Goal: Feedback & Contribution: Contribute content

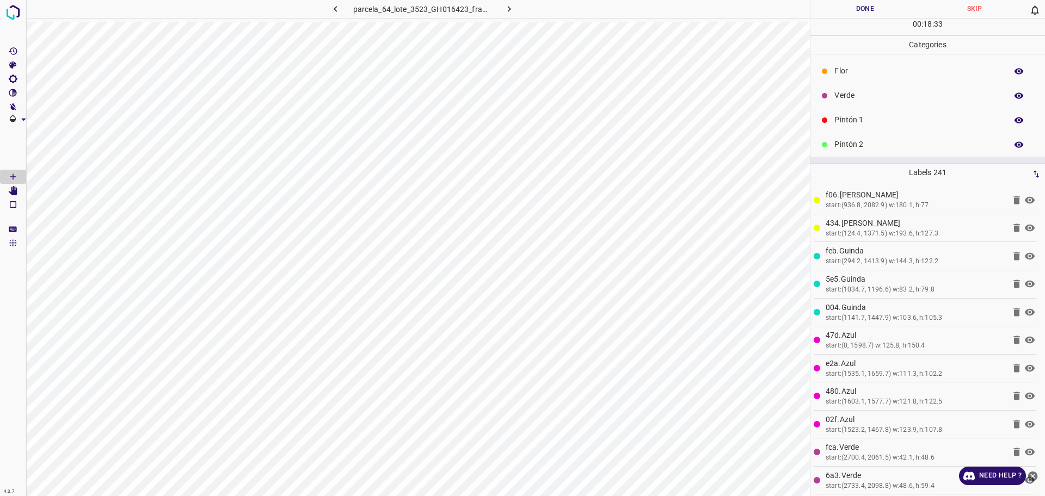
click at [842, 94] on p "Verde" at bounding box center [917, 95] width 167 height 11
click at [854, 111] on div "Pintón 1" at bounding box center [927, 120] width 234 height 24
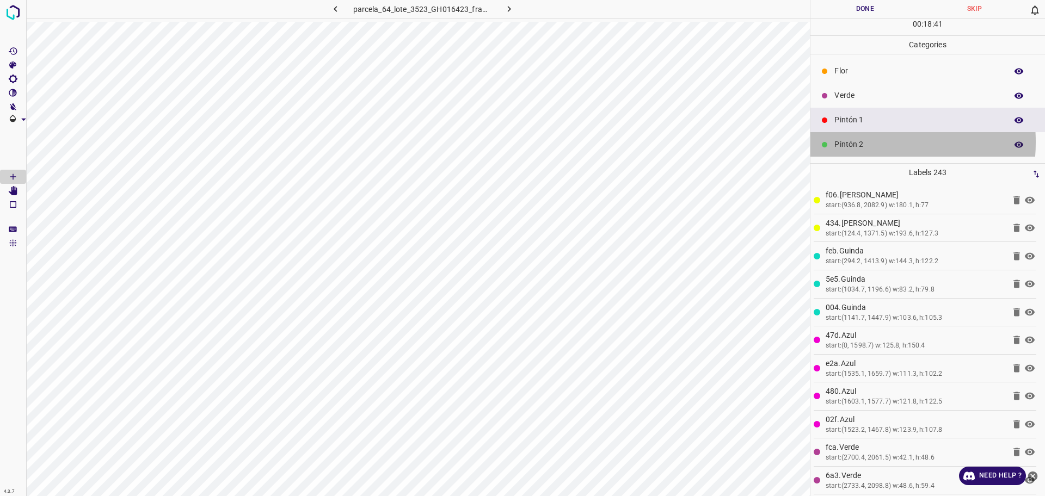
click at [859, 142] on p "Pintón 2" at bounding box center [917, 144] width 167 height 11
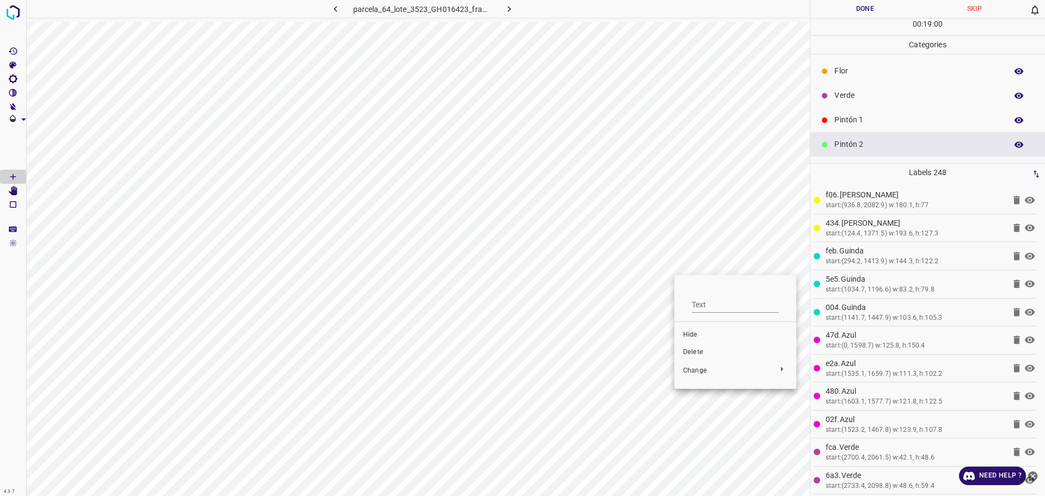
click at [702, 353] on span "Delete" at bounding box center [735, 353] width 104 height 10
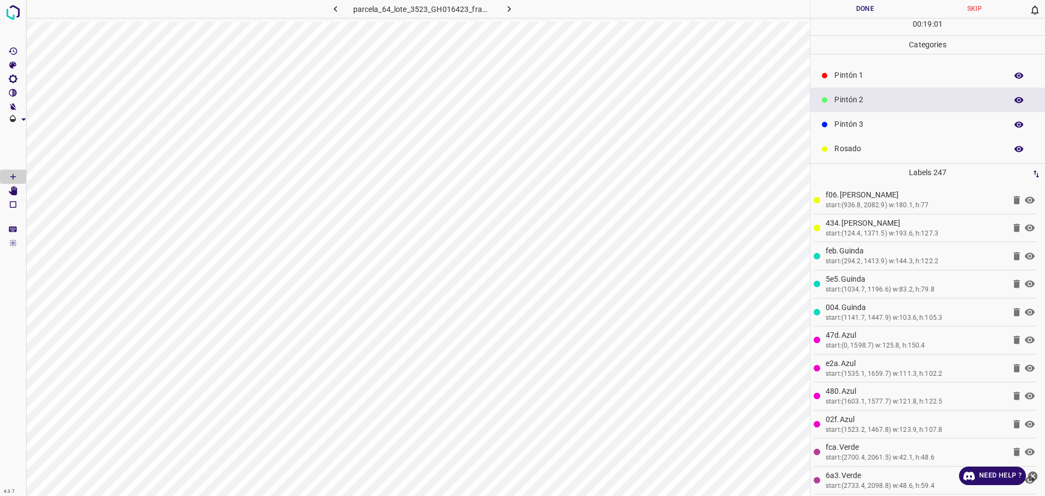
scroll to position [68, 0]
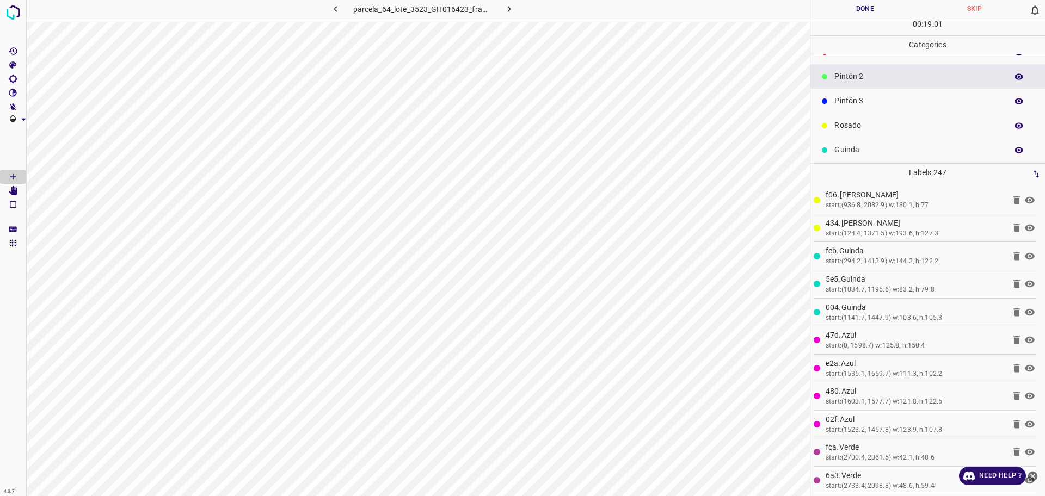
click at [872, 106] on p "Pintón 3" at bounding box center [917, 100] width 167 height 11
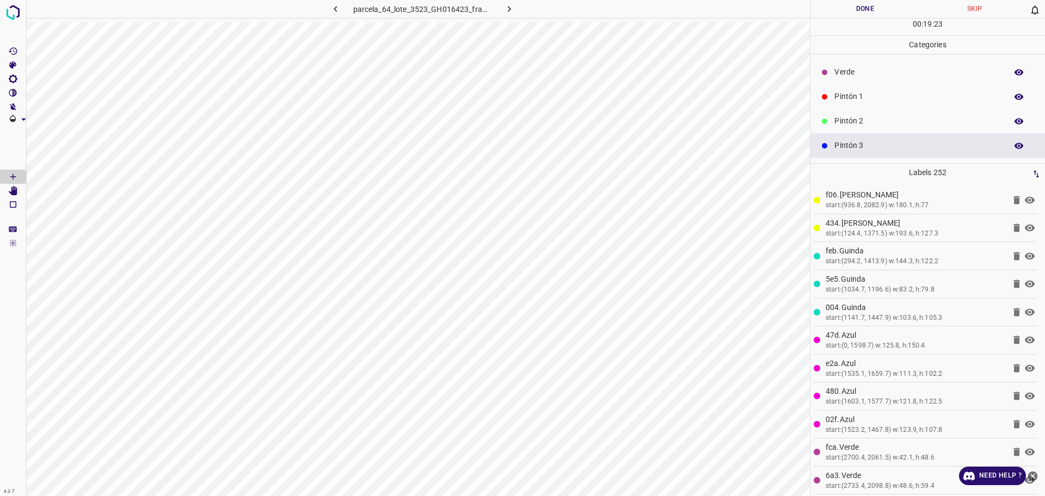
scroll to position [0, 0]
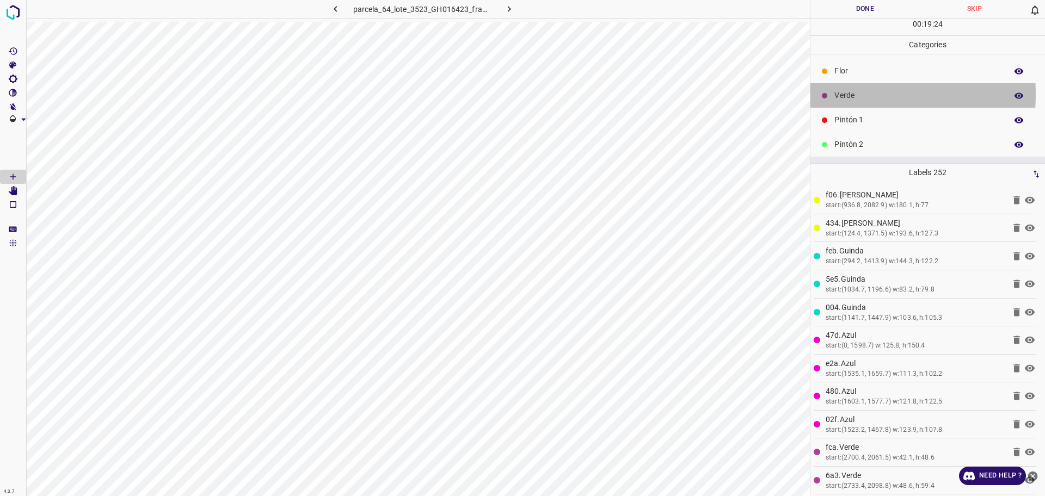
click at [839, 94] on p "Verde" at bounding box center [917, 95] width 167 height 11
click at [860, 115] on p "Pintón 1" at bounding box center [917, 119] width 167 height 11
click at [845, 95] on p "Verde" at bounding box center [917, 95] width 167 height 11
click at [849, 107] on div "Verde" at bounding box center [927, 95] width 234 height 24
click at [844, 131] on div "Pintón 1" at bounding box center [927, 120] width 234 height 24
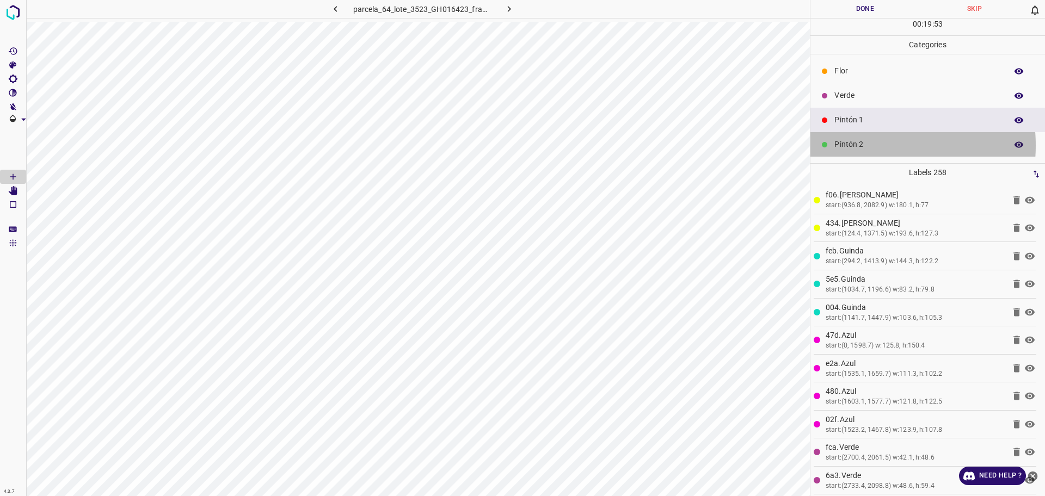
click at [875, 145] on p "Pintón 2" at bounding box center [917, 144] width 167 height 11
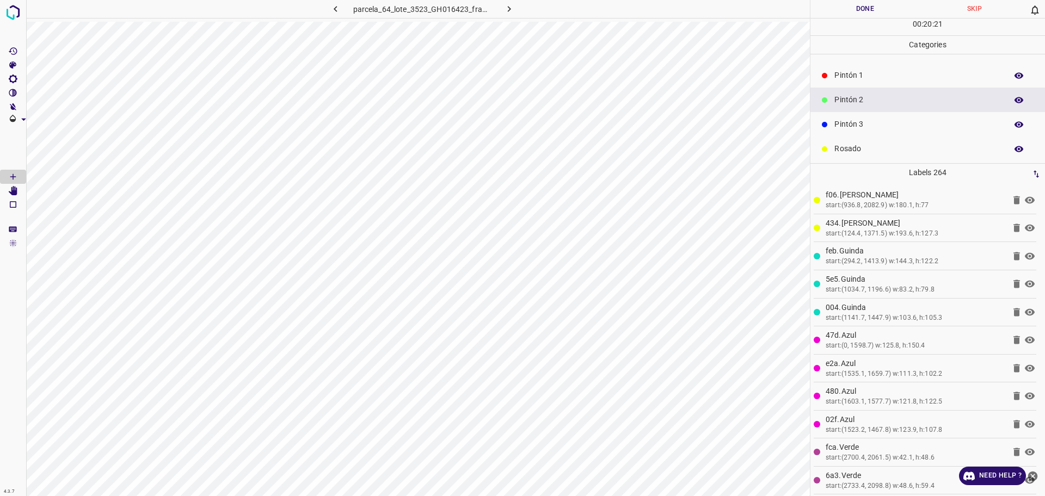
scroll to position [68, 0]
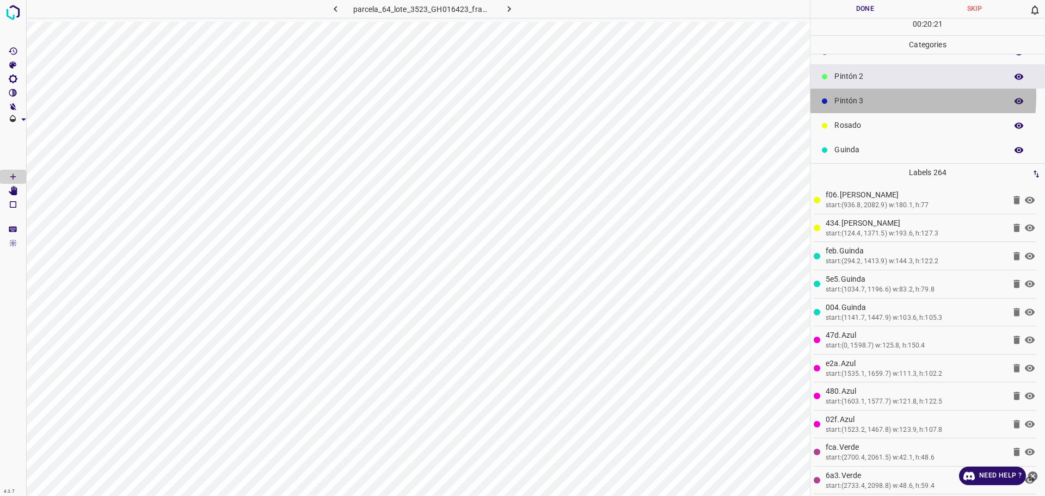
click at [855, 95] on p "Pintón 3" at bounding box center [917, 100] width 167 height 11
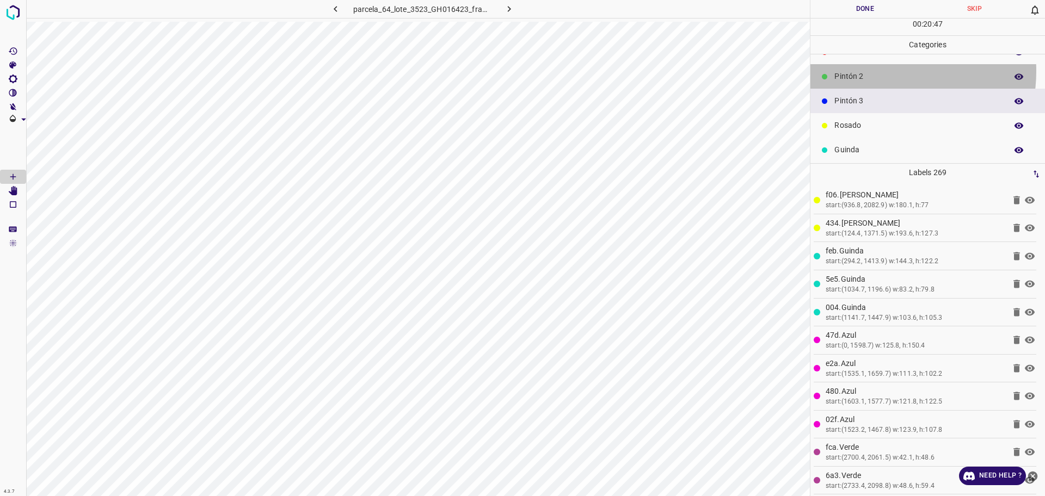
click at [873, 71] on p "Pintón 2" at bounding box center [917, 76] width 167 height 11
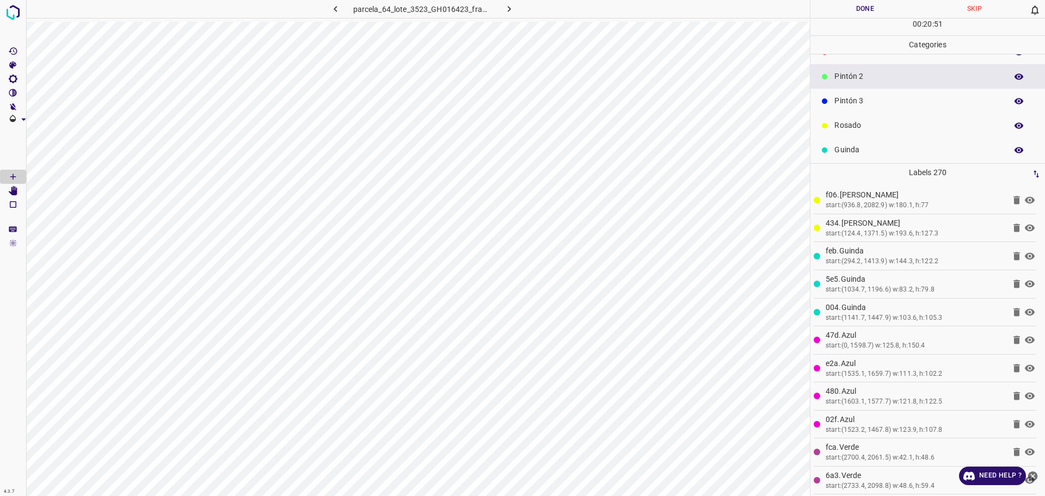
scroll to position [0, 0]
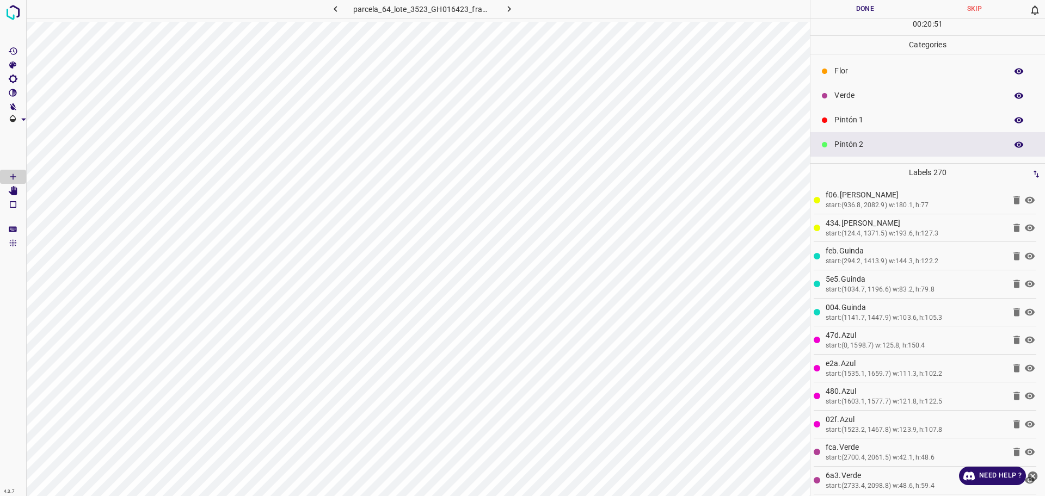
click at [856, 124] on p "Pintón 1" at bounding box center [917, 119] width 167 height 11
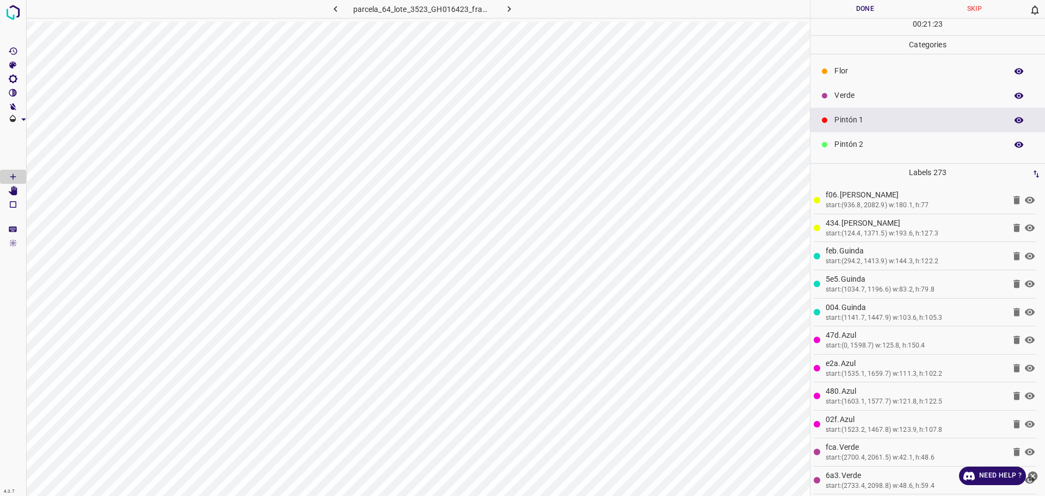
click at [848, 145] on p "Pintón 2" at bounding box center [917, 144] width 167 height 11
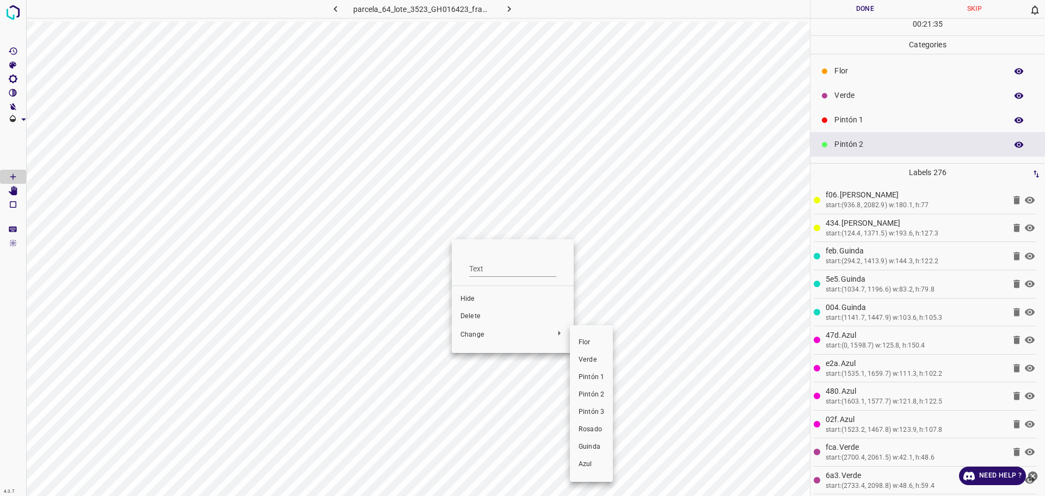
click at [592, 378] on span "Pintón 1" at bounding box center [591, 378] width 26 height 10
click at [871, 115] on p "Pintón 1" at bounding box center [917, 119] width 167 height 11
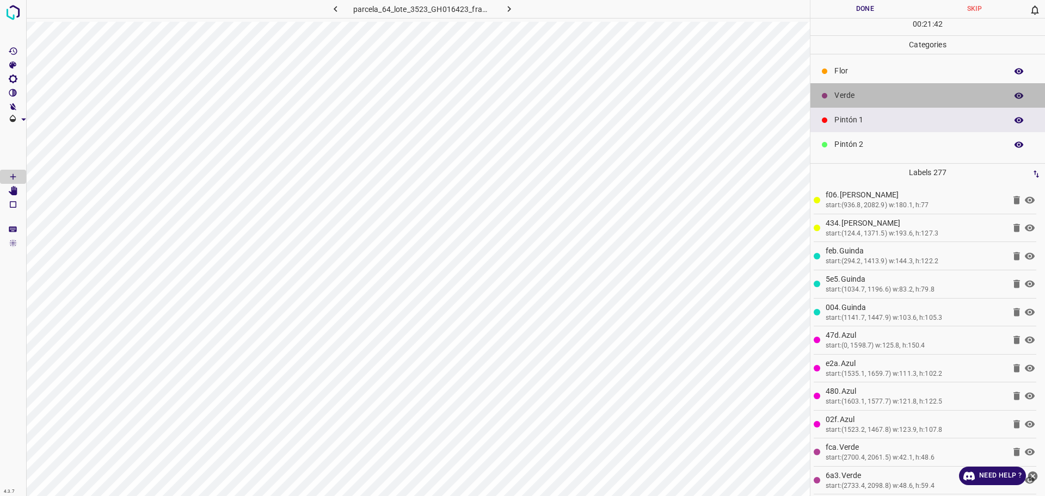
click at [935, 91] on p "Verde" at bounding box center [917, 95] width 167 height 11
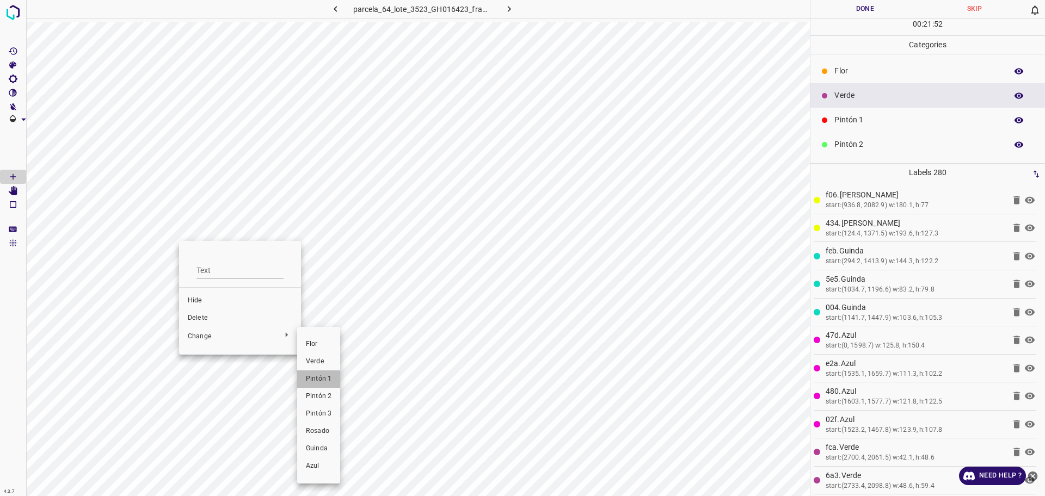
click at [319, 381] on span "Pintón 1" at bounding box center [319, 379] width 26 height 10
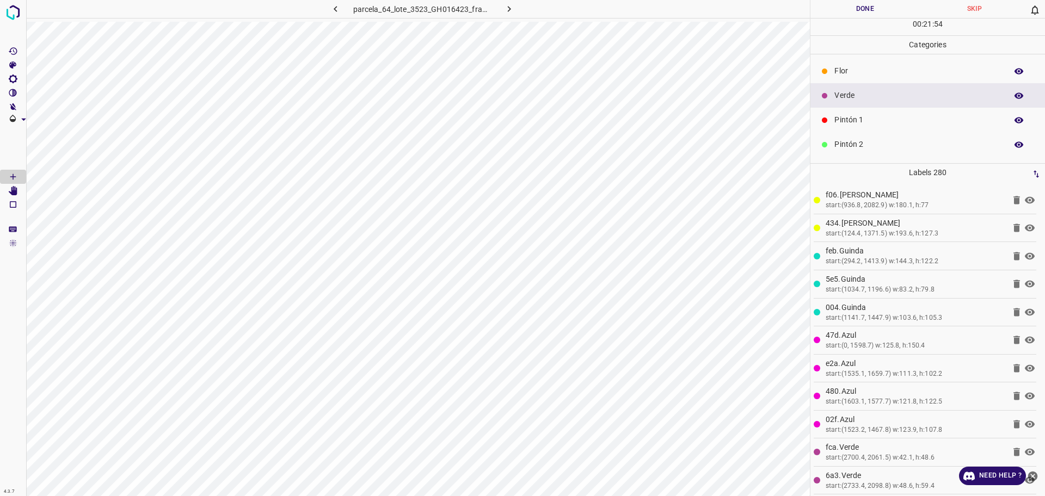
click at [875, 119] on p "Pintón 1" at bounding box center [917, 119] width 167 height 11
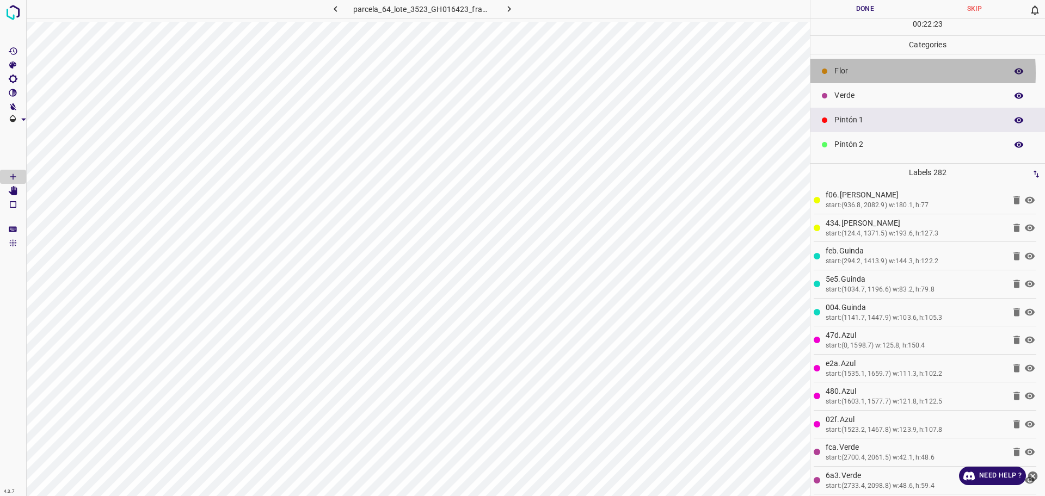
click at [837, 73] on p "Flor" at bounding box center [917, 70] width 167 height 11
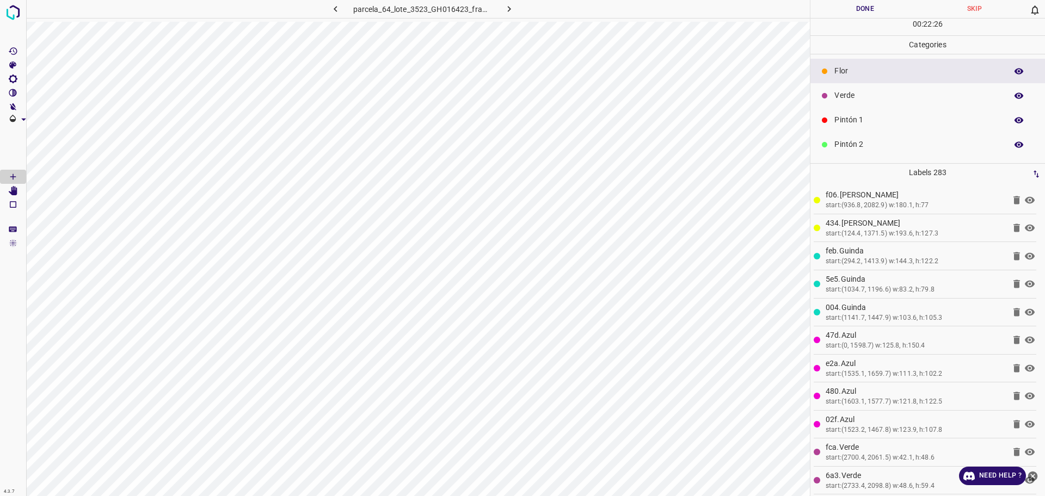
click at [853, 124] on p "Pintón 1" at bounding box center [917, 119] width 167 height 11
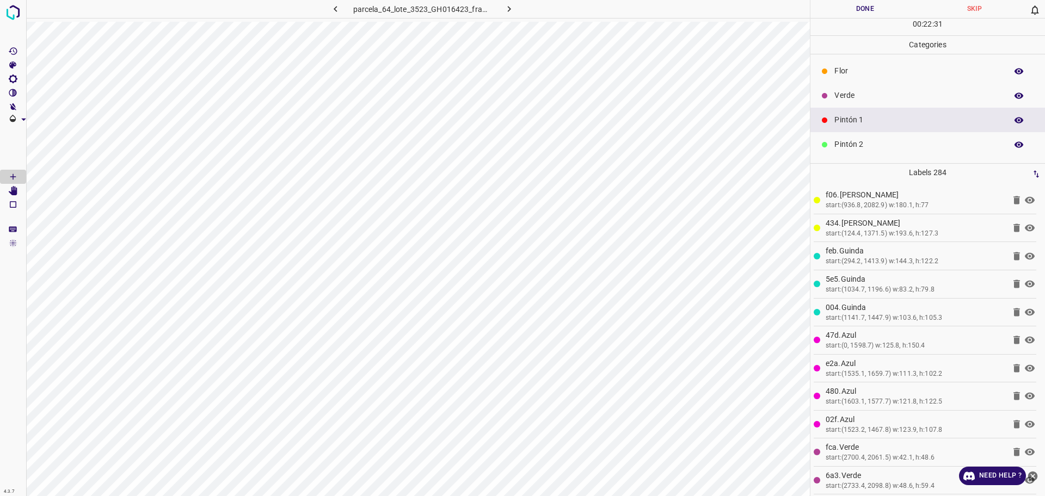
click at [873, 139] on p "Pintón 2" at bounding box center [917, 144] width 167 height 11
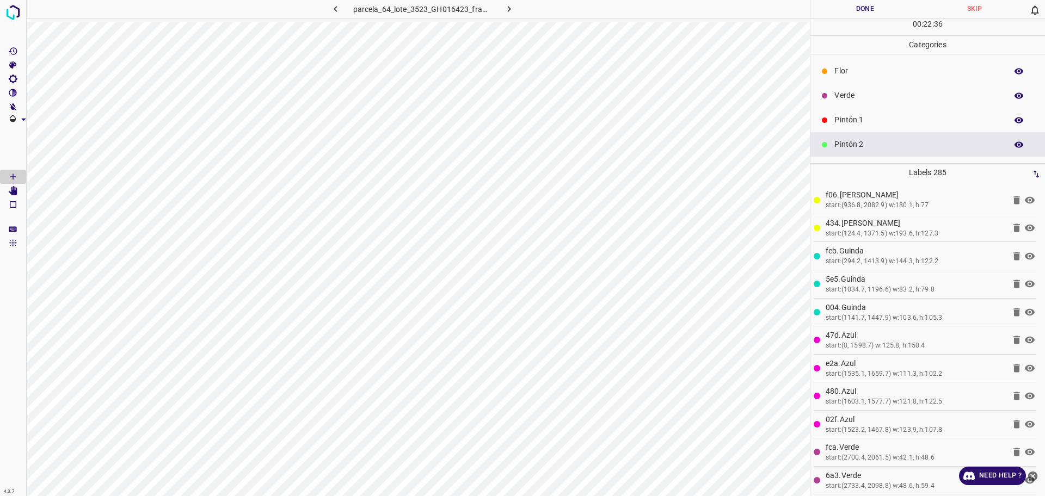
click at [863, 63] on div "Flor" at bounding box center [927, 71] width 234 height 24
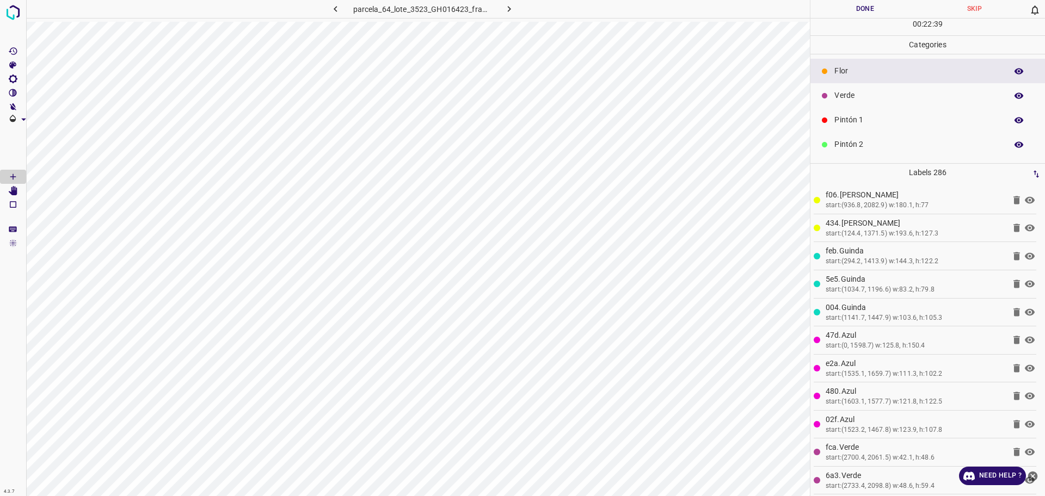
click at [829, 89] on div "Verde" at bounding box center [927, 95] width 234 height 24
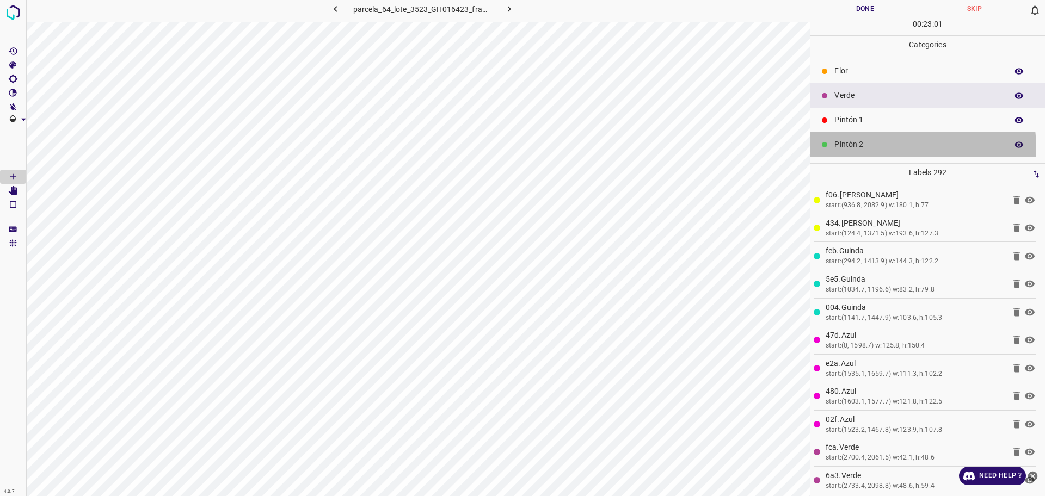
click at [891, 148] on p "Pintón 2" at bounding box center [917, 144] width 167 height 11
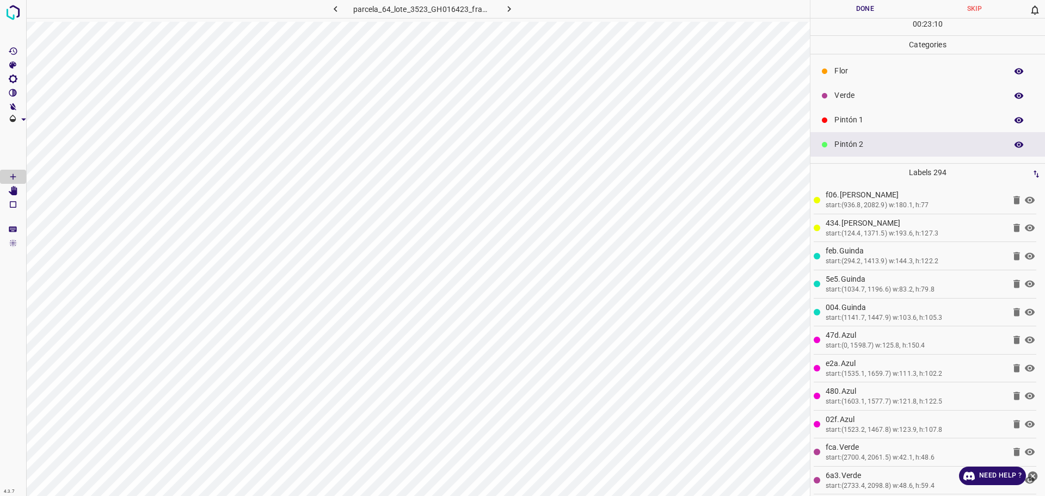
click at [860, 104] on div "Verde" at bounding box center [927, 95] width 234 height 24
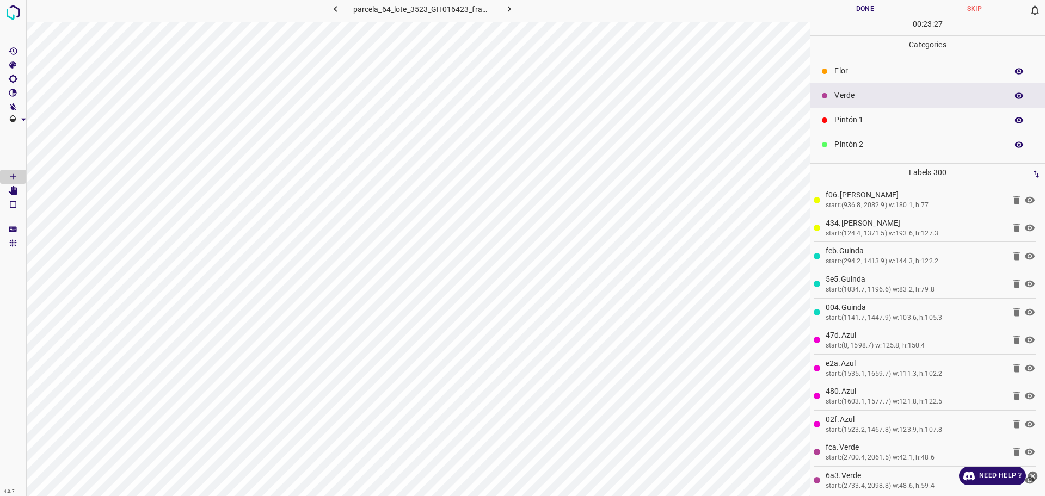
click at [886, 143] on p "Pintón 2" at bounding box center [917, 144] width 167 height 11
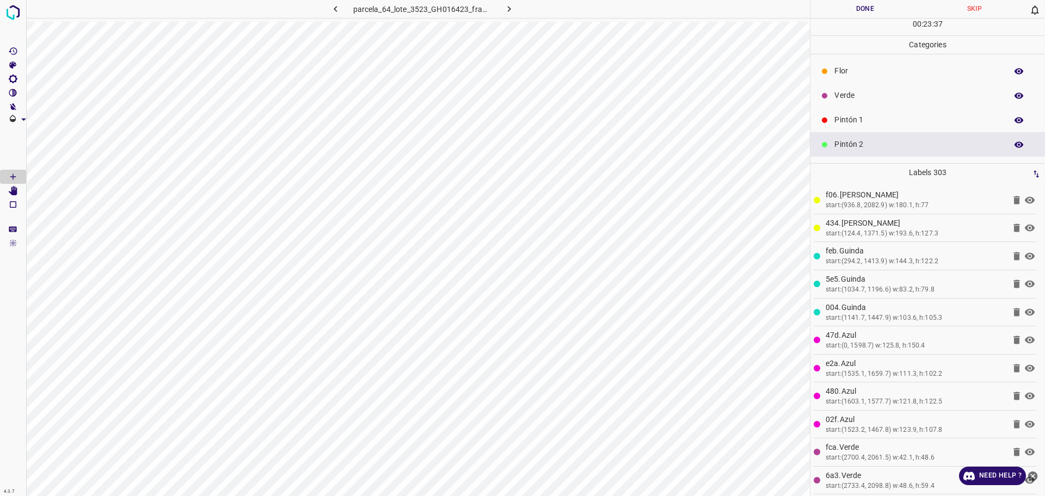
click at [835, 95] on p "Verde" at bounding box center [917, 95] width 167 height 11
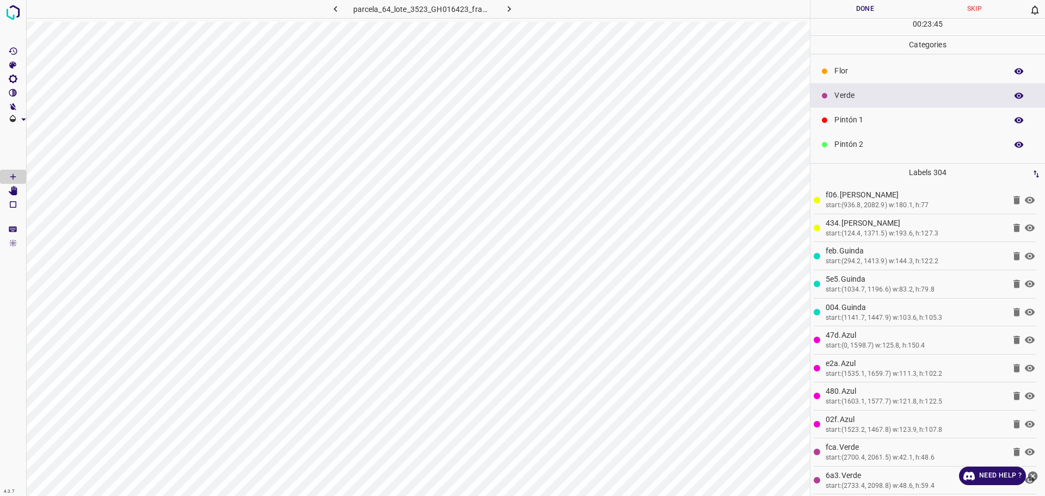
click at [845, 146] on p "Pintón 2" at bounding box center [917, 144] width 167 height 11
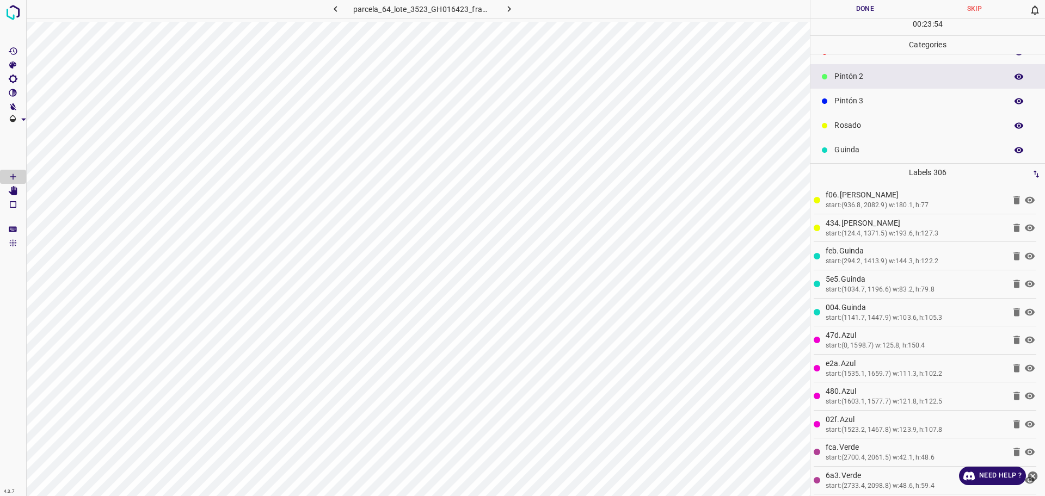
click at [854, 107] on div "Pintón 3" at bounding box center [927, 101] width 234 height 24
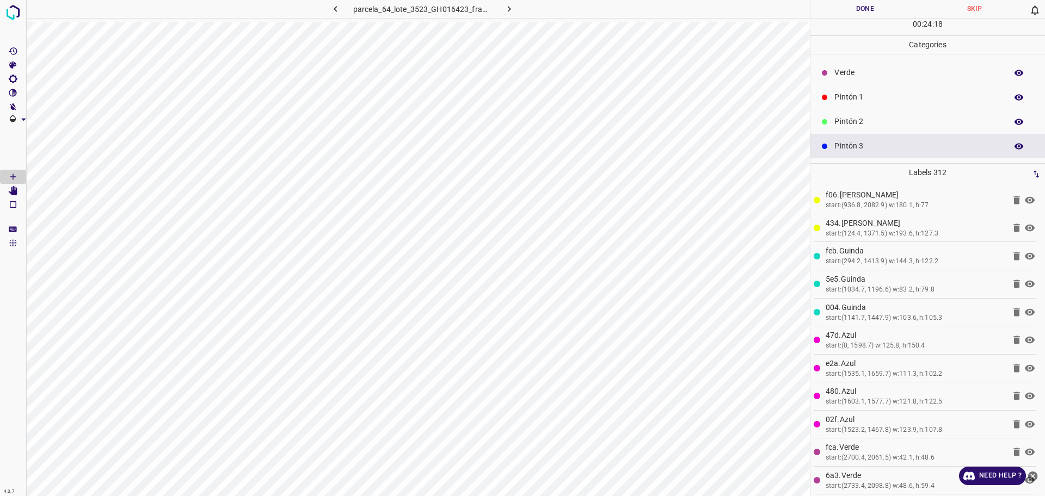
scroll to position [0, 0]
click at [848, 106] on div "Verde" at bounding box center [927, 95] width 234 height 24
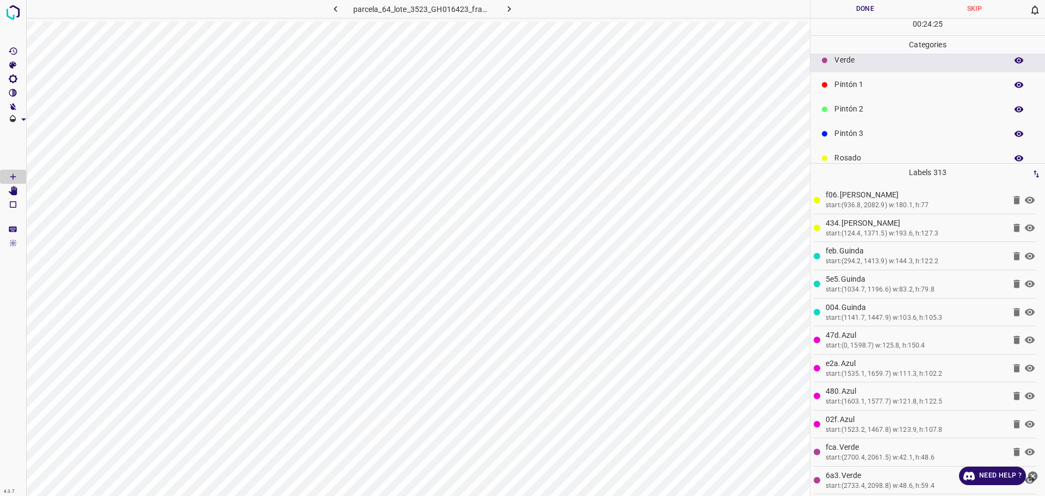
scroll to position [68, 0]
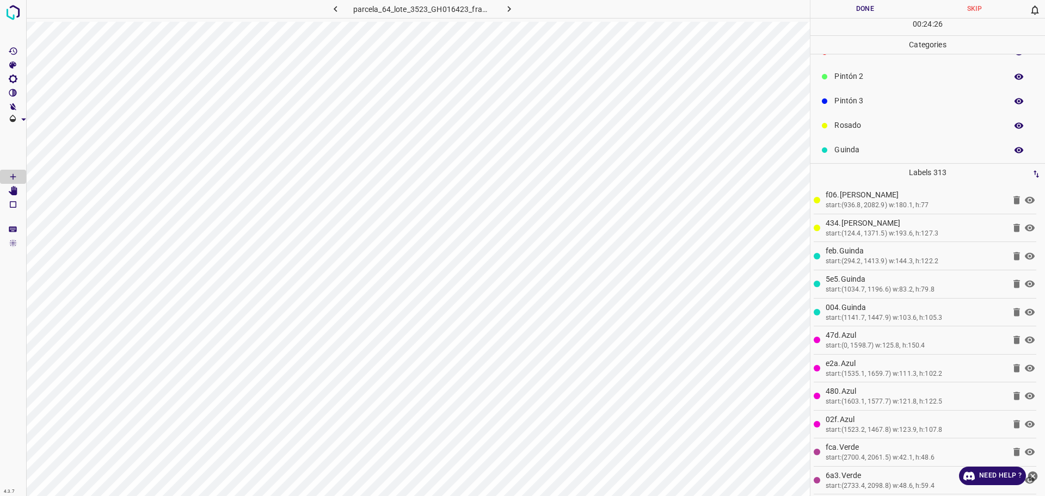
click at [840, 92] on div "Pintón 3" at bounding box center [927, 101] width 234 height 24
click at [851, 70] on div "Pintón 2" at bounding box center [927, 76] width 234 height 24
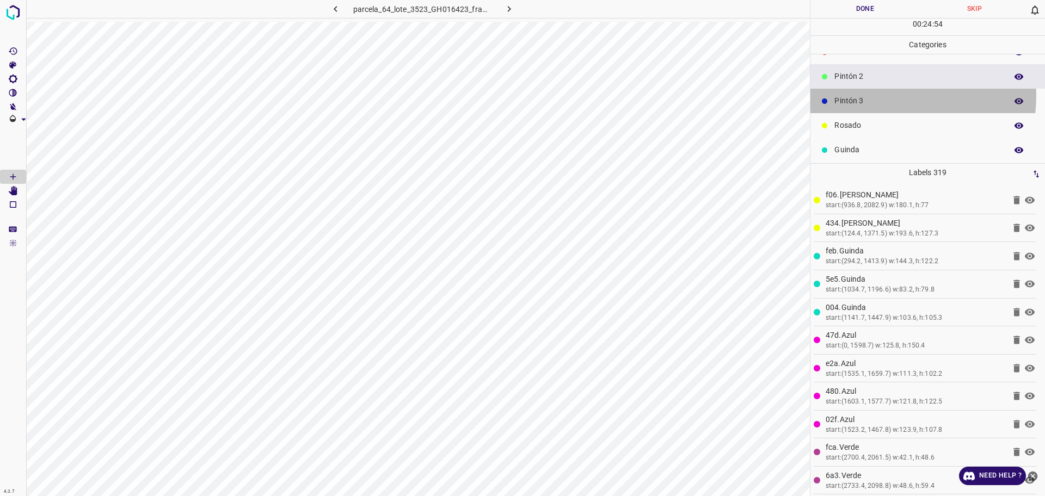
click at [862, 95] on div "Pintón 3" at bounding box center [927, 101] width 234 height 24
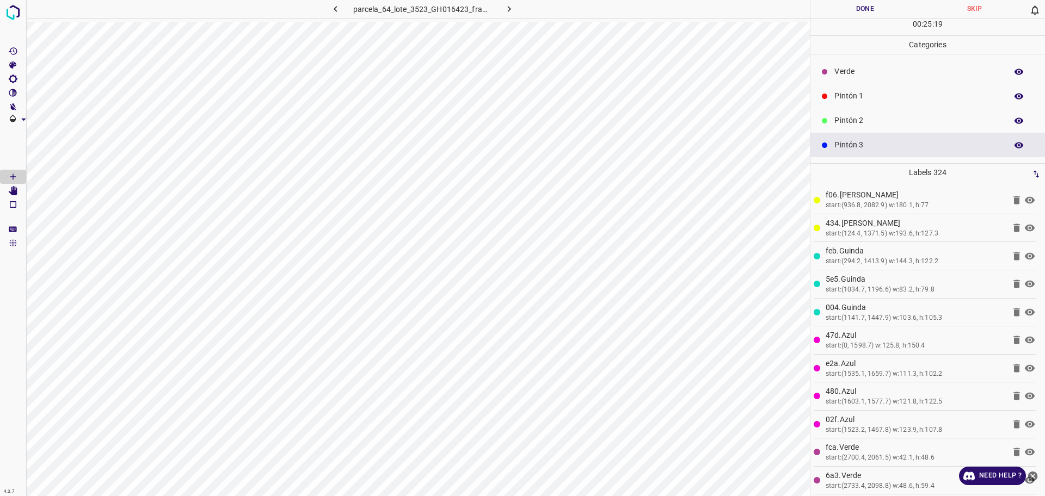
scroll to position [0, 0]
click at [868, 87] on div "Verde" at bounding box center [927, 95] width 234 height 24
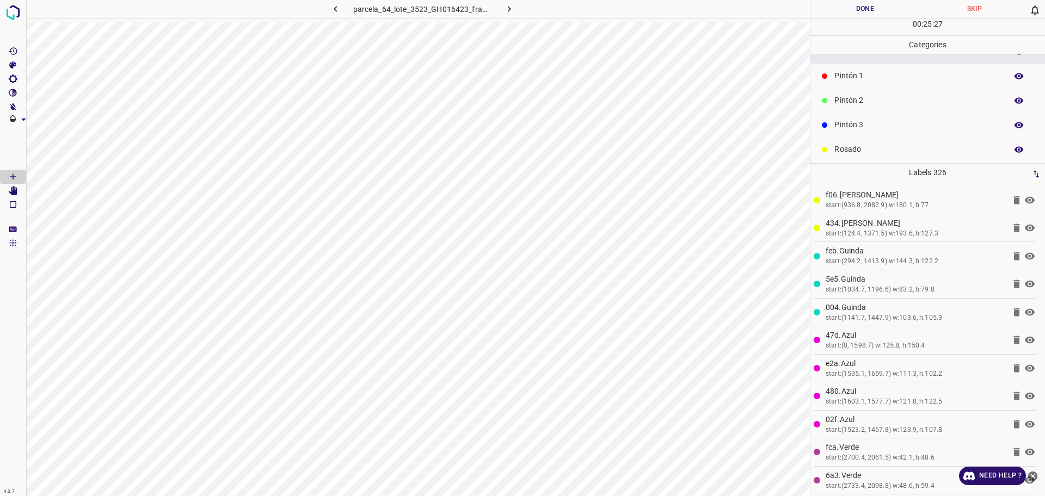
scroll to position [68, 0]
click at [854, 126] on p "Rosado" at bounding box center [917, 125] width 167 height 11
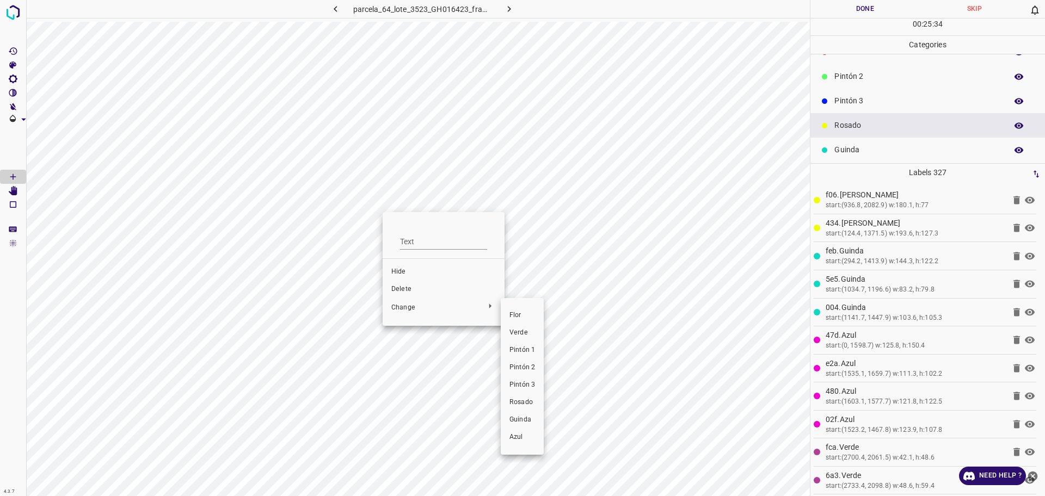
click at [522, 381] on span "Pintón 3" at bounding box center [522, 385] width 26 height 10
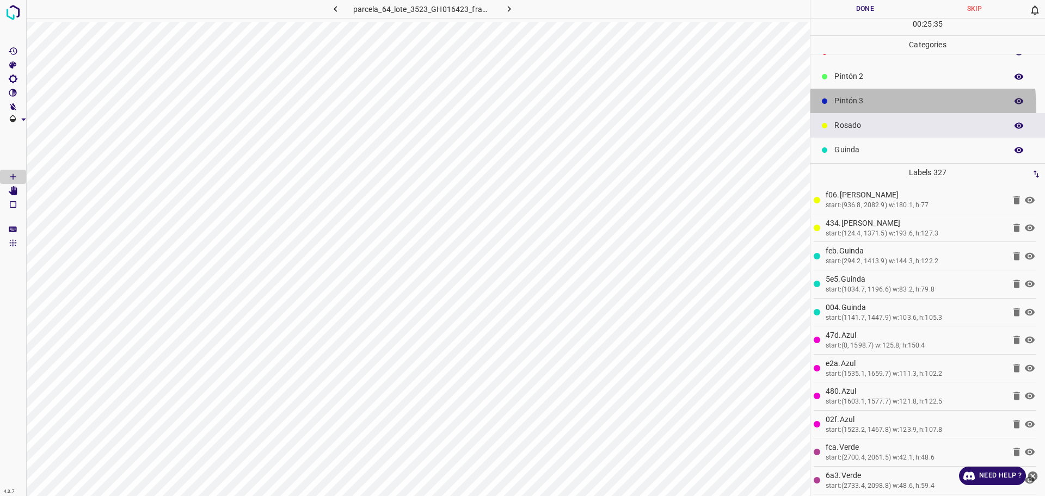
click at [850, 109] on div "Pintón 3" at bounding box center [927, 101] width 234 height 24
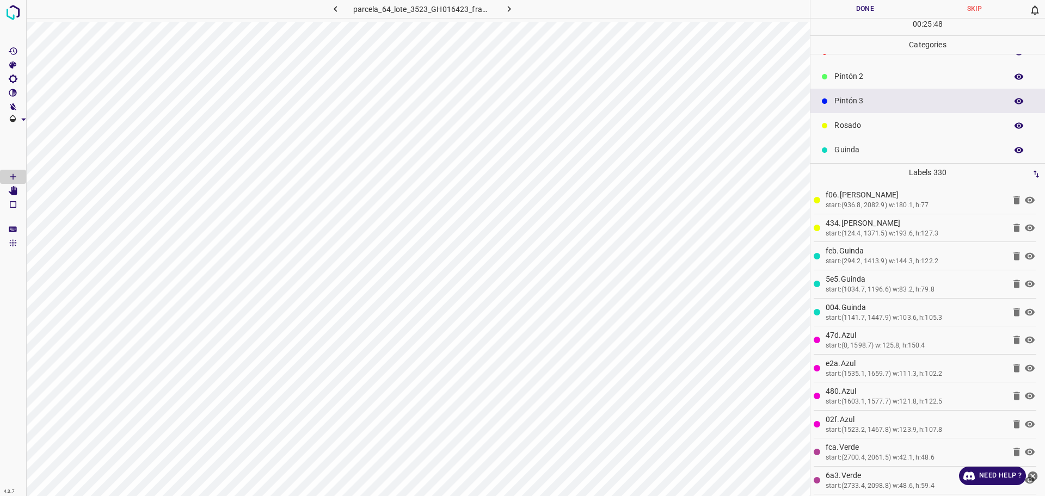
scroll to position [0, 0]
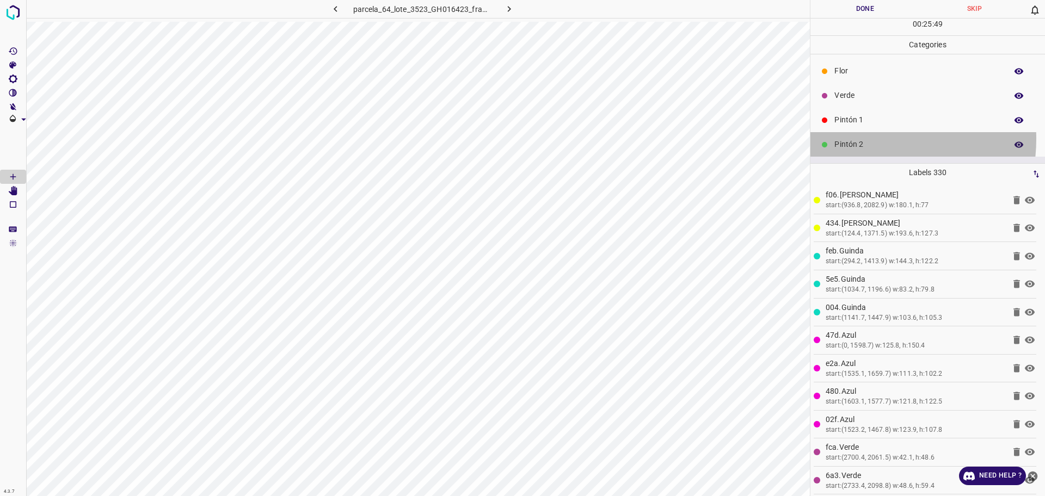
click at [860, 139] on p "Pintón 2" at bounding box center [917, 144] width 167 height 11
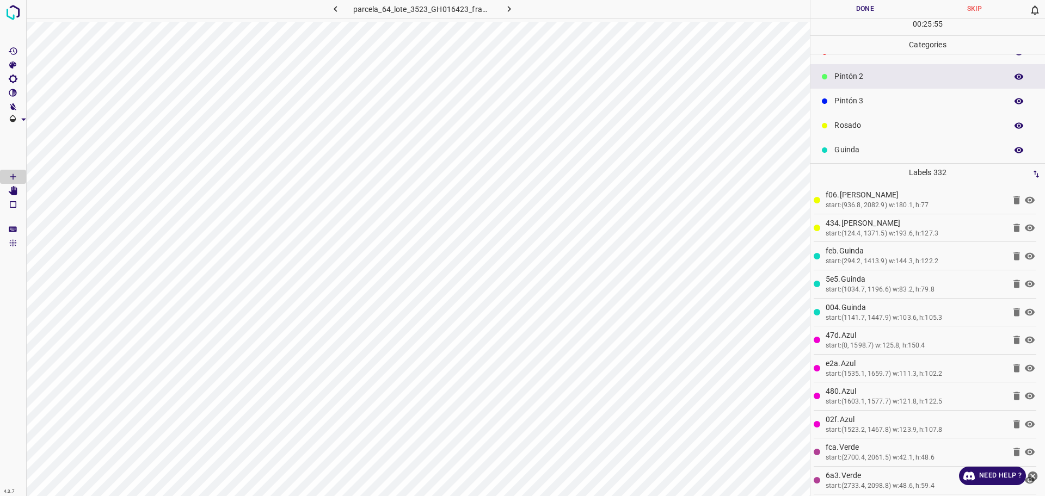
click at [856, 107] on div "Pintón 3" at bounding box center [927, 101] width 234 height 24
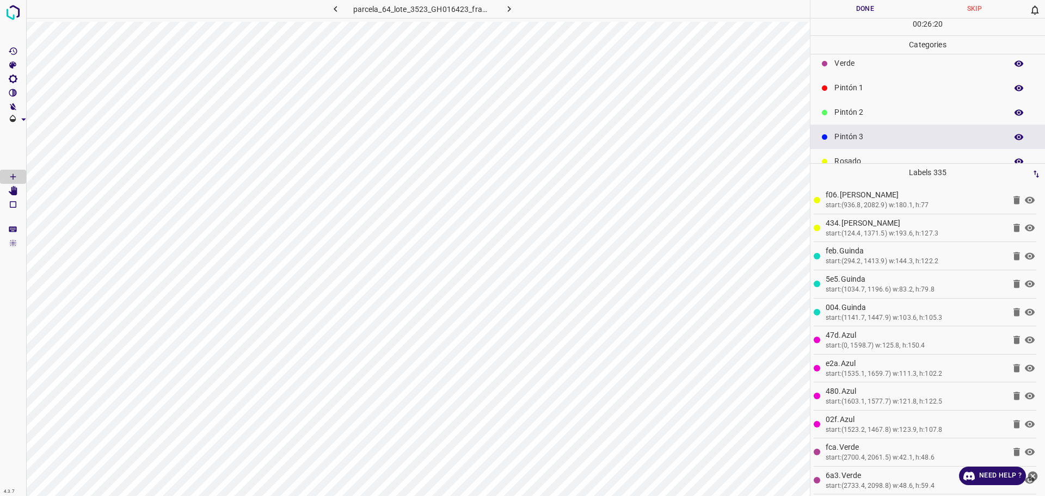
scroll to position [0, 0]
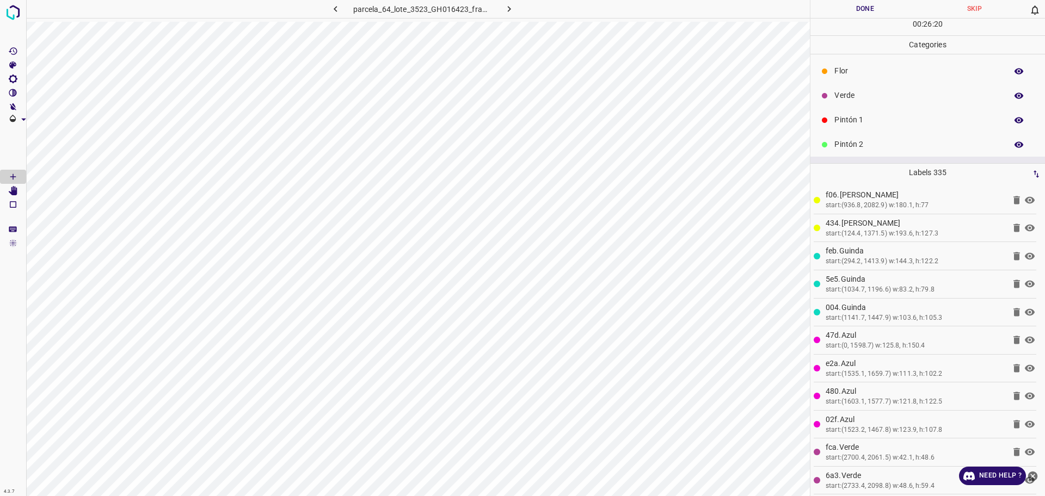
drag, startPoint x: 830, startPoint y: 100, endPoint x: 811, endPoint y: 107, distance: 20.1
click at [831, 100] on div "Verde" at bounding box center [927, 95] width 234 height 24
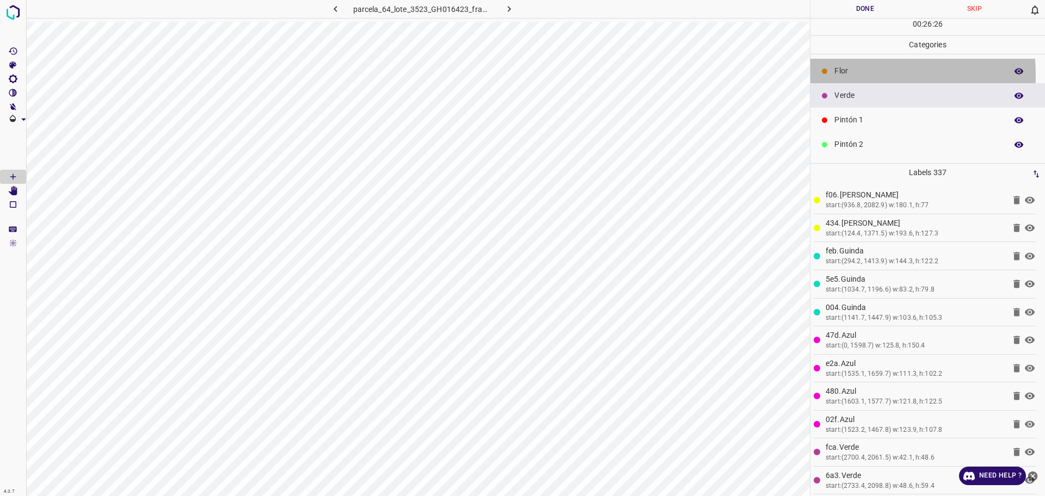
click at [827, 76] on div at bounding box center [824, 71] width 11 height 11
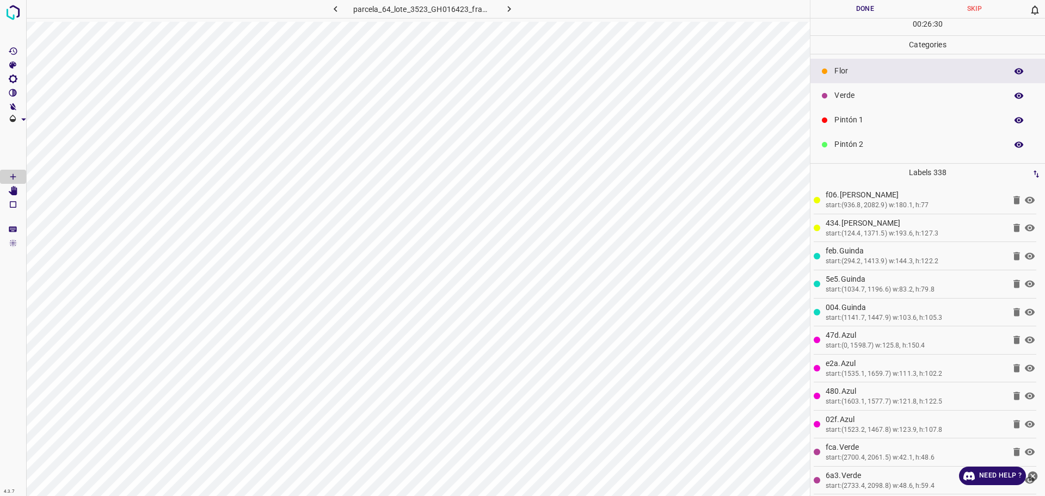
click at [871, 147] on p "Pintón 2" at bounding box center [917, 144] width 167 height 11
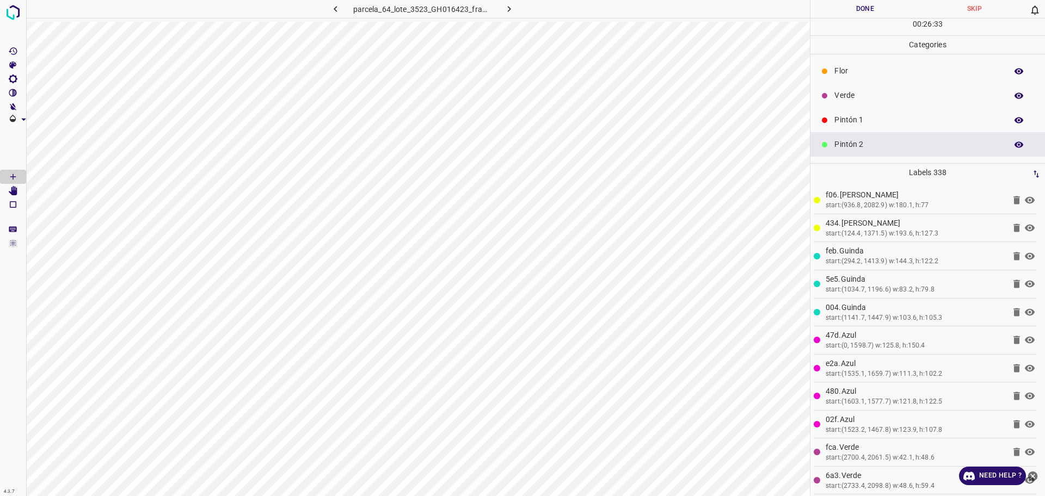
scroll to position [68, 0]
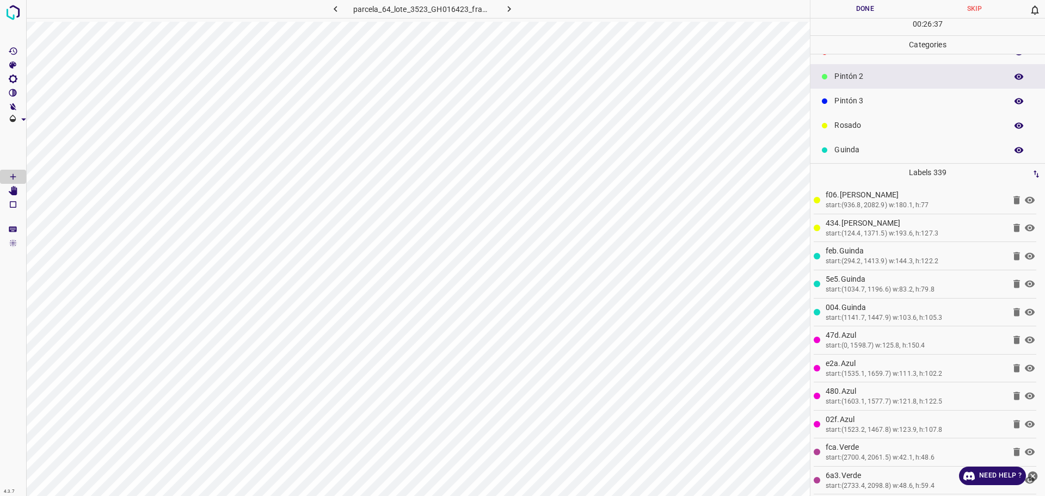
click at [853, 107] on div "Pintón 3" at bounding box center [927, 101] width 234 height 24
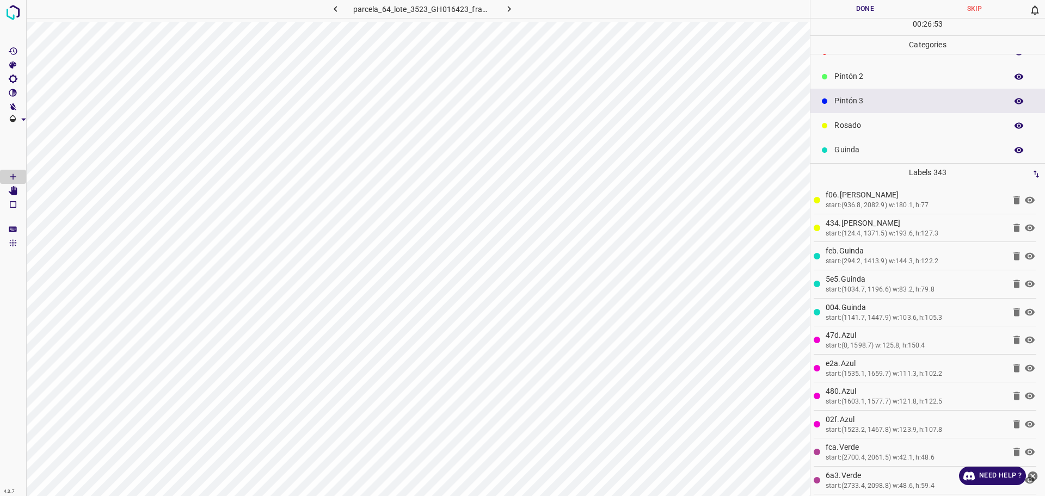
click at [849, 80] on p "Pintón 2" at bounding box center [917, 76] width 167 height 11
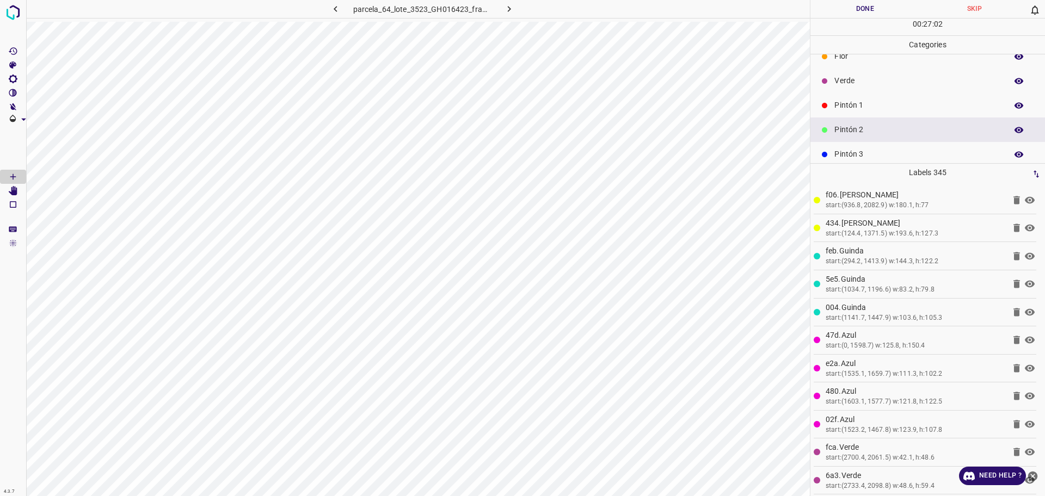
scroll to position [0, 0]
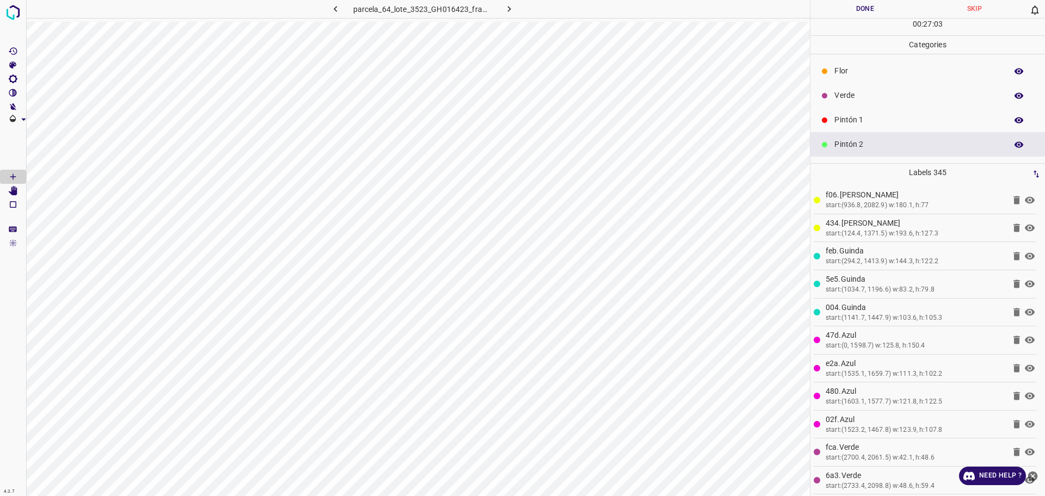
click at [853, 102] on div "Verde" at bounding box center [927, 95] width 234 height 24
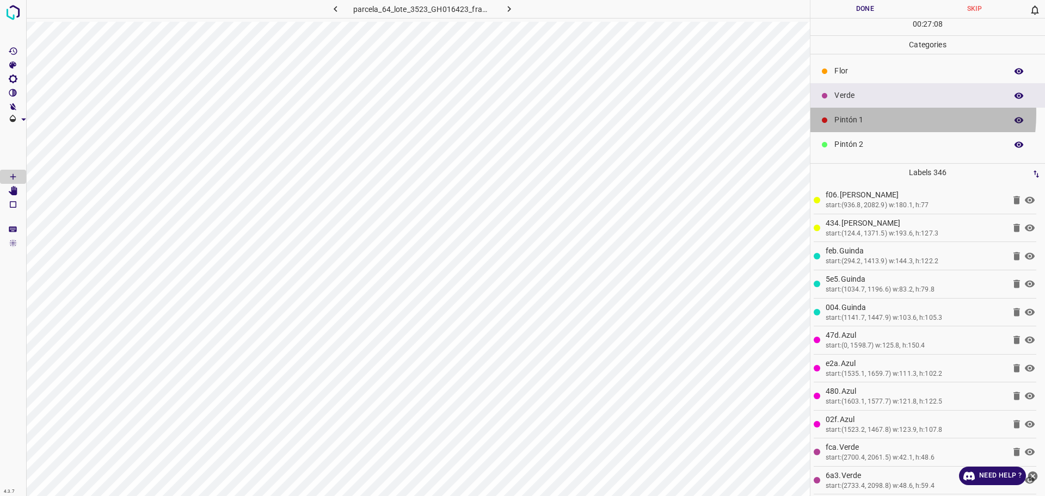
click at [870, 113] on div "Pintón 1" at bounding box center [927, 120] width 234 height 24
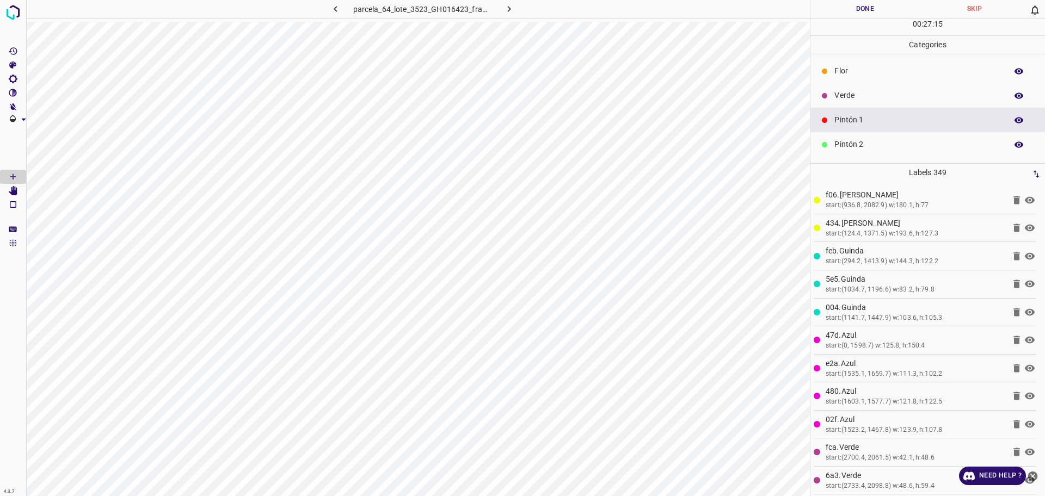
click at [888, 81] on div "Flor" at bounding box center [927, 71] width 234 height 24
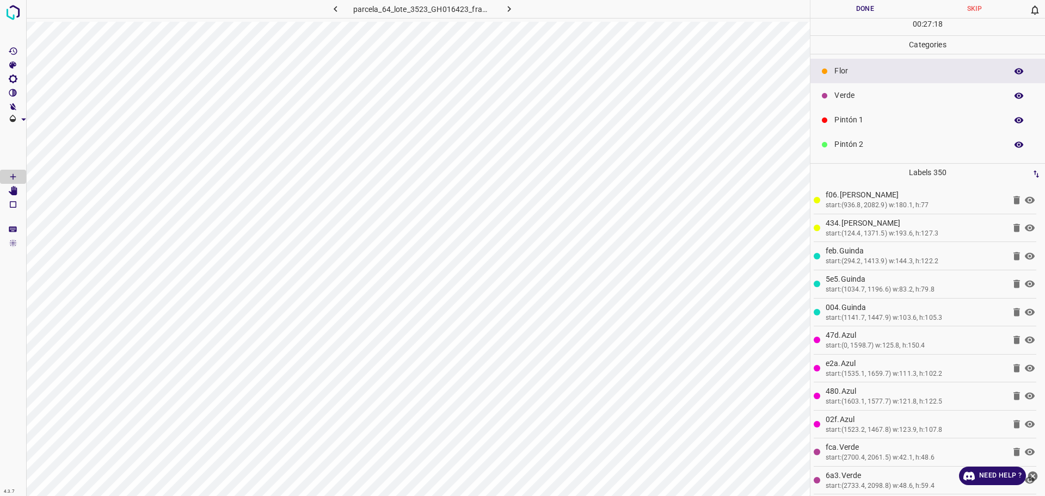
click at [875, 137] on div "Pintón 2" at bounding box center [927, 144] width 234 height 24
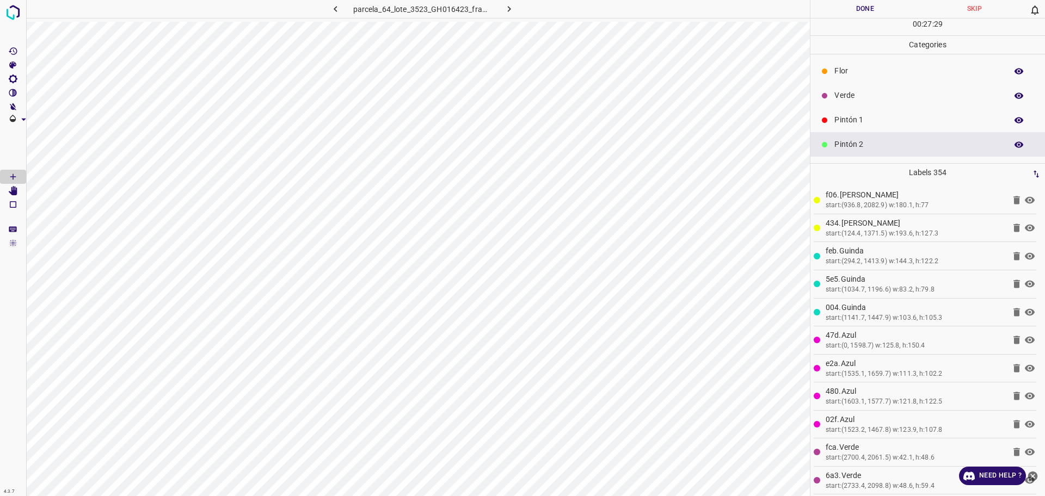
click at [889, 115] on p "Pintón 1" at bounding box center [917, 119] width 167 height 11
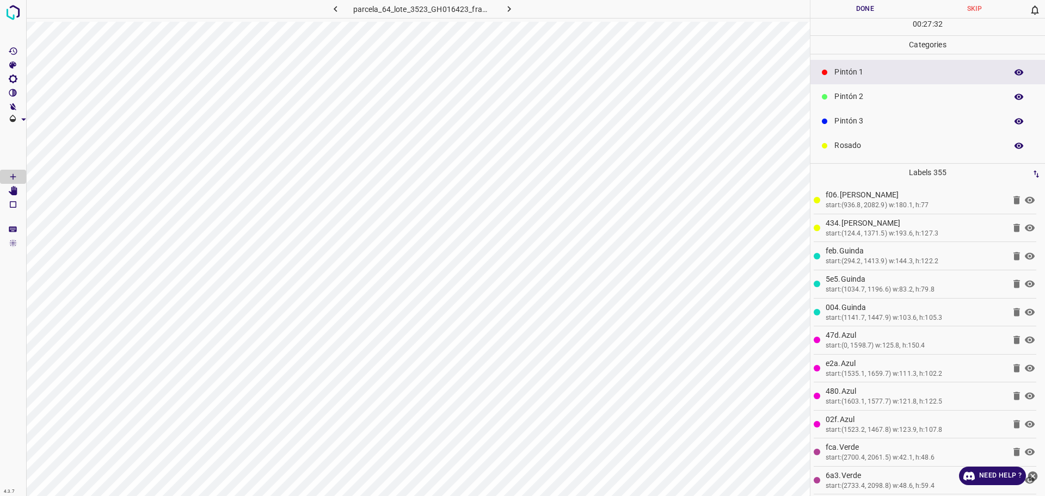
scroll to position [68, 0]
click at [844, 97] on p "Pintón 3" at bounding box center [917, 100] width 167 height 11
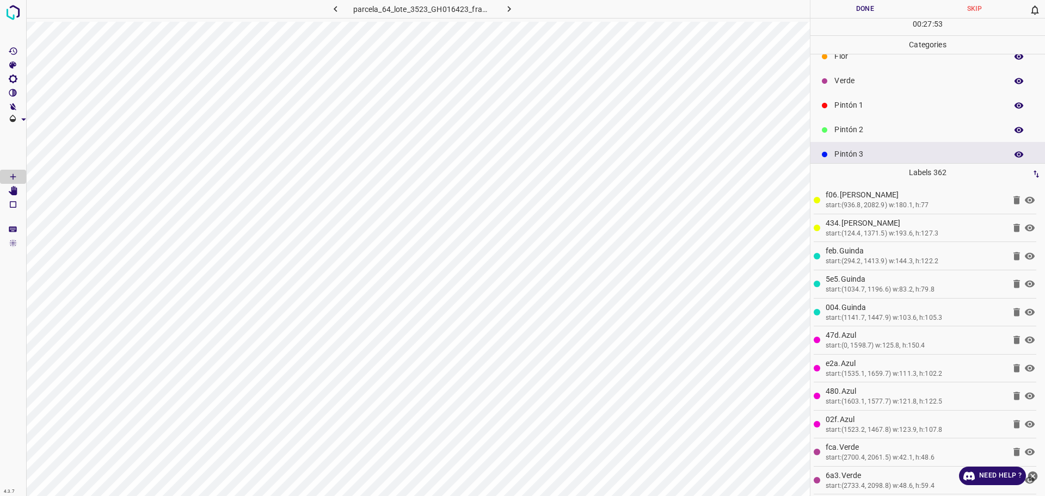
scroll to position [0, 0]
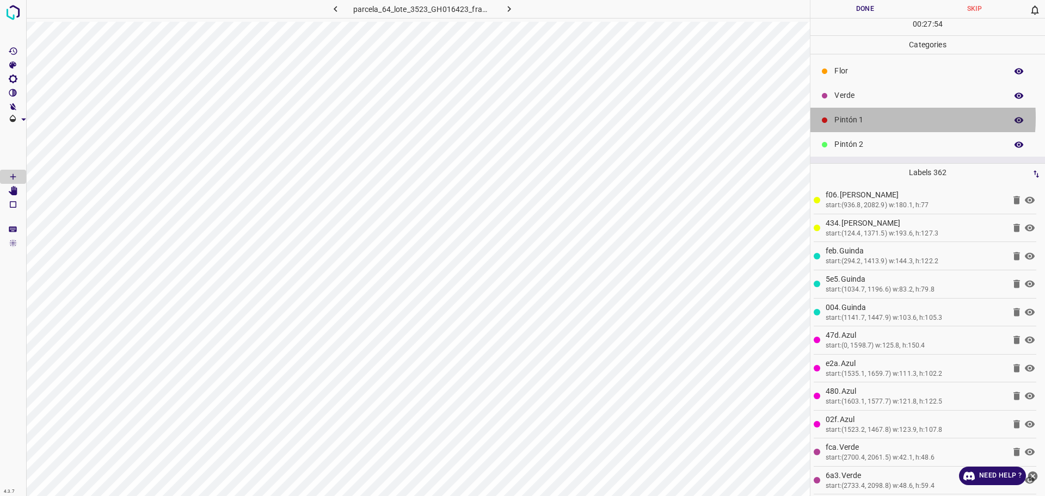
click at [866, 118] on p "Pintón 1" at bounding box center [917, 119] width 167 height 11
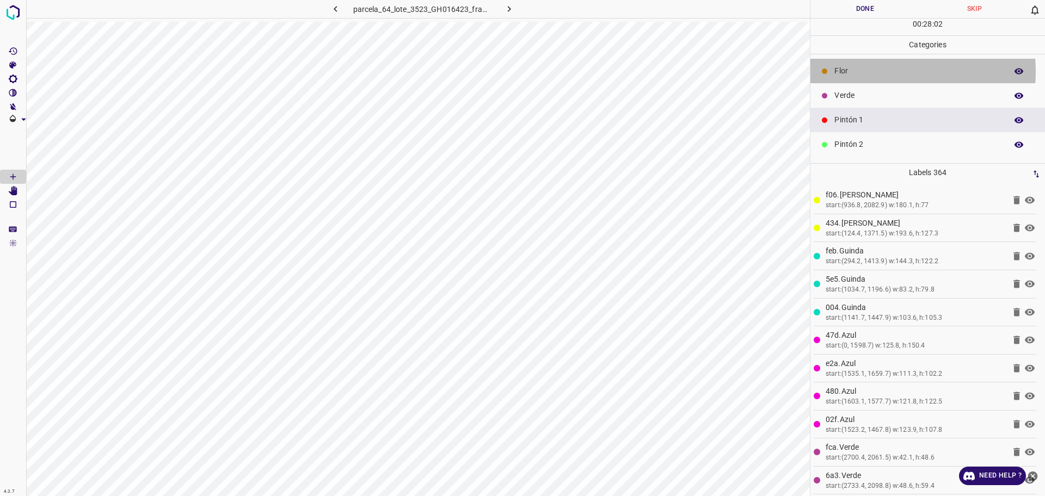
click at [875, 71] on p "Flor" at bounding box center [917, 70] width 167 height 11
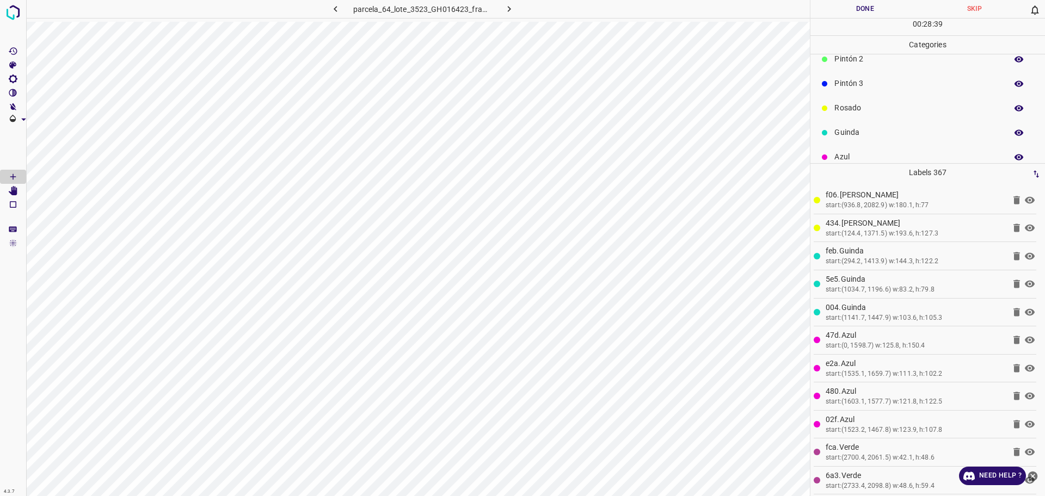
scroll to position [96, 0]
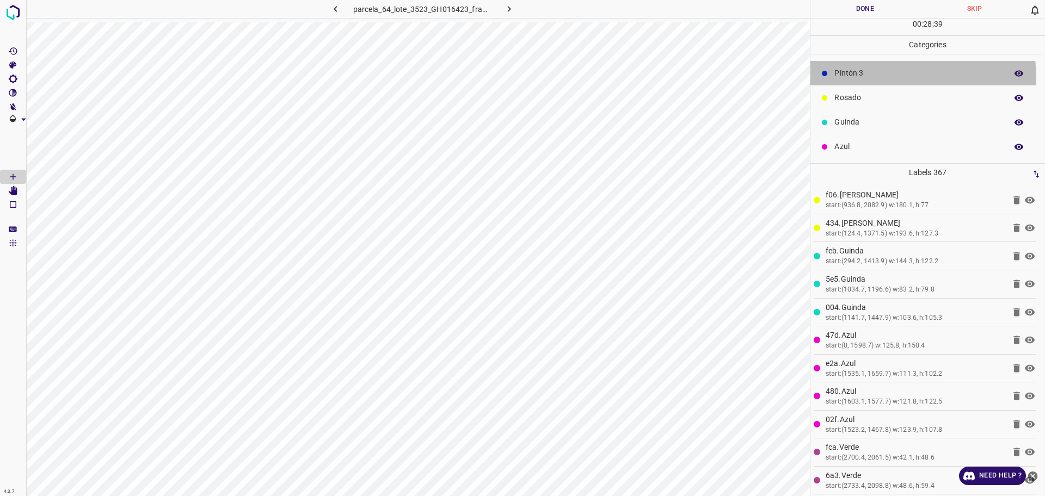
click at [856, 79] on div "Pintón 3" at bounding box center [927, 73] width 234 height 24
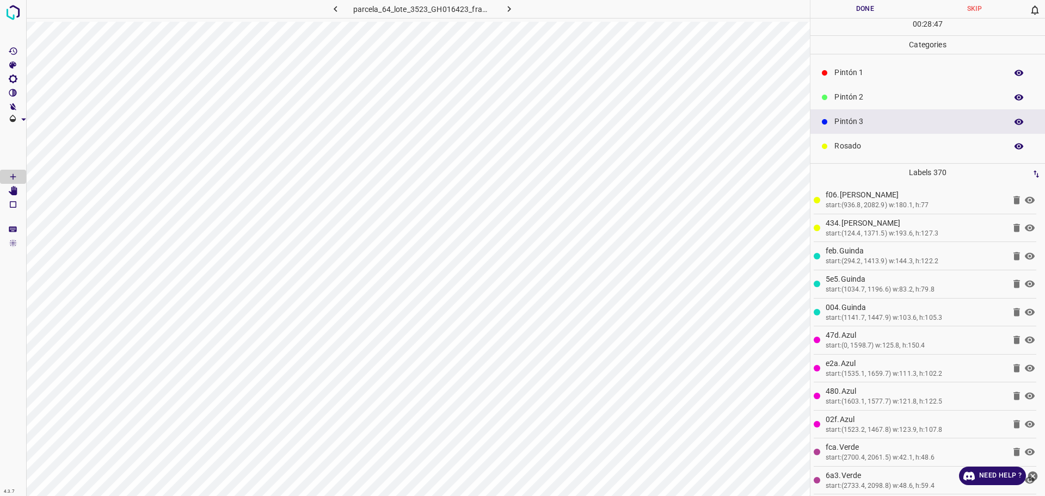
scroll to position [28, 0]
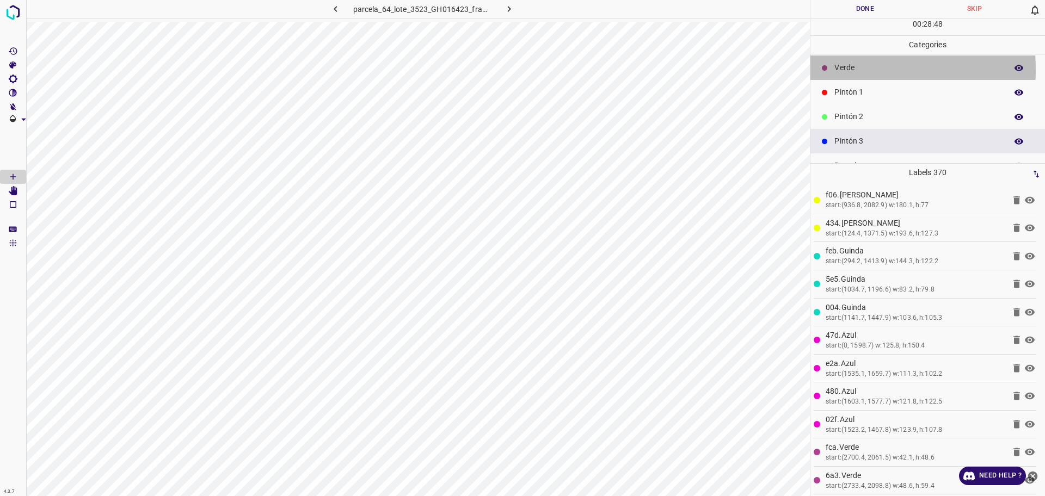
click at [837, 70] on p "Verde" at bounding box center [917, 67] width 167 height 11
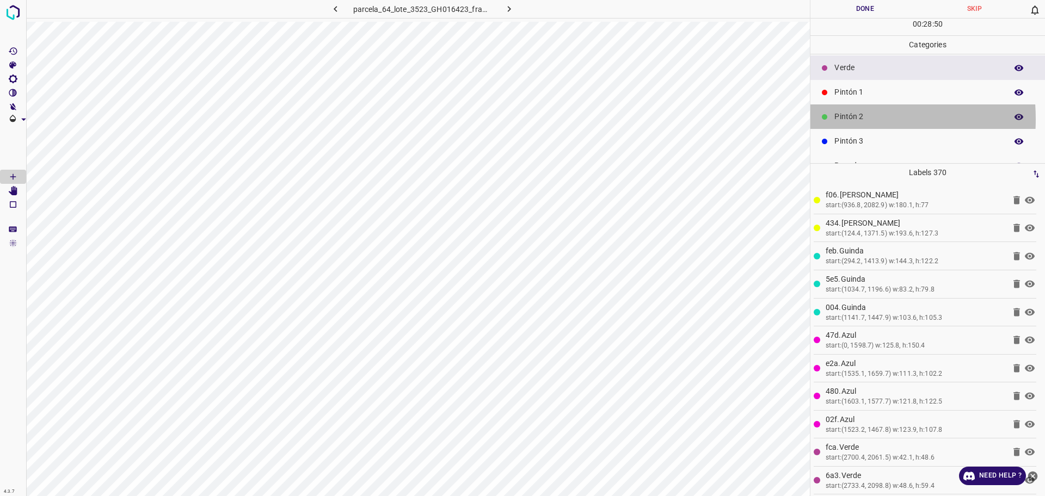
click at [822, 119] on icon at bounding box center [824, 117] width 7 height 7
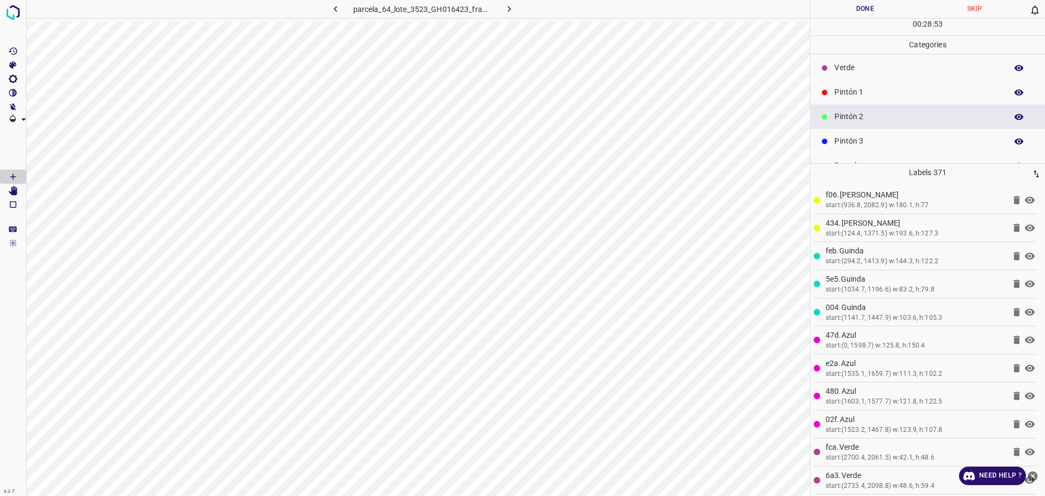
click at [849, 147] on div "Pintón 3" at bounding box center [927, 141] width 234 height 24
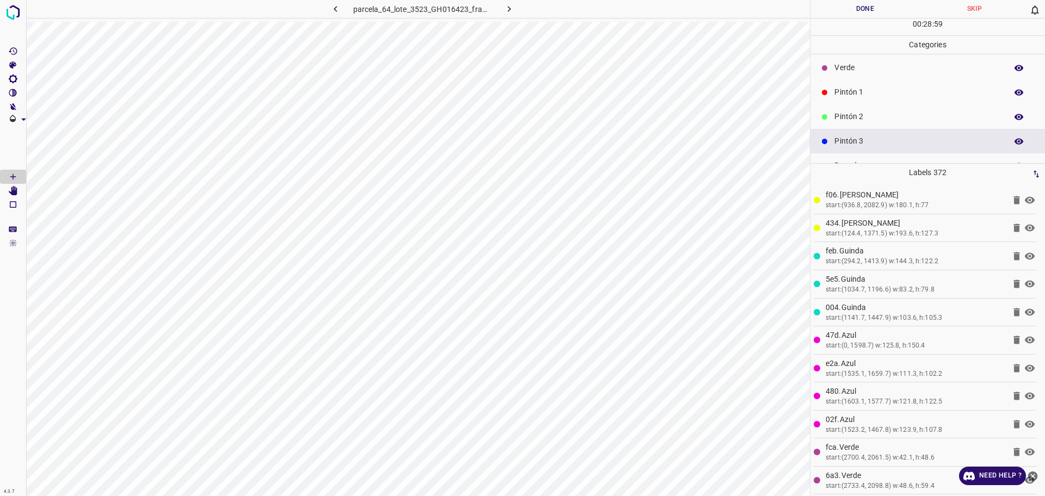
click at [855, 92] on p "Pintón 1" at bounding box center [917, 92] width 167 height 11
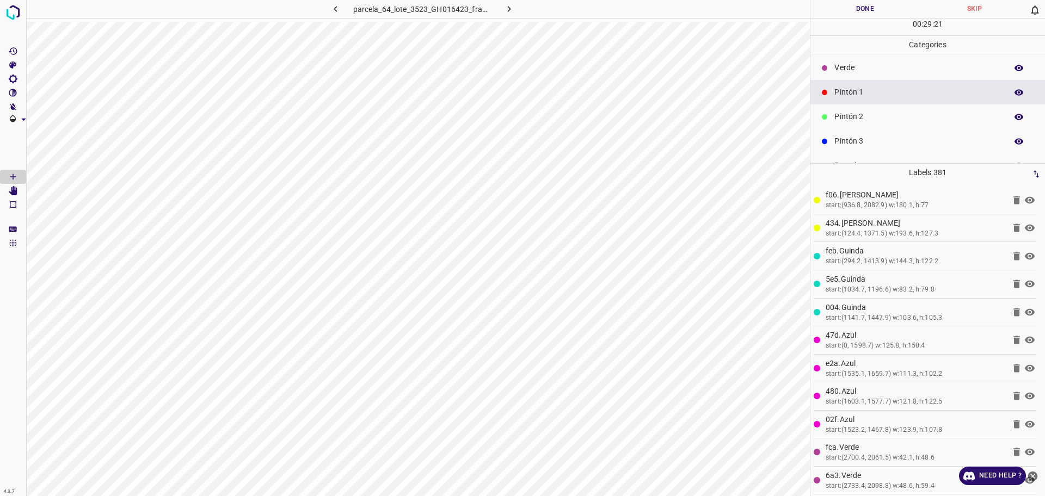
click at [855, 67] on p "Verde" at bounding box center [917, 67] width 167 height 11
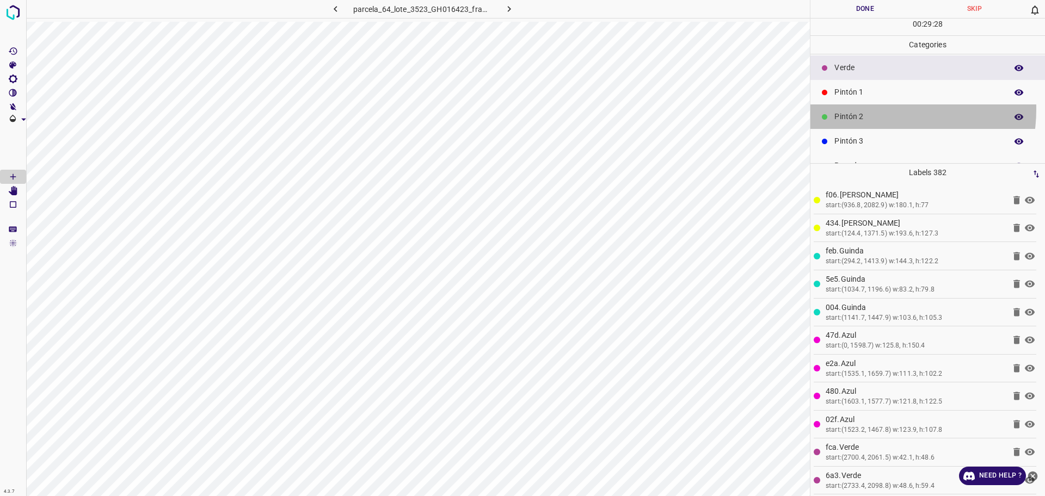
click at [873, 109] on div "Pintón 2" at bounding box center [927, 116] width 234 height 24
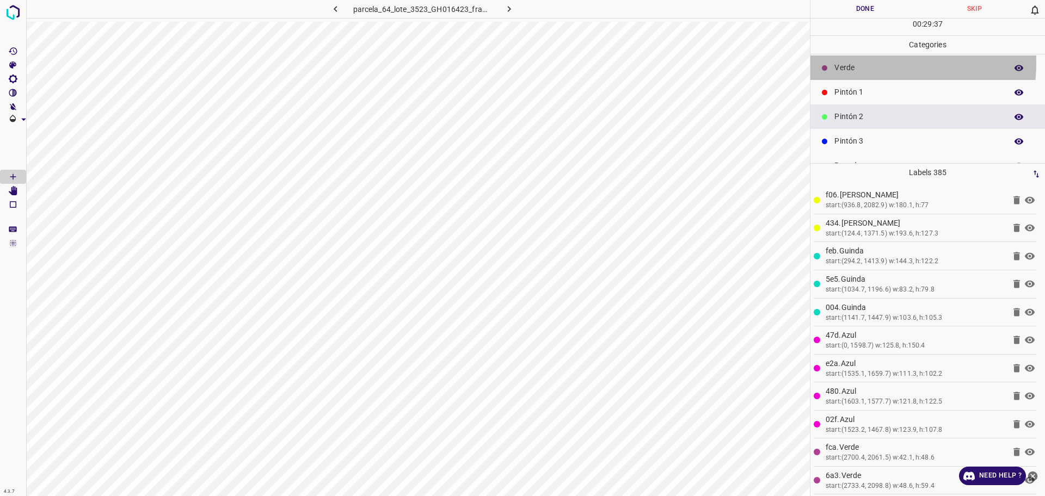
click at [849, 63] on p "Verde" at bounding box center [917, 67] width 167 height 11
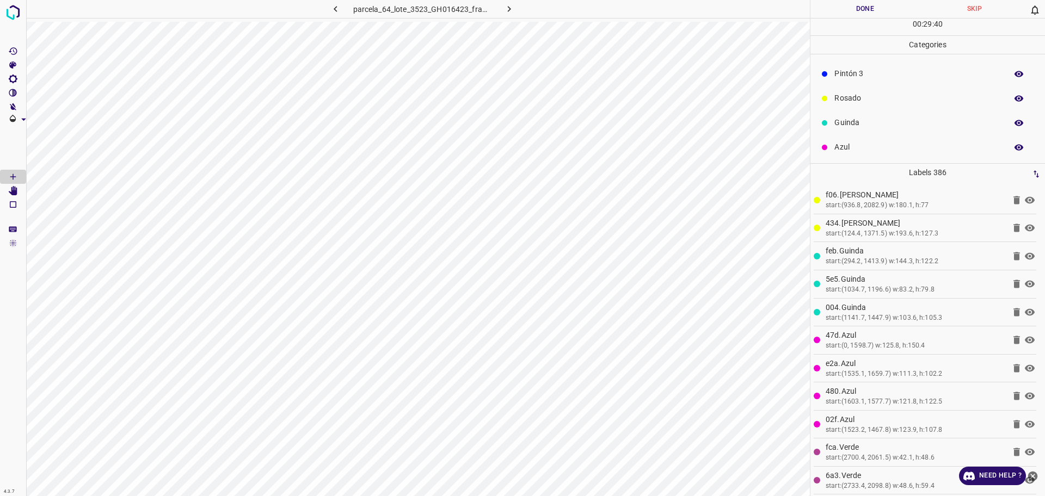
scroll to position [96, 0]
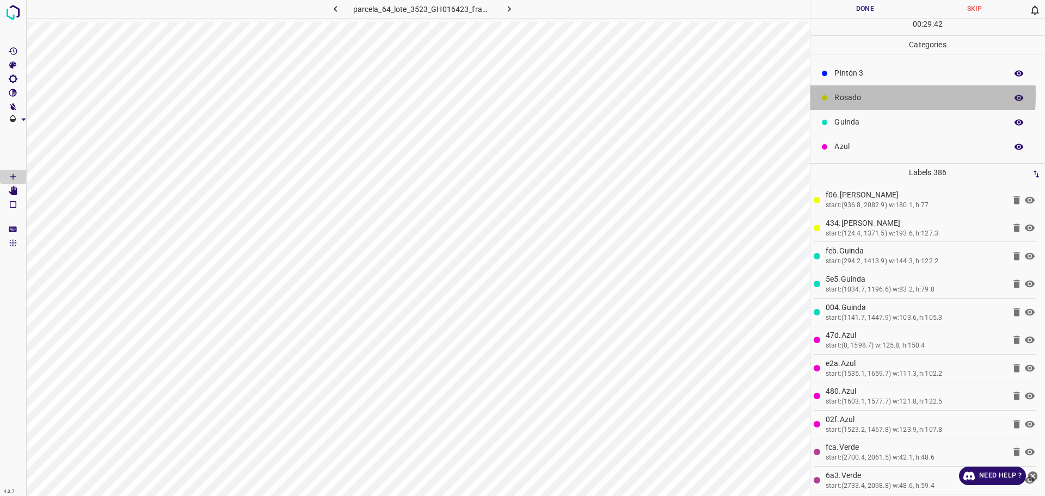
click at [859, 95] on p "Rosado" at bounding box center [917, 97] width 167 height 11
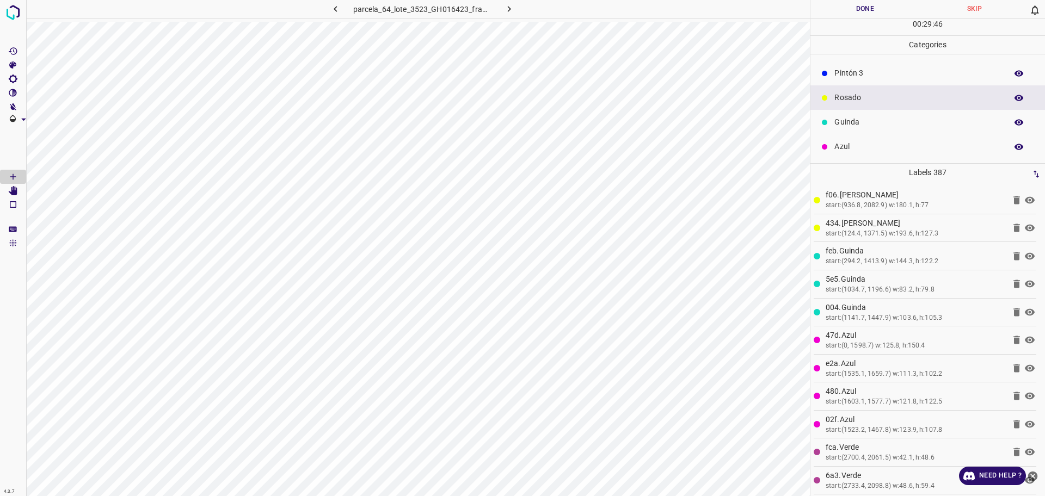
click at [842, 77] on p "Pintón 3" at bounding box center [917, 72] width 167 height 11
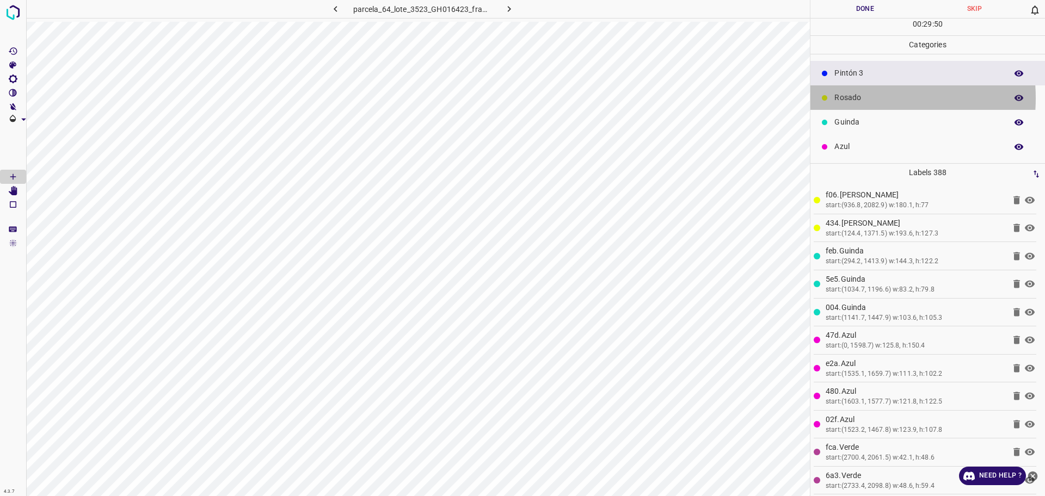
click at [845, 98] on p "Rosado" at bounding box center [917, 97] width 167 height 11
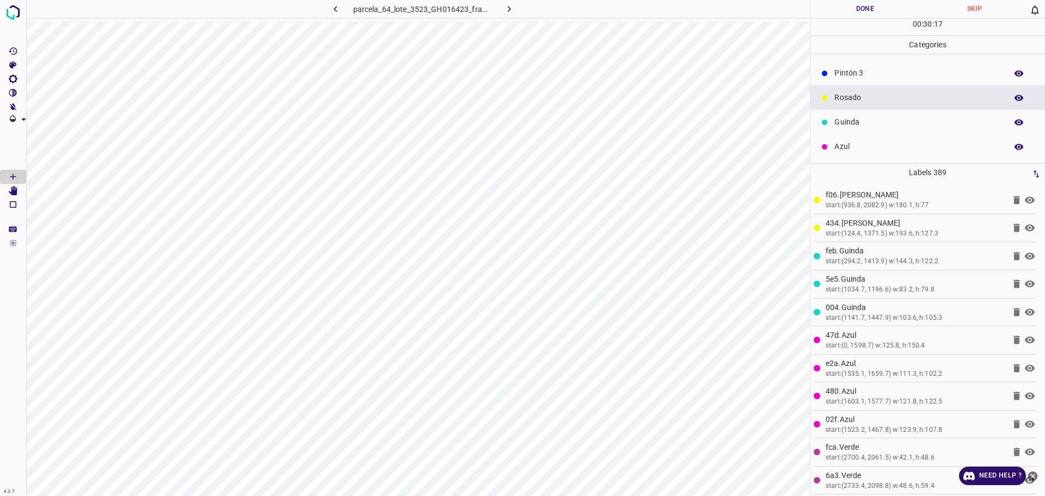
click at [881, 78] on p "Pintón 3" at bounding box center [917, 72] width 167 height 11
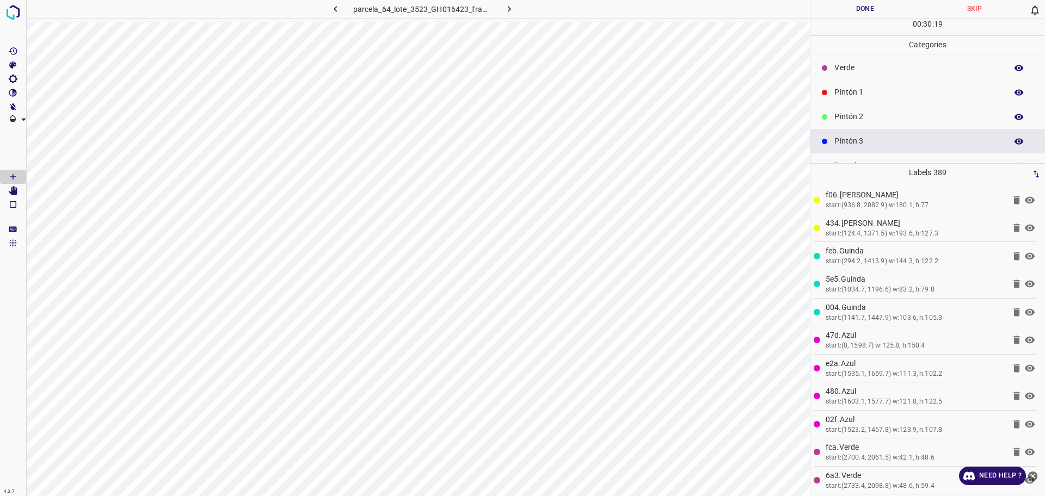
click at [867, 74] on div "Verde" at bounding box center [927, 67] width 234 height 24
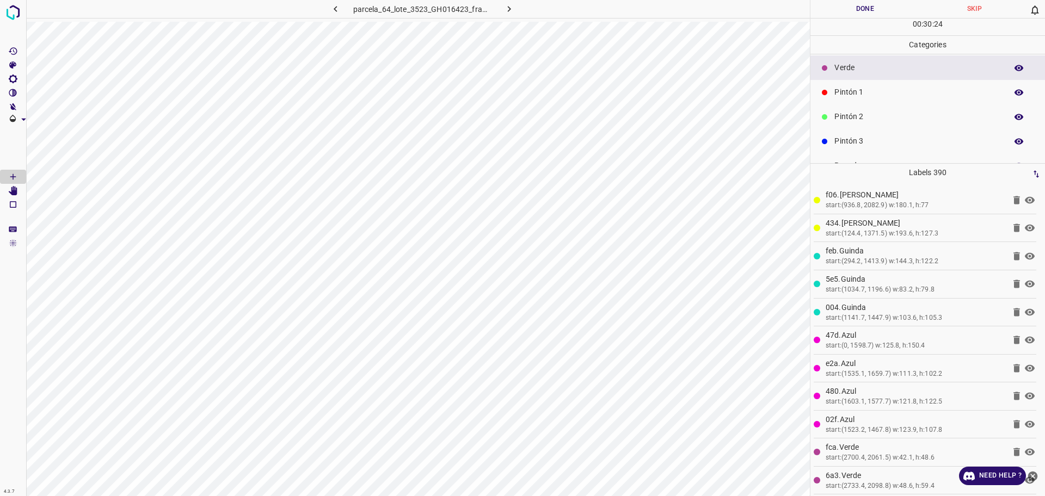
scroll to position [96, 0]
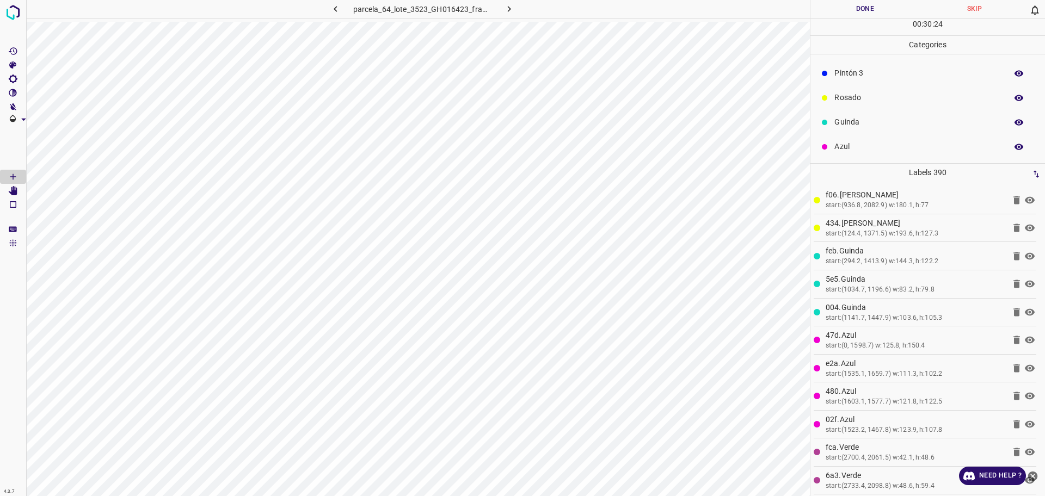
click at [845, 75] on p "Pintón 3" at bounding box center [917, 72] width 167 height 11
click at [844, 116] on p "Pintón 2" at bounding box center [917, 116] width 167 height 11
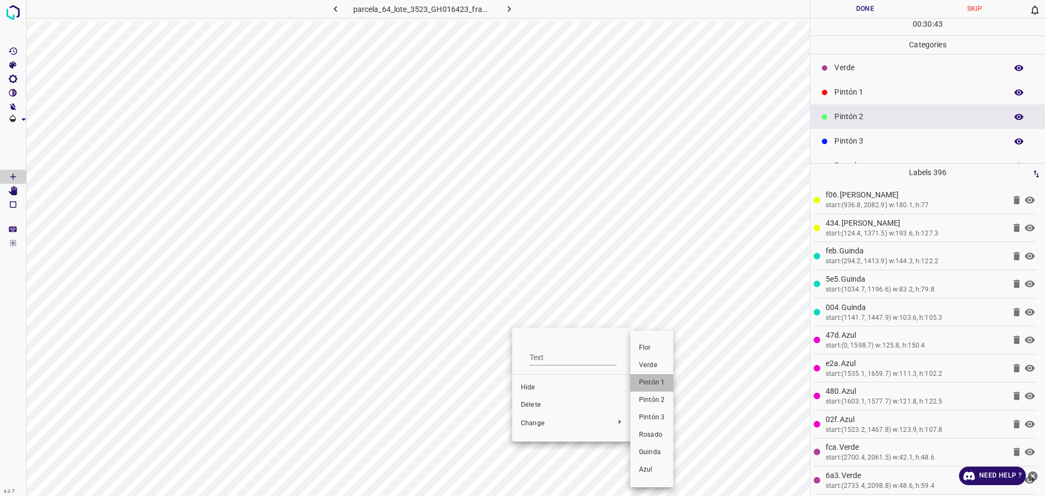
click at [655, 386] on span "Pintón 1" at bounding box center [652, 383] width 26 height 10
click at [850, 76] on div "Verde" at bounding box center [927, 67] width 234 height 24
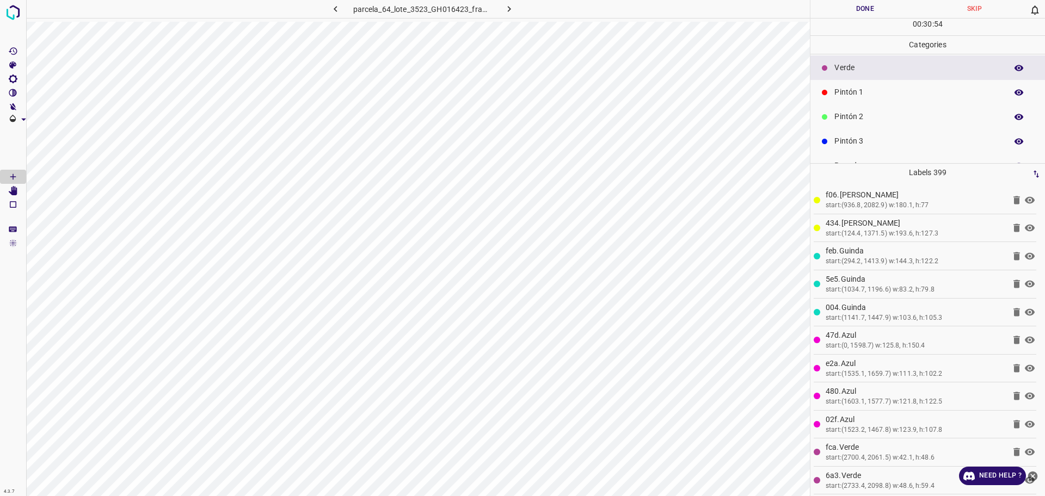
click at [862, 95] on p "Pintón 1" at bounding box center [917, 92] width 167 height 11
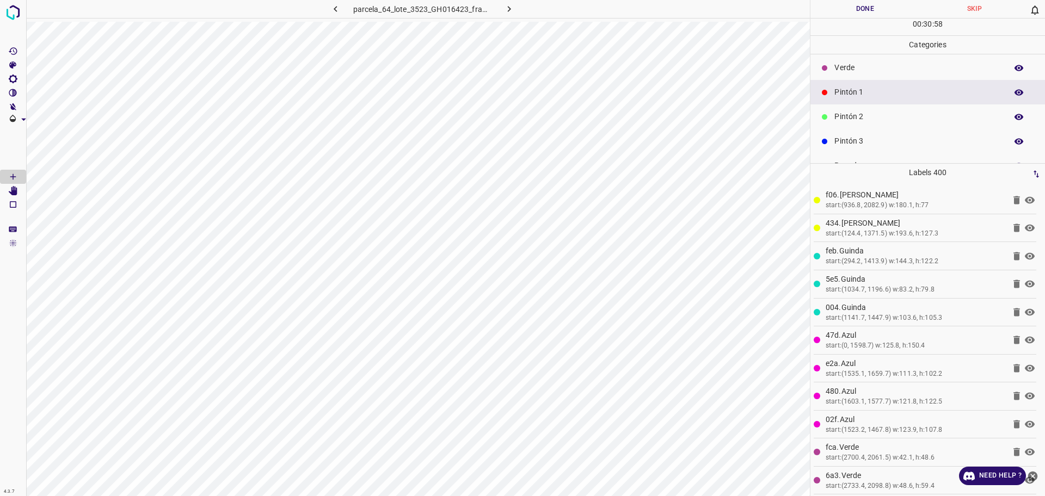
click at [894, 116] on p "Pintón 2" at bounding box center [917, 116] width 167 height 11
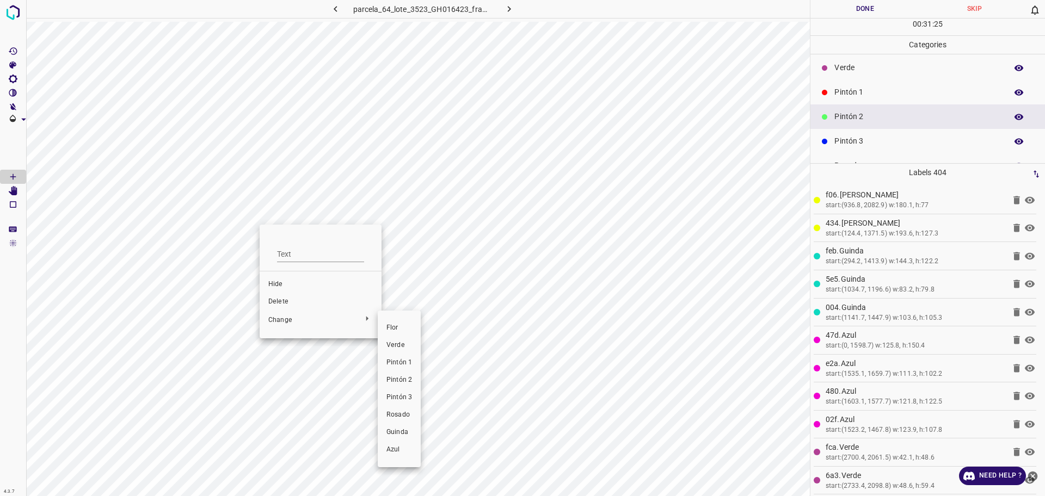
drag, startPoint x: 394, startPoint y: 396, endPoint x: 291, endPoint y: 303, distance: 139.8
click at [396, 396] on span "Pintón 3" at bounding box center [399, 398] width 26 height 10
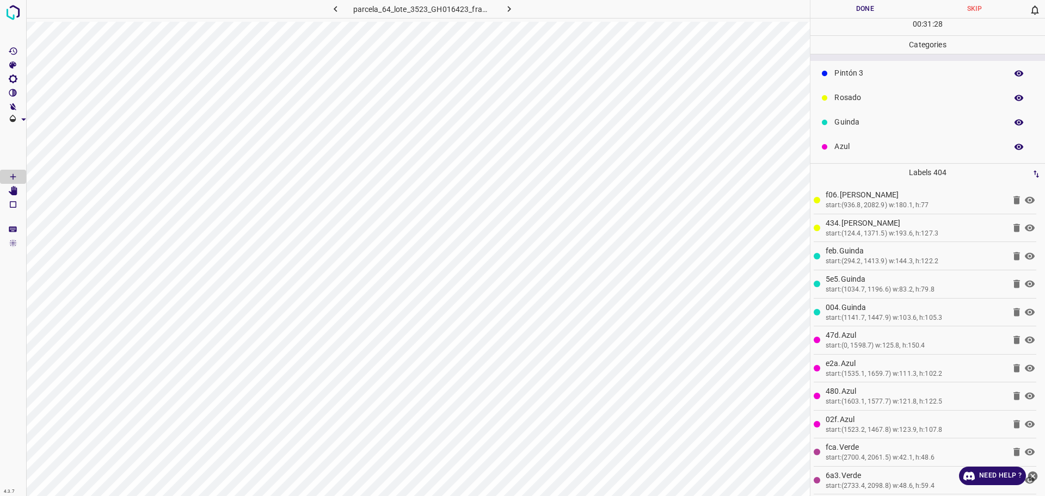
click at [838, 95] on p "Rosado" at bounding box center [917, 97] width 167 height 11
click at [848, 79] on div "Verde" at bounding box center [927, 67] width 234 height 24
click at [845, 93] on p "Pintón 1" at bounding box center [917, 92] width 167 height 11
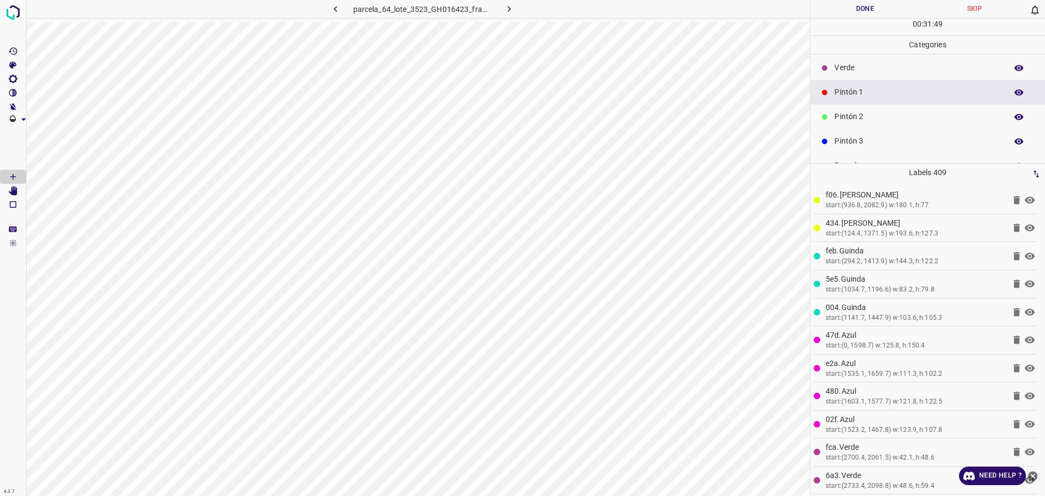
click at [828, 70] on div "Verde" at bounding box center [927, 67] width 234 height 24
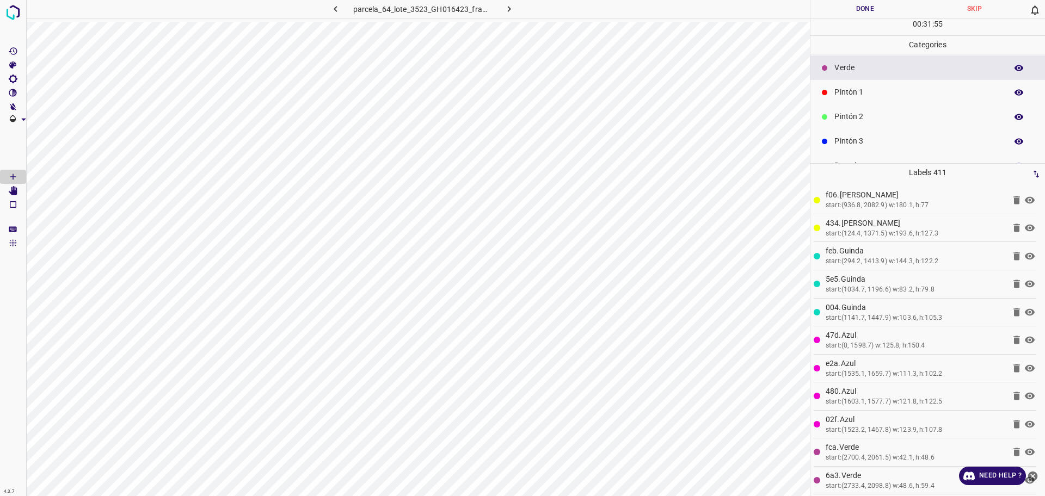
click at [878, 112] on p "Pintón 2" at bounding box center [917, 116] width 167 height 11
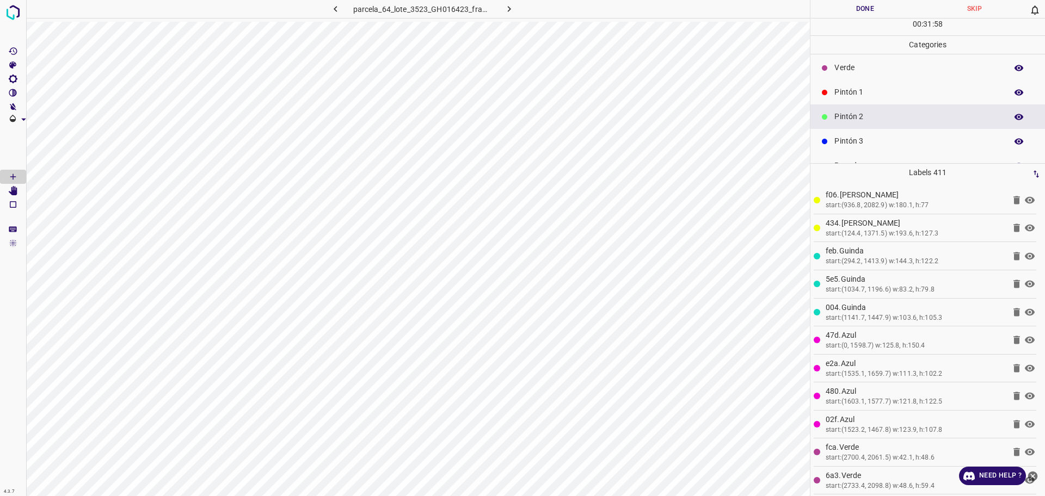
scroll to position [0, 0]
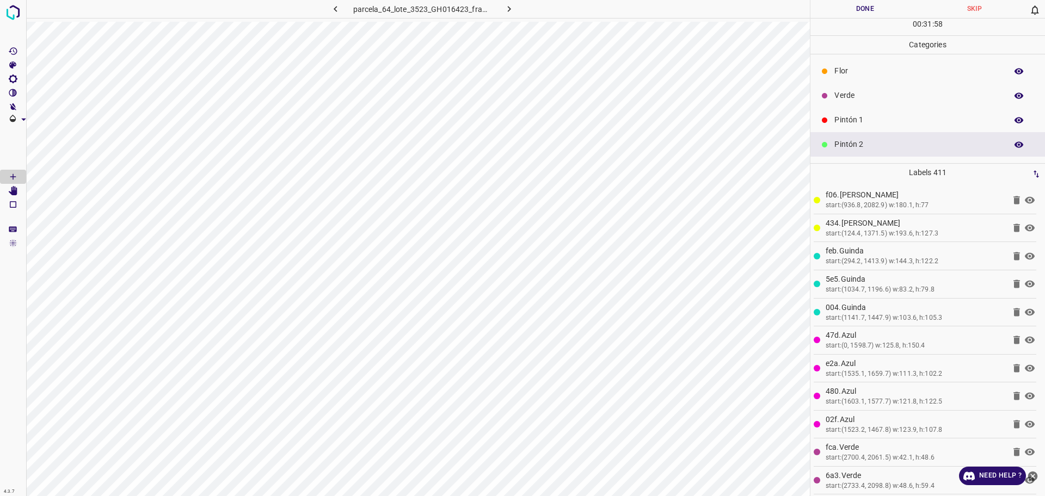
click at [866, 71] on p "Flor" at bounding box center [917, 70] width 167 height 11
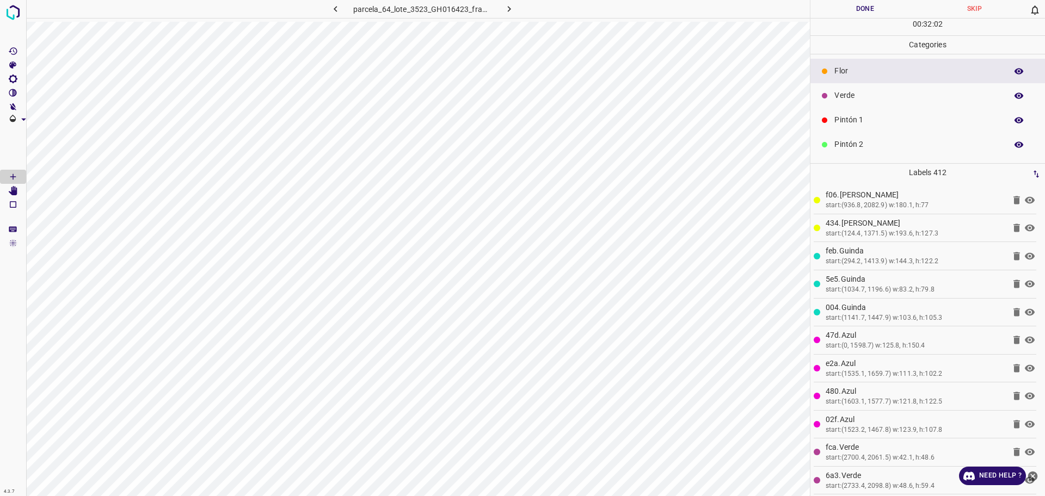
click at [848, 144] on p "Pintón 2" at bounding box center [917, 144] width 167 height 11
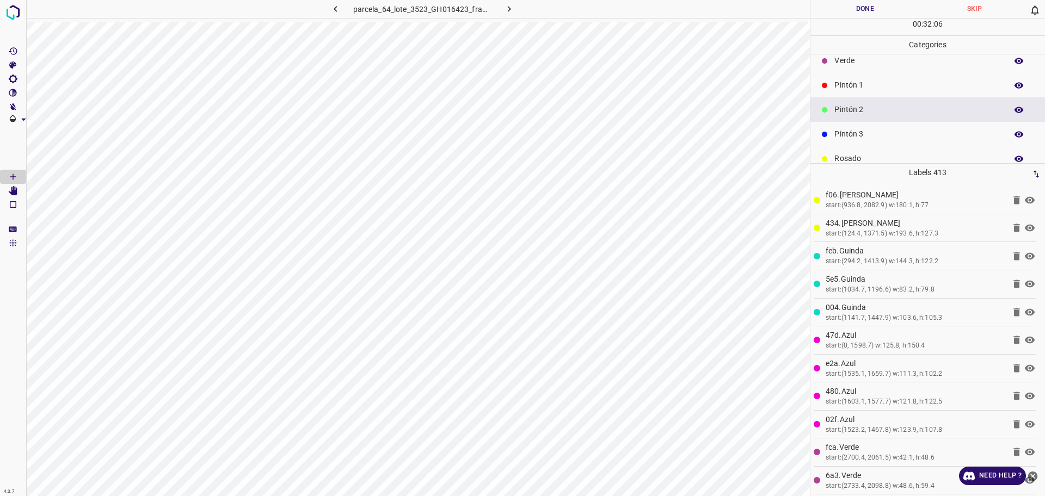
scroll to position [68, 0]
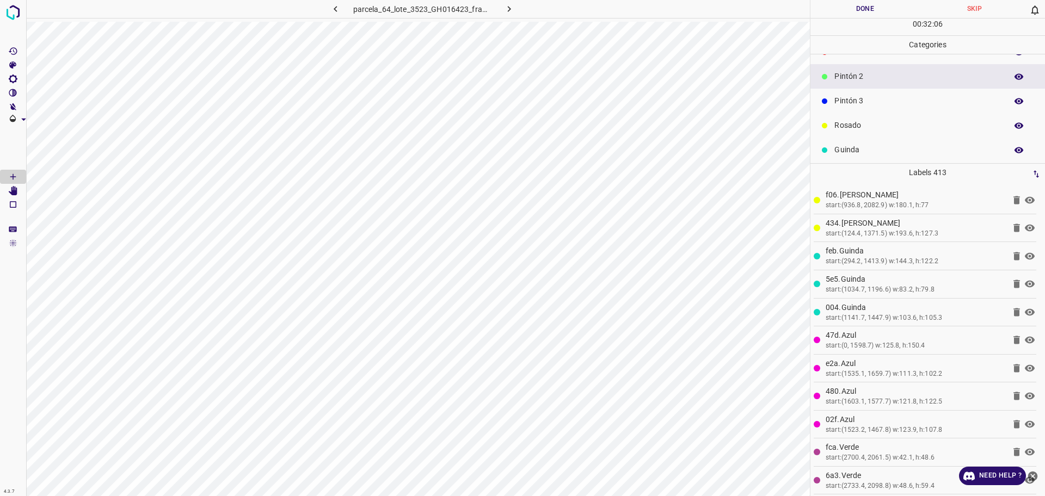
click at [857, 103] on p "Pintón 3" at bounding box center [917, 100] width 167 height 11
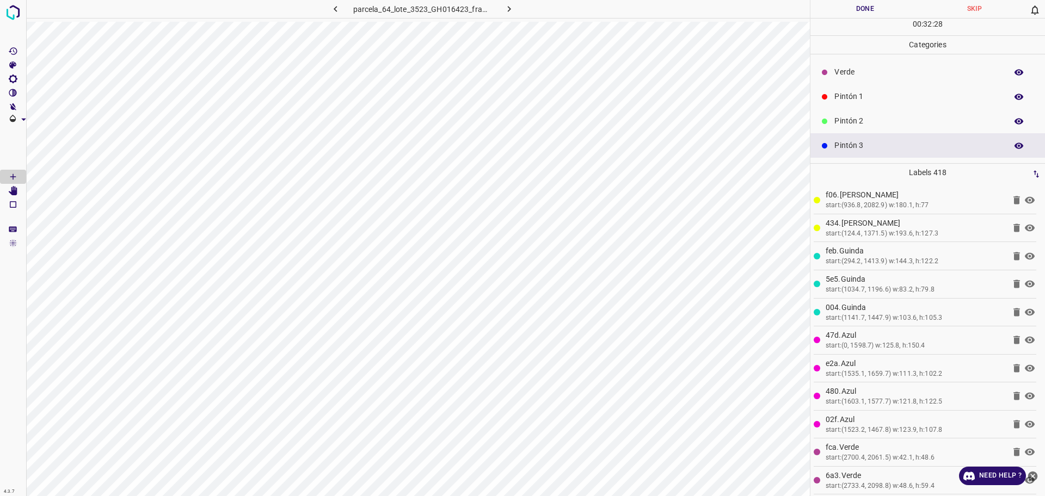
scroll to position [0, 0]
click at [858, 118] on p "Pintón 1" at bounding box center [917, 119] width 167 height 11
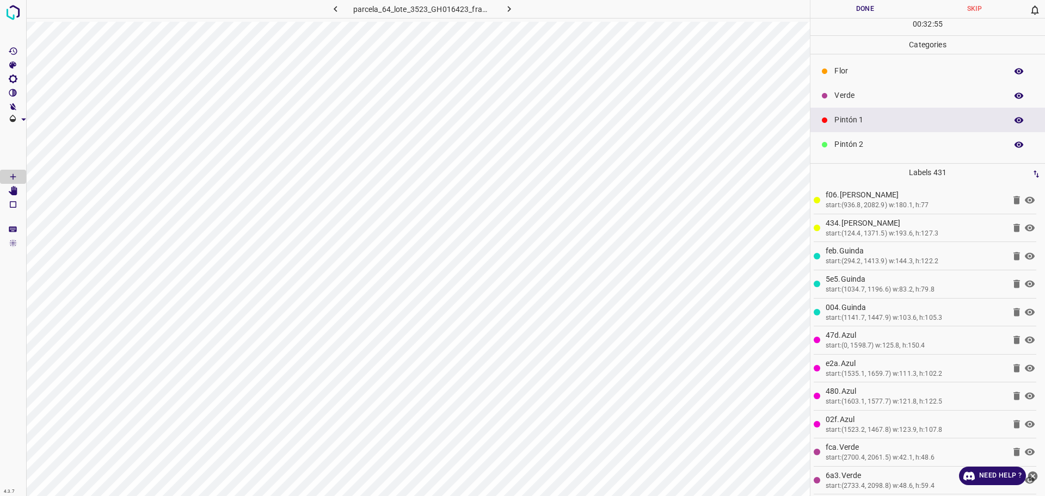
click at [886, 138] on div "Pintón 2" at bounding box center [927, 144] width 234 height 24
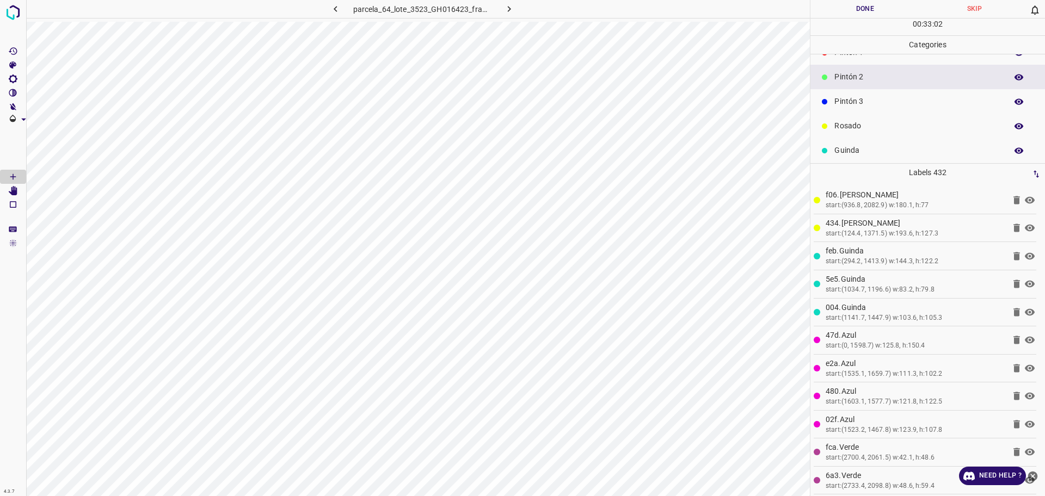
scroll to position [68, 0]
click at [861, 104] on p "Pintón 3" at bounding box center [917, 100] width 167 height 11
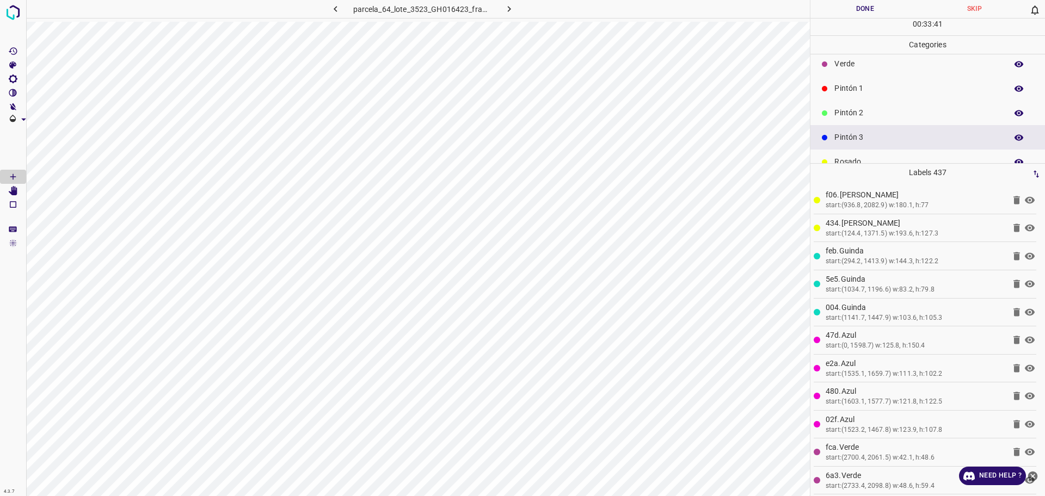
scroll to position [0, 0]
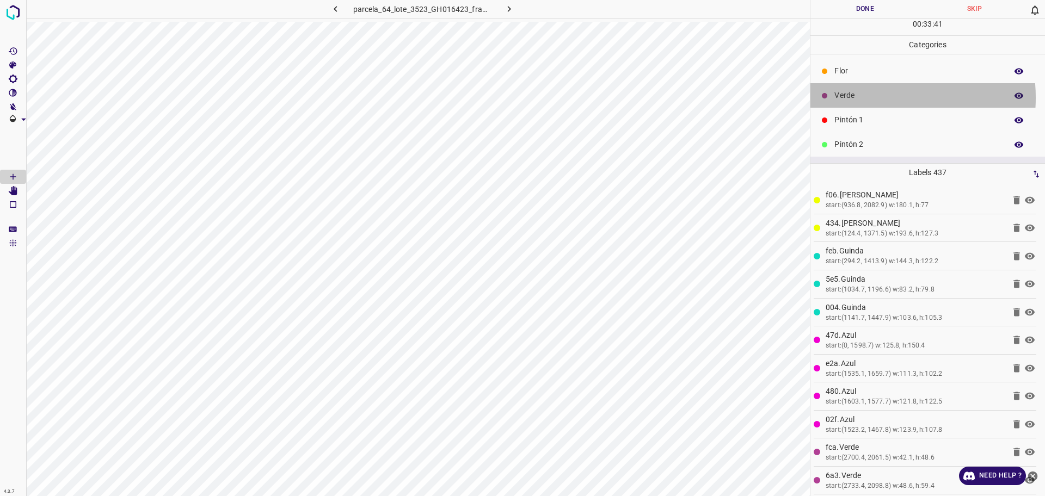
click at [867, 97] on p "Verde" at bounding box center [917, 95] width 167 height 11
click at [868, 106] on div "Verde" at bounding box center [927, 95] width 234 height 24
click at [868, 114] on div "Pintón 1" at bounding box center [927, 120] width 234 height 24
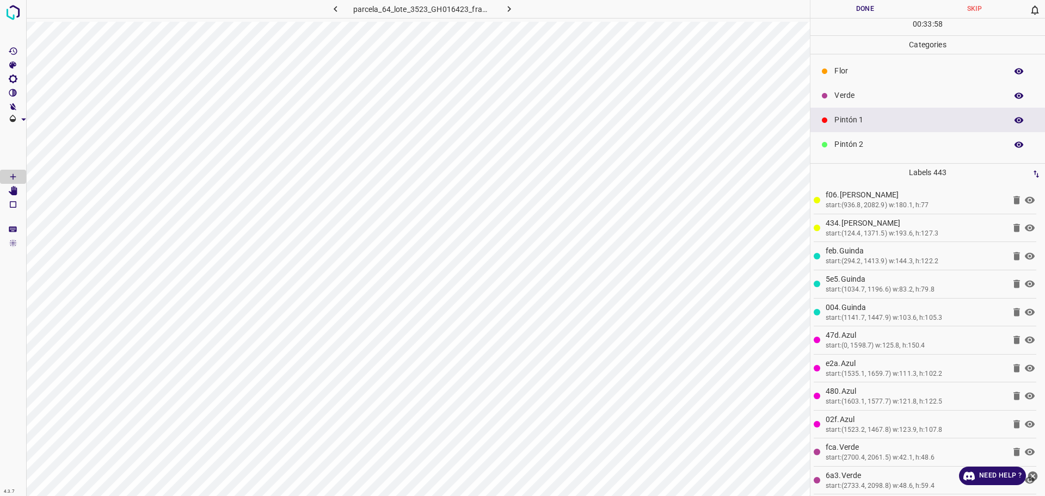
click at [855, 93] on p "Verde" at bounding box center [917, 95] width 167 height 11
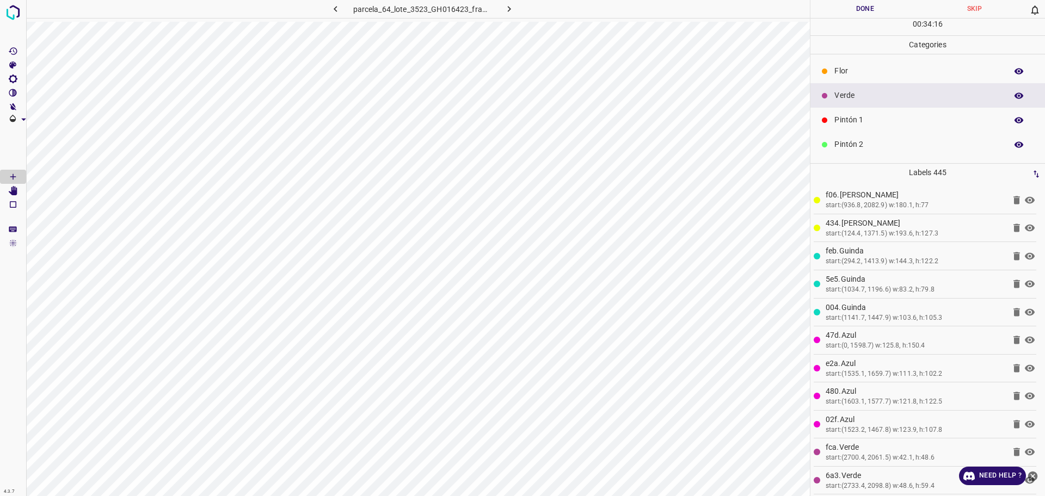
click at [900, 139] on p "Pintón 2" at bounding box center [917, 144] width 167 height 11
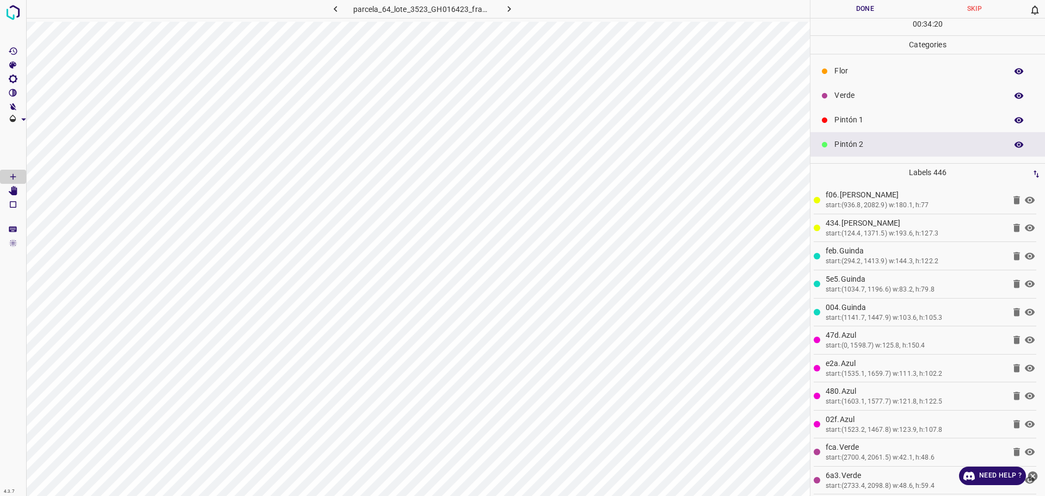
scroll to position [68, 0]
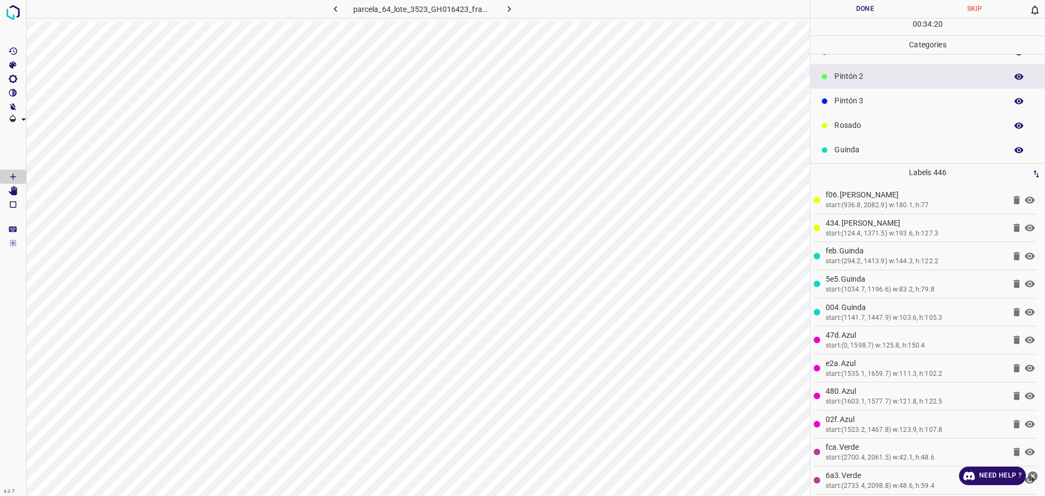
click at [843, 104] on p "Pintón 3" at bounding box center [917, 100] width 167 height 11
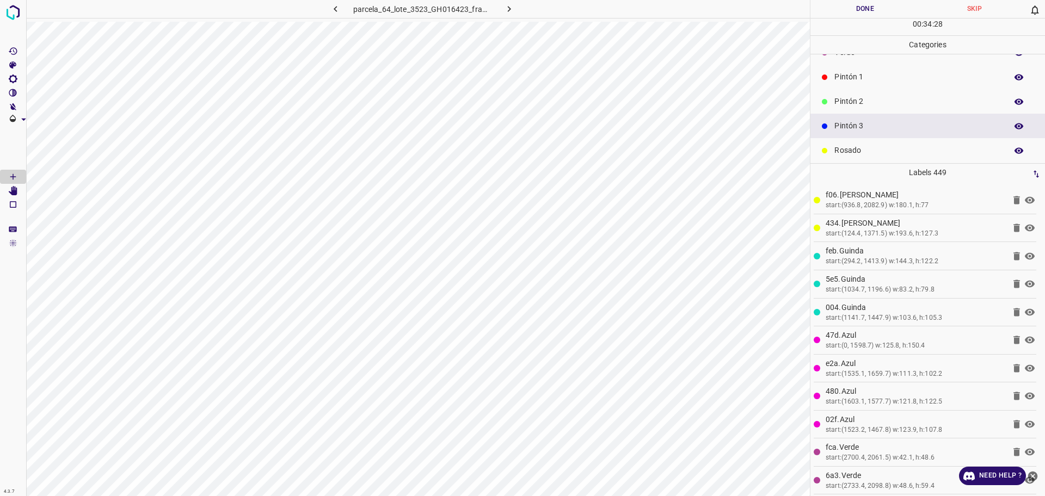
scroll to position [0, 0]
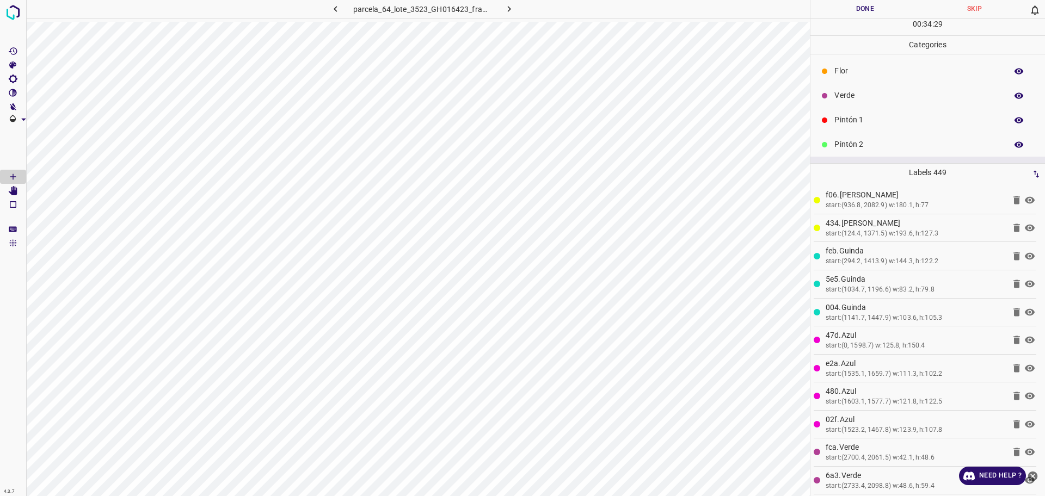
click at [881, 94] on p "Verde" at bounding box center [917, 95] width 167 height 11
click at [861, 124] on p "Pintón 1" at bounding box center [917, 119] width 167 height 11
click at [869, 141] on p "Pintón 2" at bounding box center [917, 144] width 167 height 11
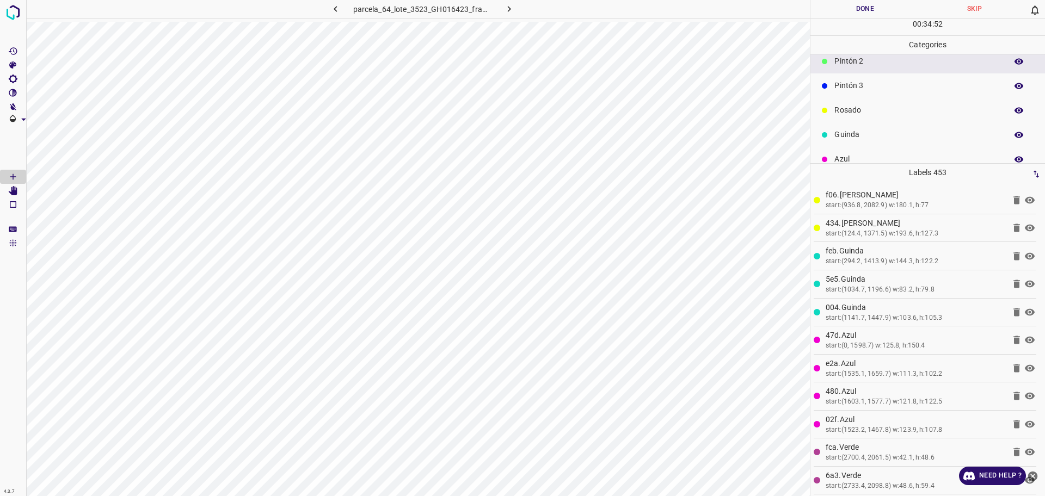
scroll to position [96, 0]
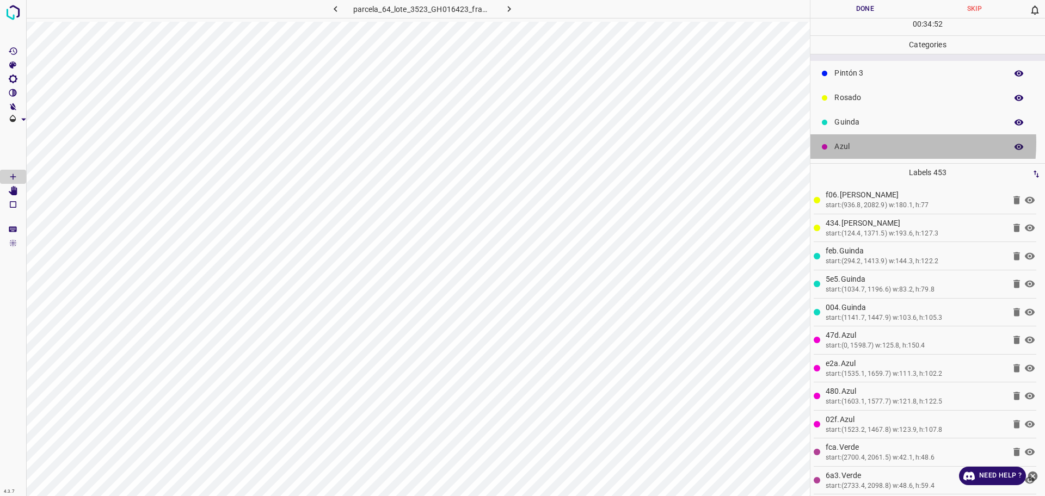
click at [862, 143] on p "Azul" at bounding box center [917, 146] width 167 height 11
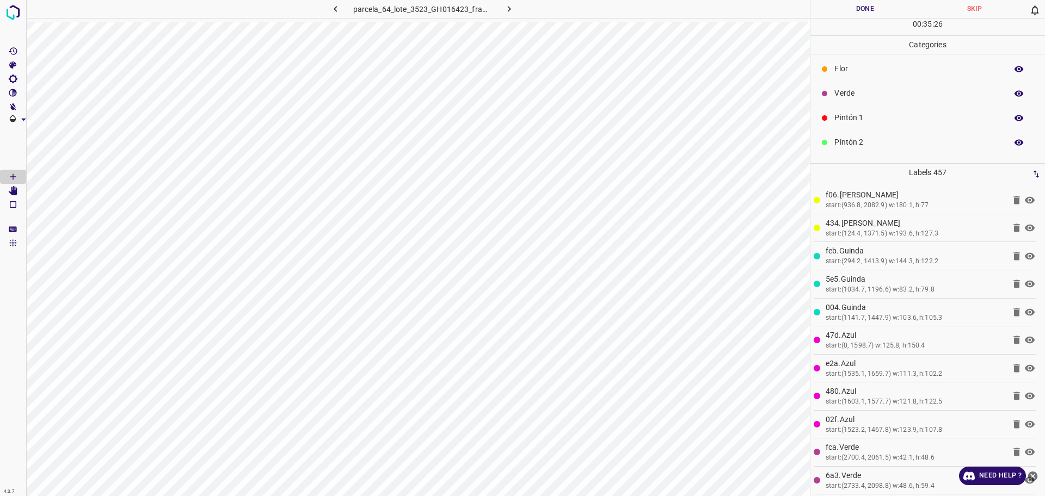
scroll to position [0, 0]
click at [854, 71] on p "Flor" at bounding box center [917, 70] width 167 height 11
click at [853, 90] on p "Verde" at bounding box center [917, 95] width 167 height 11
click at [868, 102] on p "Pintón 3" at bounding box center [917, 100] width 167 height 11
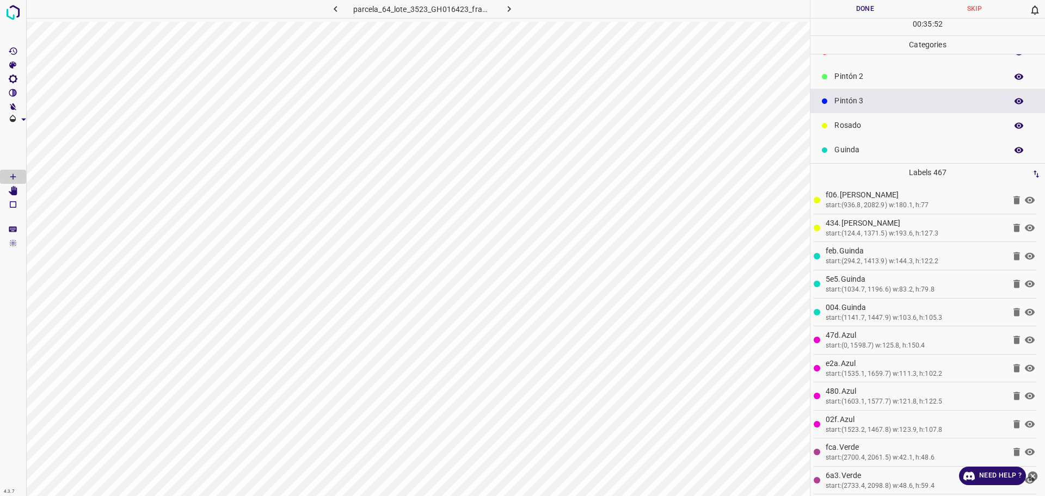
scroll to position [0, 0]
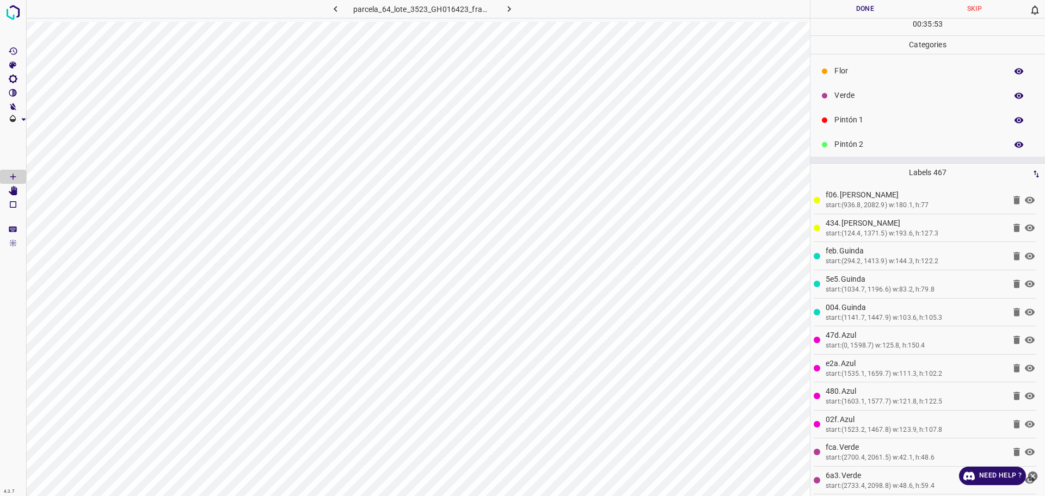
click at [874, 67] on p "Flor" at bounding box center [917, 70] width 167 height 11
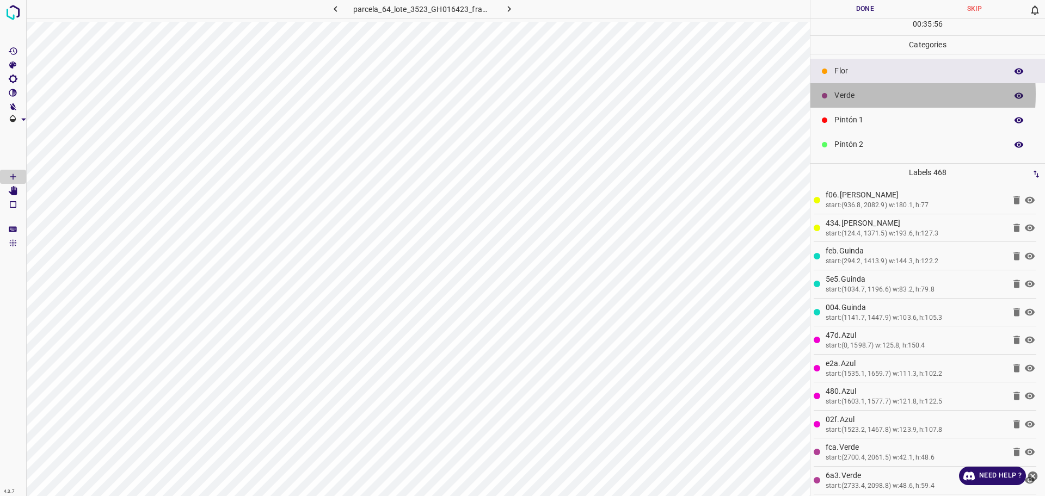
click at [854, 94] on p "Verde" at bounding box center [917, 95] width 167 height 11
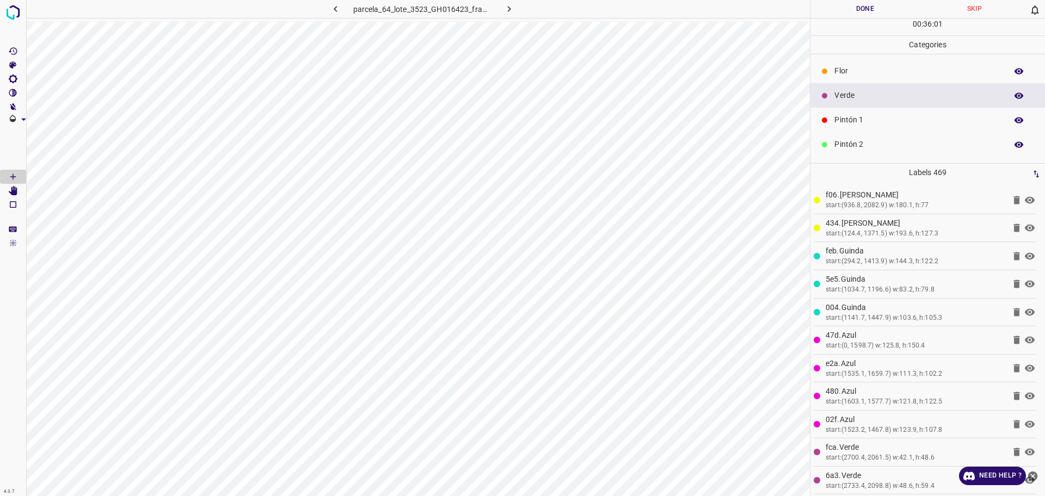
click at [860, 143] on p "Pintón 2" at bounding box center [917, 144] width 167 height 11
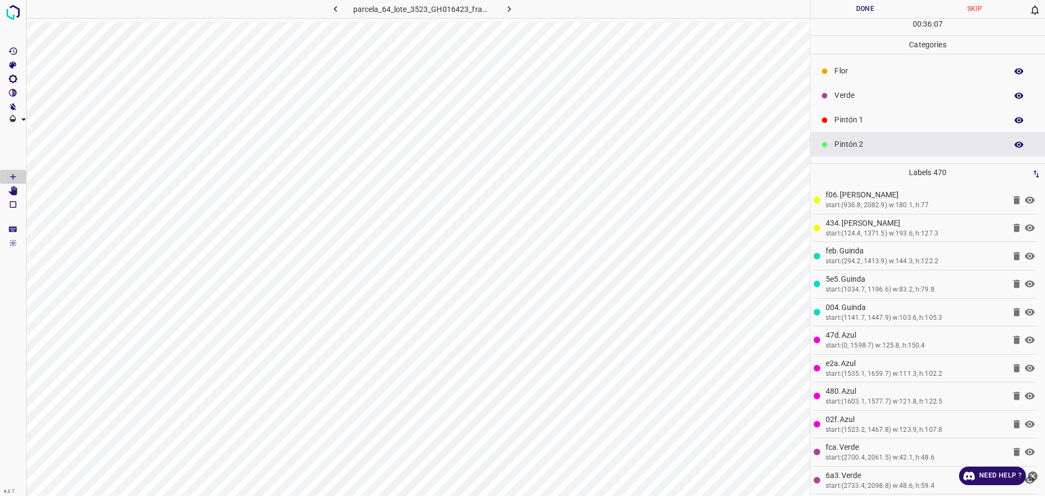
scroll to position [68, 0]
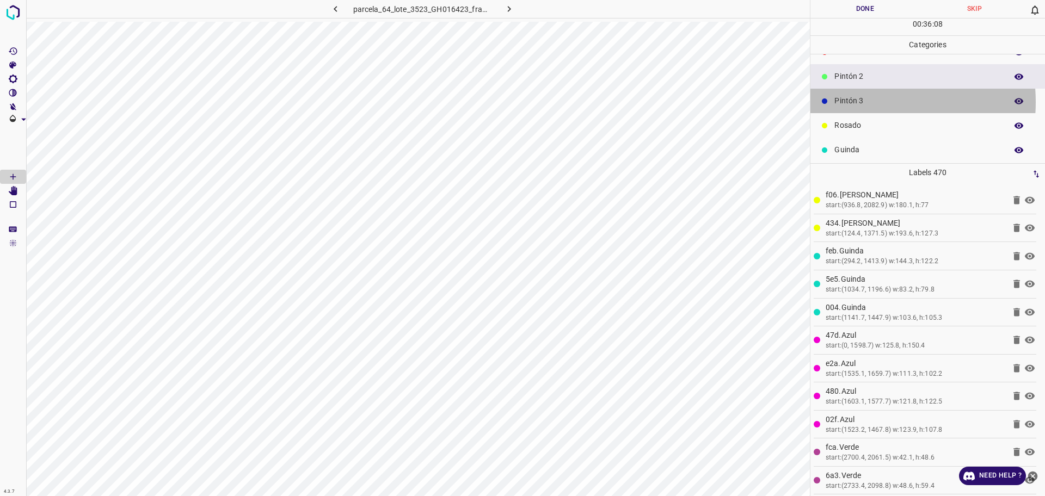
click at [855, 101] on p "Pintón 3" at bounding box center [917, 100] width 167 height 11
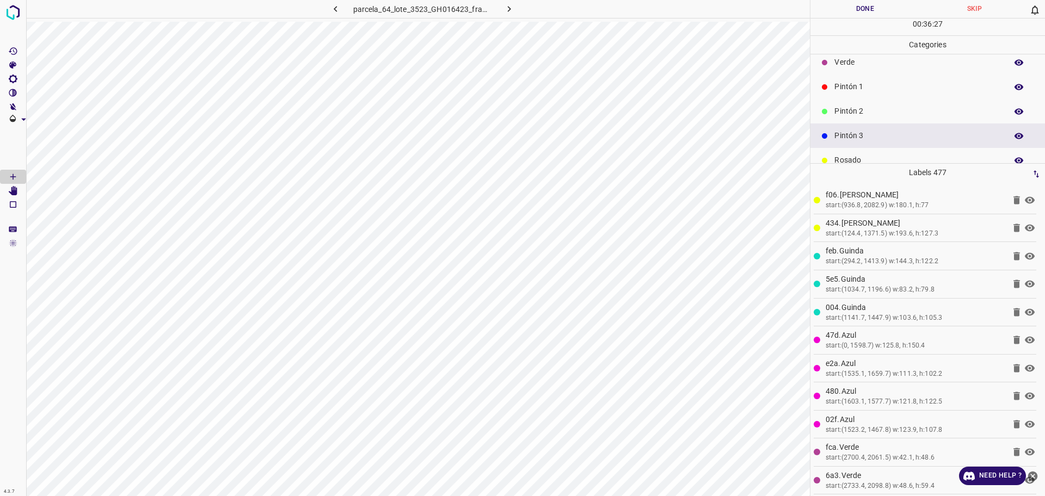
scroll to position [0, 0]
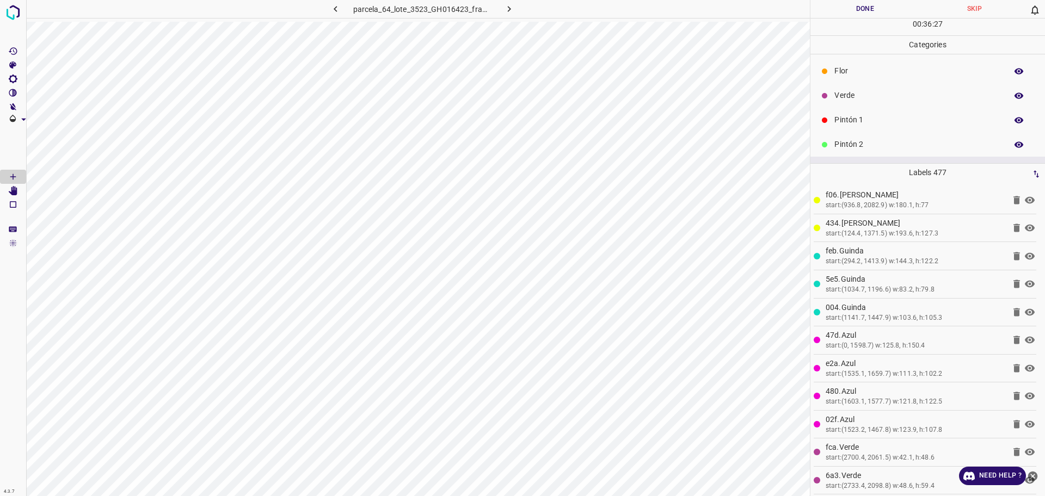
click at [877, 75] on p "Flor" at bounding box center [917, 70] width 167 height 11
click at [845, 149] on p "Azul" at bounding box center [917, 146] width 167 height 11
click at [843, 91] on p "Verde" at bounding box center [917, 95] width 167 height 11
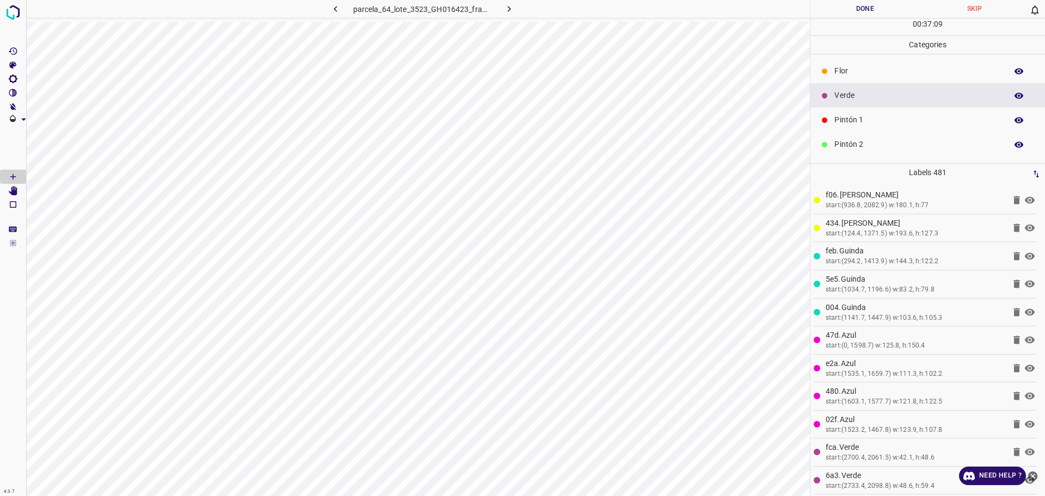
click at [857, 110] on div "Pintón 1" at bounding box center [927, 120] width 234 height 24
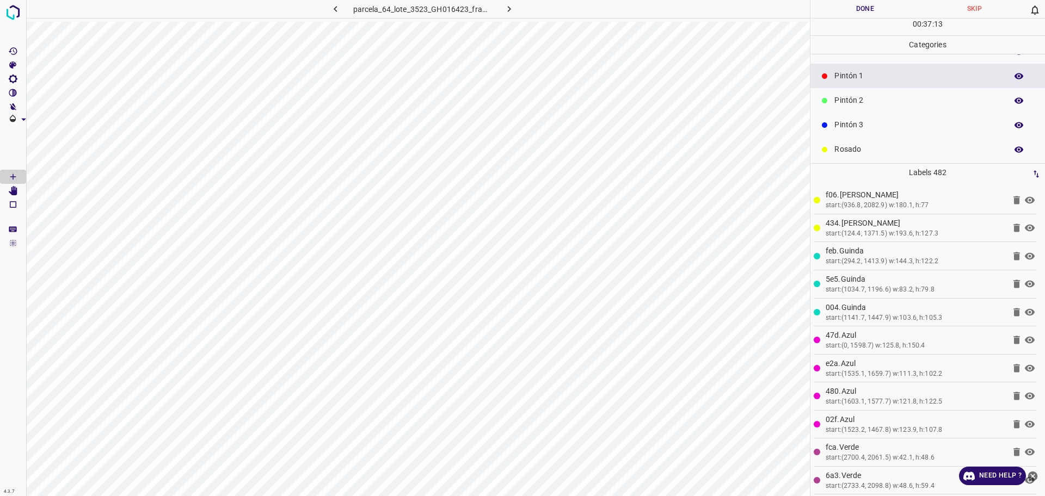
scroll to position [68, 0]
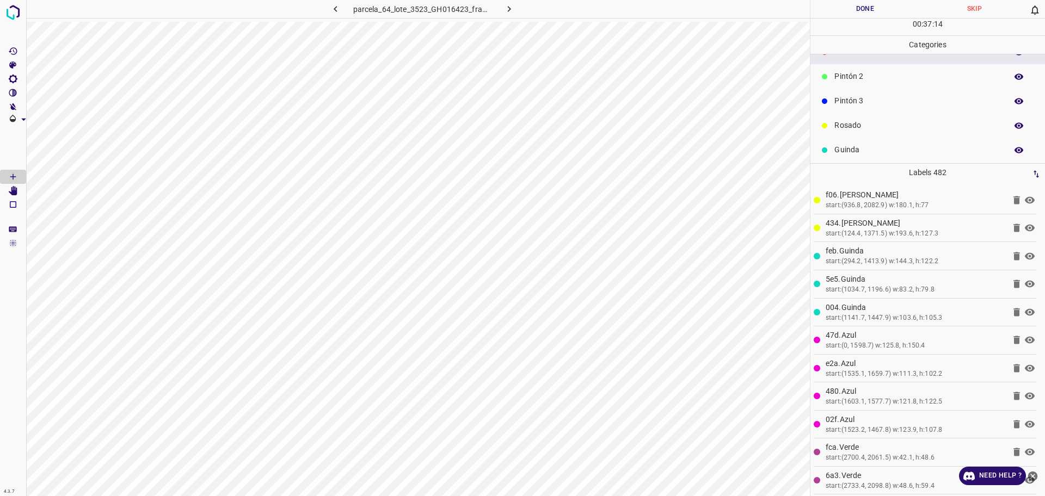
click at [847, 150] on p "Guinda" at bounding box center [917, 149] width 167 height 11
click at [854, 101] on p "Pintón 3" at bounding box center [917, 100] width 167 height 11
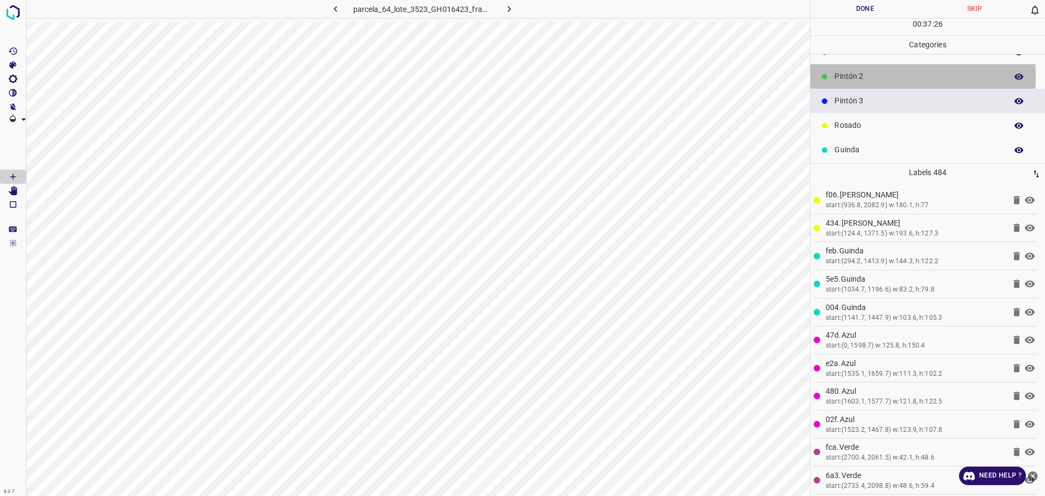
click at [863, 76] on p "Pintón 2" at bounding box center [917, 76] width 167 height 11
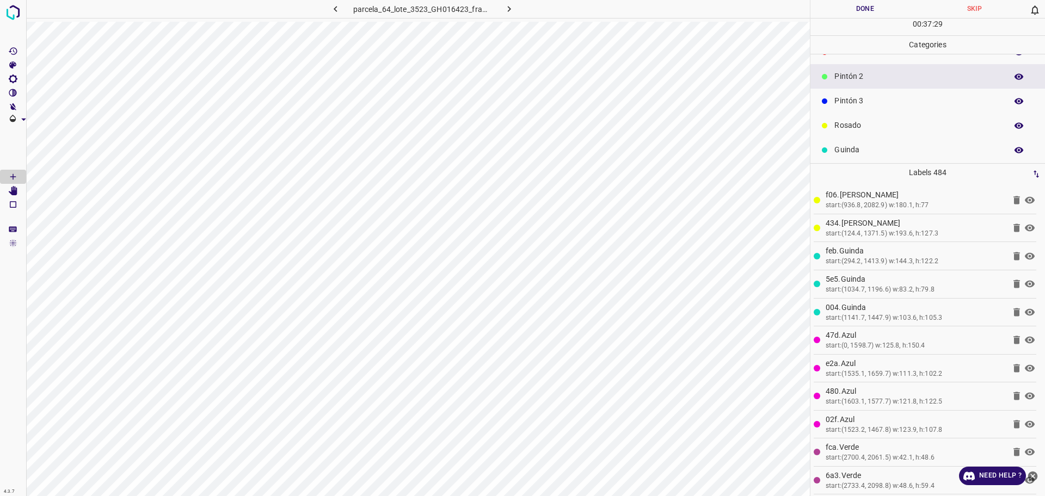
scroll to position [0, 0]
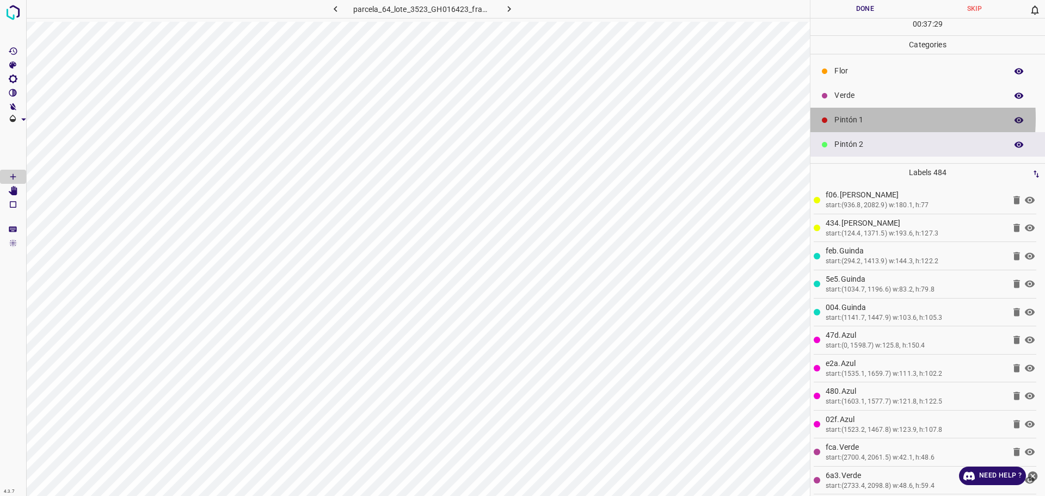
click at [854, 118] on p "Pintón 1" at bounding box center [917, 119] width 167 height 11
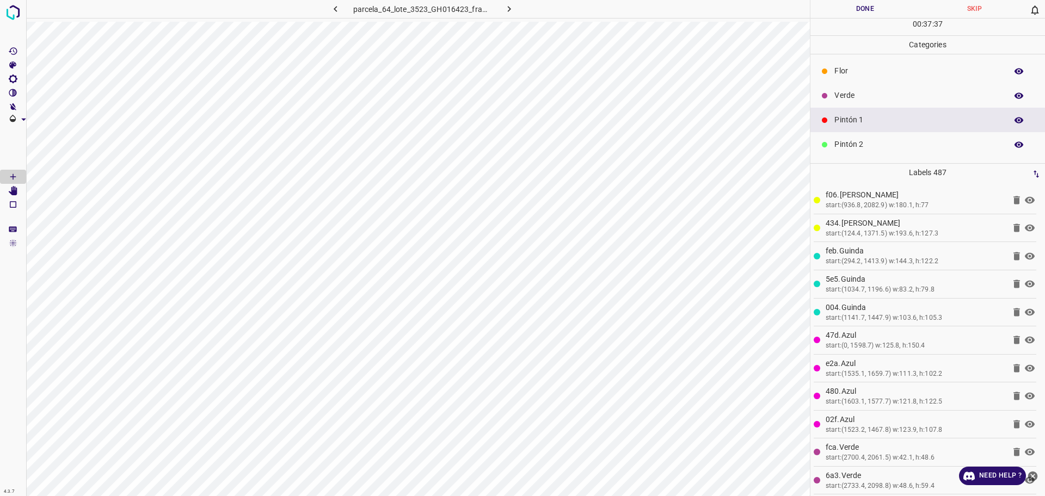
click at [847, 146] on p "Pintón 2" at bounding box center [917, 144] width 167 height 11
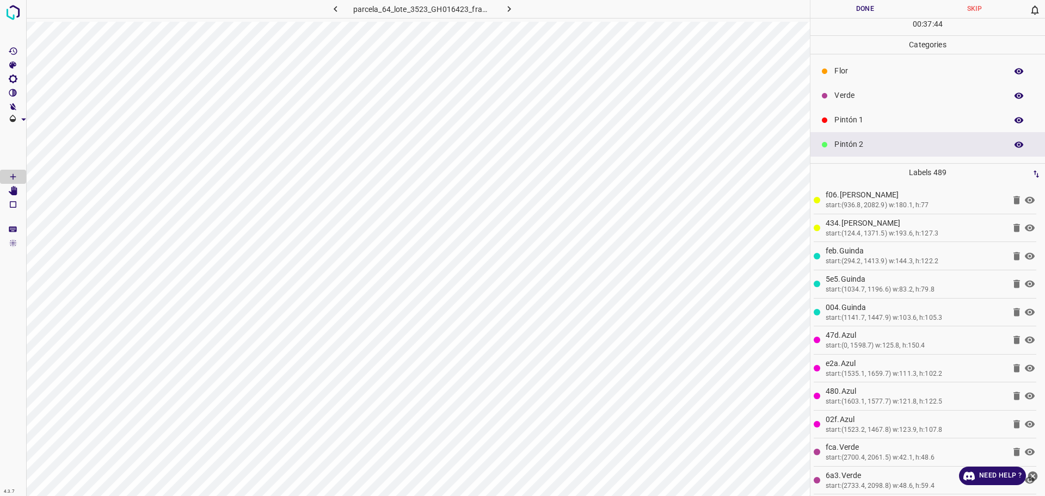
click at [887, 116] on p "Pintón 1" at bounding box center [917, 119] width 167 height 11
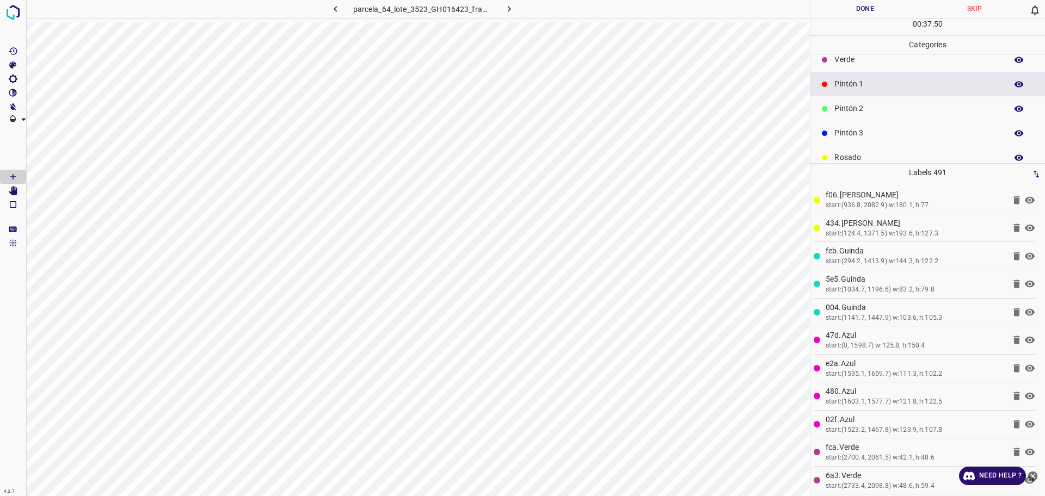
scroll to position [68, 0]
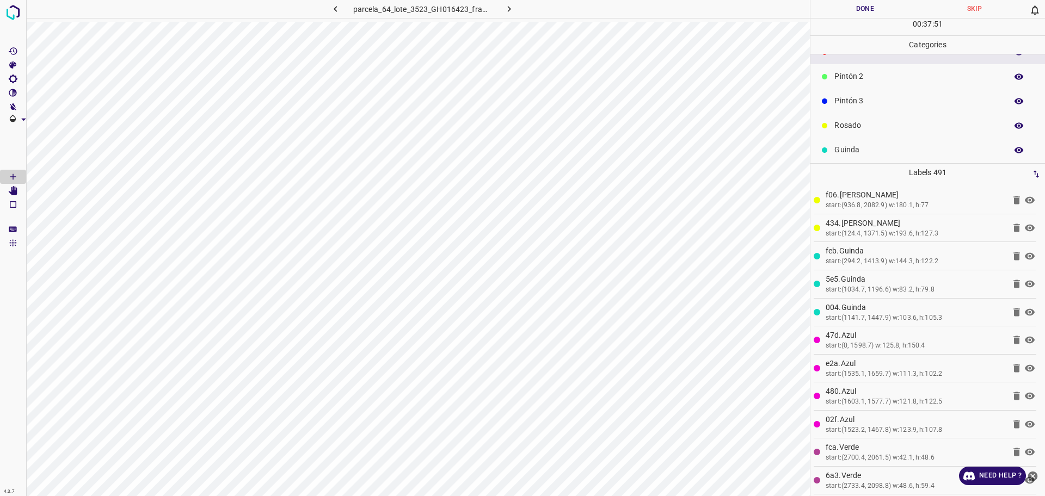
click at [854, 90] on div "Pintón 3" at bounding box center [927, 101] width 234 height 24
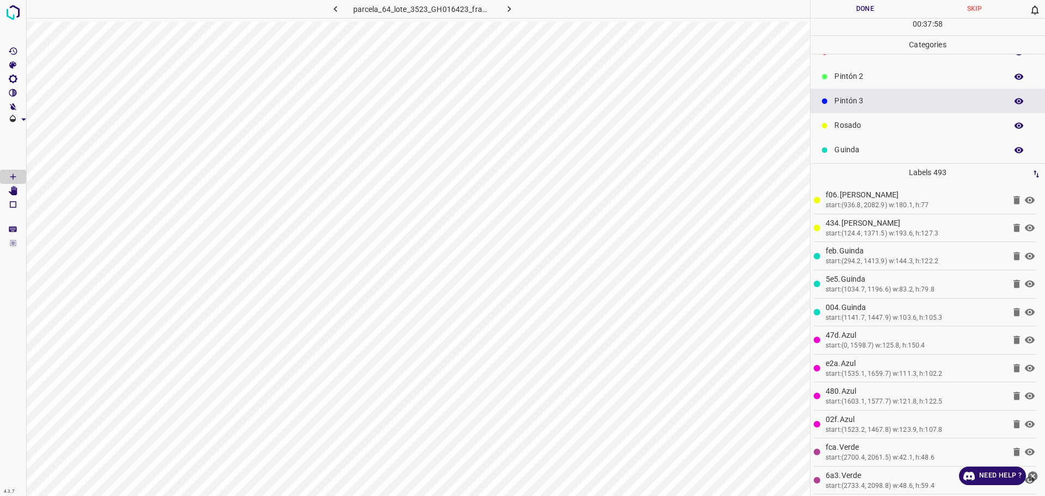
scroll to position [0, 0]
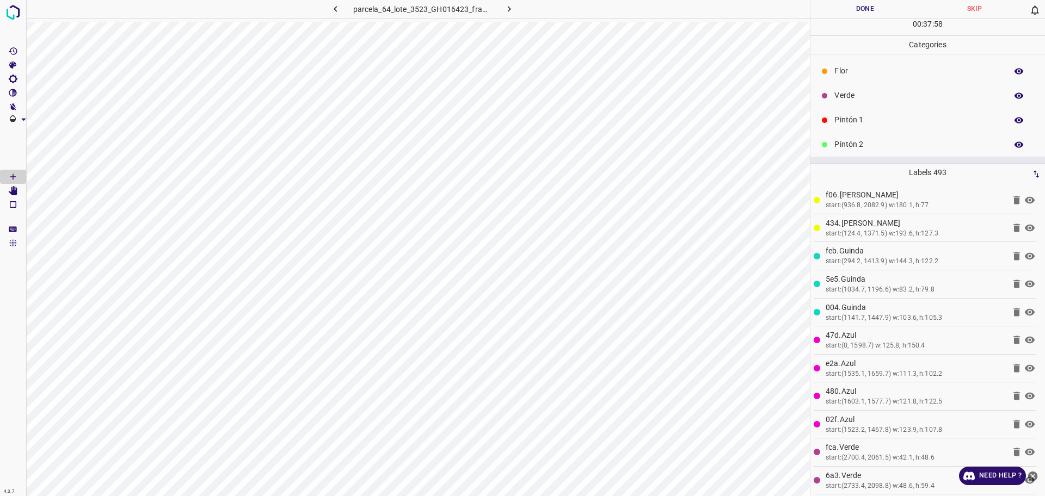
click at [868, 118] on p "Pintón 1" at bounding box center [917, 119] width 167 height 11
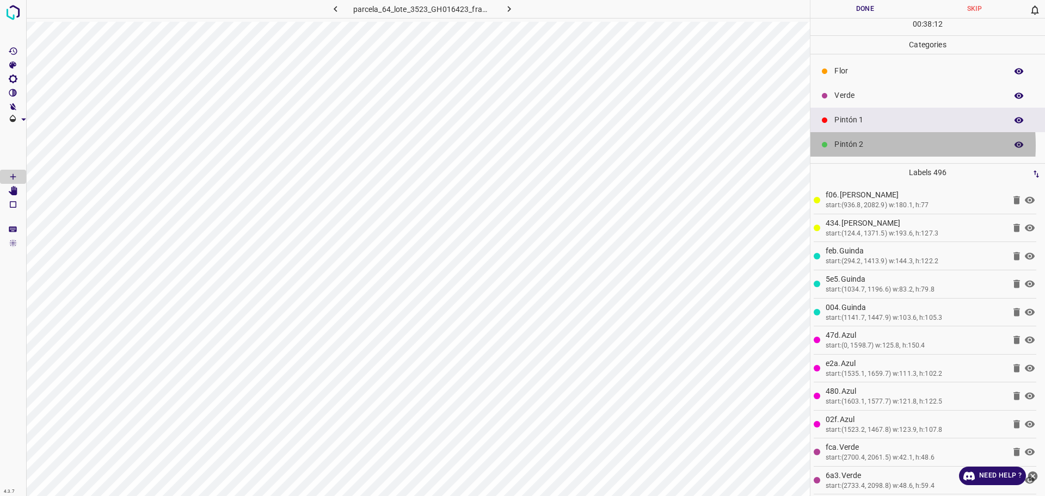
click at [850, 145] on p "Pintón 2" at bounding box center [917, 144] width 167 height 11
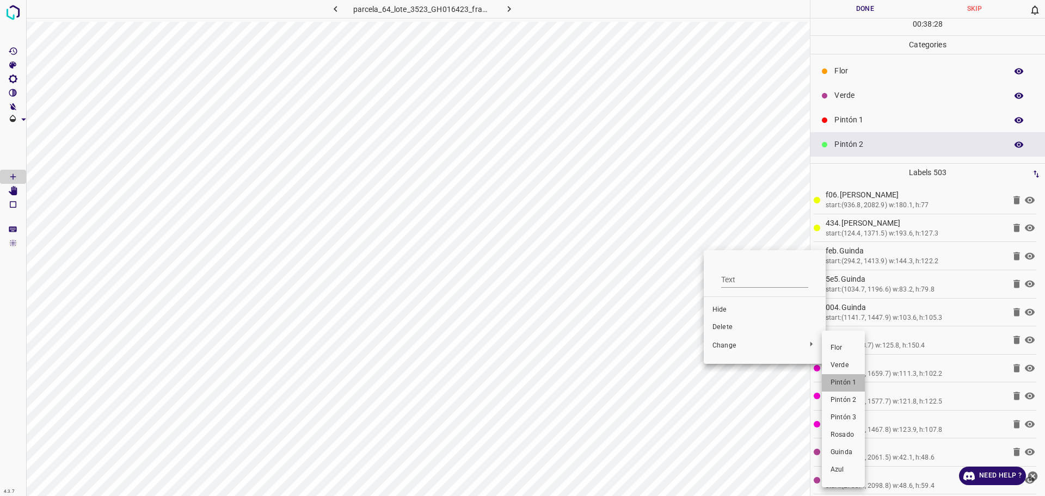
click at [838, 379] on span "Pintón 1" at bounding box center [843, 383] width 26 height 10
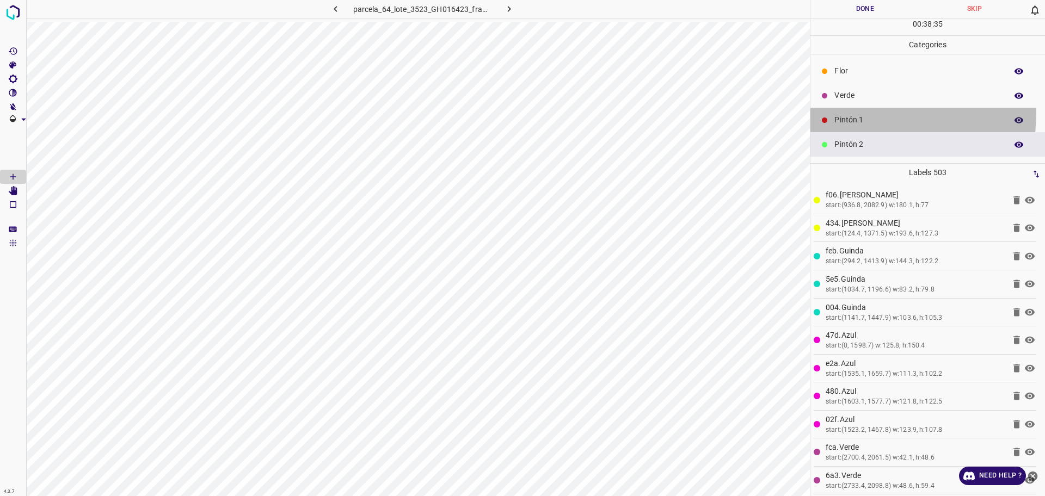
click at [869, 113] on div "Pintón 1" at bounding box center [927, 120] width 234 height 24
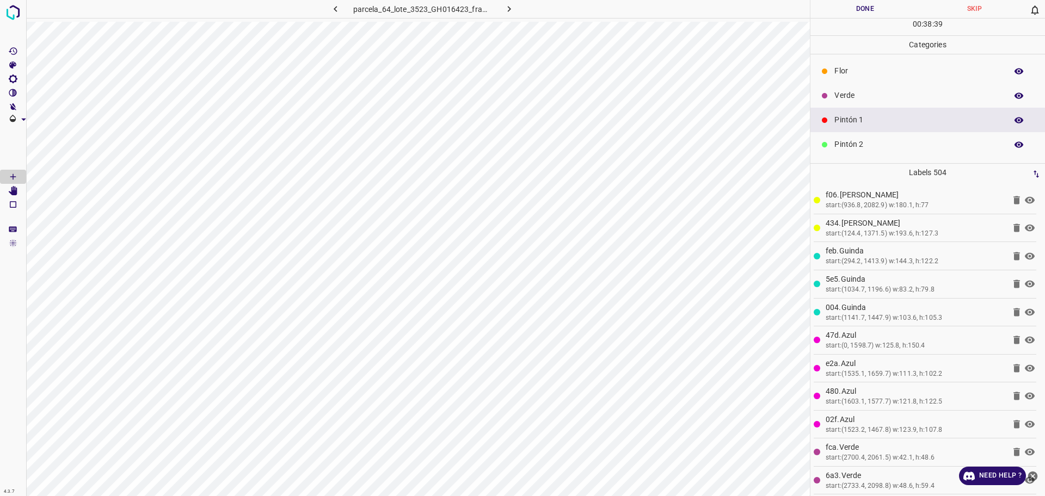
click at [830, 100] on div at bounding box center [824, 95] width 11 height 11
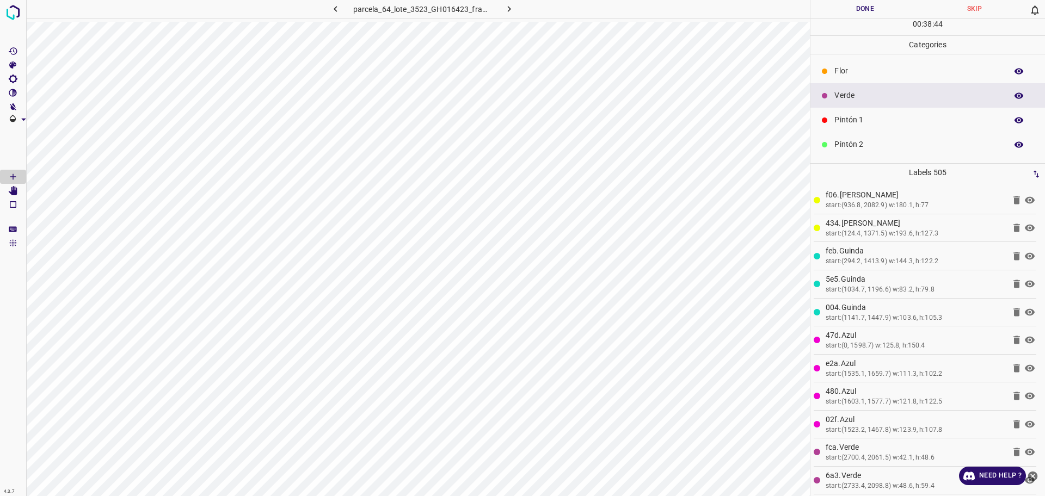
click at [854, 144] on p "Pintón 2" at bounding box center [917, 144] width 167 height 11
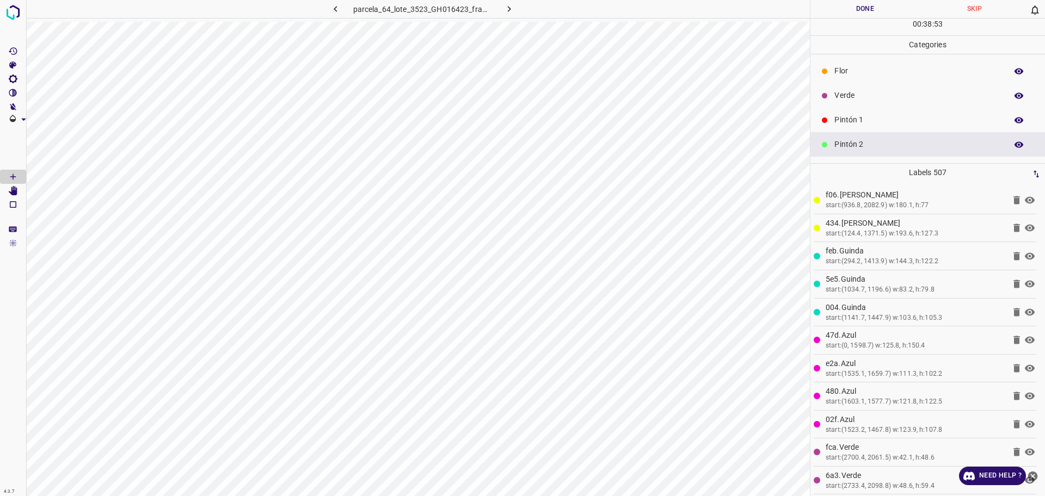
scroll to position [68, 0]
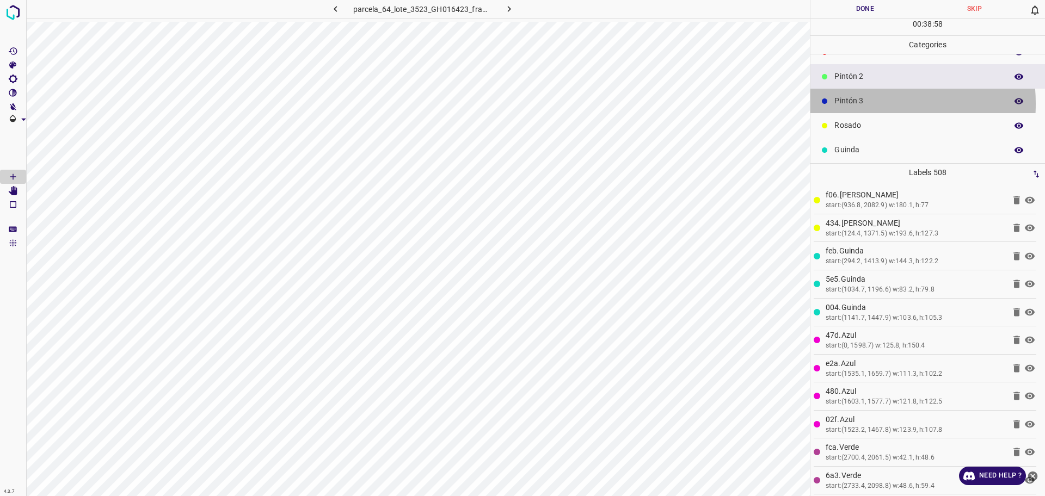
click at [855, 105] on p "Pintón 3" at bounding box center [917, 100] width 167 height 11
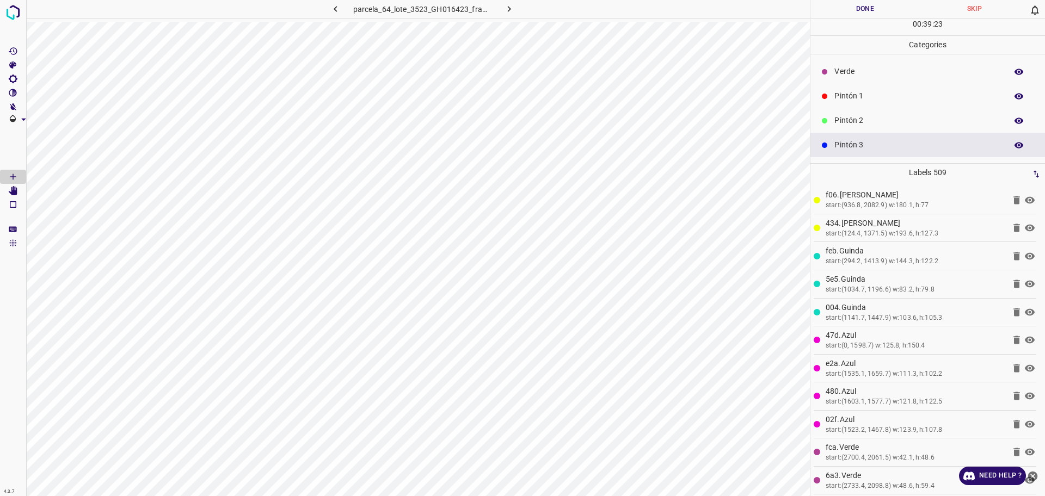
scroll to position [0, 0]
click at [863, 90] on p "Verde" at bounding box center [917, 95] width 167 height 11
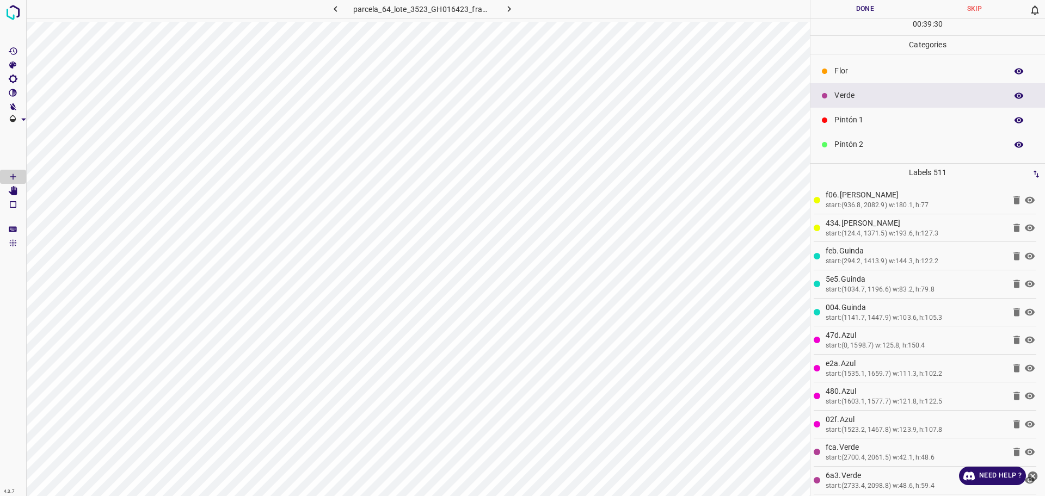
click at [863, 118] on p "Pintón 1" at bounding box center [917, 119] width 167 height 11
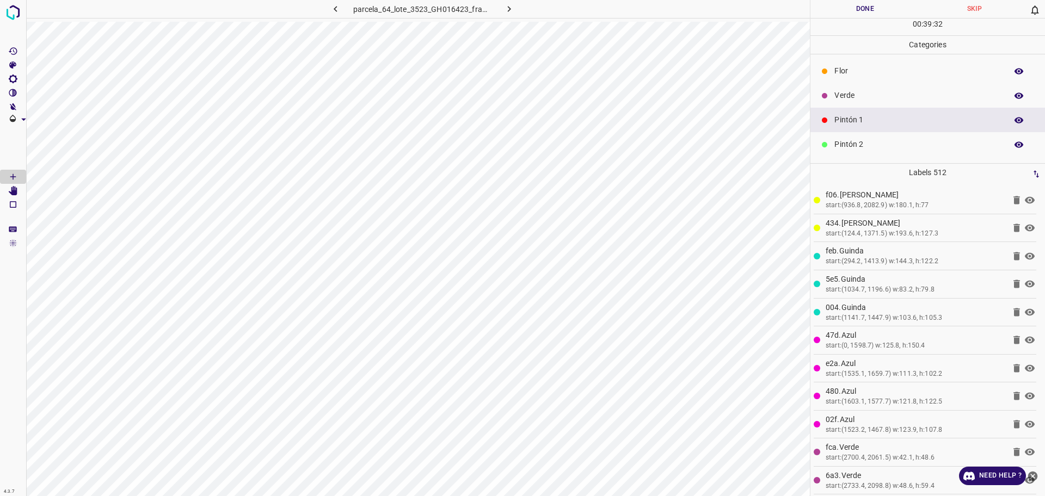
click at [865, 59] on div "Flor" at bounding box center [927, 71] width 234 height 24
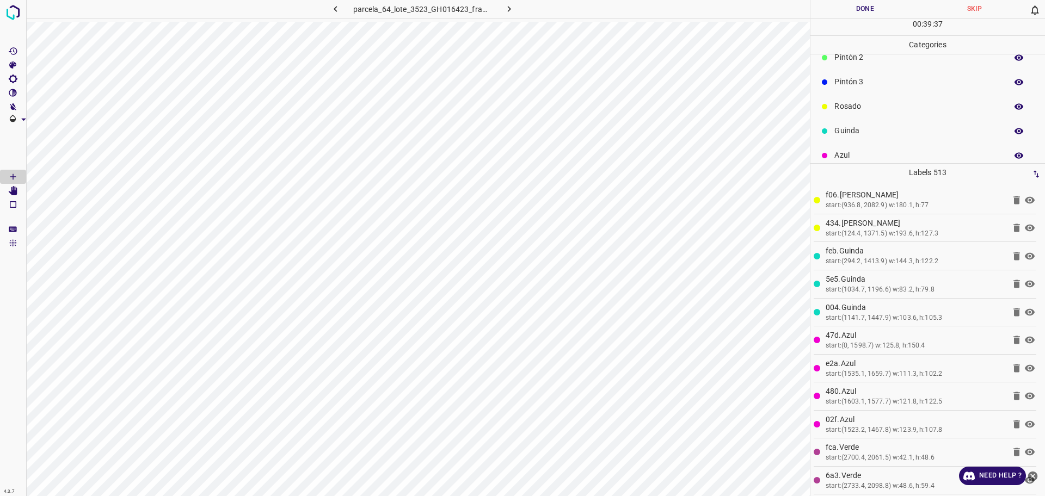
scroll to position [96, 0]
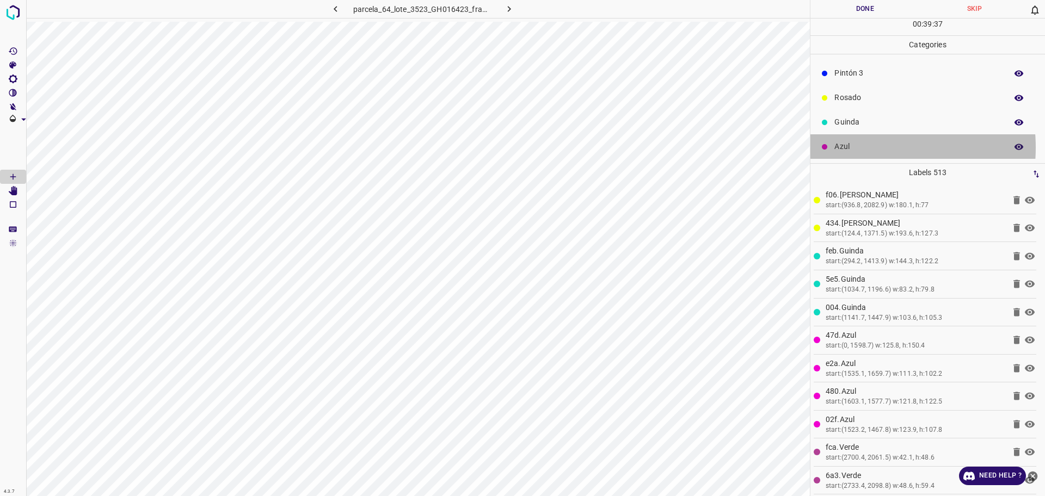
click at [855, 148] on p "Azul" at bounding box center [917, 146] width 167 height 11
click at [853, 100] on p "Rosado" at bounding box center [917, 97] width 167 height 11
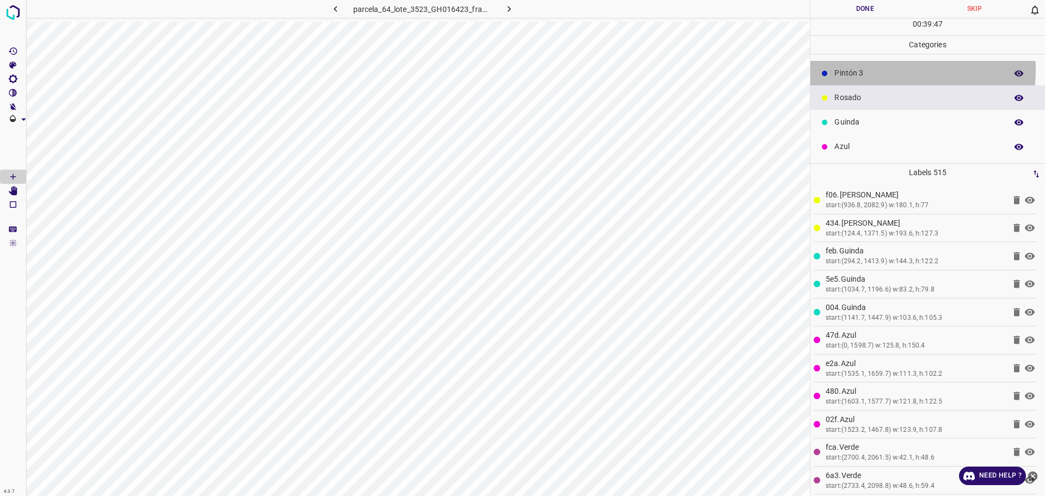
click at [867, 73] on p "Pintón 3" at bounding box center [917, 72] width 167 height 11
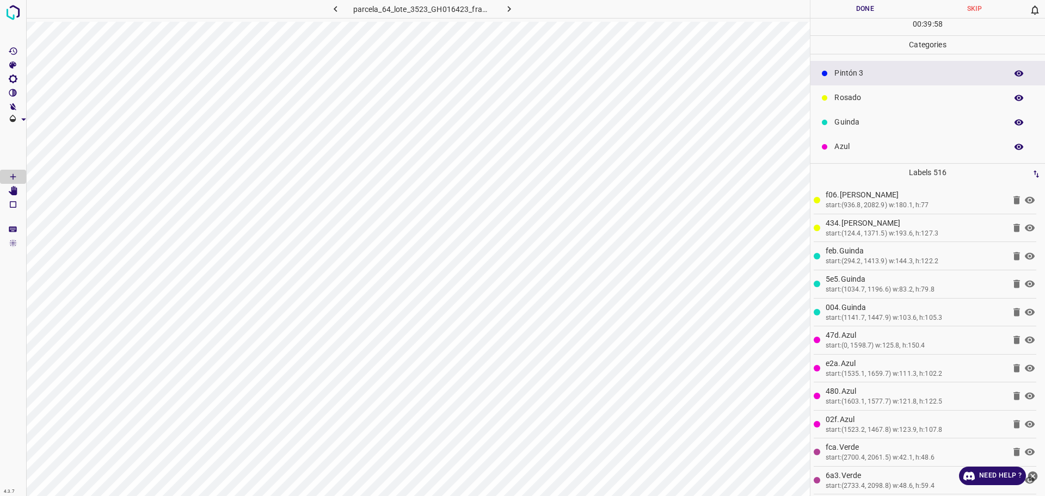
scroll to position [28, 0]
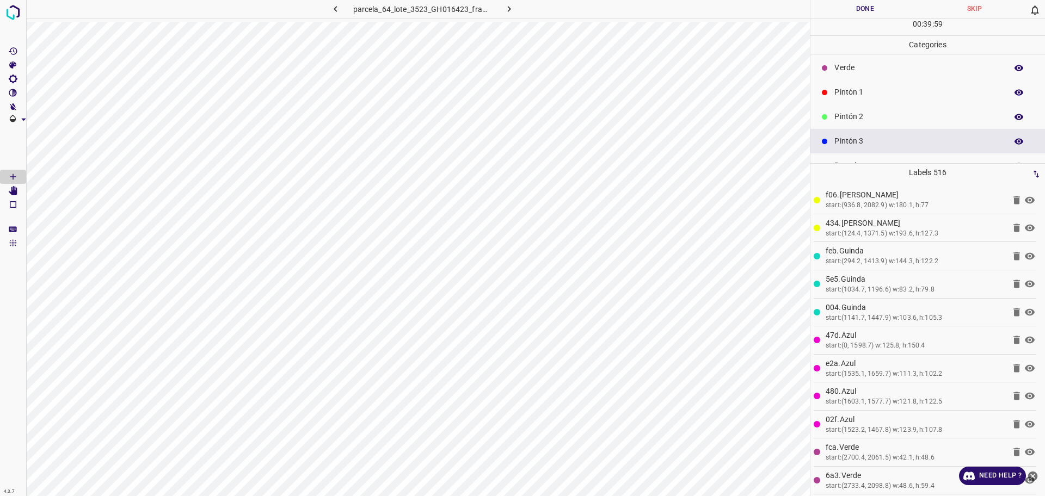
click at [842, 72] on p "Verde" at bounding box center [917, 67] width 167 height 11
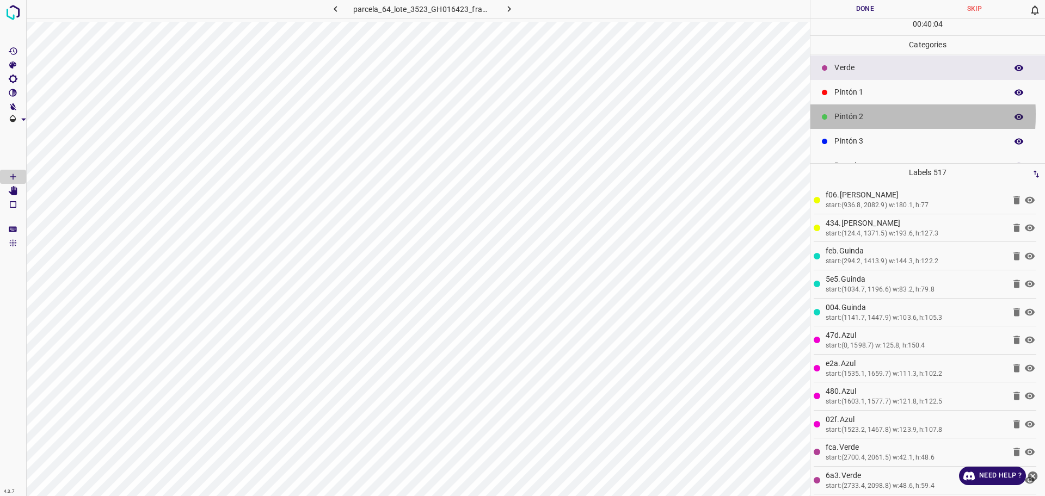
click at [838, 114] on p "Pintón 2" at bounding box center [917, 116] width 167 height 11
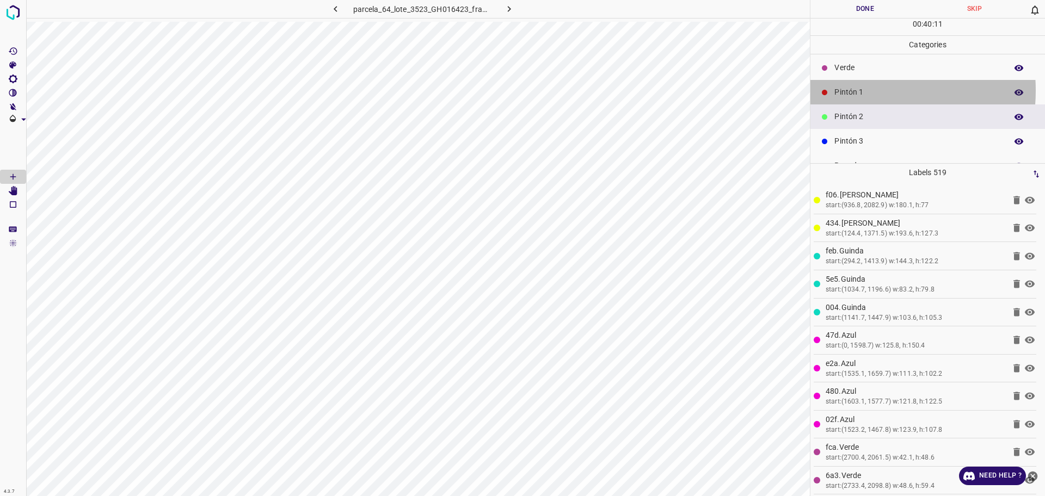
click at [857, 90] on p "Pintón 1" at bounding box center [917, 92] width 167 height 11
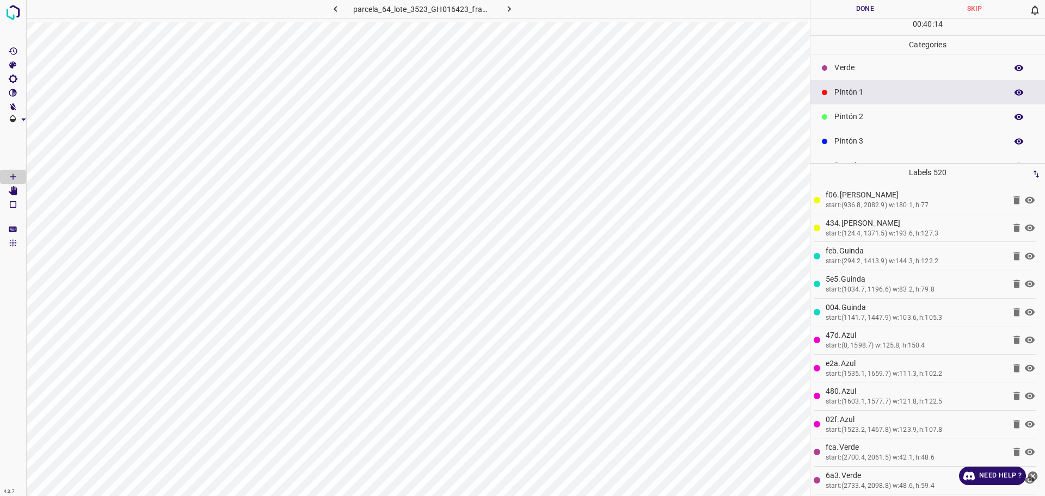
click at [856, 72] on p "Verde" at bounding box center [917, 67] width 167 height 11
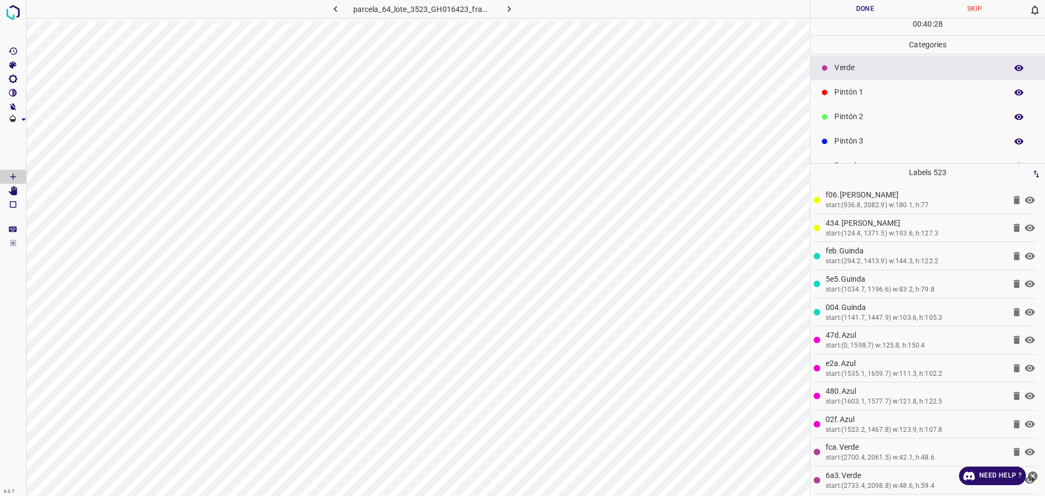
scroll to position [96, 0]
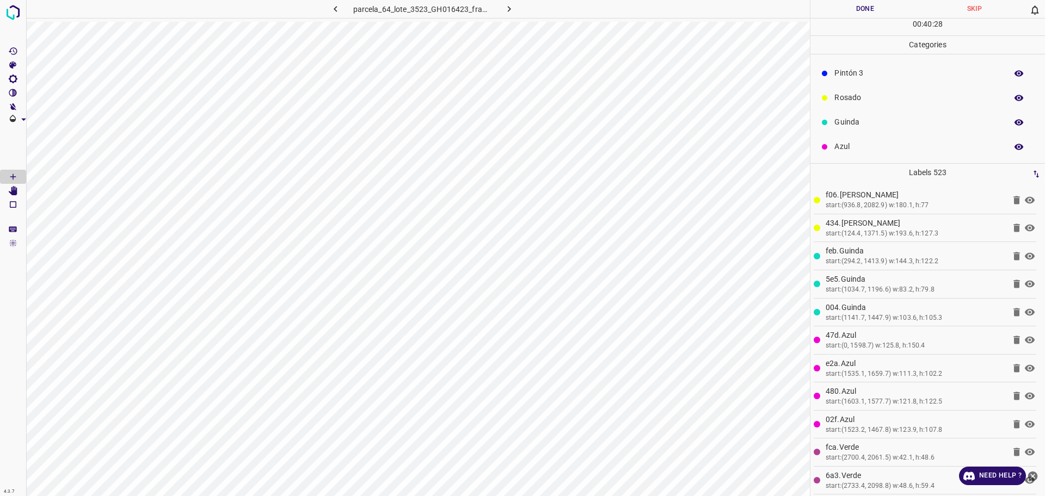
click at [845, 149] on p "Azul" at bounding box center [917, 146] width 167 height 11
click at [848, 96] on p "Pintón 1" at bounding box center [917, 92] width 167 height 11
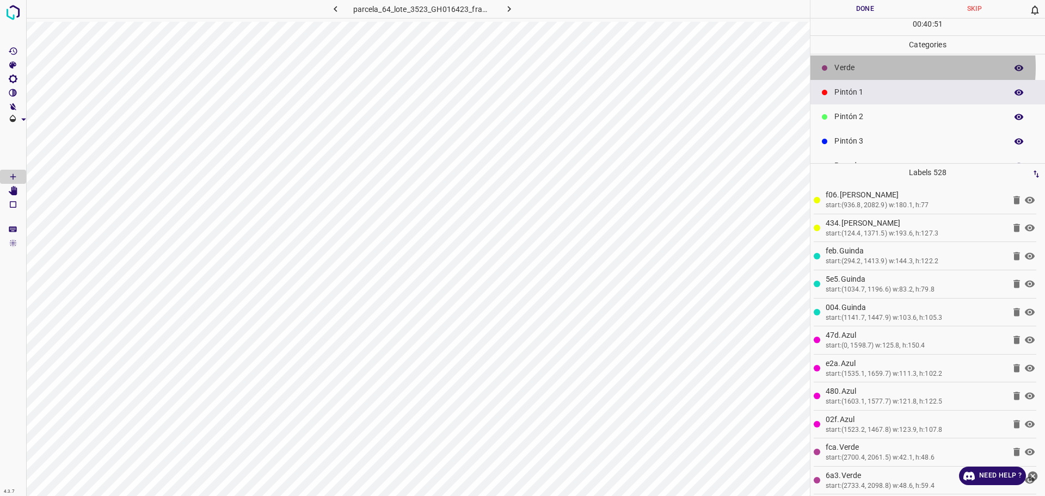
click at [892, 67] on p "Verde" at bounding box center [917, 67] width 167 height 11
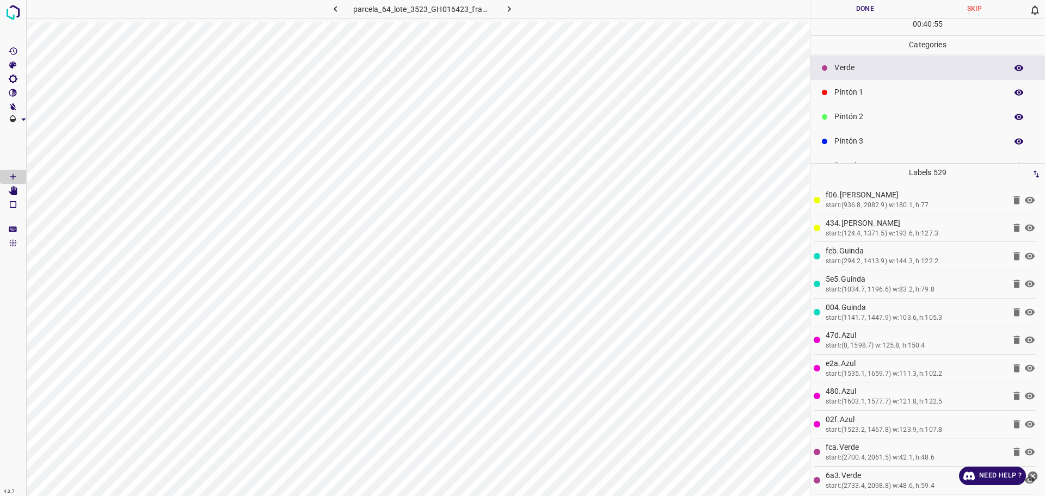
click at [883, 108] on div "Pintón 2" at bounding box center [927, 116] width 234 height 24
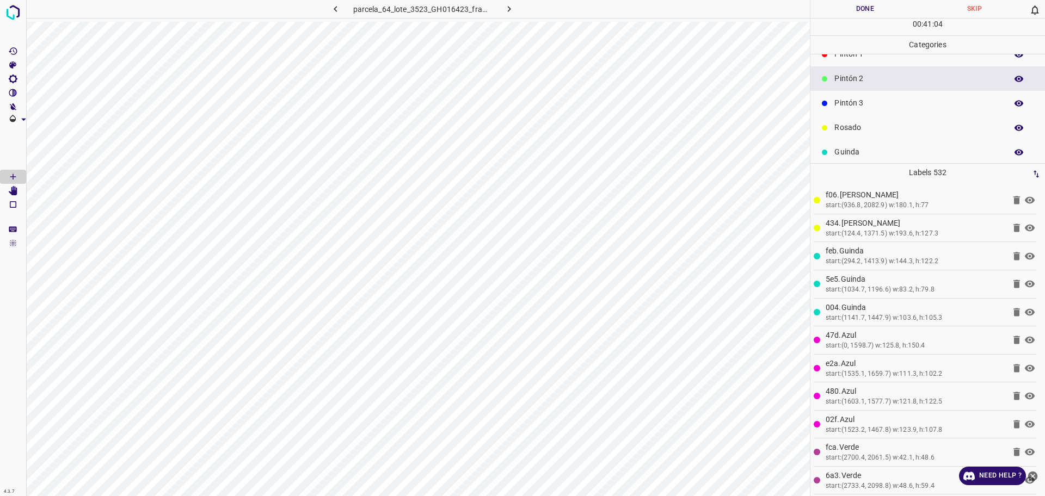
scroll to position [96, 0]
click at [857, 106] on div "Rosado" at bounding box center [927, 97] width 234 height 24
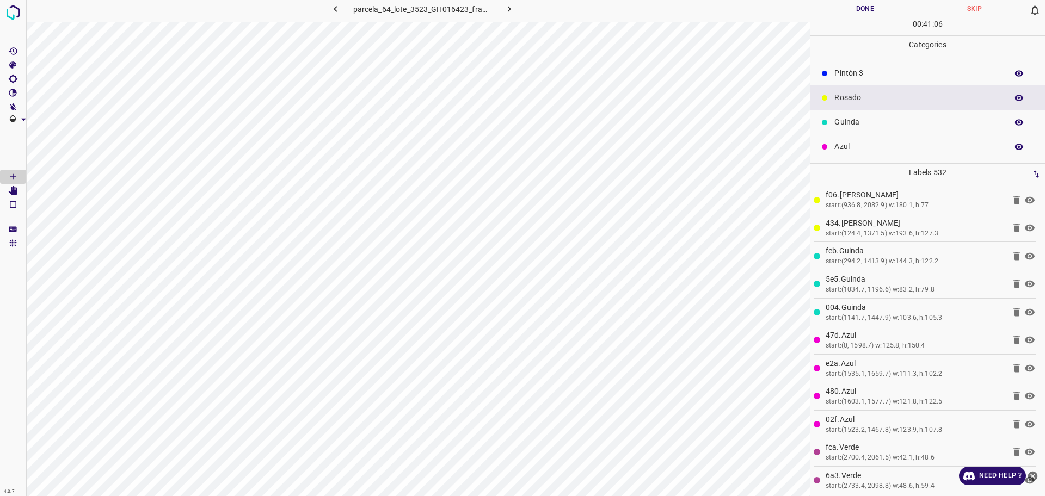
click at [905, 66] on div "Pintón 3" at bounding box center [927, 73] width 234 height 24
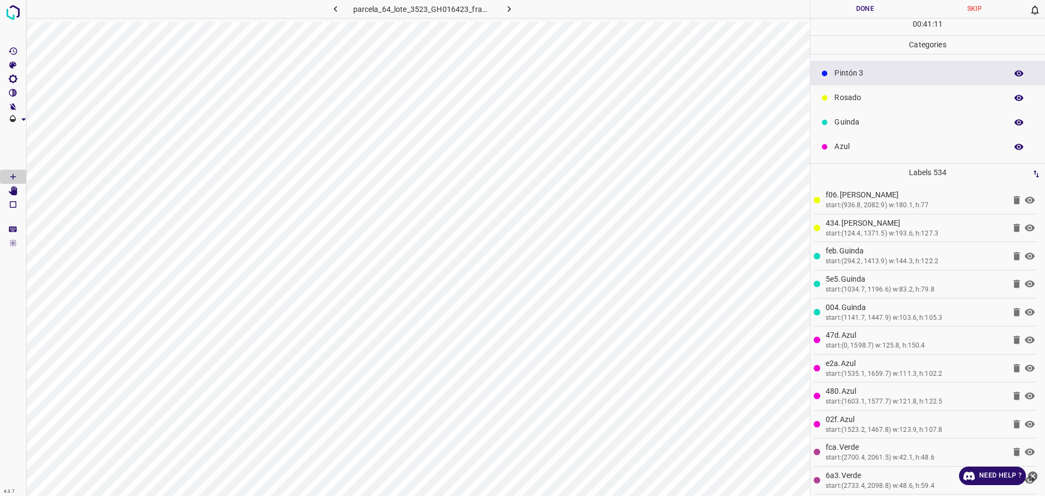
scroll to position [28, 0]
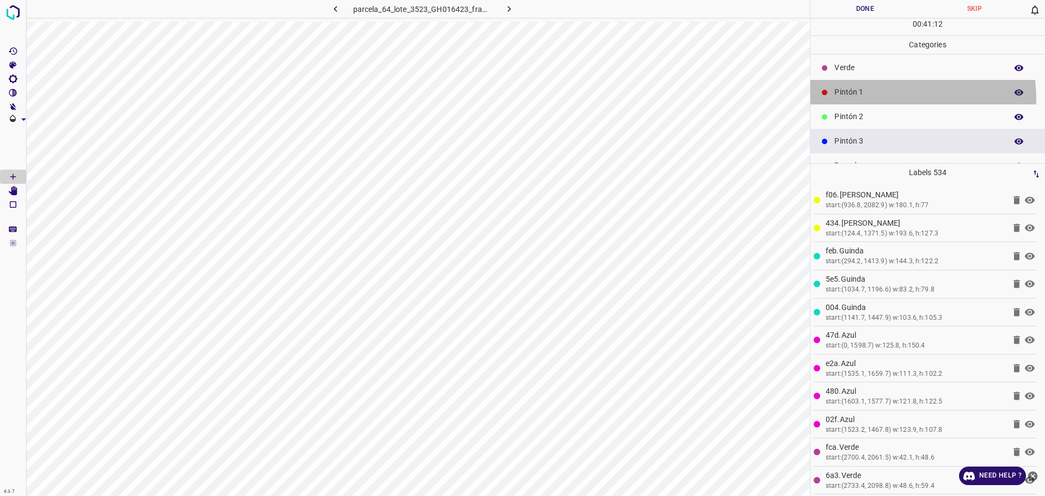
click at [860, 100] on div "Pintón 1" at bounding box center [927, 92] width 234 height 24
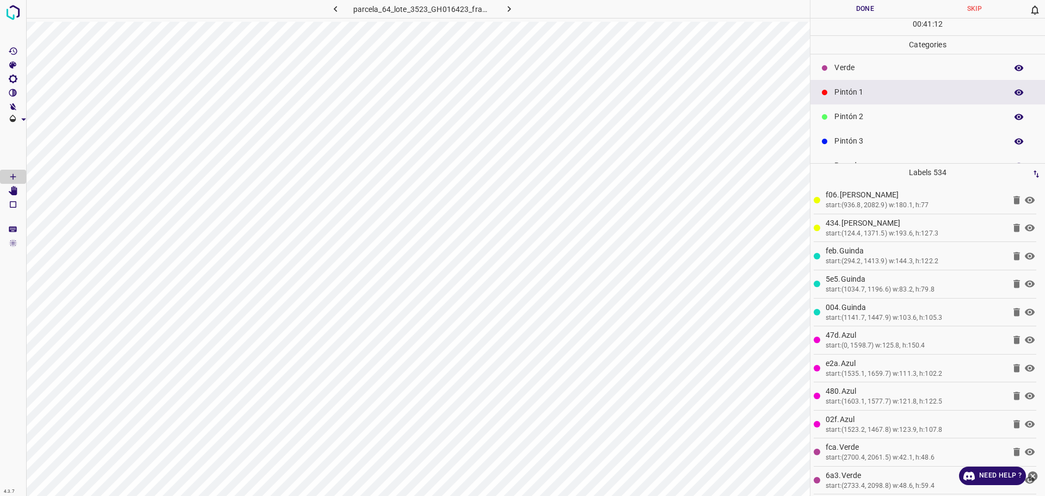
click at [853, 113] on p "Pintón 2" at bounding box center [917, 116] width 167 height 11
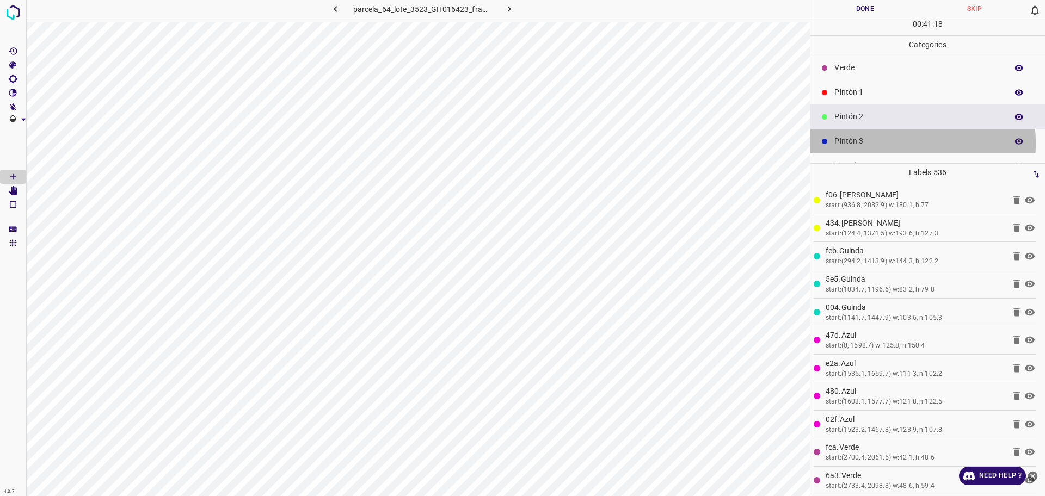
click at [864, 143] on p "Pintón 3" at bounding box center [917, 140] width 167 height 11
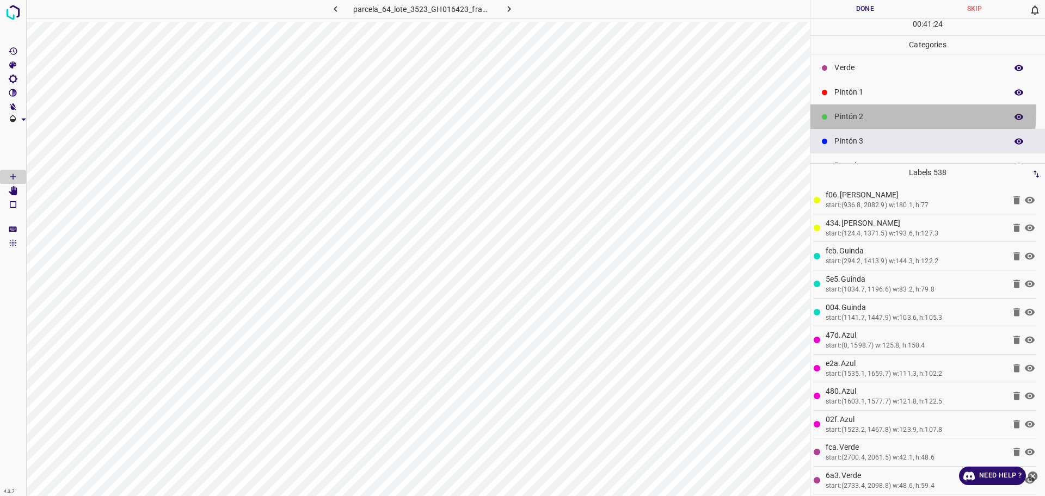
click at [861, 110] on div "Pintón 2" at bounding box center [927, 116] width 234 height 24
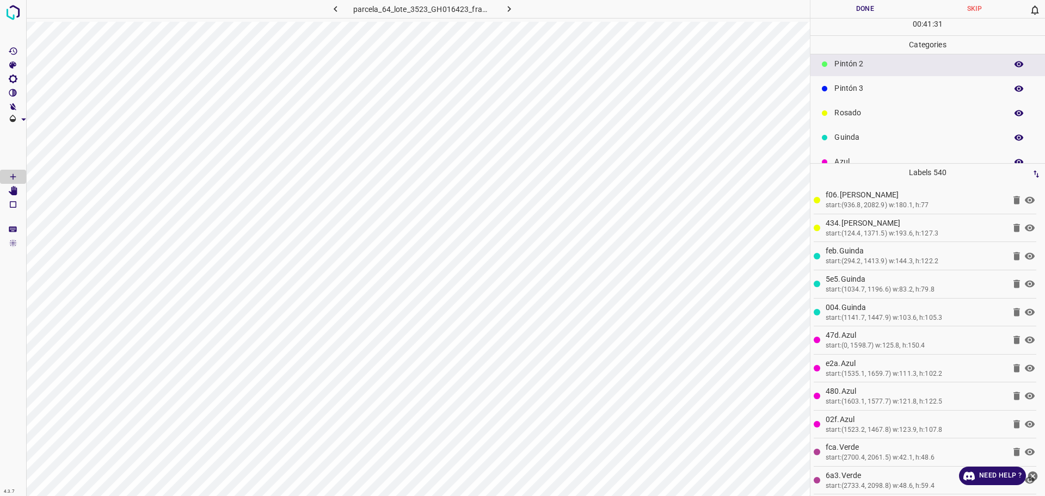
scroll to position [96, 0]
click at [861, 144] on p "Azul" at bounding box center [917, 146] width 167 height 11
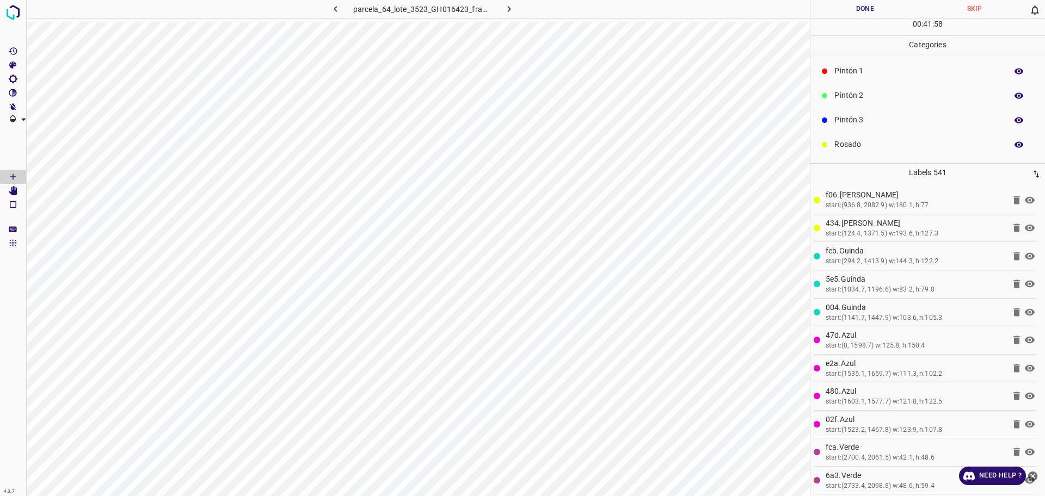
scroll to position [28, 0]
click at [880, 107] on div "Pintón 2" at bounding box center [927, 116] width 234 height 24
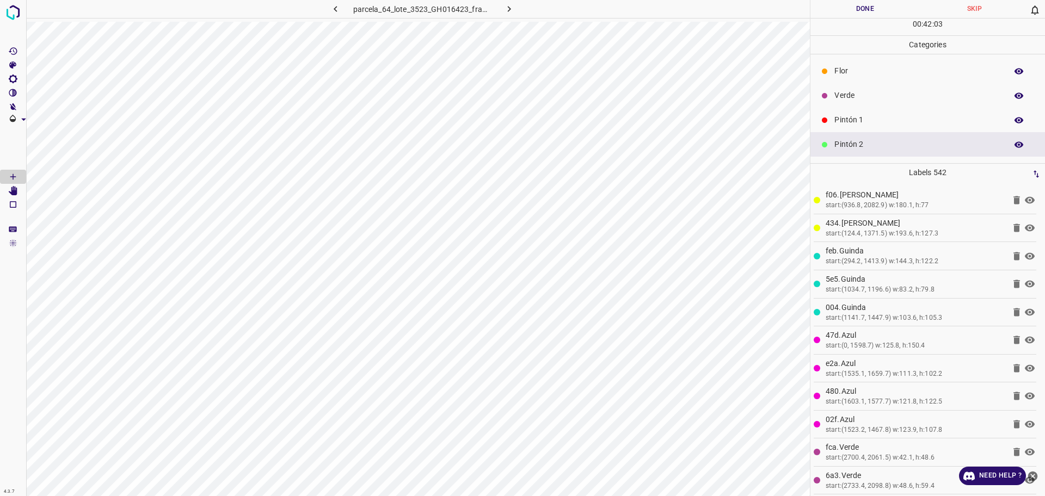
click at [861, 116] on p "Pintón 1" at bounding box center [917, 119] width 167 height 11
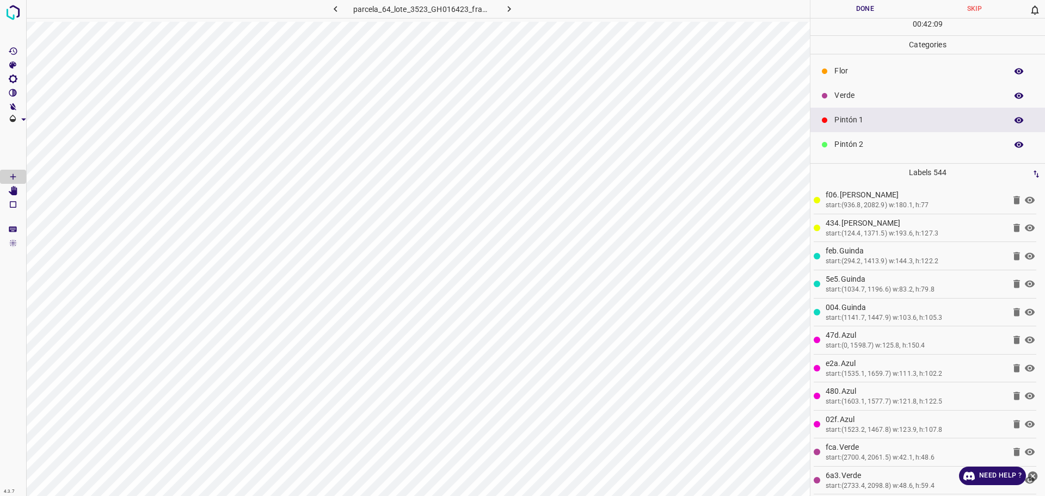
click at [887, 96] on p "Verde" at bounding box center [917, 95] width 167 height 11
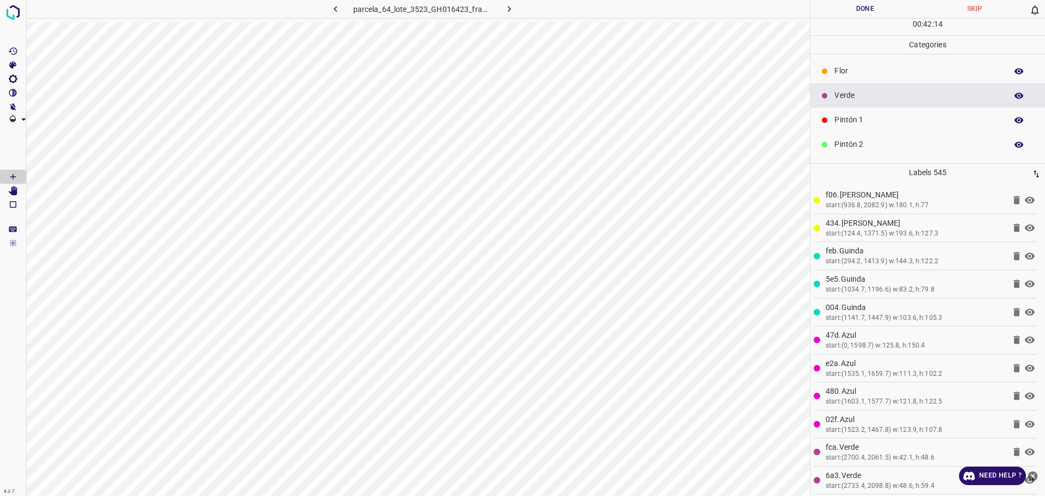
click at [871, 143] on p "Pintón 2" at bounding box center [917, 144] width 167 height 11
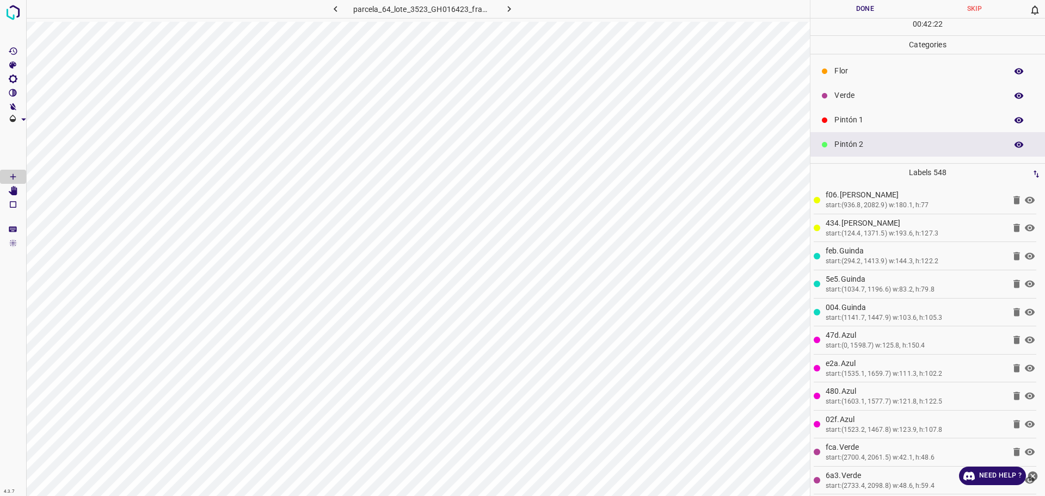
scroll to position [68, 0]
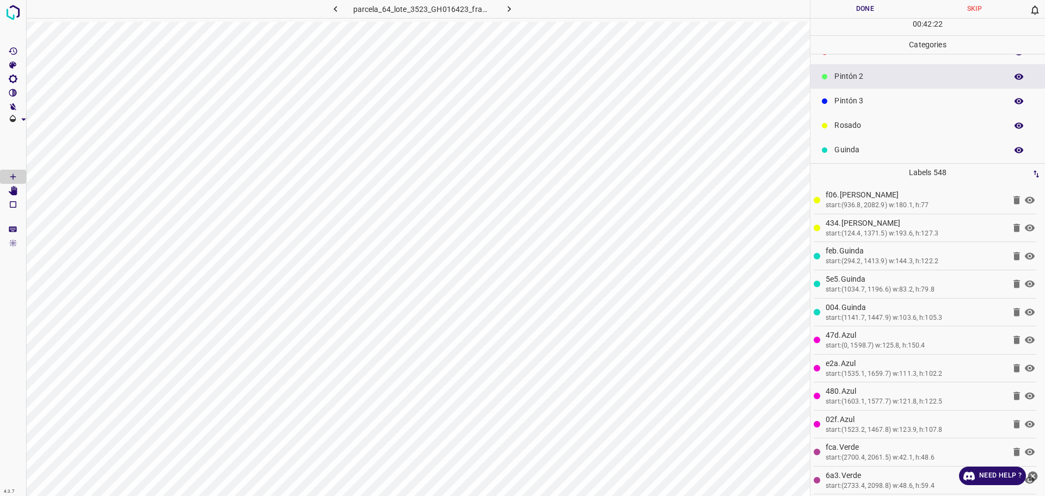
click at [860, 103] on p "Pintón 3" at bounding box center [917, 100] width 167 height 11
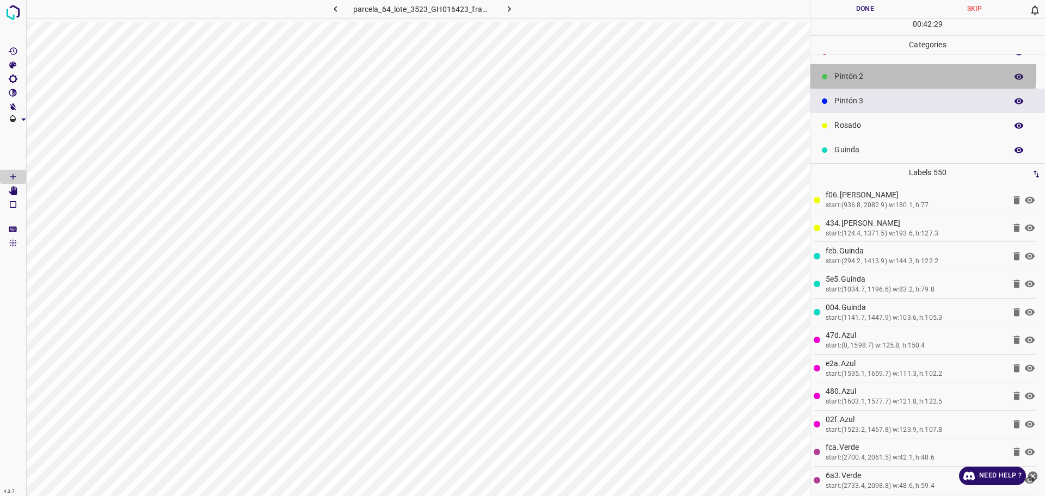
click at [855, 71] on p "Pintón 2" at bounding box center [917, 76] width 167 height 11
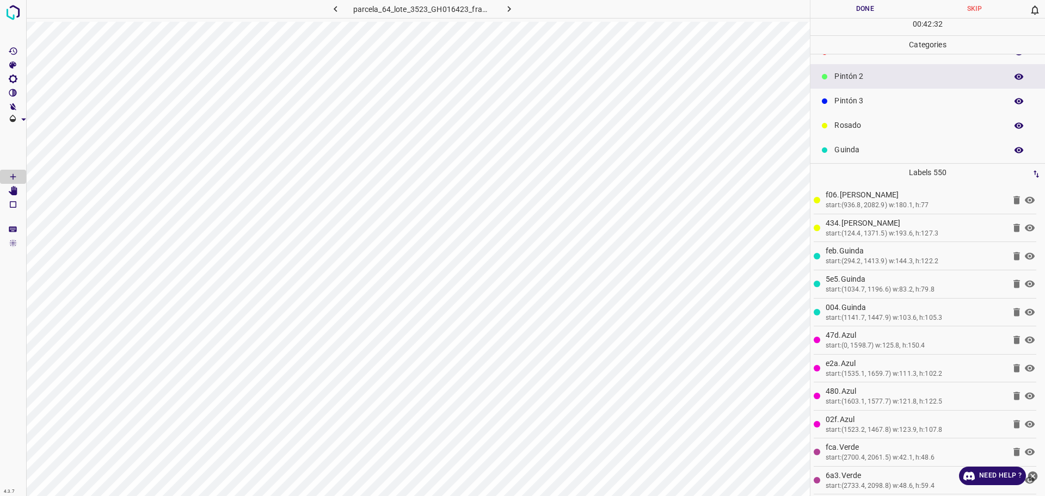
scroll to position [0, 0]
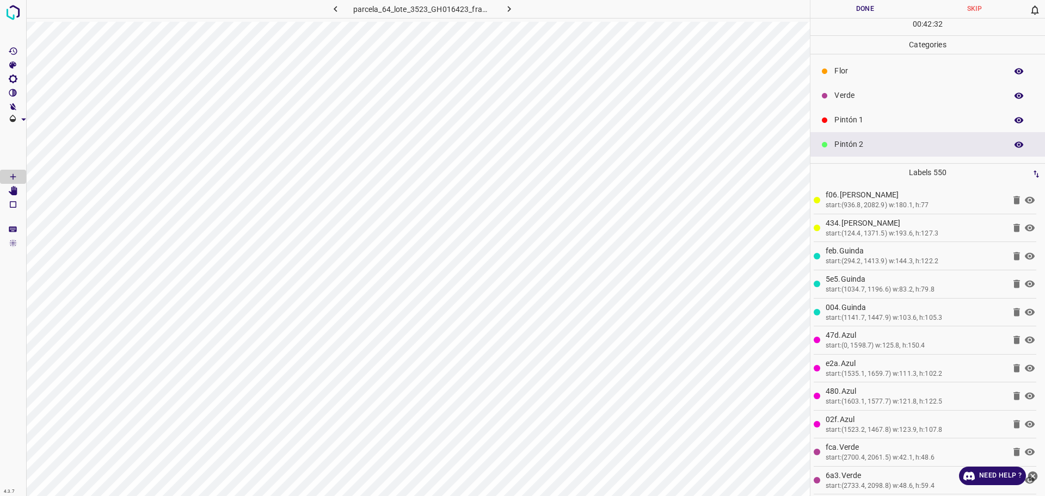
click at [866, 99] on p "Verde" at bounding box center [917, 95] width 167 height 11
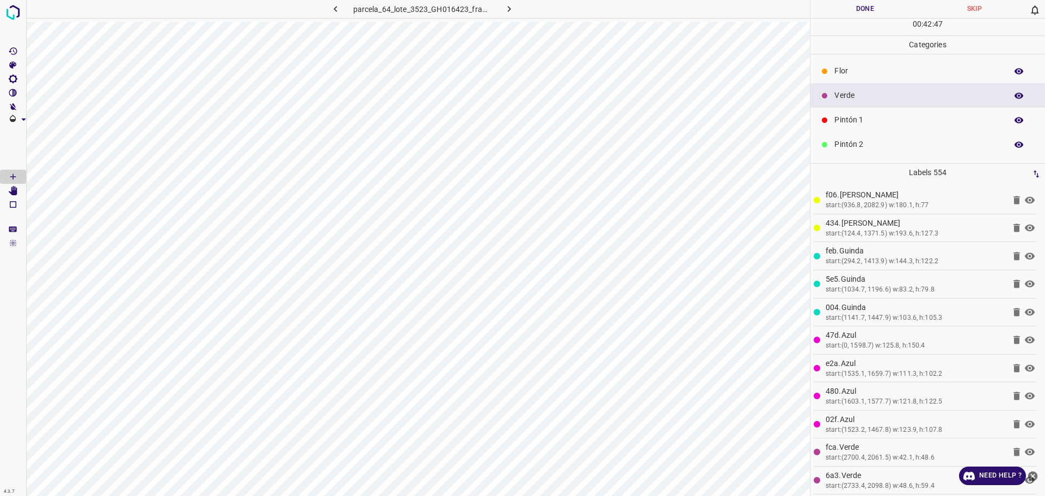
click at [842, 124] on p "Pintón 1" at bounding box center [917, 119] width 167 height 11
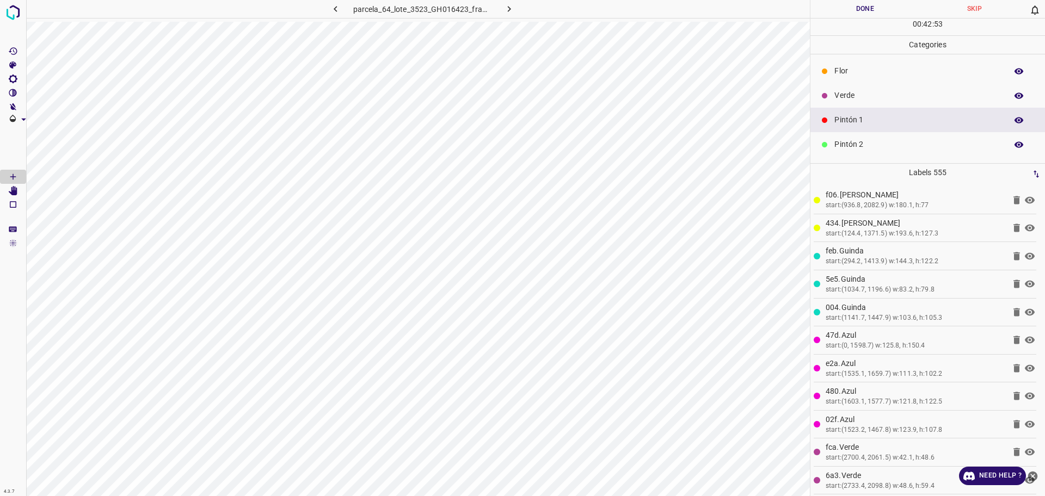
click at [851, 98] on p "Verde" at bounding box center [917, 95] width 167 height 11
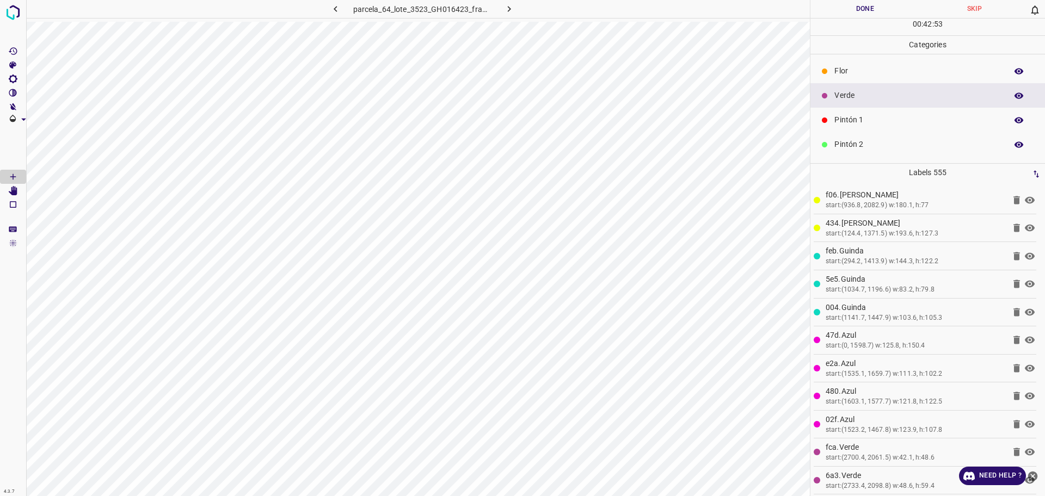
click at [851, 143] on p "Pintón 2" at bounding box center [917, 144] width 167 height 11
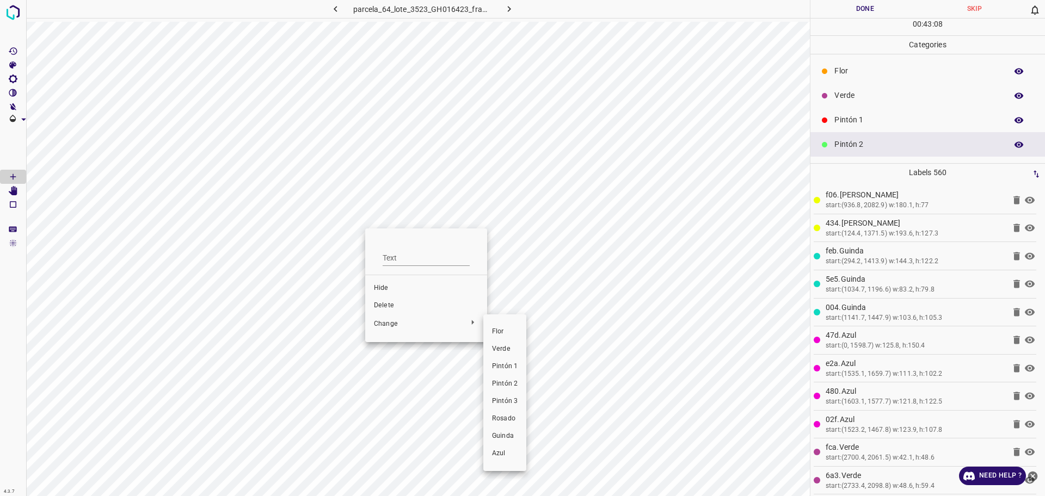
click at [499, 367] on span "Pintón 1" at bounding box center [505, 367] width 26 height 10
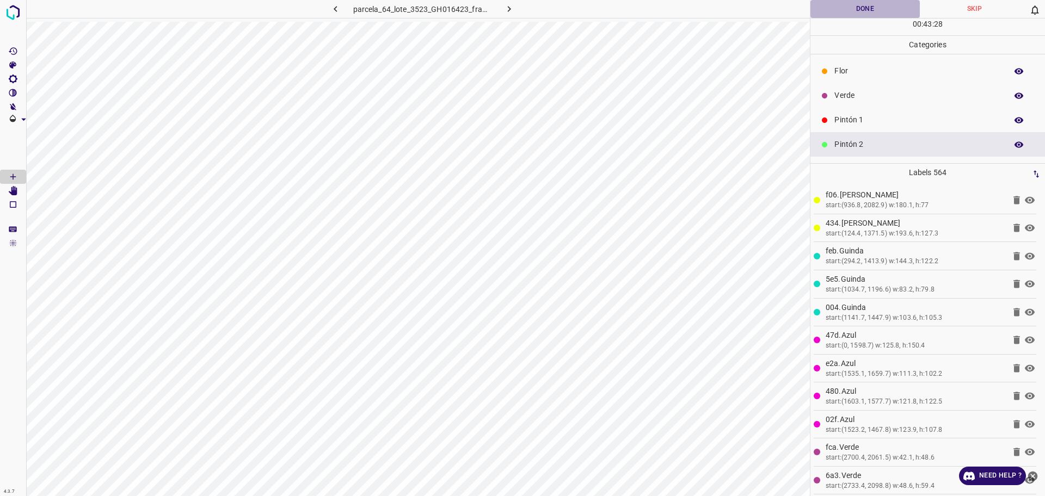
click at [873, 4] on button "Done" at bounding box center [864, 9] width 109 height 18
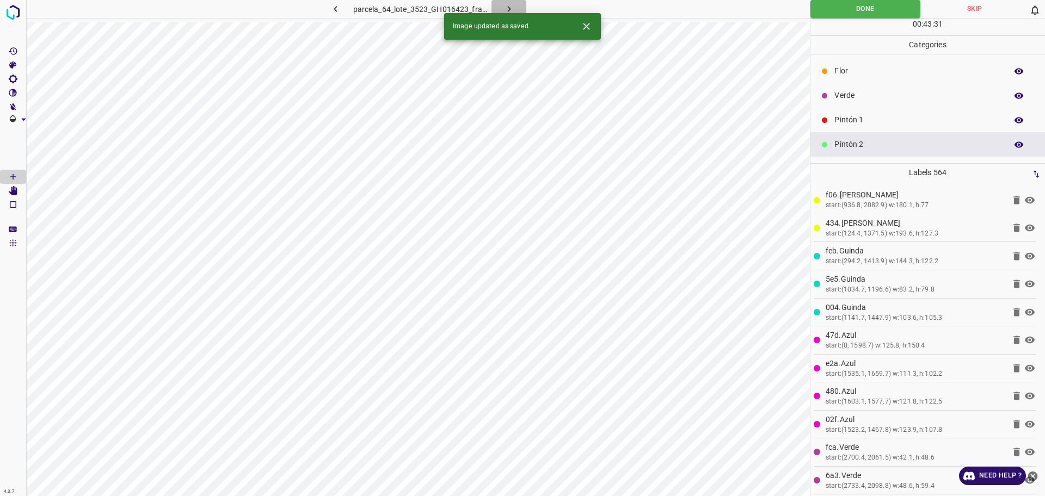
click at [514, 7] on icon "button" at bounding box center [508, 8] width 11 height 11
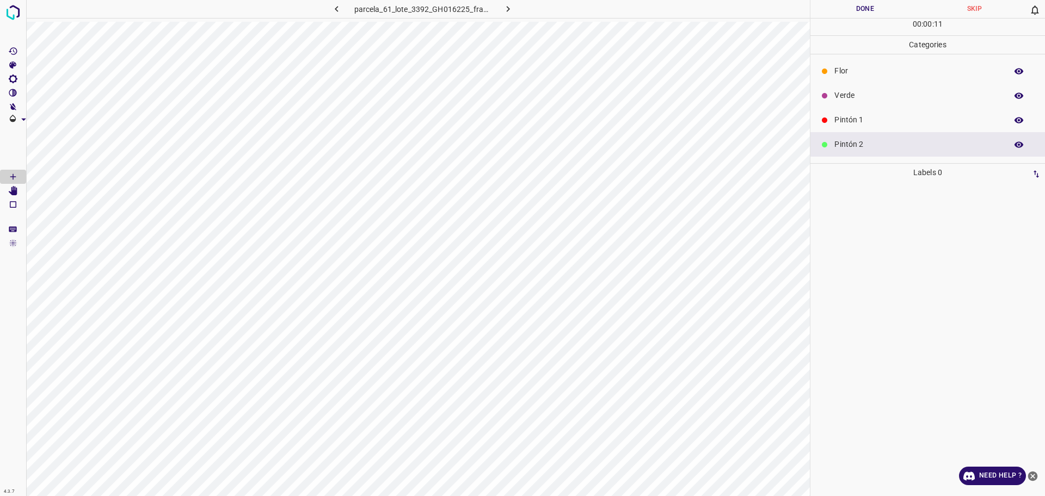
click at [822, 68] on icon at bounding box center [824, 71] width 7 height 7
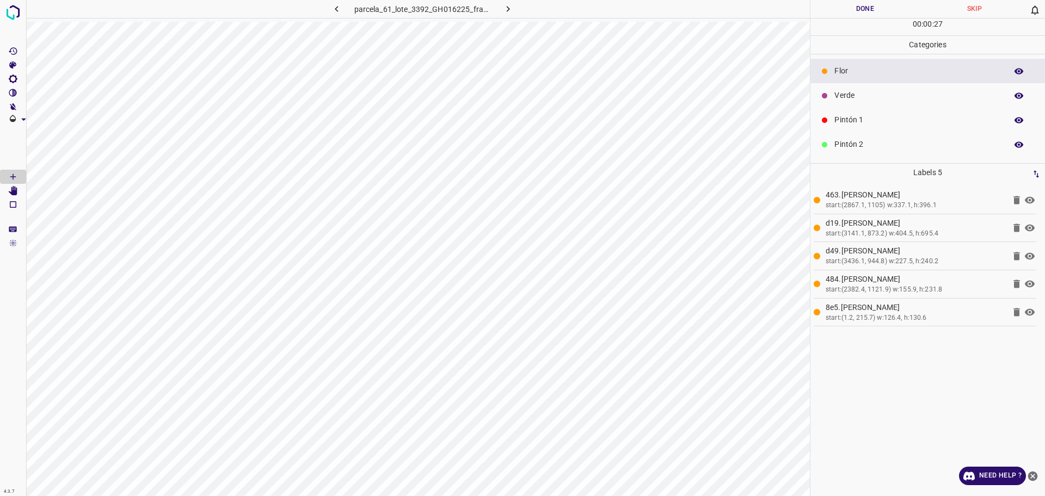
click at [928, 101] on p "Verde" at bounding box center [917, 95] width 167 height 11
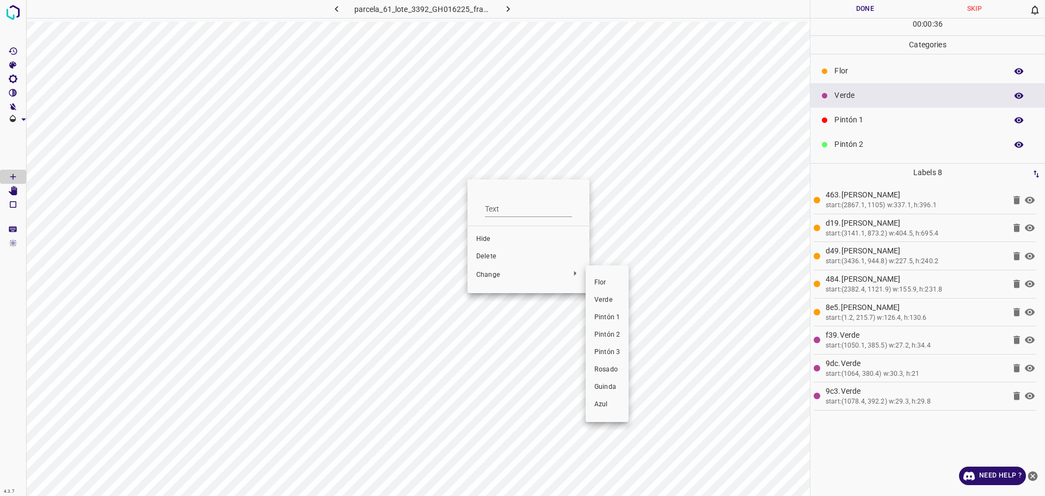
click at [600, 319] on span "Pintón 1" at bounding box center [607, 318] width 26 height 10
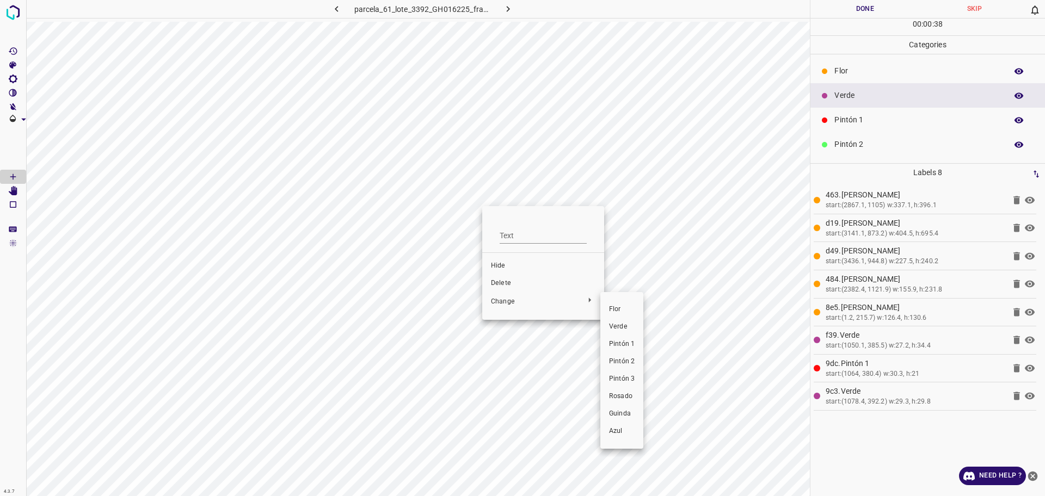
click at [610, 339] on span "Pintón 1" at bounding box center [622, 344] width 26 height 10
click at [838, 61] on div "Flor" at bounding box center [927, 71] width 234 height 24
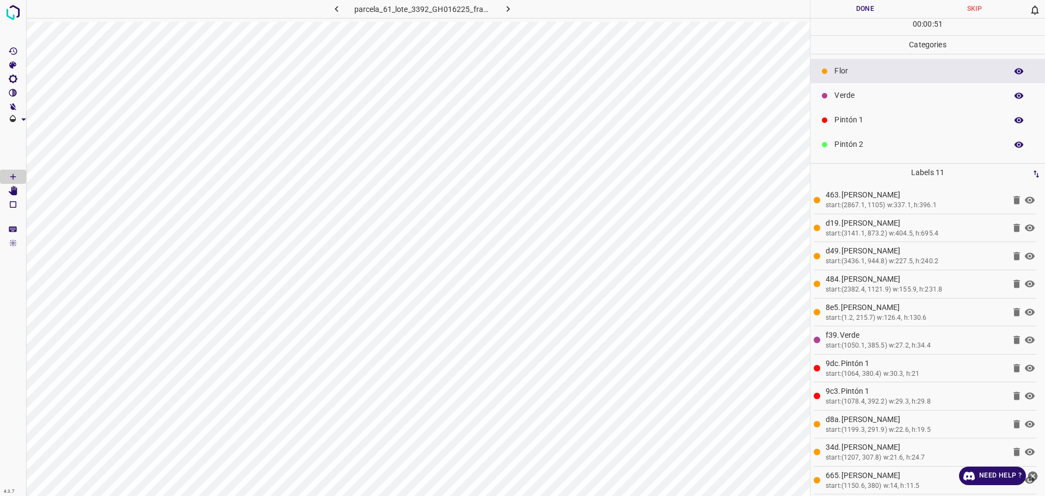
click at [855, 122] on p "Pintón 1" at bounding box center [917, 119] width 167 height 11
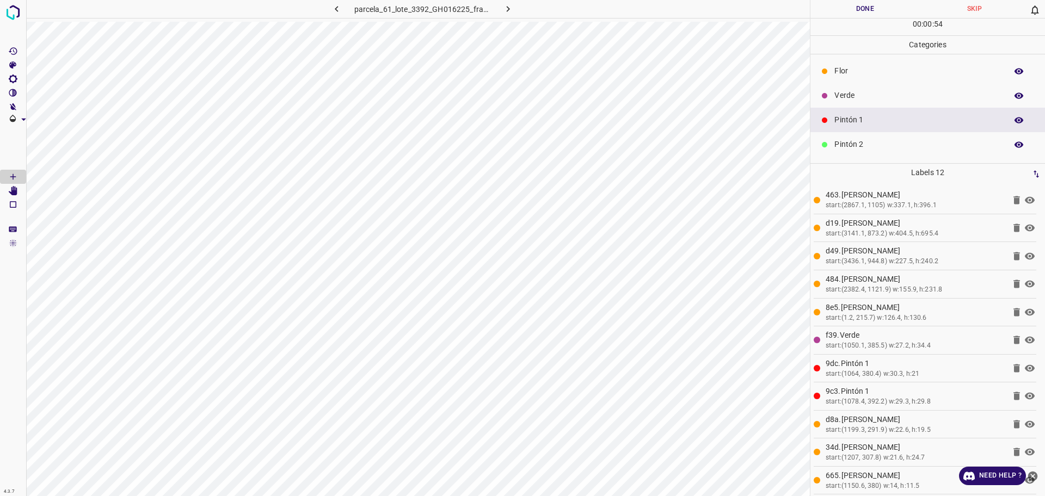
click at [845, 92] on p "Verde" at bounding box center [917, 95] width 167 height 11
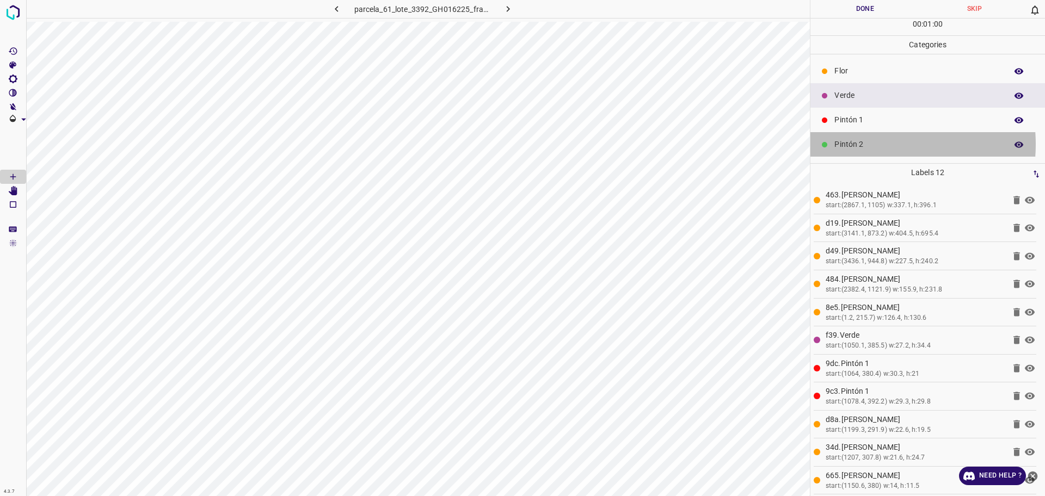
click at [868, 144] on p "Pintón 2" at bounding box center [917, 144] width 167 height 11
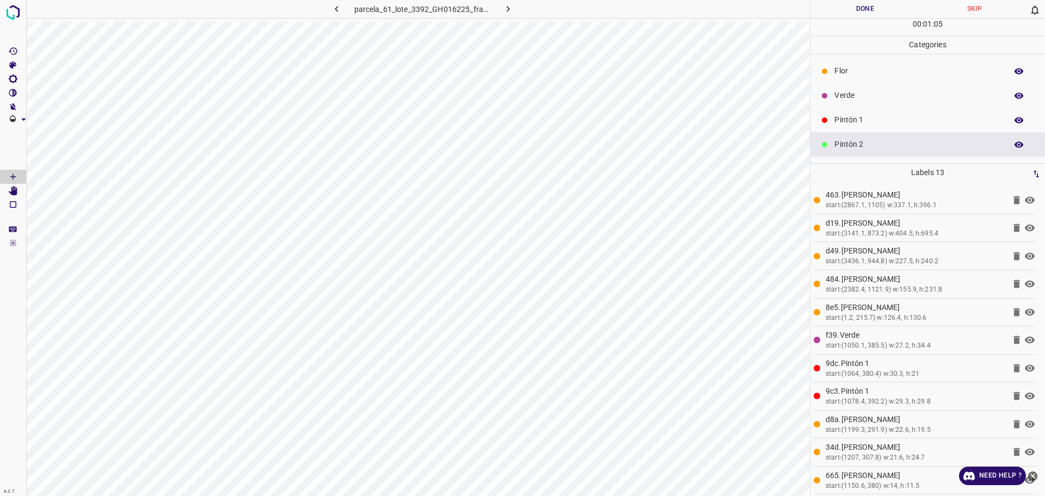
click at [840, 89] on div "Verde" at bounding box center [927, 95] width 234 height 24
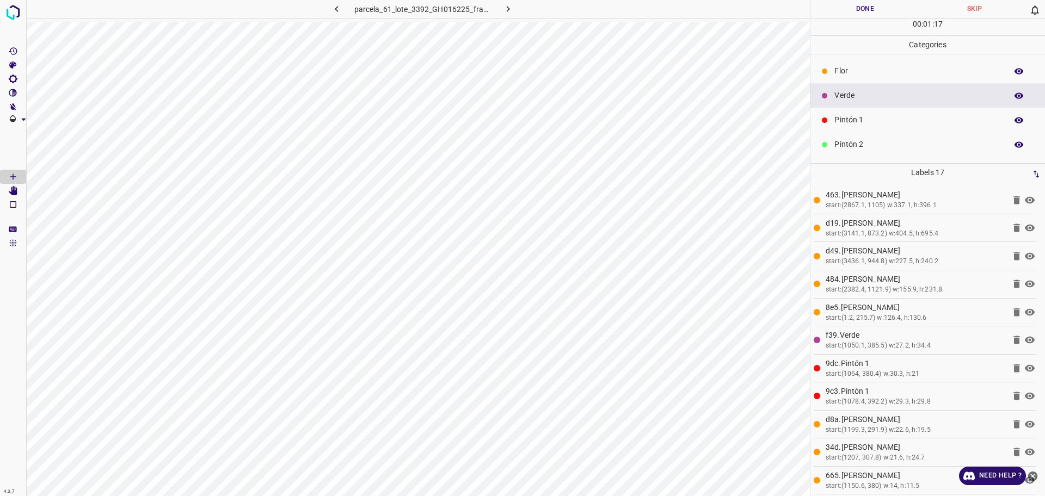
click at [838, 121] on p "Pintón 1" at bounding box center [917, 119] width 167 height 11
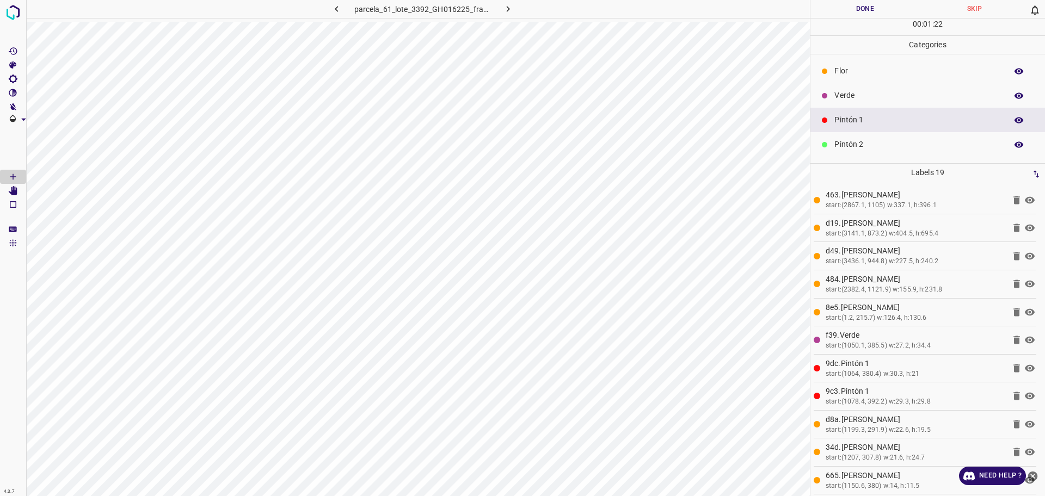
drag, startPoint x: 867, startPoint y: 98, endPoint x: 854, endPoint y: 110, distance: 17.7
click at [867, 100] on p "Verde" at bounding box center [917, 95] width 167 height 11
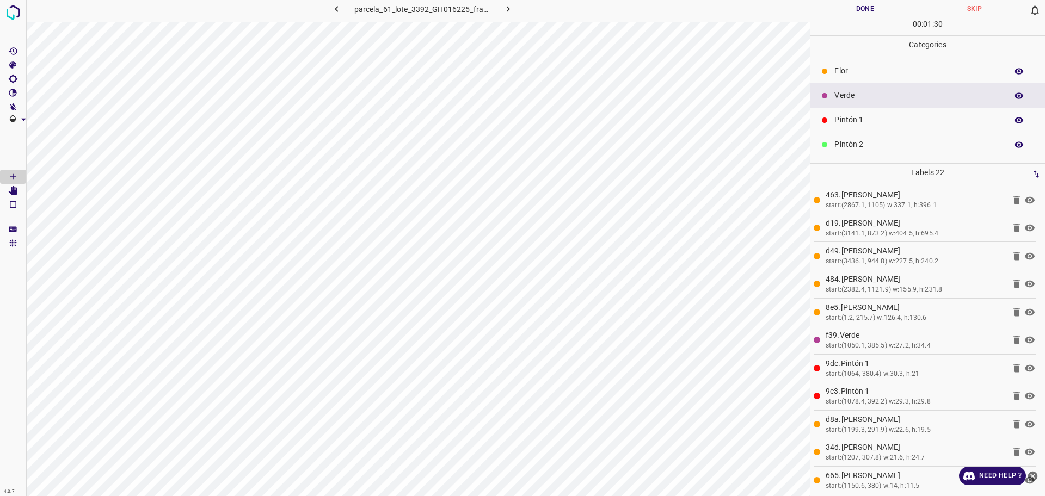
click at [837, 57] on ul "[PERSON_NAME] Verde Pintón 1 Pintón 2 Pintón 3 [PERSON_NAME] Azul" at bounding box center [927, 156] width 234 height 205
click at [842, 72] on p "Flor" at bounding box center [917, 70] width 167 height 11
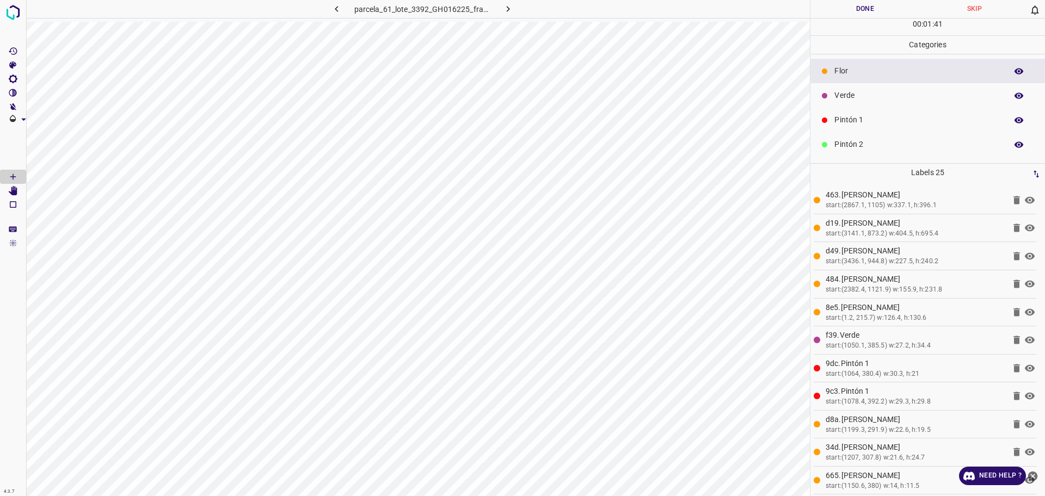
click at [837, 117] on p "Pintón 1" at bounding box center [917, 119] width 167 height 11
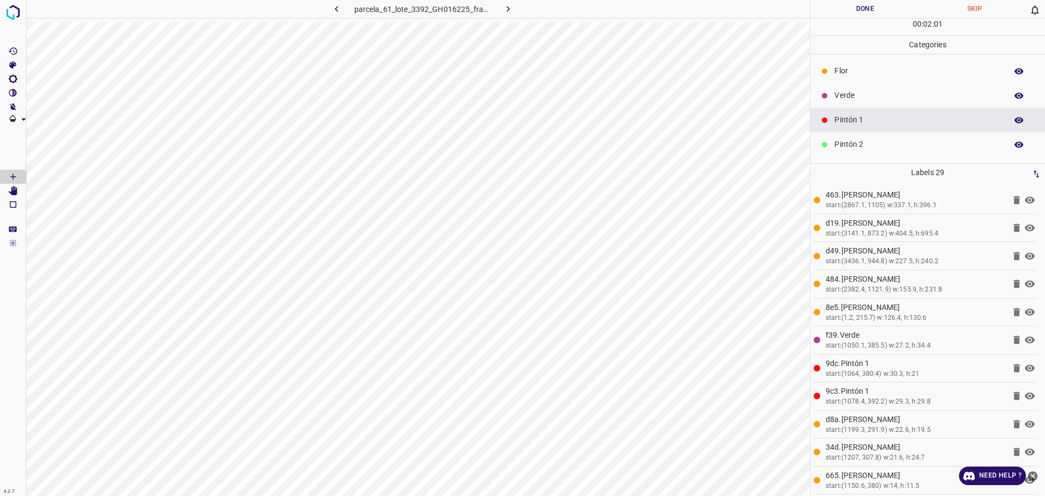
click at [837, 84] on div "Verde" at bounding box center [927, 95] width 234 height 24
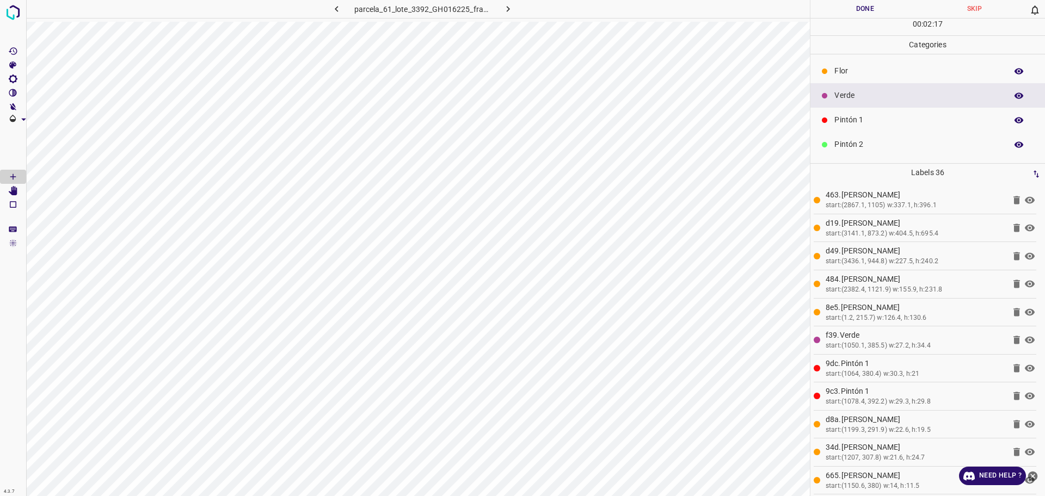
click at [850, 123] on p "Pintón 1" at bounding box center [917, 119] width 167 height 11
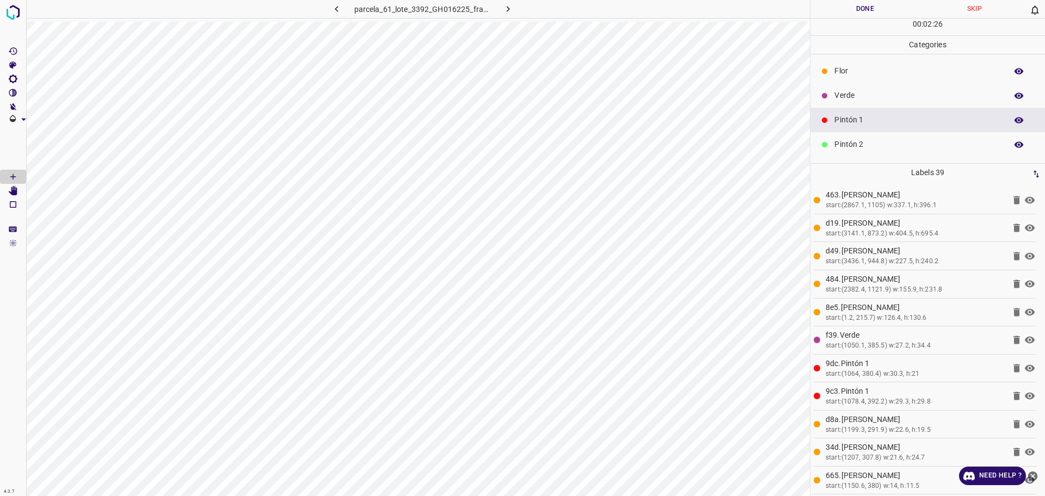
click at [823, 68] on icon at bounding box center [824, 71] width 7 height 7
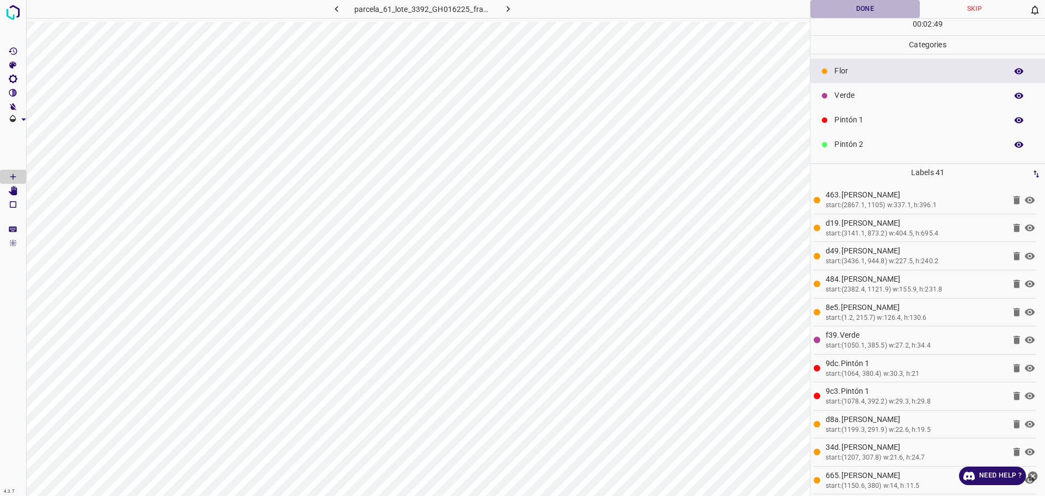
click at [833, 12] on button "Done" at bounding box center [864, 9] width 109 height 18
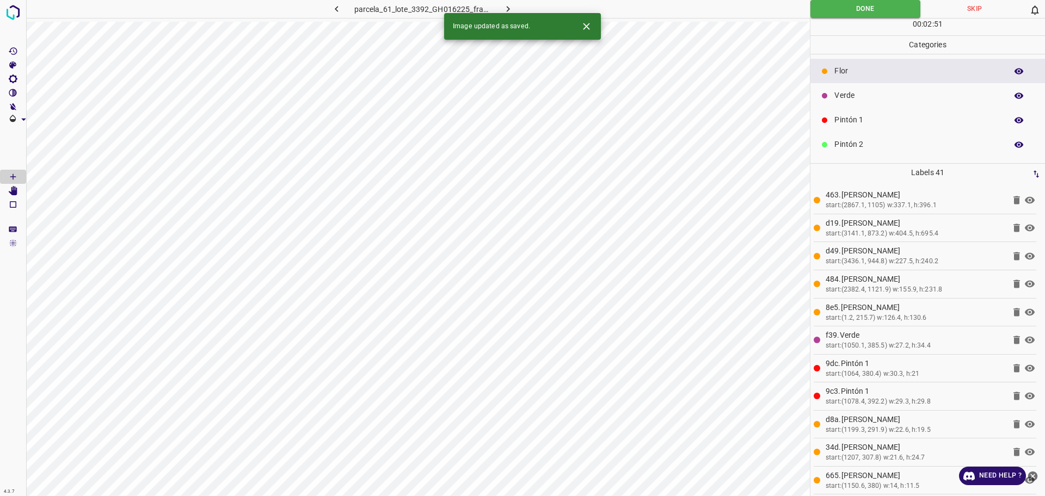
click at [511, 3] on icon "button" at bounding box center [507, 8] width 11 height 11
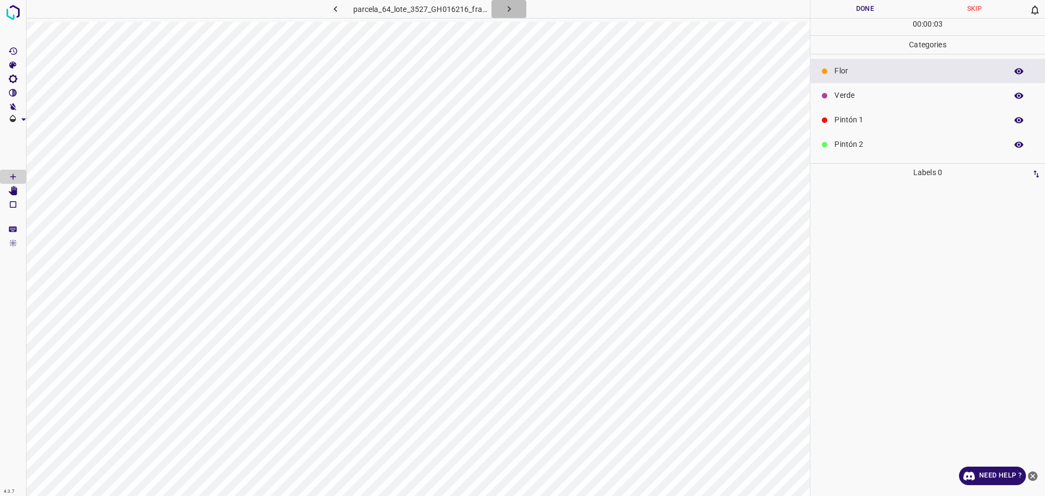
click at [508, 9] on icon "button" at bounding box center [508, 8] width 11 height 11
click at [505, 14] on icon "button" at bounding box center [508, 8] width 11 height 11
click at [521, 11] on button "button" at bounding box center [508, 9] width 35 height 18
click at [873, 92] on p "Verde" at bounding box center [917, 95] width 167 height 11
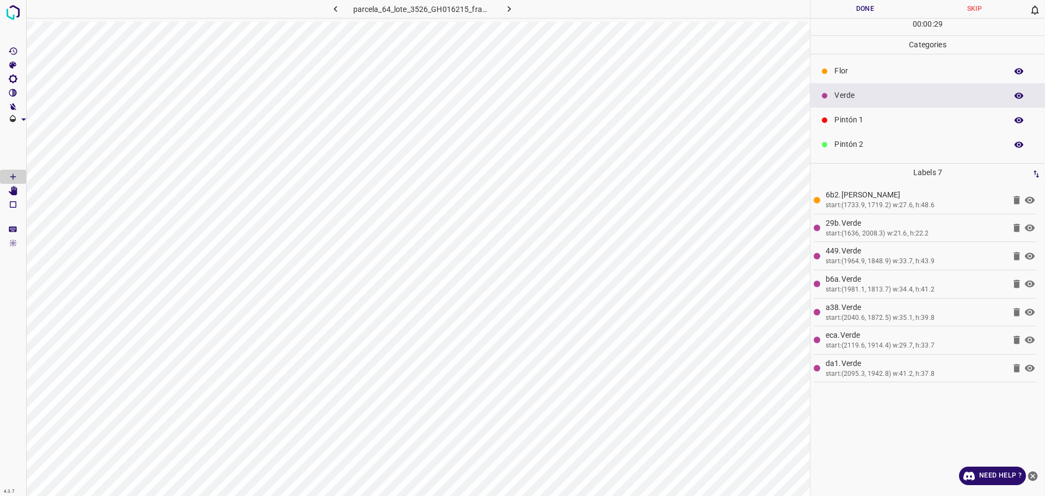
click at [852, 116] on p "Pintón 1" at bounding box center [917, 119] width 167 height 11
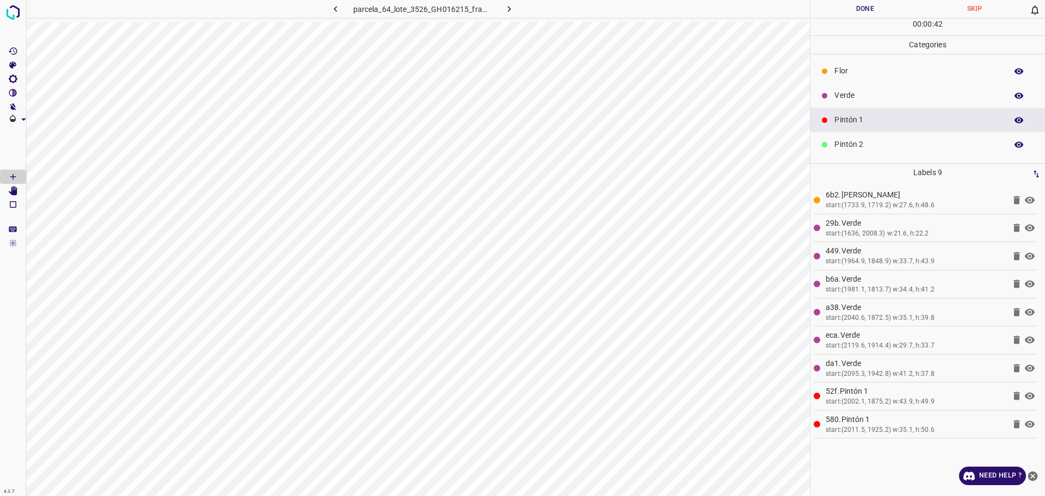
click at [848, 93] on p "Verde" at bounding box center [917, 95] width 167 height 11
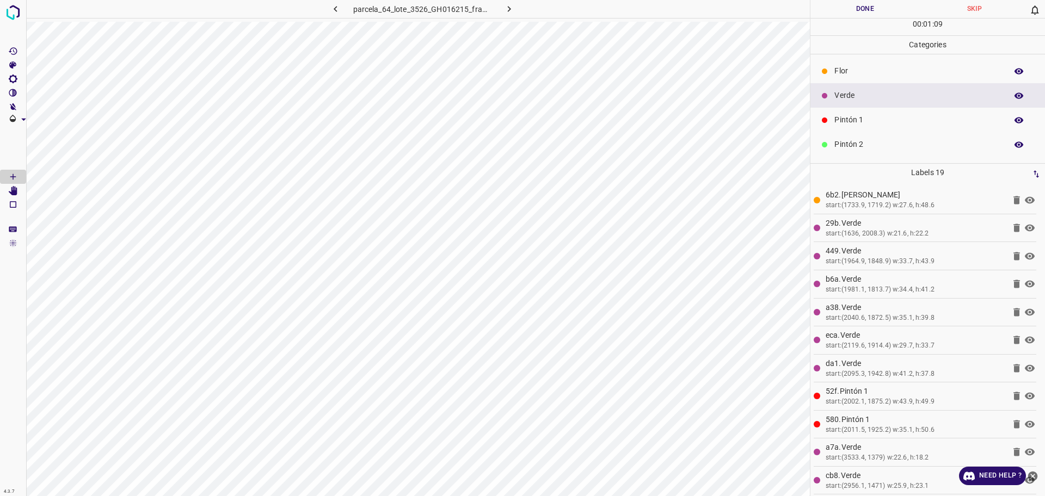
click at [839, 118] on p "Pintón 1" at bounding box center [917, 119] width 167 height 11
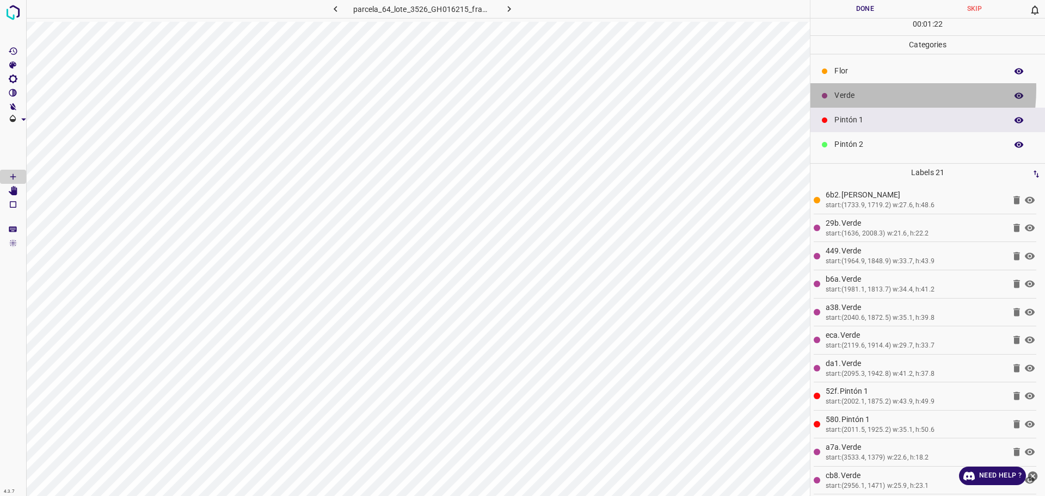
drag, startPoint x: 857, startPoint y: 89, endPoint x: 827, endPoint y: 107, distance: 35.4
click at [857, 90] on div "Verde" at bounding box center [927, 95] width 234 height 24
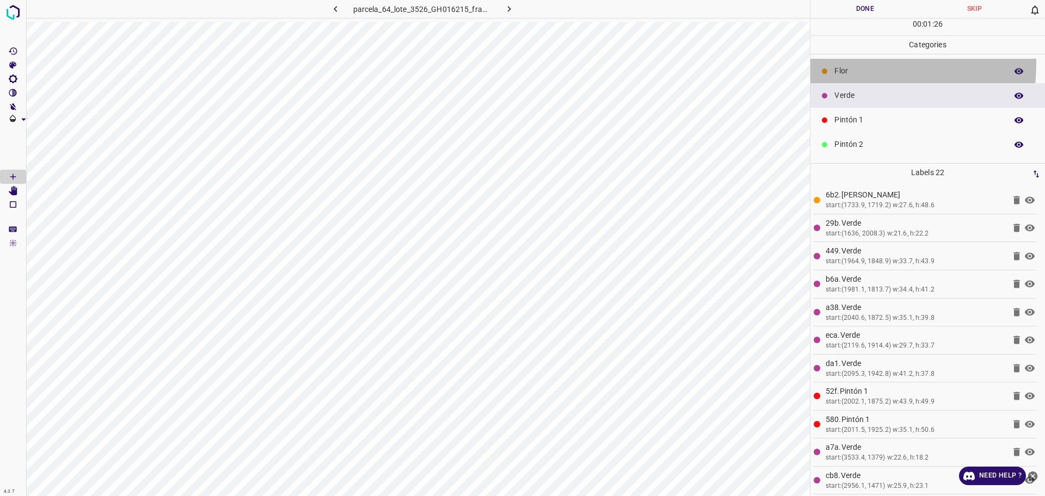
click at [852, 64] on div "Flor" at bounding box center [927, 71] width 234 height 24
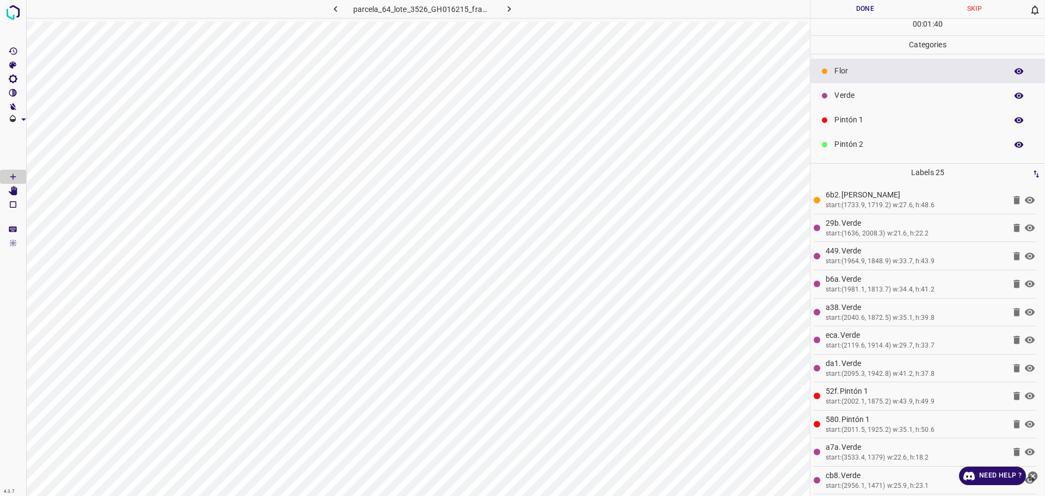
click at [853, 121] on p "Pintón 1" at bounding box center [917, 119] width 167 height 11
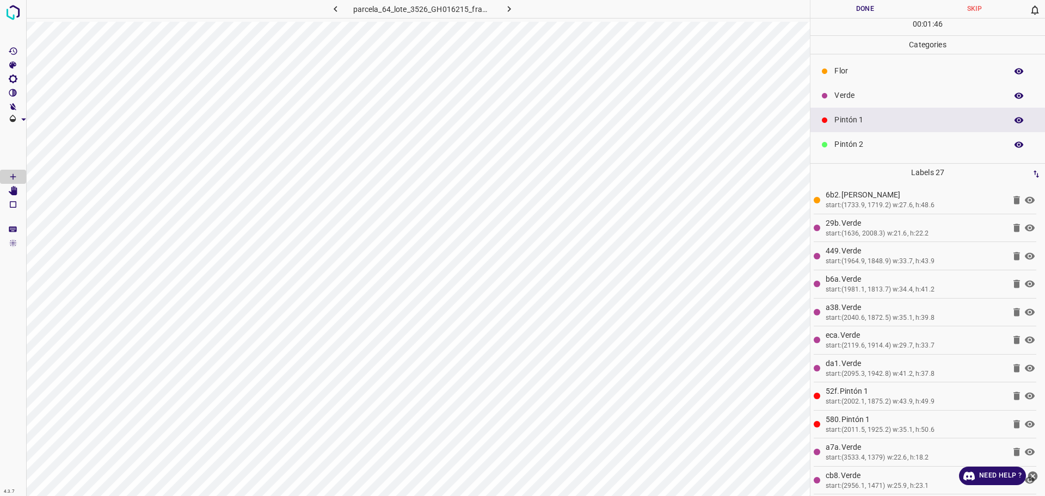
click at [831, 90] on div "Verde" at bounding box center [927, 95] width 234 height 24
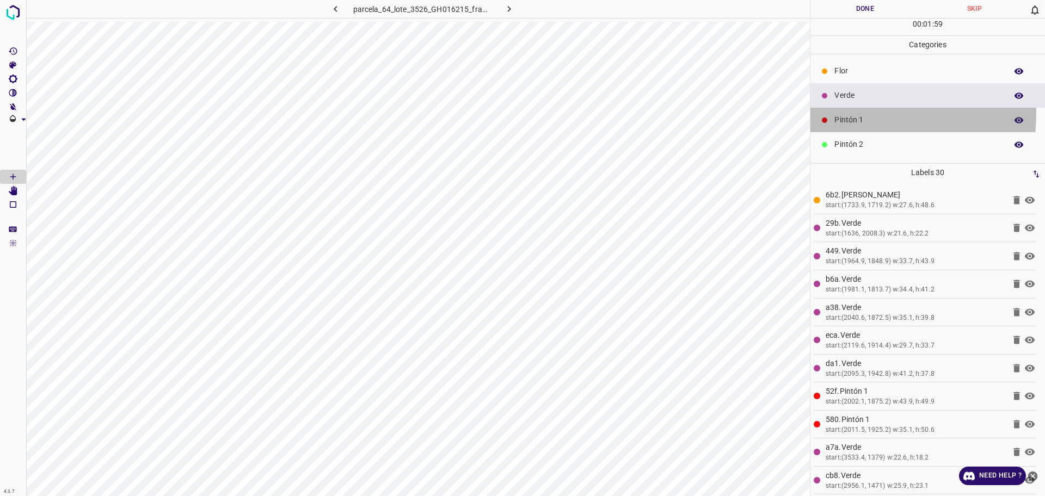
click at [842, 113] on div "Pintón 1" at bounding box center [927, 120] width 234 height 24
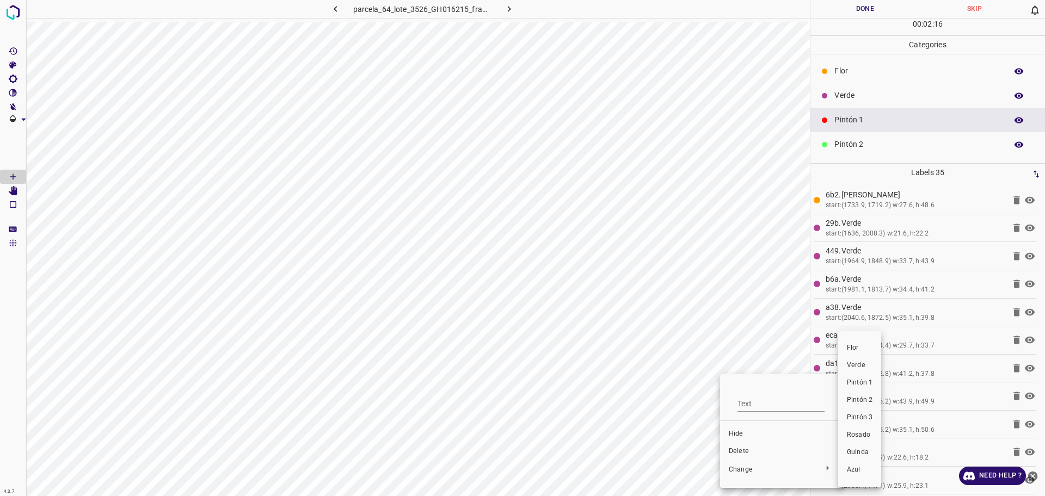
click at [863, 363] on span "Verde" at bounding box center [860, 366] width 26 height 10
click at [852, 73] on p "Flor" at bounding box center [917, 70] width 167 height 11
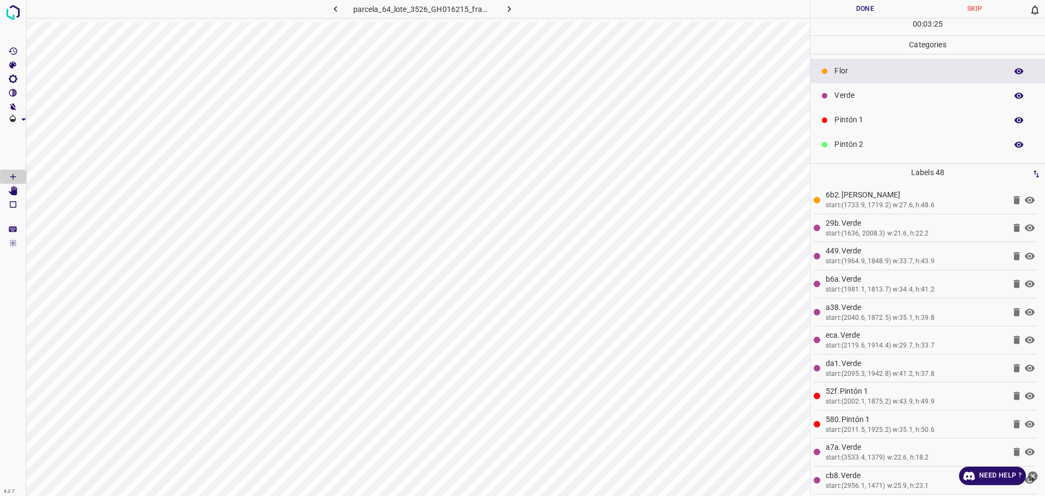
click at [867, 115] on p "Pintón 1" at bounding box center [917, 119] width 167 height 11
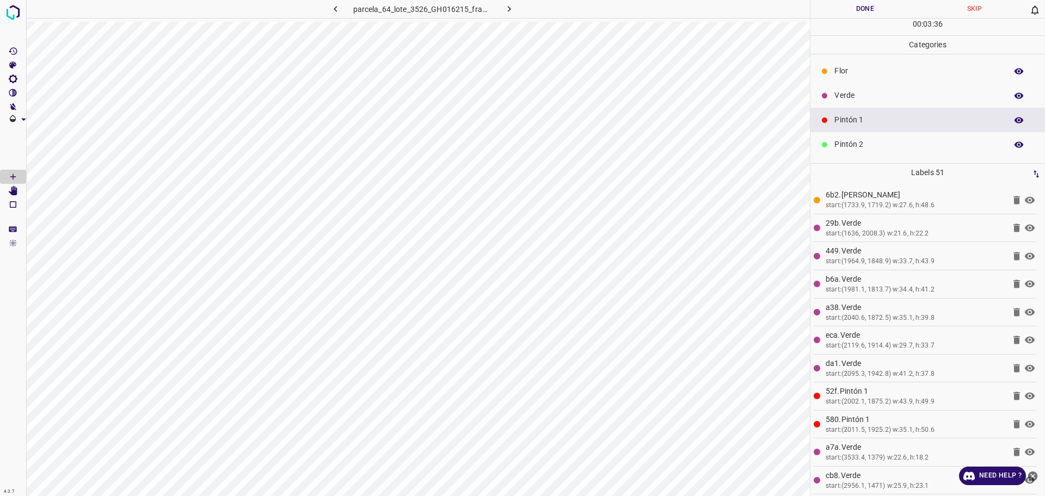
click at [863, 94] on p "Verde" at bounding box center [917, 95] width 167 height 11
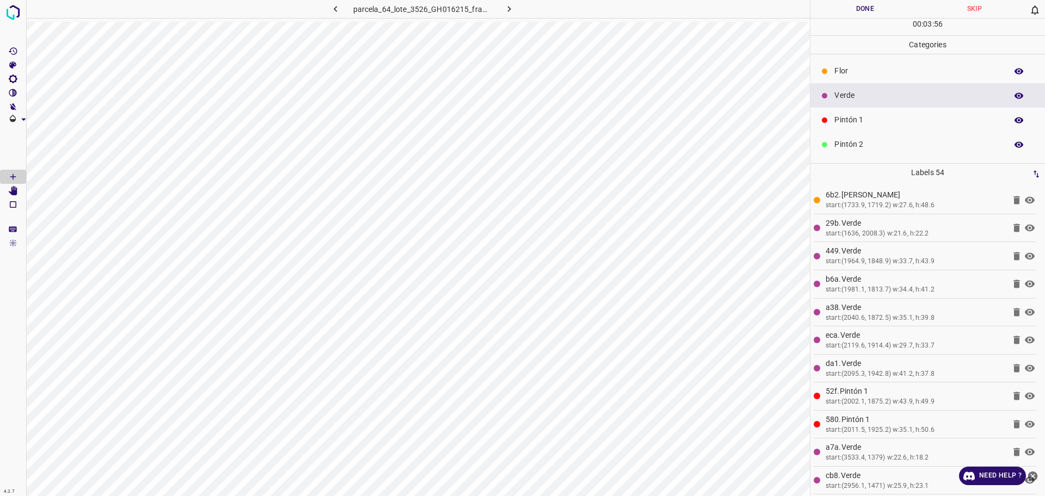
click at [855, 114] on p "Pintón 1" at bounding box center [917, 119] width 167 height 11
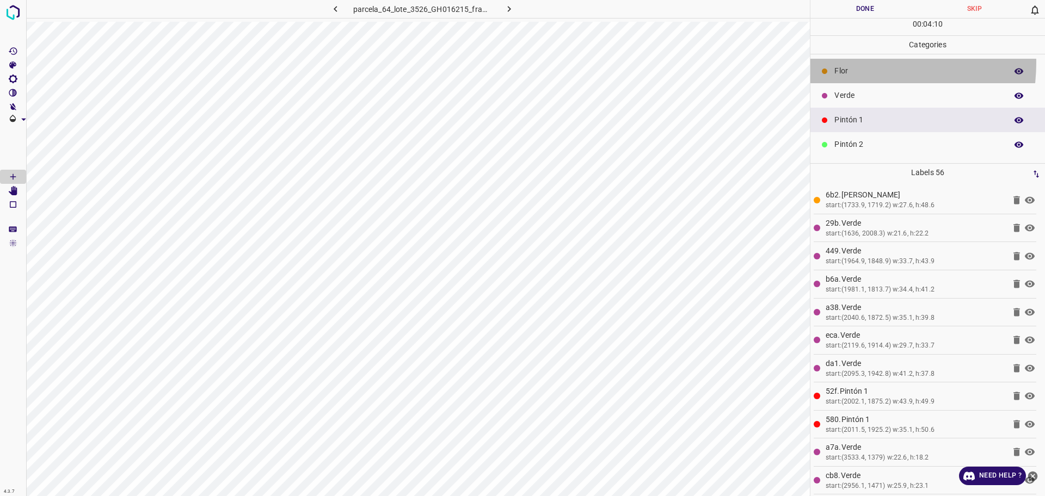
click at [848, 62] on div "Flor" at bounding box center [927, 71] width 234 height 24
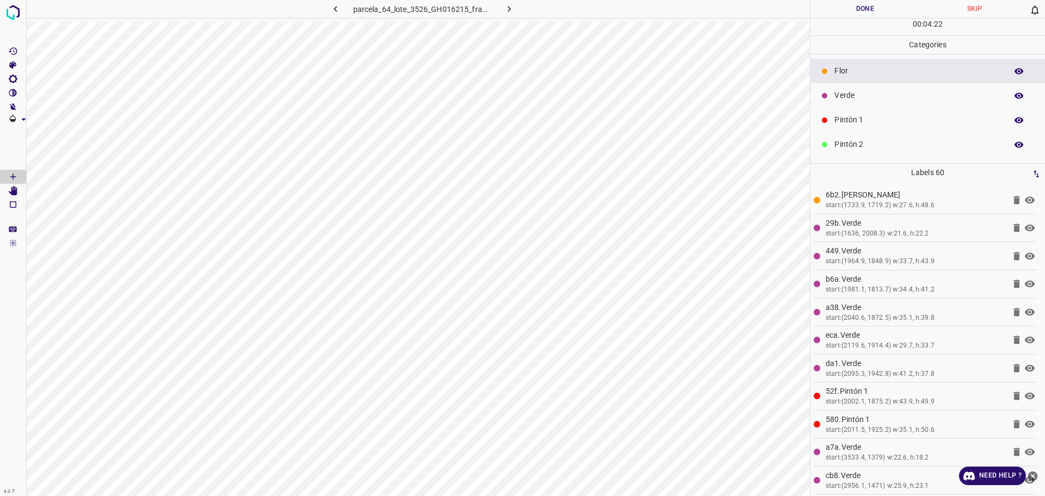
click at [865, 107] on div "Verde" at bounding box center [927, 95] width 234 height 24
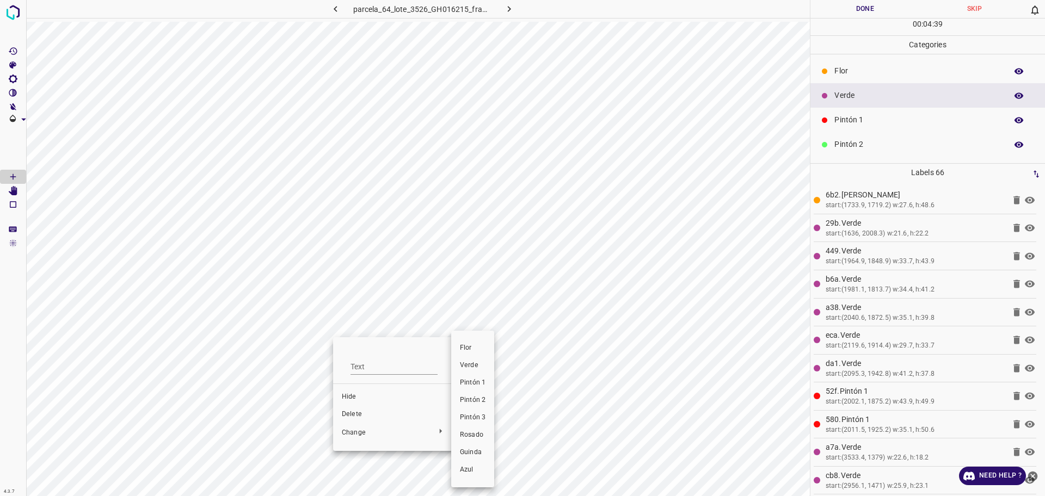
click at [247, 249] on div at bounding box center [522, 248] width 1045 height 496
click at [429, 294] on div at bounding box center [522, 248] width 1045 height 496
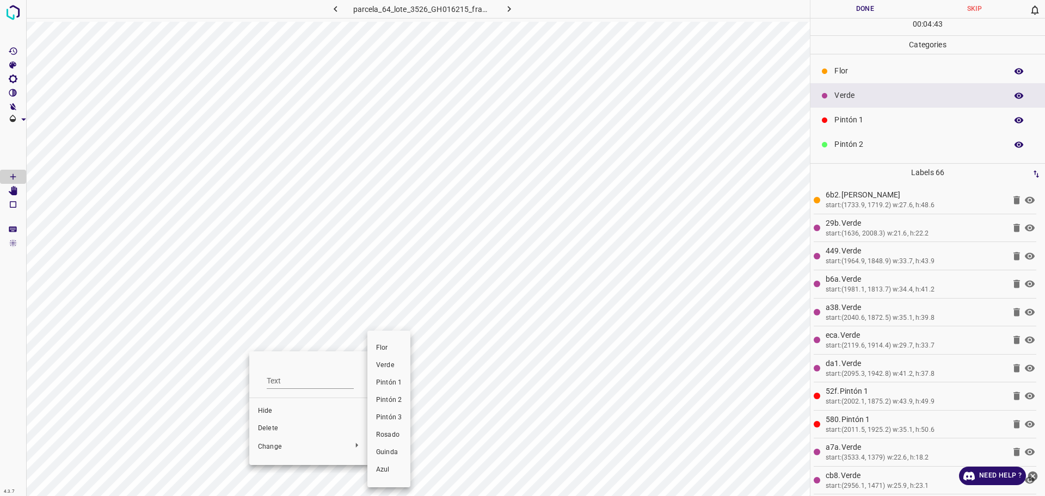
click at [401, 381] on span "Pintón 1" at bounding box center [389, 383] width 26 height 10
click at [395, 381] on span "Pintón 1" at bounding box center [392, 383] width 26 height 10
click at [410, 376] on li "Pintón 1" at bounding box center [411, 382] width 43 height 17
click at [848, 73] on p "Flor" at bounding box center [917, 70] width 167 height 11
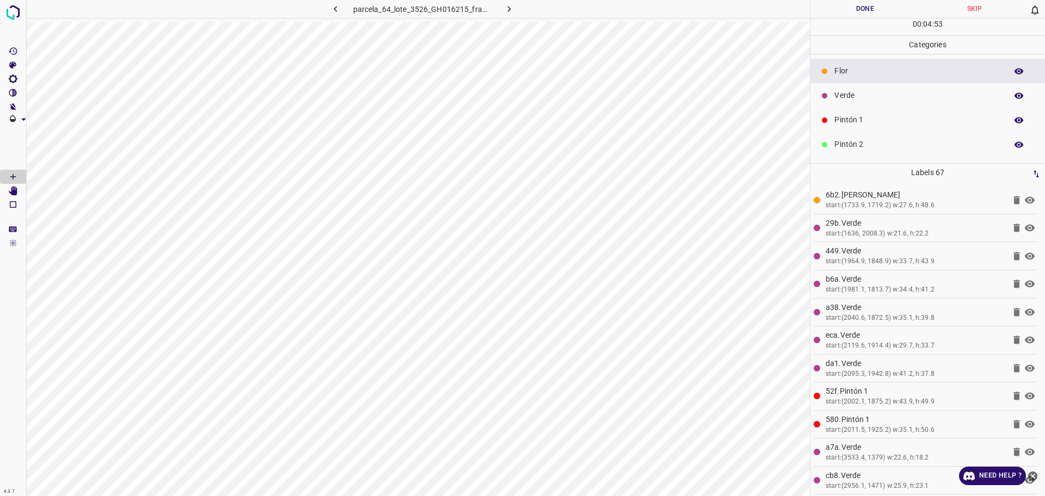
click at [865, 121] on p "Pintón 1" at bounding box center [917, 119] width 167 height 11
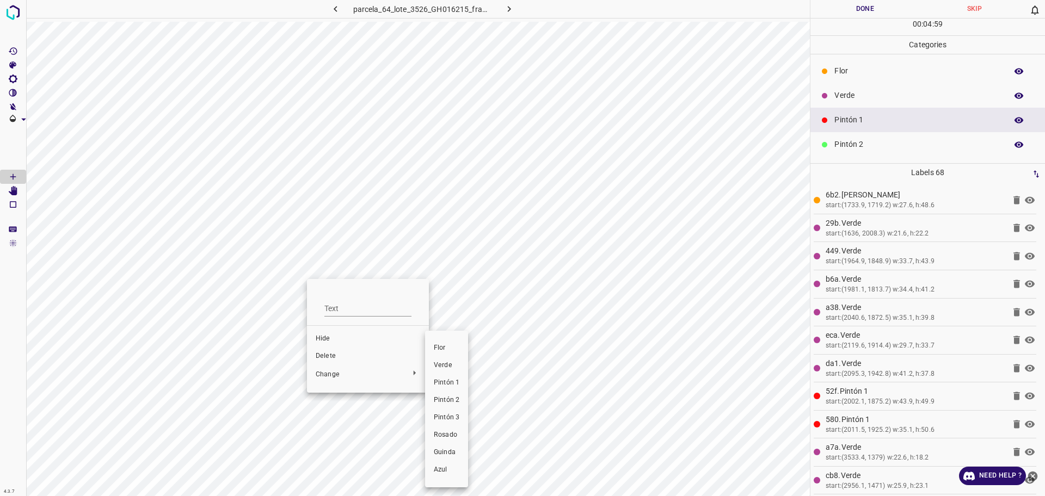
click at [460, 339] on li "Flor" at bounding box center [446, 347] width 43 height 17
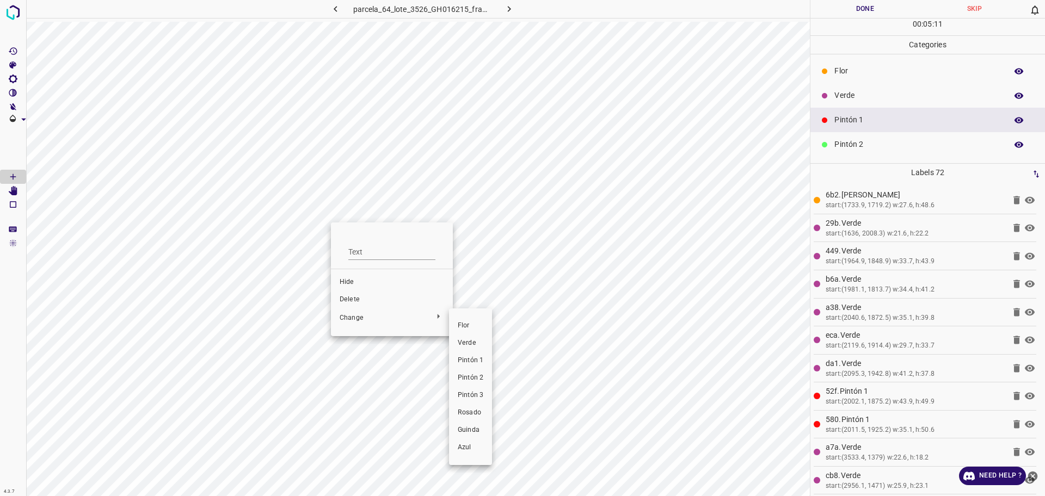
click at [470, 341] on span "Verde" at bounding box center [471, 343] width 26 height 10
click at [835, 95] on p "Verde" at bounding box center [917, 95] width 167 height 11
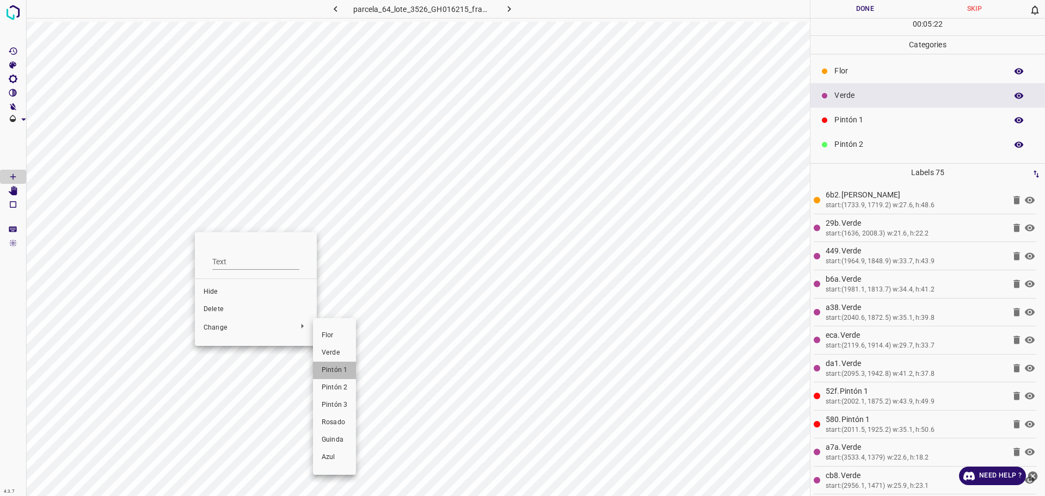
click at [320, 369] on li "Pintón 1" at bounding box center [334, 370] width 43 height 17
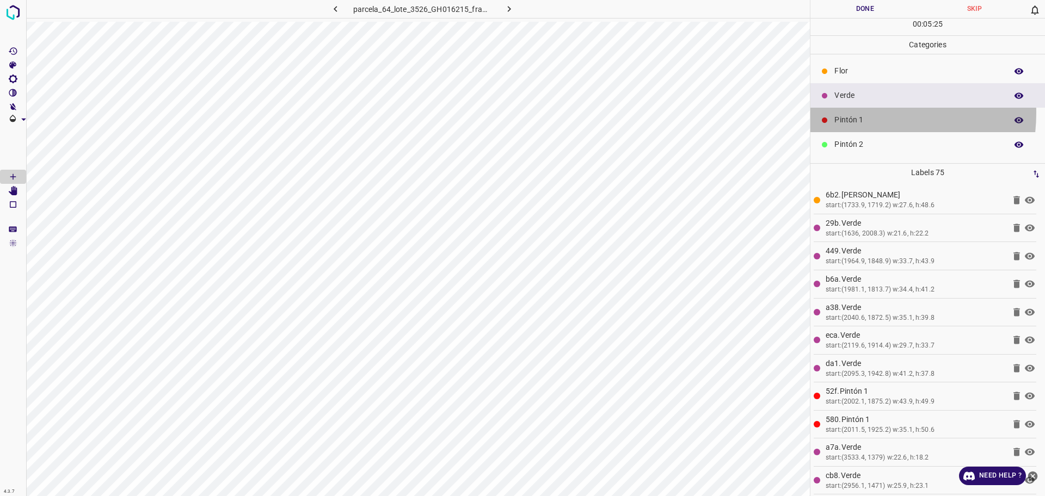
click at [852, 113] on div "Pintón 1" at bounding box center [927, 120] width 234 height 24
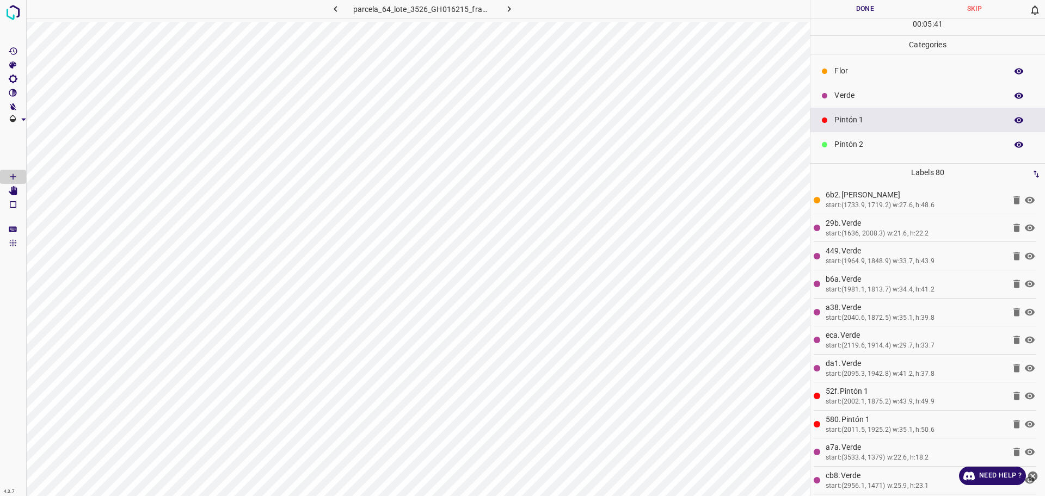
drag, startPoint x: 857, startPoint y: 97, endPoint x: 824, endPoint y: 112, distance: 36.0
click at [855, 97] on p "Verde" at bounding box center [917, 95] width 167 height 11
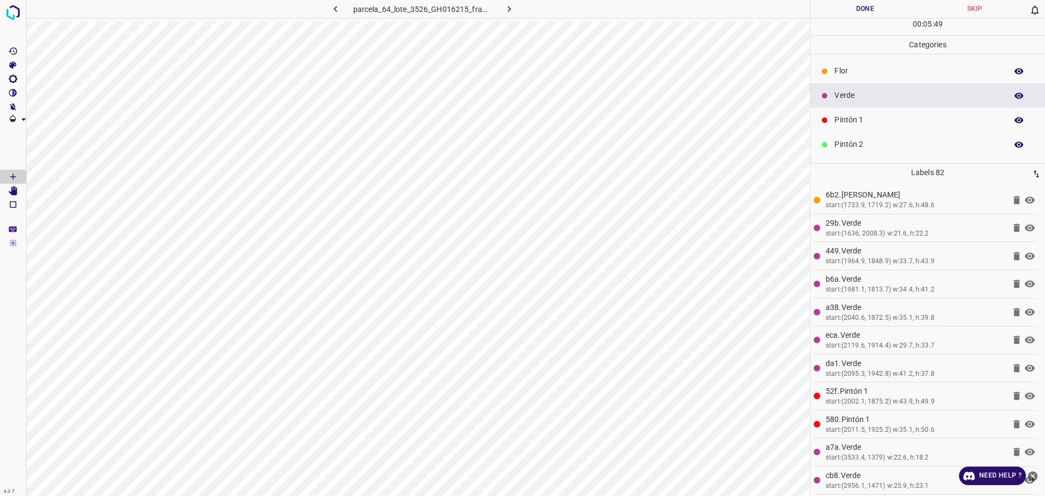
click at [877, 114] on div "Pintón 1" at bounding box center [927, 120] width 234 height 24
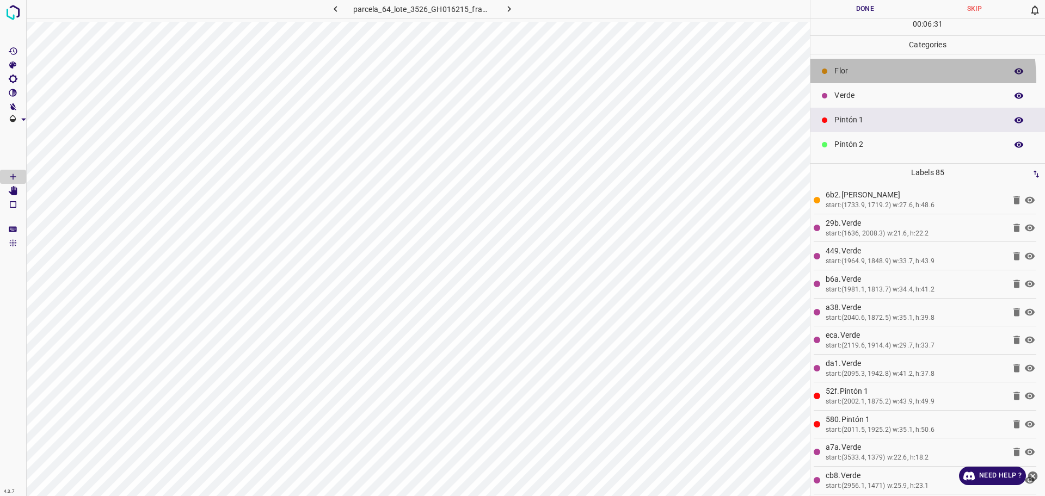
click at [850, 81] on div "Flor" at bounding box center [927, 71] width 234 height 24
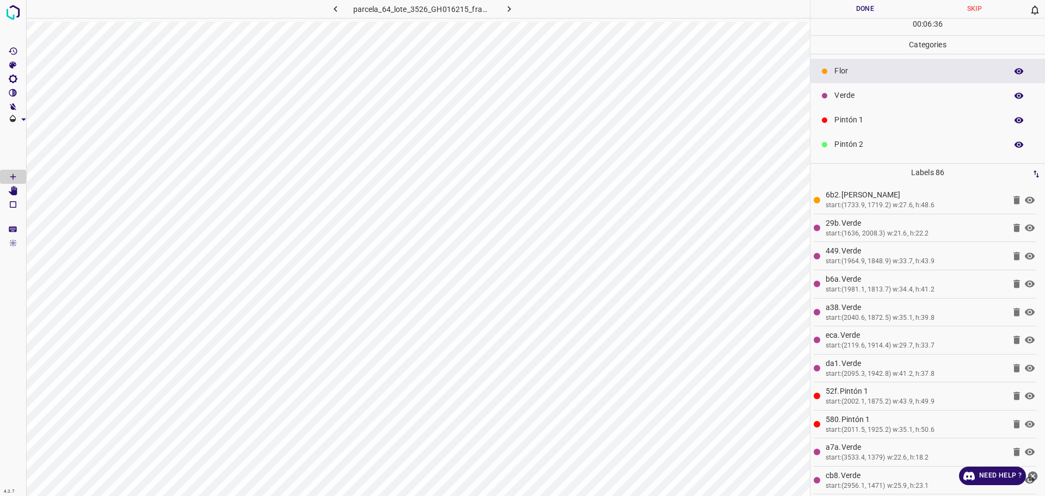
click at [896, 125] on p "Pintón 1" at bounding box center [917, 119] width 167 height 11
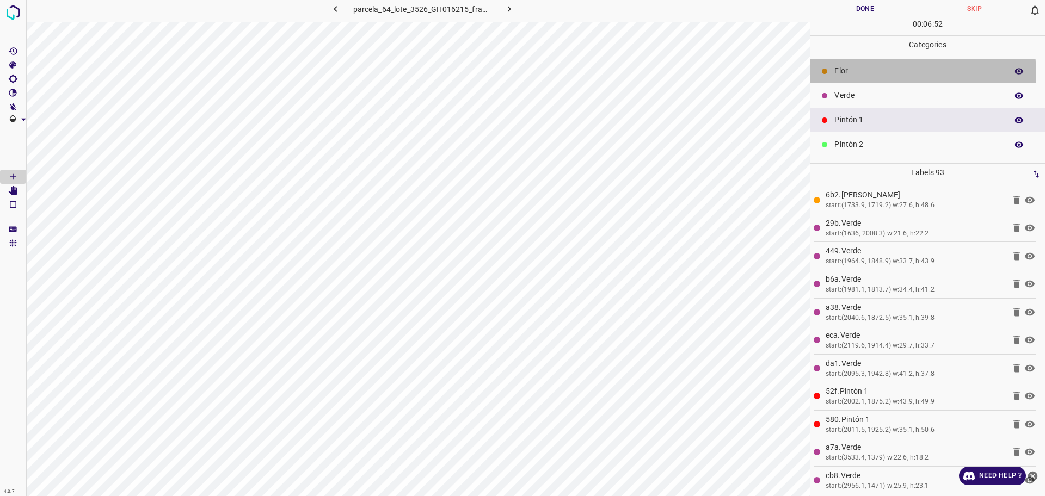
drag, startPoint x: 883, startPoint y: 75, endPoint x: 837, endPoint y: 91, distance: 49.0
click at [883, 73] on p "Flor" at bounding box center [917, 70] width 167 height 11
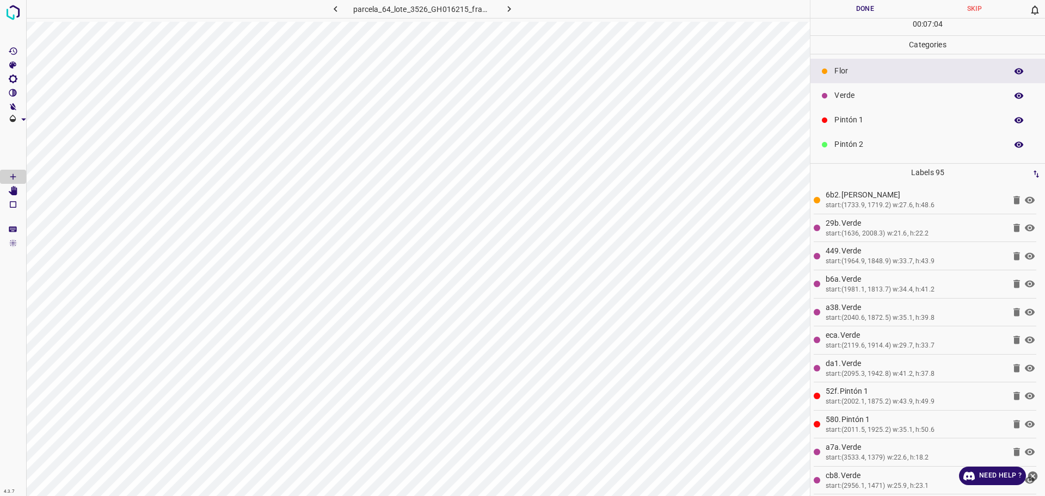
scroll to position [68, 0]
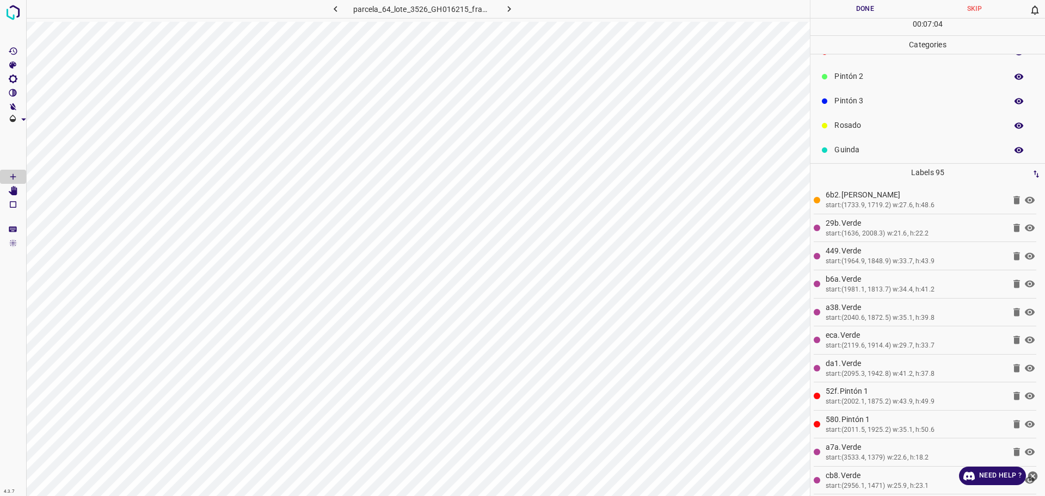
click at [869, 114] on div "Rosado" at bounding box center [927, 125] width 234 height 24
drag, startPoint x: 863, startPoint y: 100, endPoint x: 826, endPoint y: 115, distance: 40.5
click at [863, 99] on p "Pintón 3" at bounding box center [917, 100] width 167 height 11
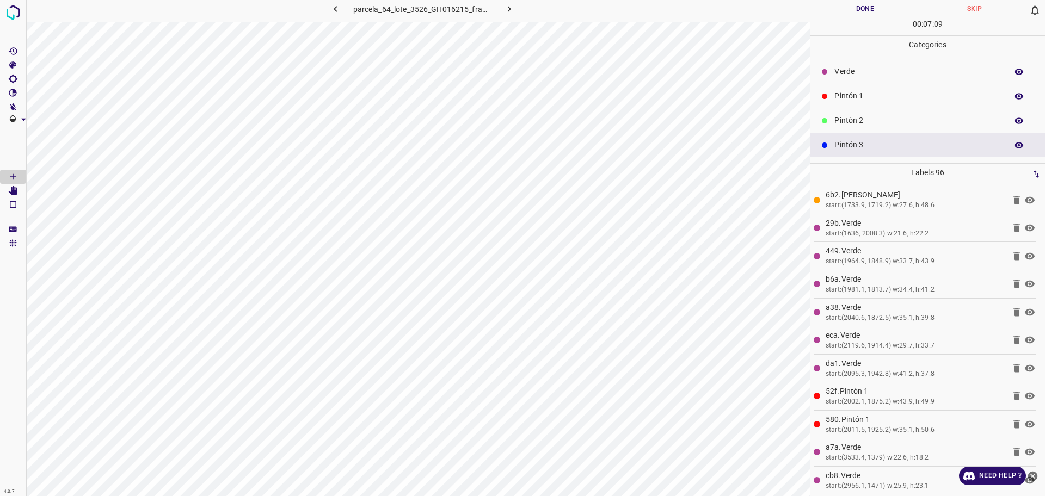
scroll to position [0, 0]
click at [869, 100] on p "Verde" at bounding box center [917, 95] width 167 height 11
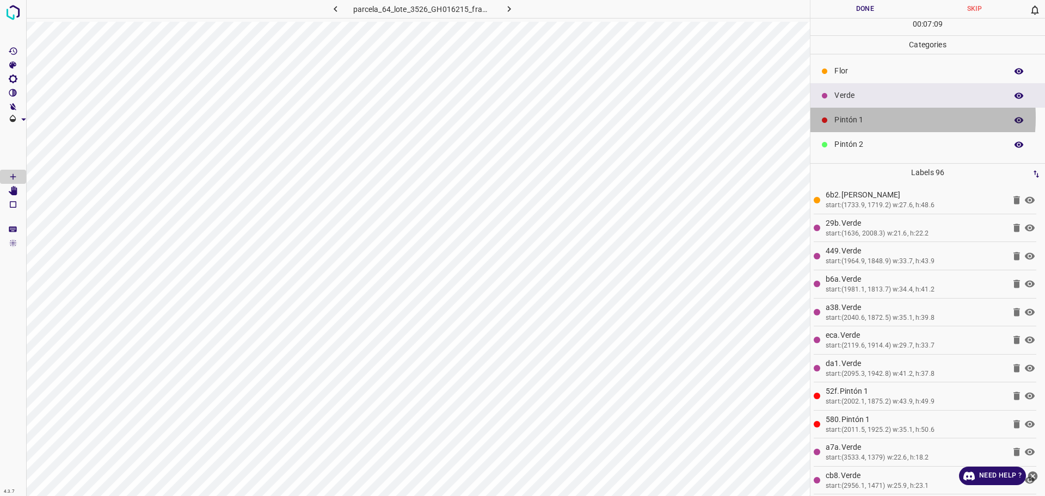
click at [869, 118] on p "Pintón 1" at bounding box center [917, 119] width 167 height 11
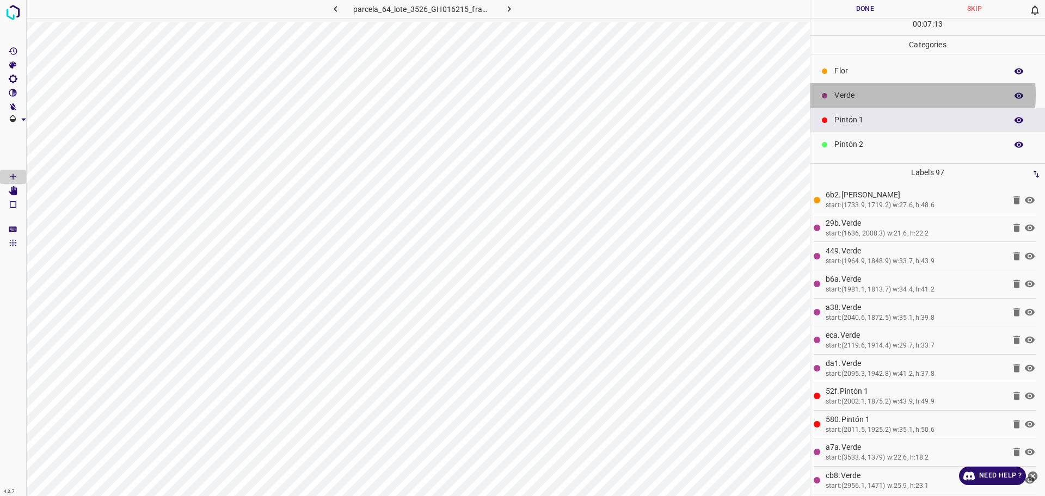
click at [908, 95] on p "Verde" at bounding box center [917, 95] width 167 height 11
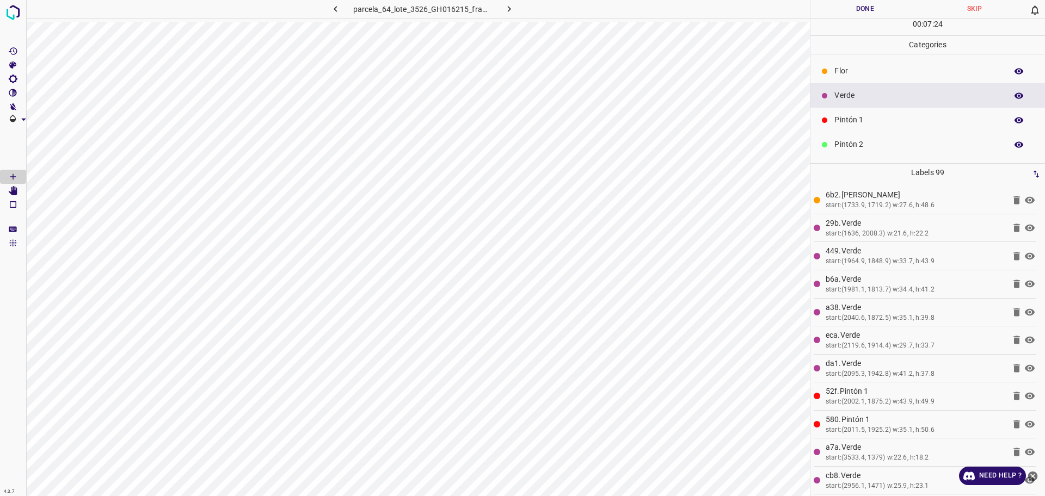
click at [843, 118] on p "Pintón 1" at bounding box center [917, 119] width 167 height 11
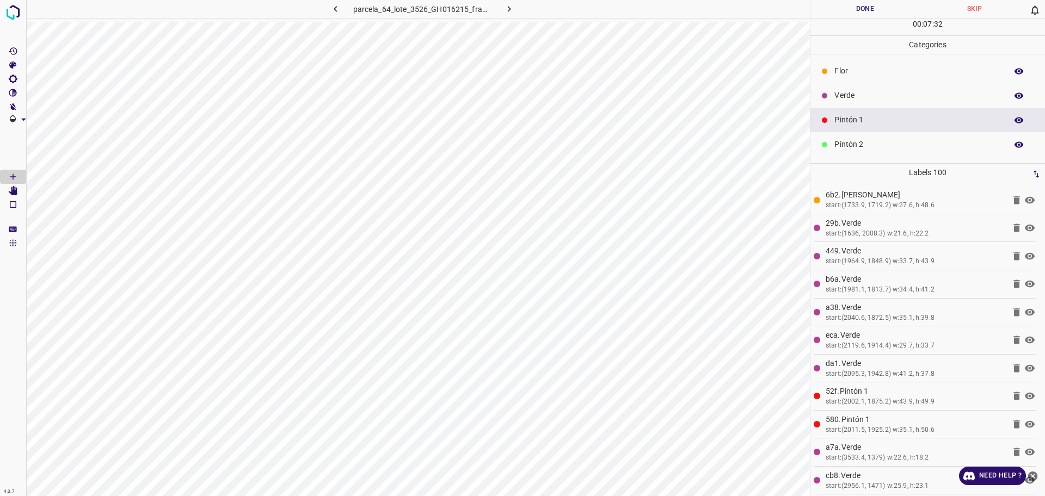
scroll to position [68, 0]
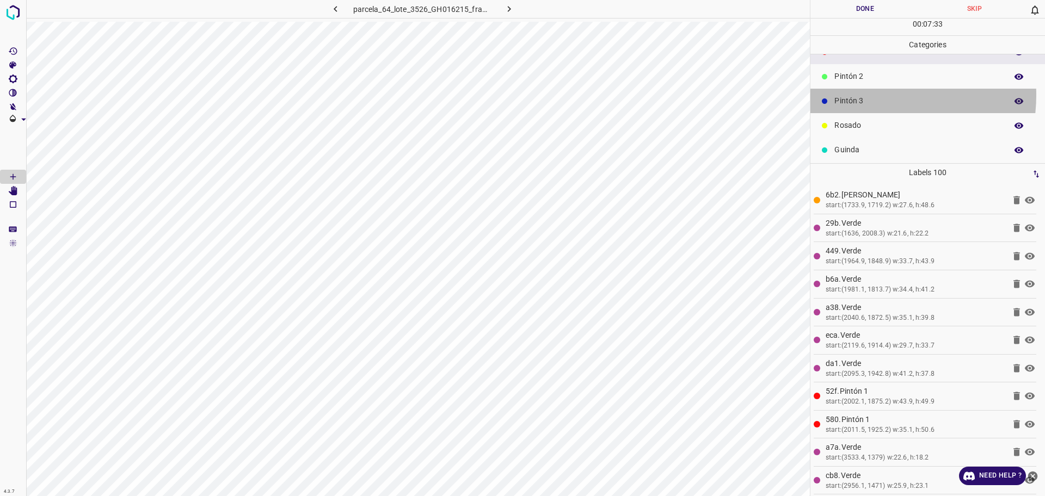
click at [863, 95] on div "Pintón 3" at bounding box center [927, 101] width 234 height 24
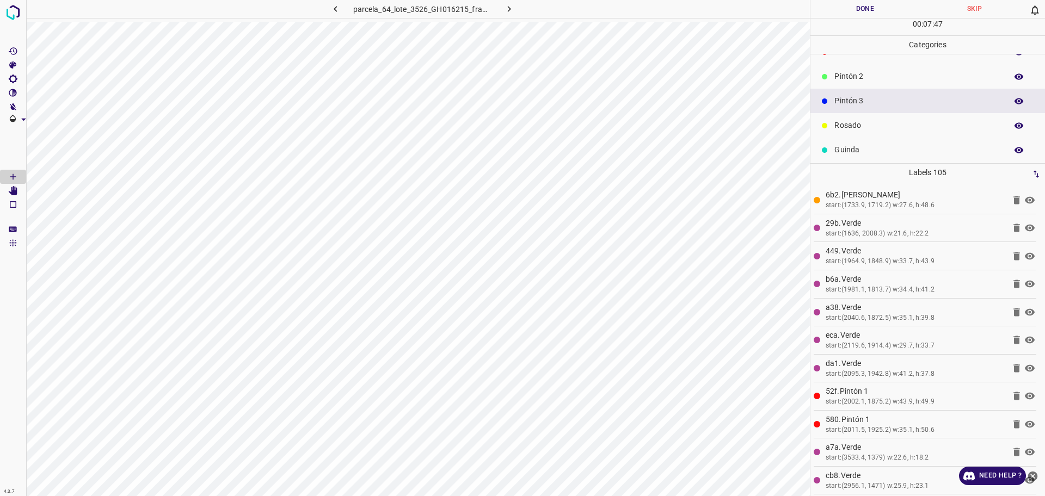
click at [868, 75] on p "Pintón 2" at bounding box center [917, 76] width 167 height 11
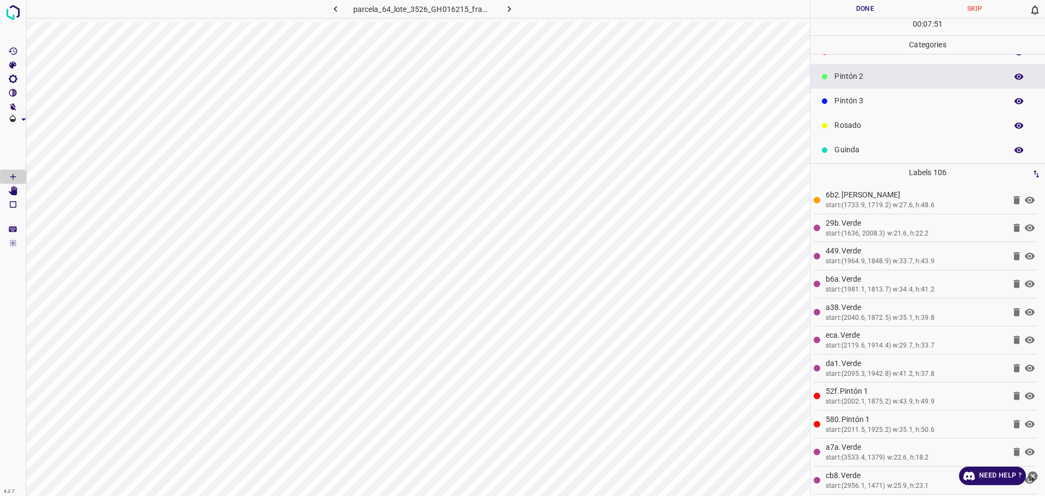
drag, startPoint x: 862, startPoint y: 97, endPoint x: 817, endPoint y: 121, distance: 51.1
click at [862, 98] on p "Pintón 3" at bounding box center [917, 100] width 167 height 11
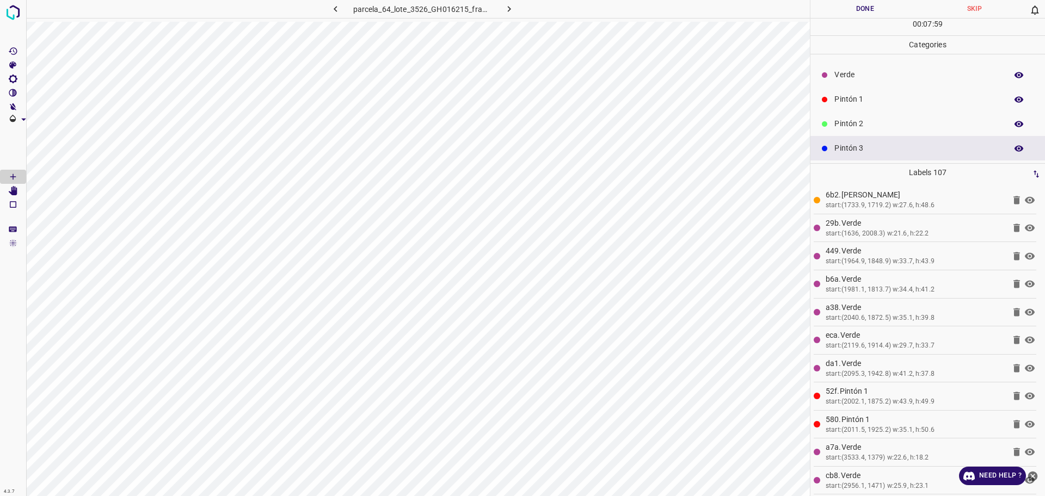
scroll to position [0, 0]
click at [854, 118] on p "Pintón 1" at bounding box center [917, 119] width 167 height 11
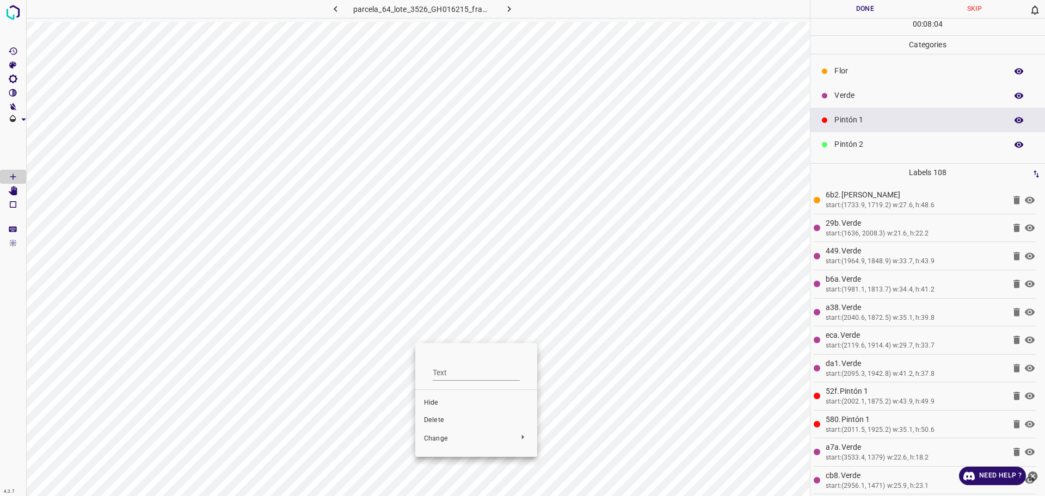
click at [460, 419] on span "Delete" at bounding box center [476, 421] width 104 height 10
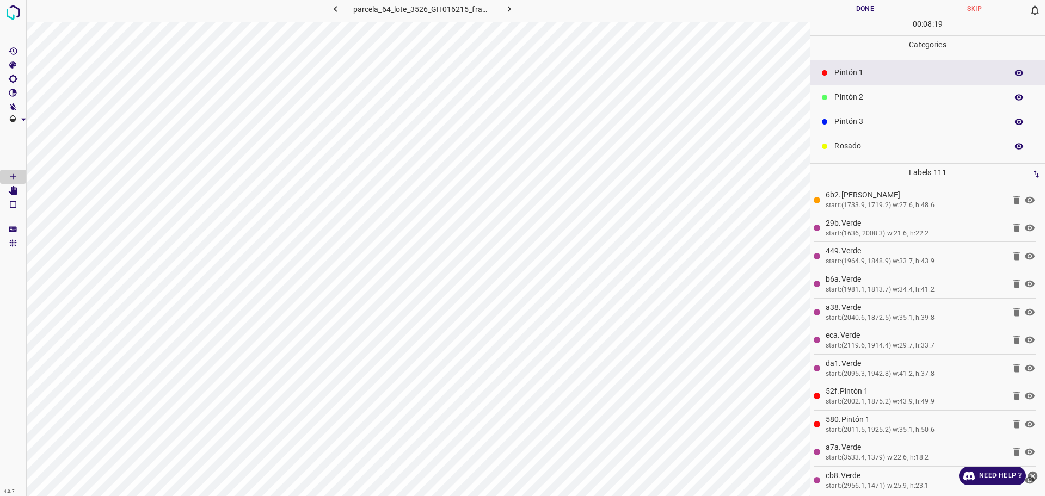
scroll to position [96, 0]
click at [854, 78] on p "Pintón 3" at bounding box center [917, 72] width 167 height 11
click at [913, 141] on p "Azul" at bounding box center [917, 146] width 167 height 11
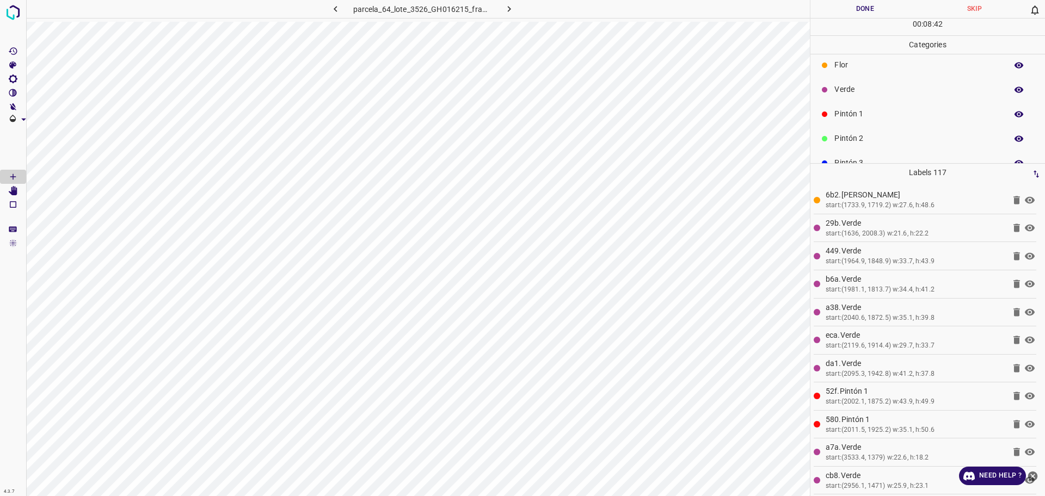
scroll to position [0, 0]
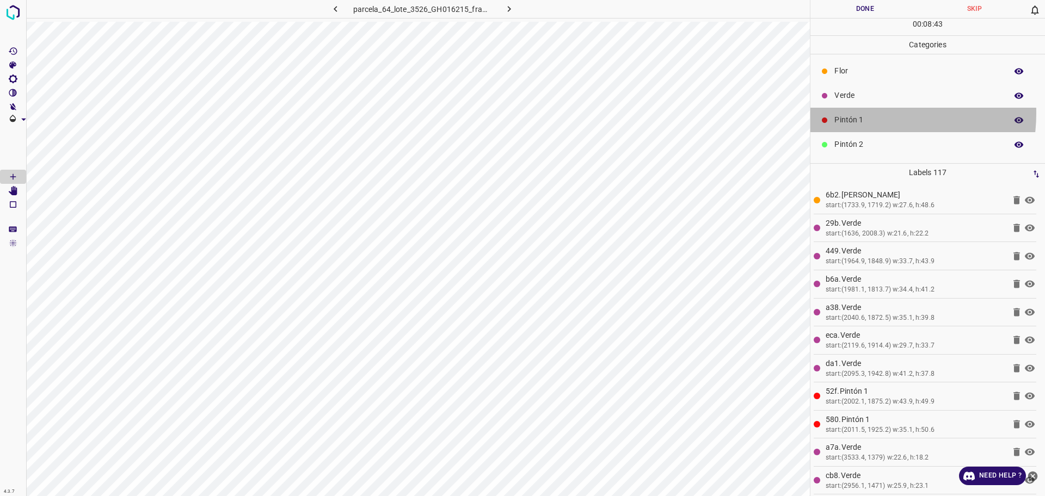
click at [860, 114] on div "Pintón 1" at bounding box center [927, 120] width 234 height 24
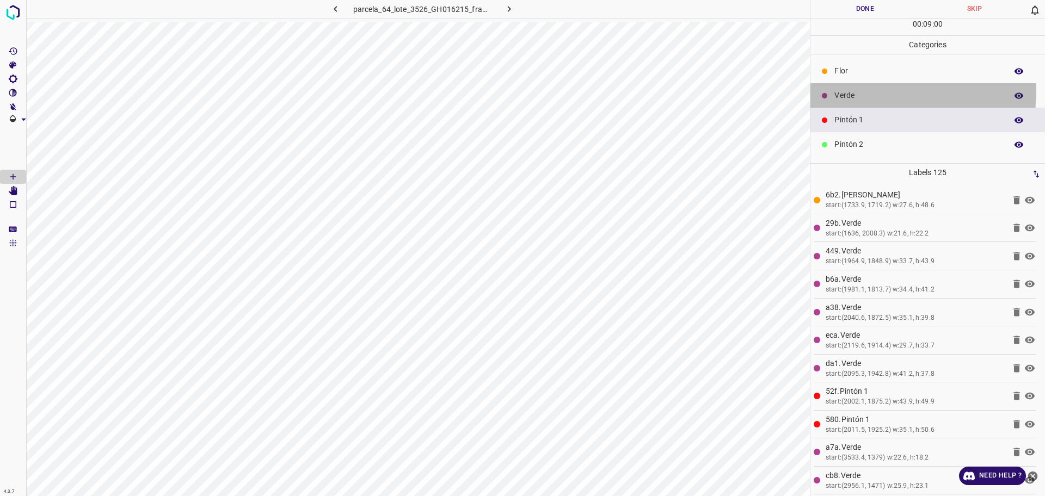
click at [854, 90] on p "Verde" at bounding box center [917, 95] width 167 height 11
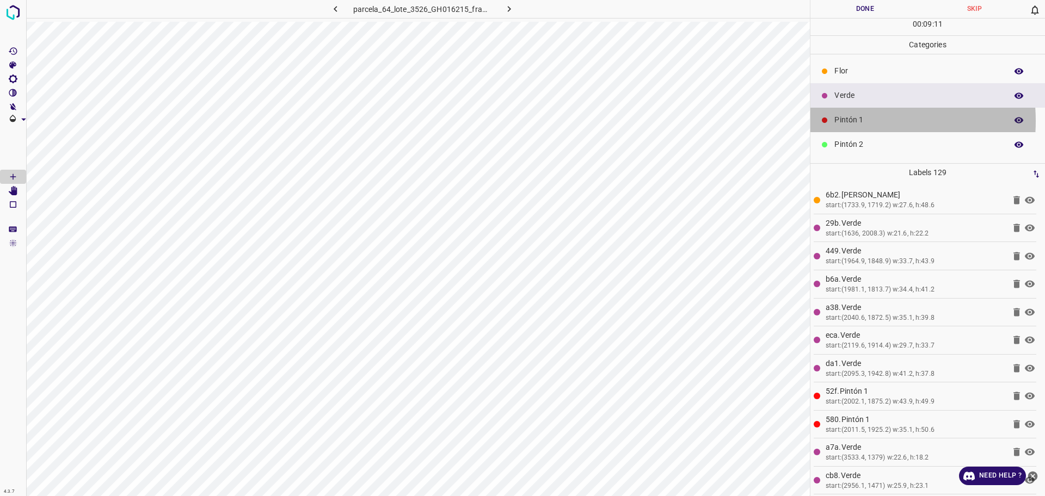
click at [839, 121] on p "Pintón 1" at bounding box center [917, 119] width 167 height 11
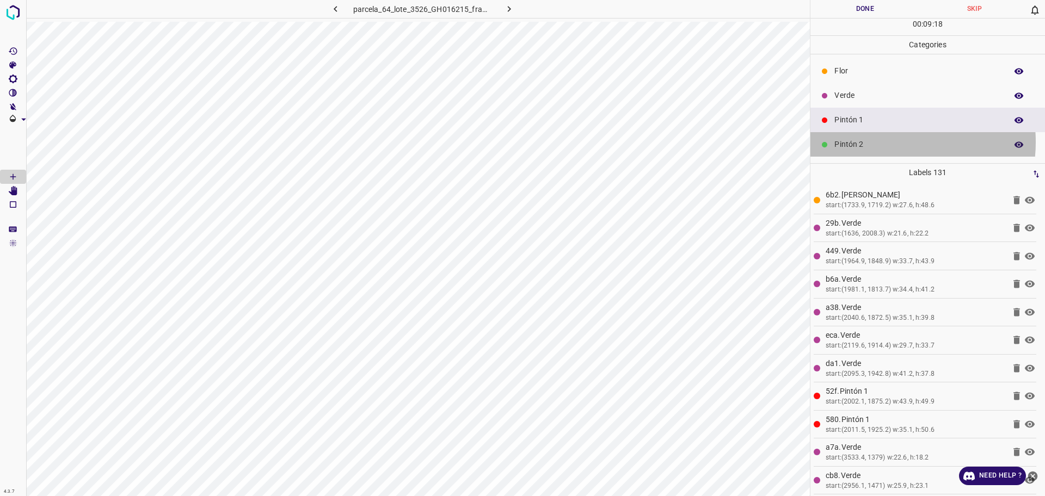
drag, startPoint x: 891, startPoint y: 142, endPoint x: 814, endPoint y: 168, distance: 80.9
click at [890, 143] on p "Pintón 2" at bounding box center [917, 144] width 167 height 11
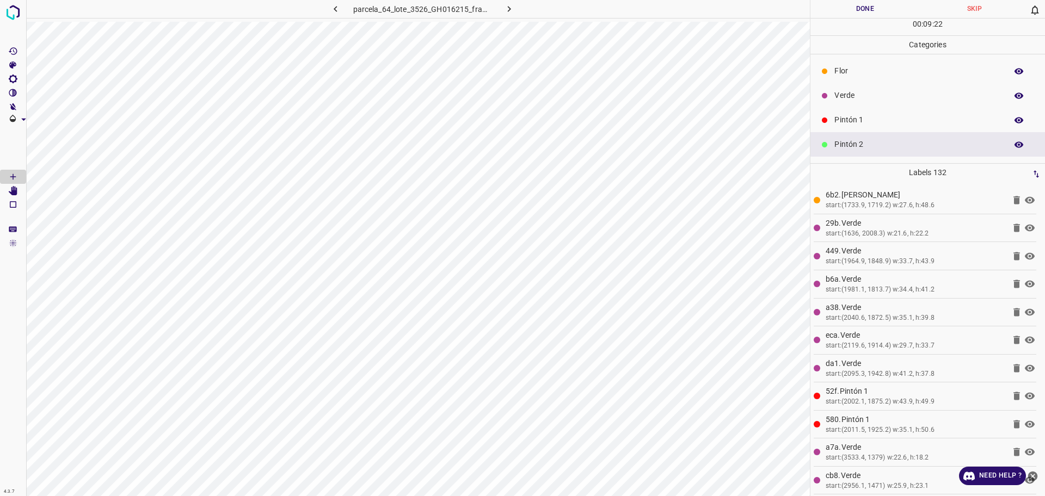
click at [886, 126] on p "Pintón 1" at bounding box center [917, 119] width 167 height 11
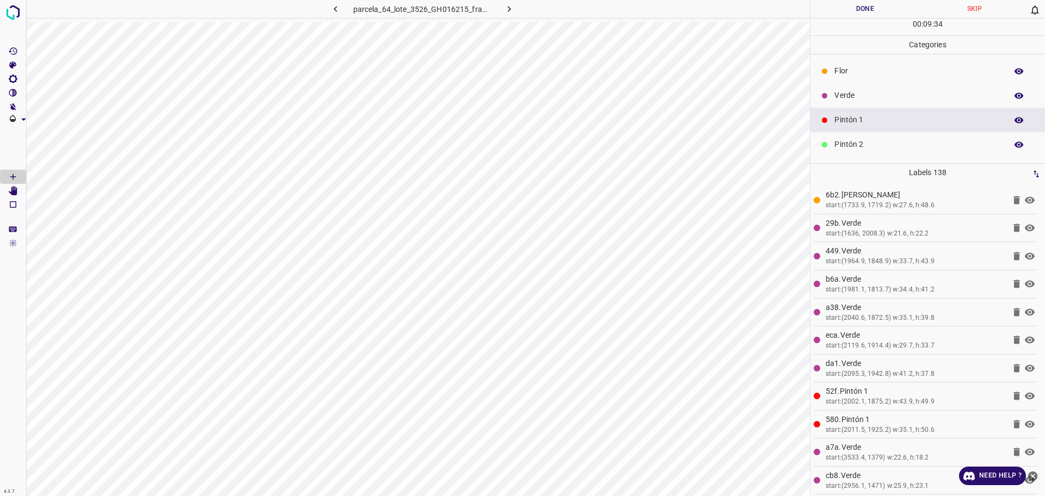
click at [874, 92] on p "Verde" at bounding box center [917, 95] width 167 height 11
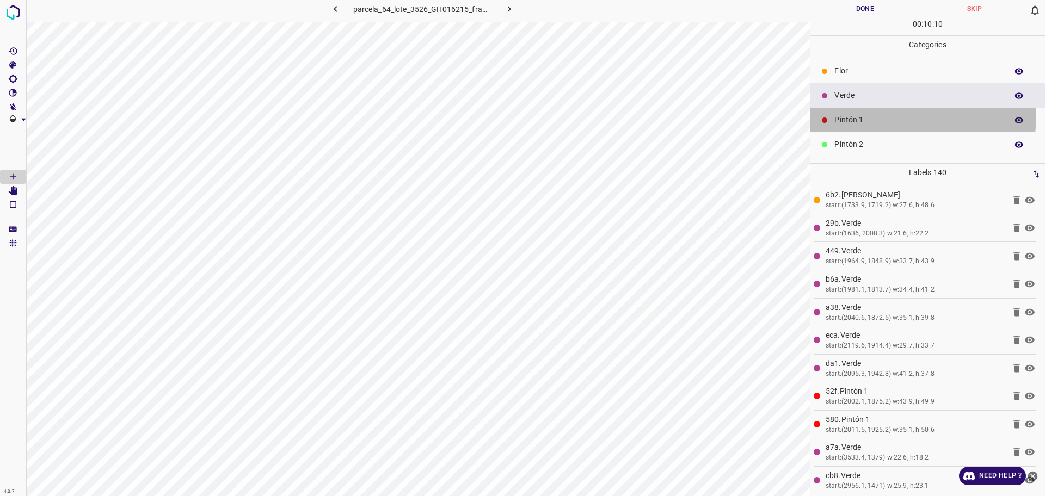
click at [861, 114] on div "Pintón 1" at bounding box center [927, 120] width 234 height 24
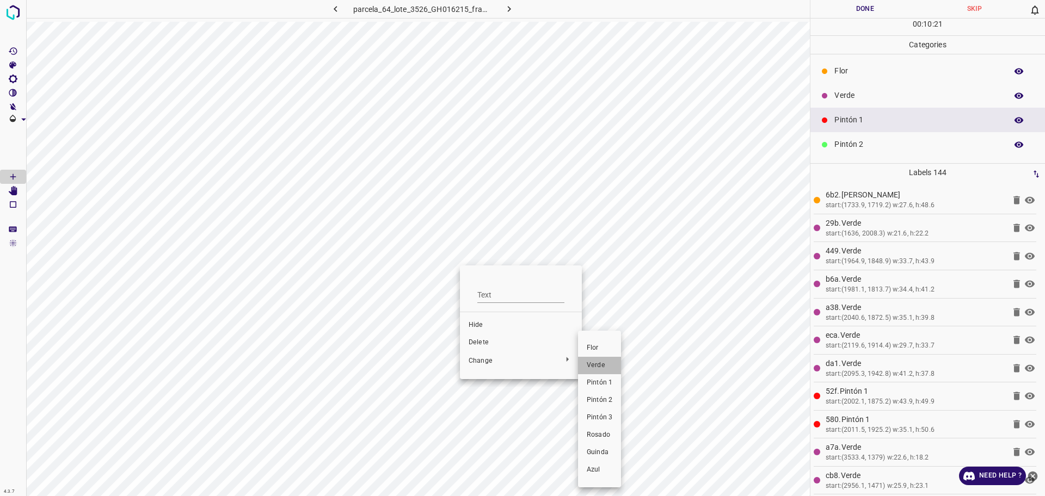
click at [595, 366] on span "Verde" at bounding box center [600, 366] width 26 height 10
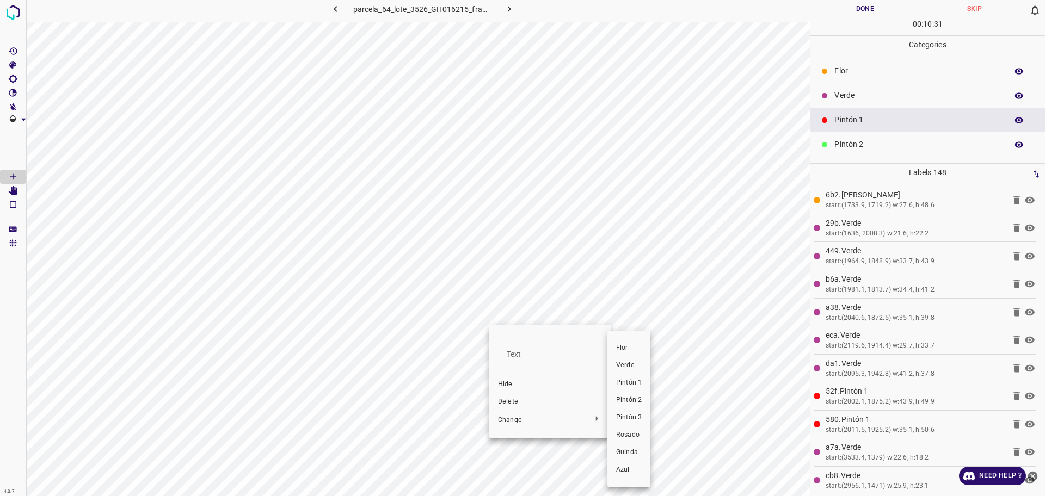
click at [632, 402] on span "Pintón 2" at bounding box center [629, 401] width 26 height 10
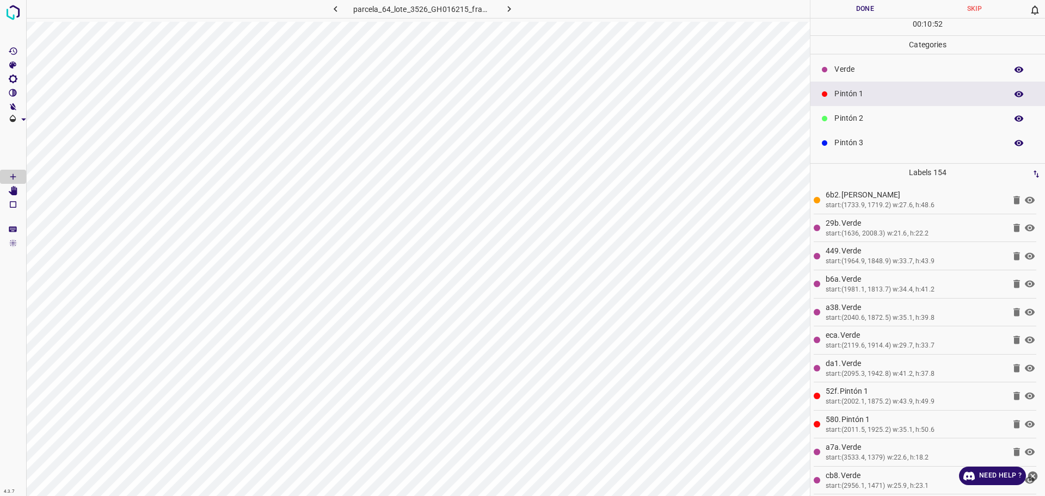
scroll to position [96, 0]
click at [897, 146] on p "Azul" at bounding box center [917, 146] width 167 height 11
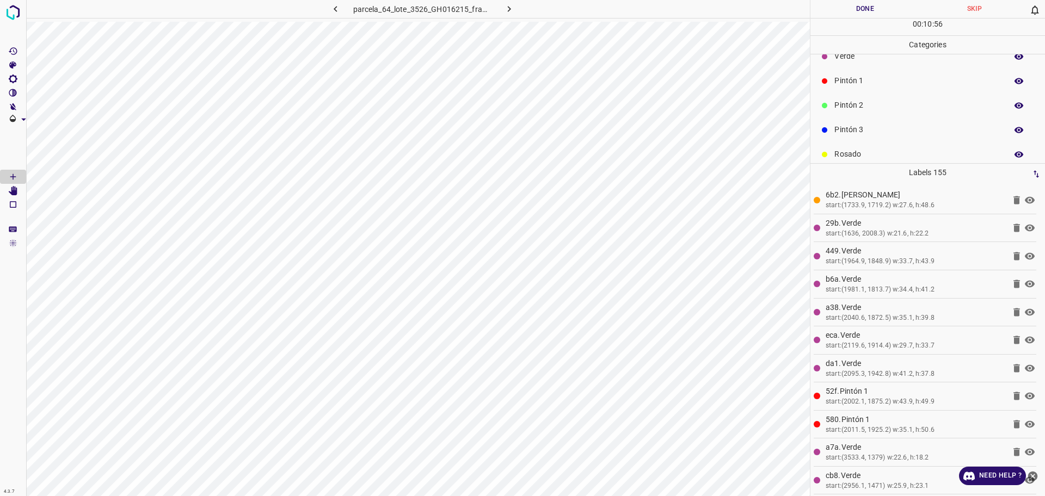
scroll to position [0, 0]
click at [828, 73] on icon at bounding box center [824, 71] width 7 height 7
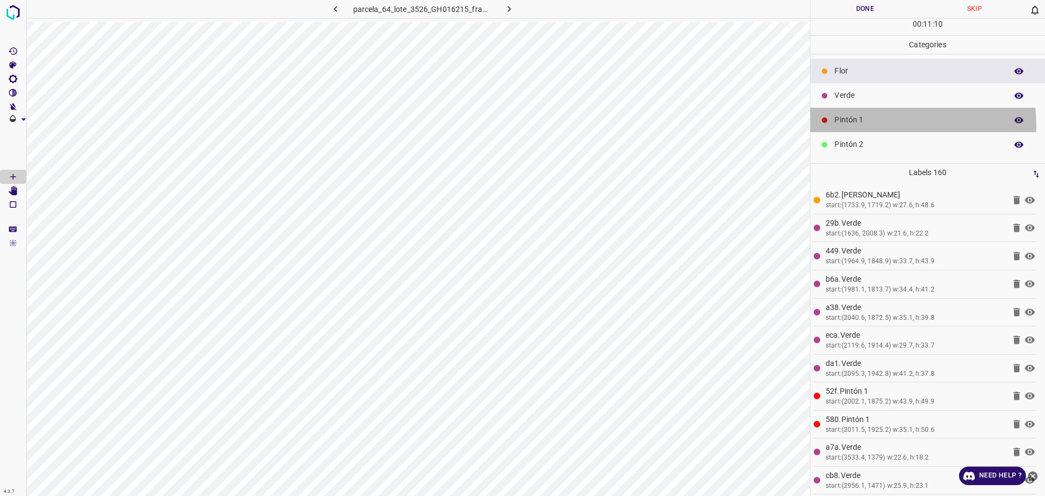
click at [859, 126] on p "Pintón 1" at bounding box center [917, 119] width 167 height 11
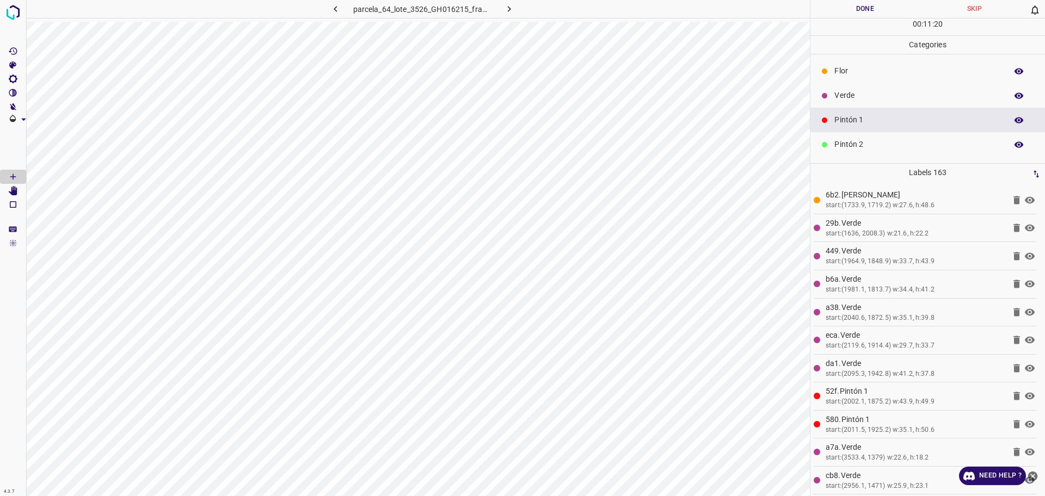
click at [885, 76] on p "Flor" at bounding box center [917, 70] width 167 height 11
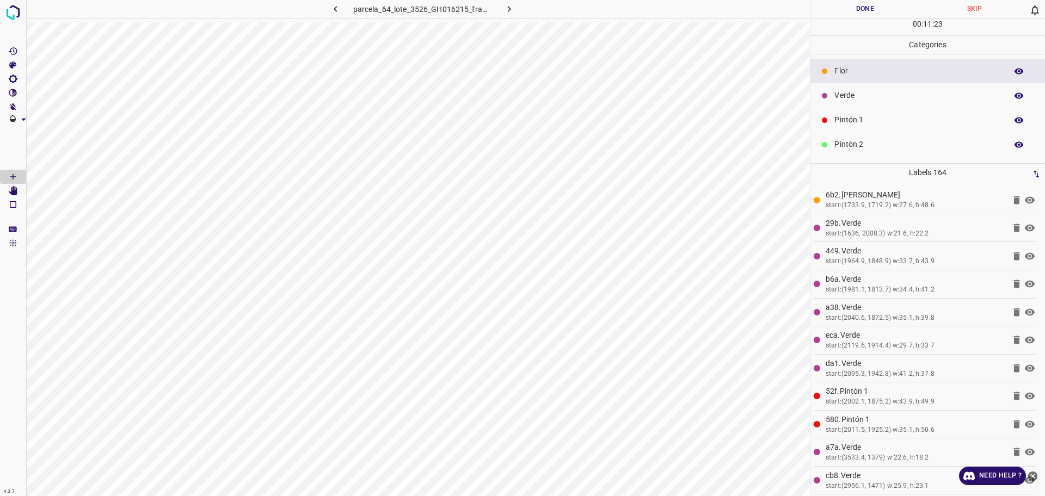
click at [846, 115] on p "Pintón 1" at bounding box center [917, 119] width 167 height 11
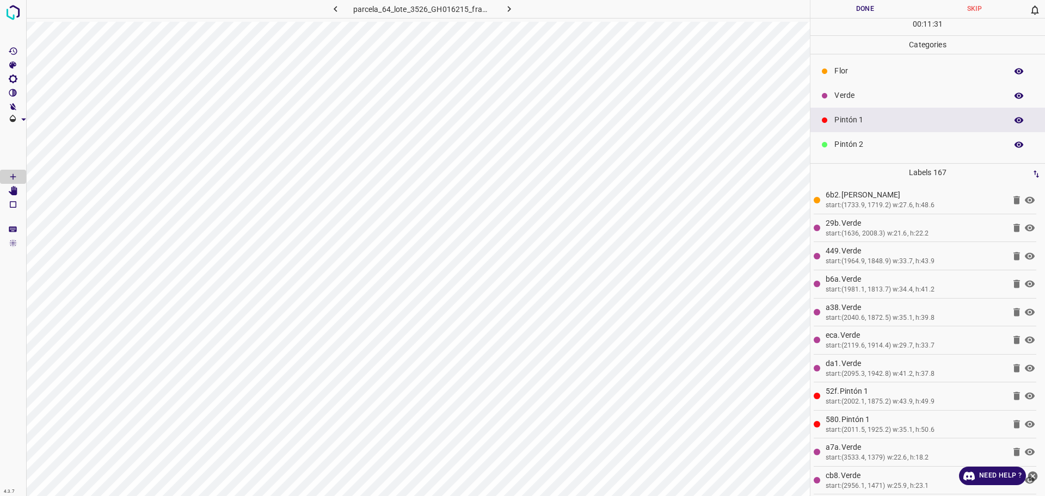
click at [865, 60] on div "Flor" at bounding box center [927, 71] width 234 height 24
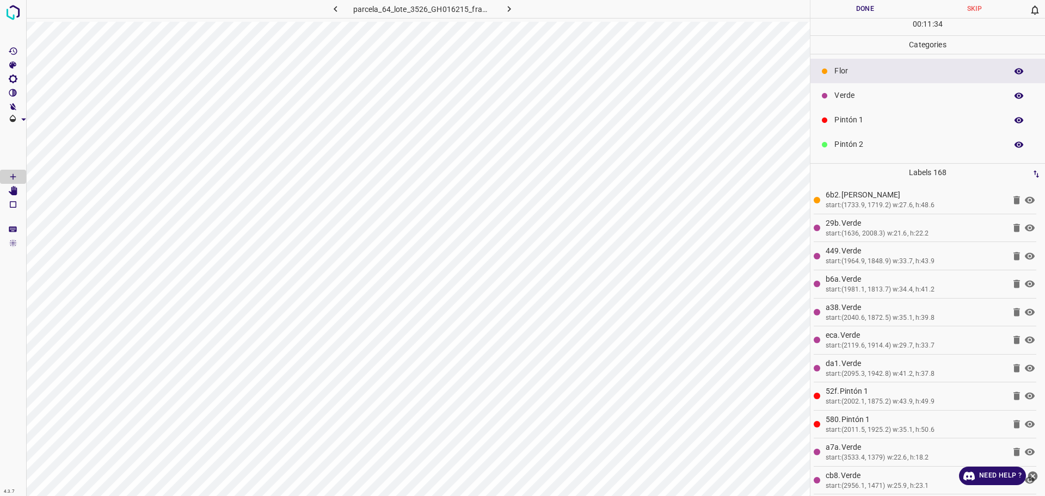
drag, startPoint x: 870, startPoint y: 127, endPoint x: 845, endPoint y: 135, distance: 25.8
click at [870, 126] on div "Pintón 1" at bounding box center [927, 120] width 234 height 24
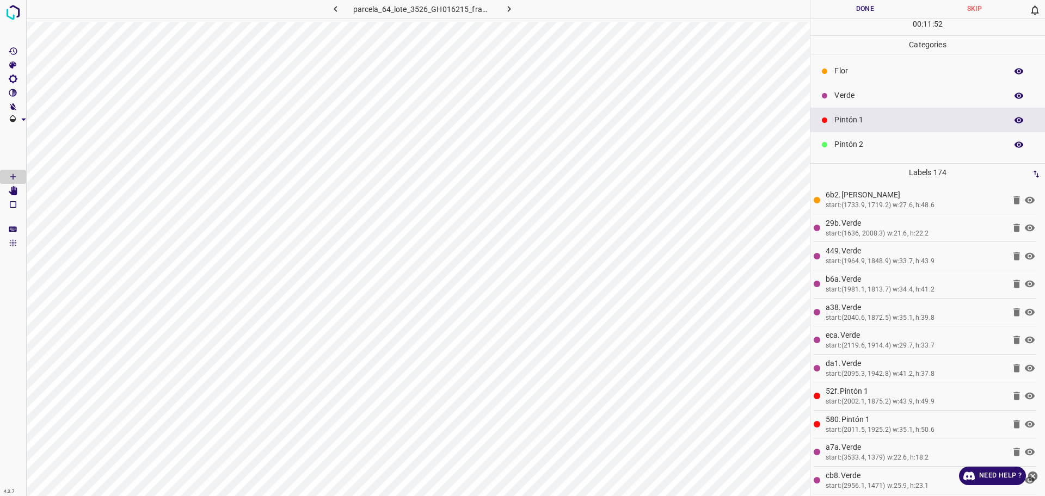
drag, startPoint x: 844, startPoint y: 94, endPoint x: 818, endPoint y: 100, distance: 26.8
click at [844, 94] on p "Verde" at bounding box center [917, 95] width 167 height 11
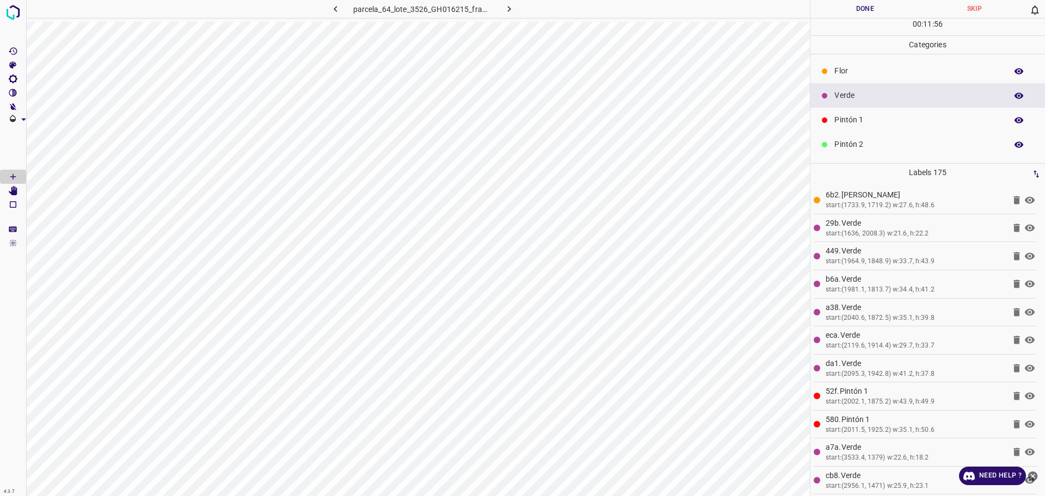
click at [860, 119] on p "Pintón 1" at bounding box center [917, 119] width 167 height 11
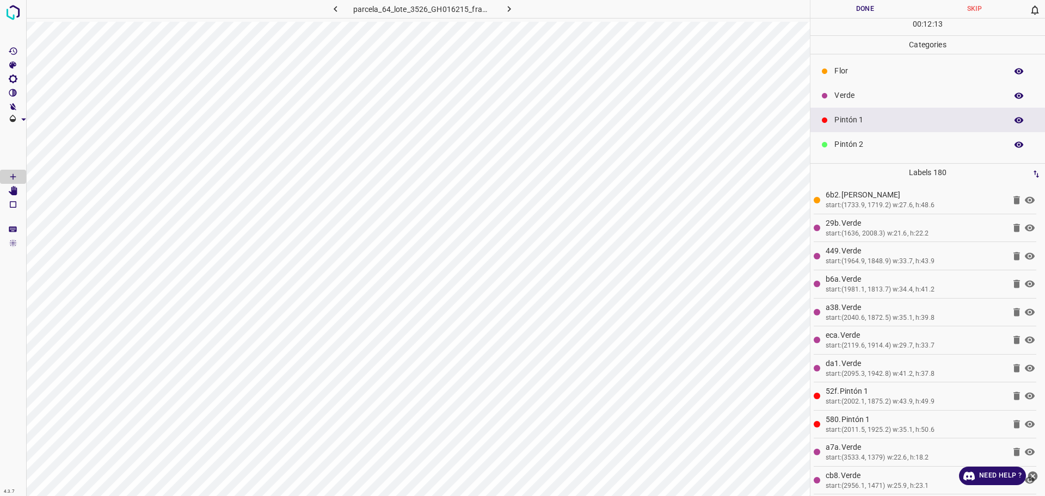
click at [930, 72] on p "Flor" at bounding box center [917, 70] width 167 height 11
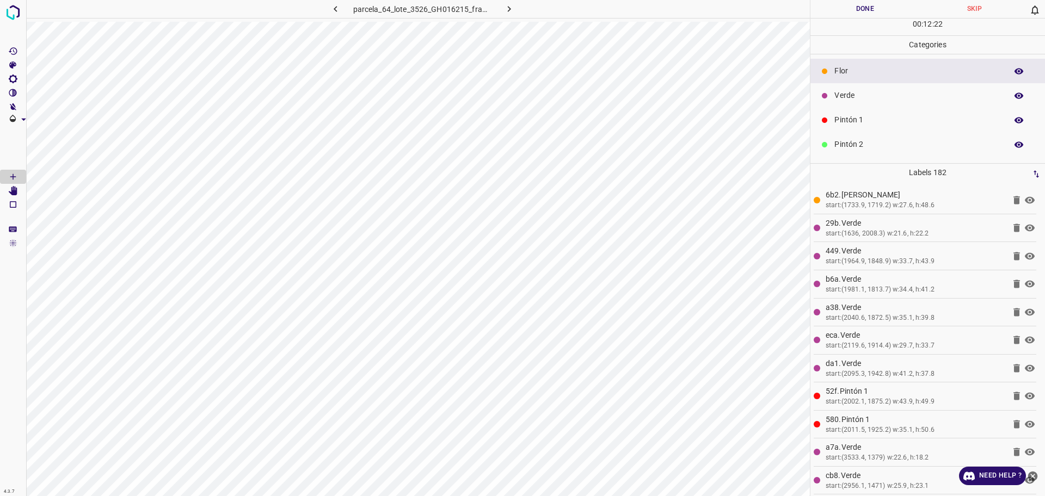
click at [853, 112] on div "Pintón 1" at bounding box center [927, 120] width 234 height 24
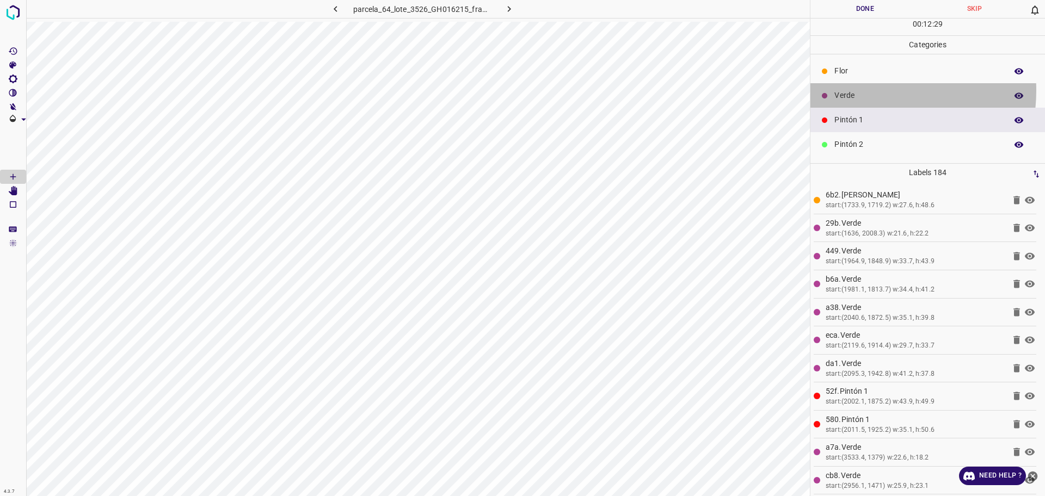
click at [862, 90] on p "Verde" at bounding box center [917, 95] width 167 height 11
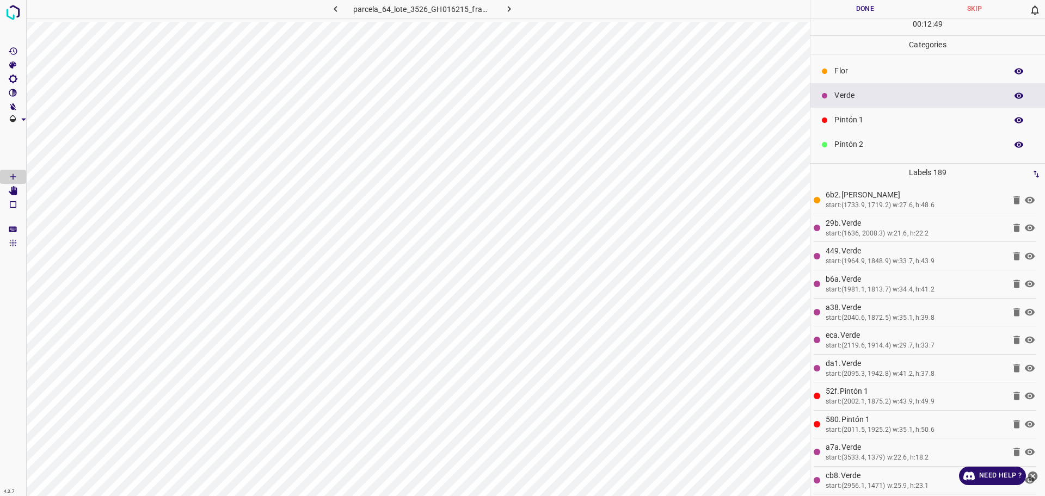
drag, startPoint x: 842, startPoint y: 72, endPoint x: 819, endPoint y: 90, distance: 28.7
click at [842, 72] on p "Flor" at bounding box center [917, 70] width 167 height 11
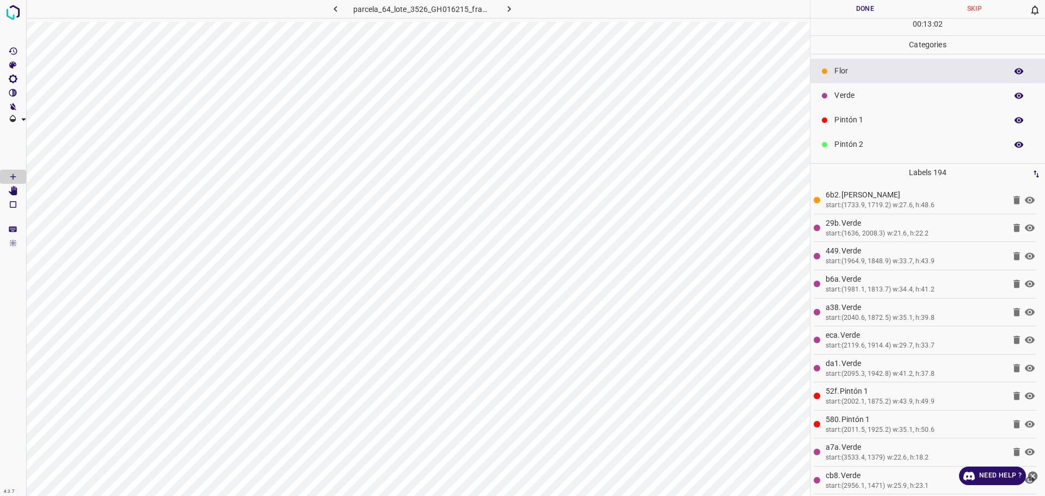
click at [862, 120] on p "Pintón 1" at bounding box center [917, 119] width 167 height 11
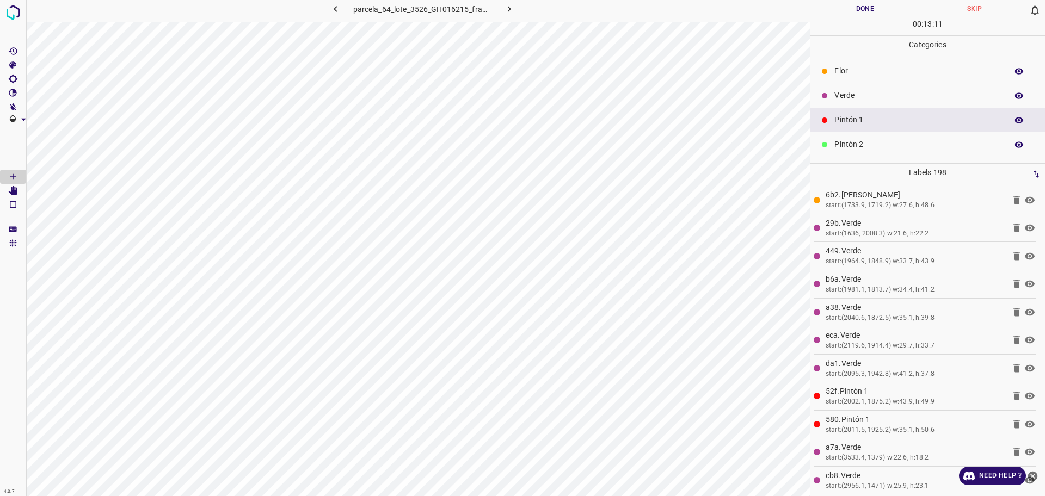
click at [858, 81] on div "Flor" at bounding box center [927, 71] width 234 height 24
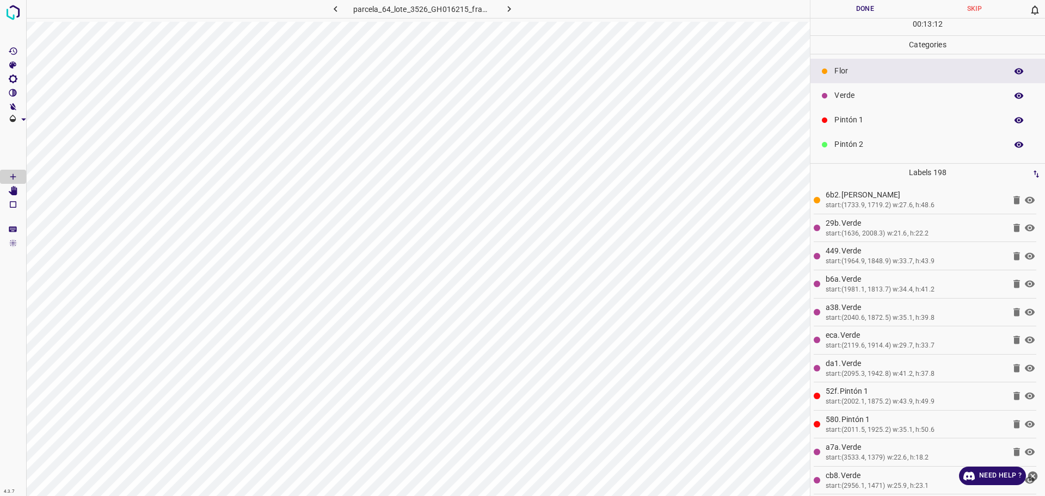
click at [858, 95] on p "Verde" at bounding box center [917, 95] width 167 height 11
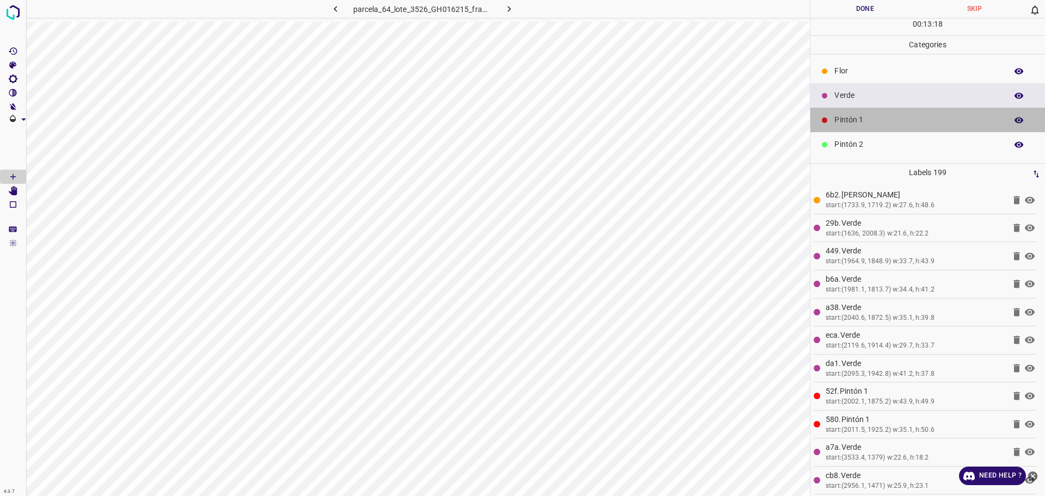
click at [930, 116] on p "Pintón 1" at bounding box center [917, 119] width 167 height 11
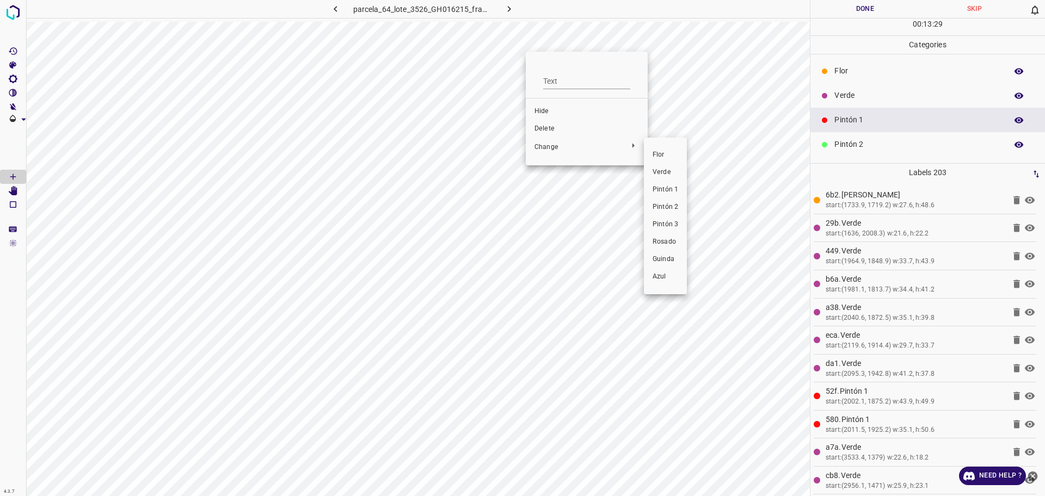
click at [653, 171] on span "Verde" at bounding box center [665, 173] width 26 height 10
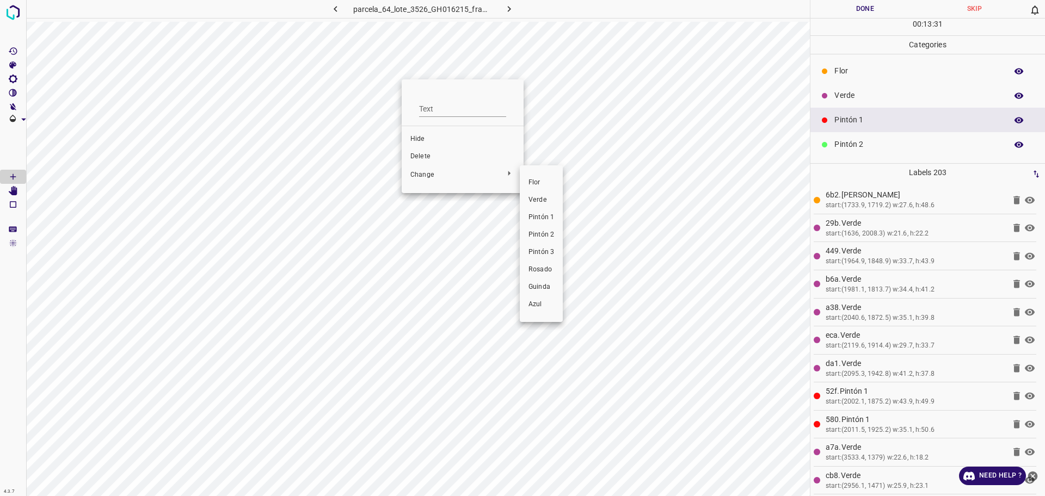
click at [545, 205] on span "Verde" at bounding box center [541, 200] width 26 height 10
drag, startPoint x: 871, startPoint y: 76, endPoint x: 836, endPoint y: 99, distance: 42.1
click at [871, 76] on p "Flor" at bounding box center [917, 70] width 167 height 11
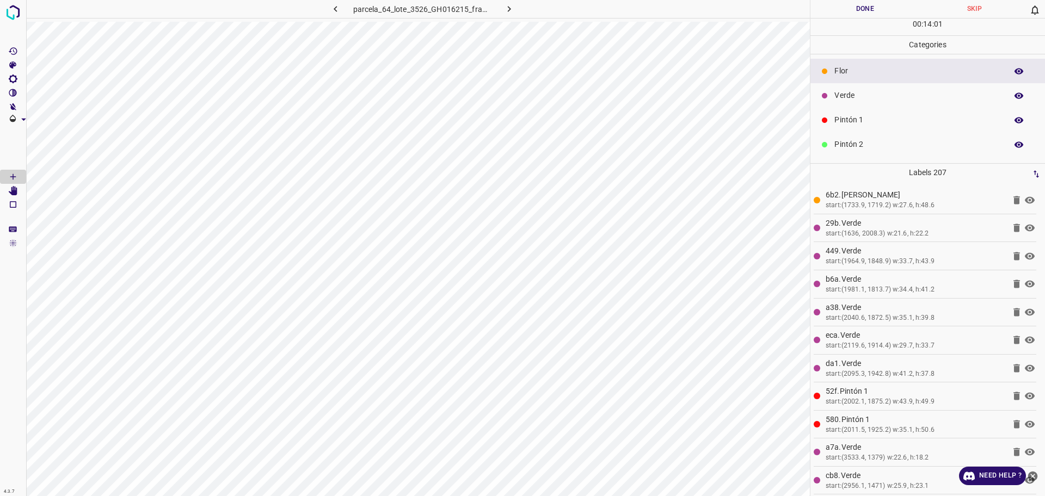
click at [850, 19] on div "00 : 14 : 01" at bounding box center [927, 26] width 234 height 17
click at [850, 11] on button "Done" at bounding box center [864, 9] width 109 height 18
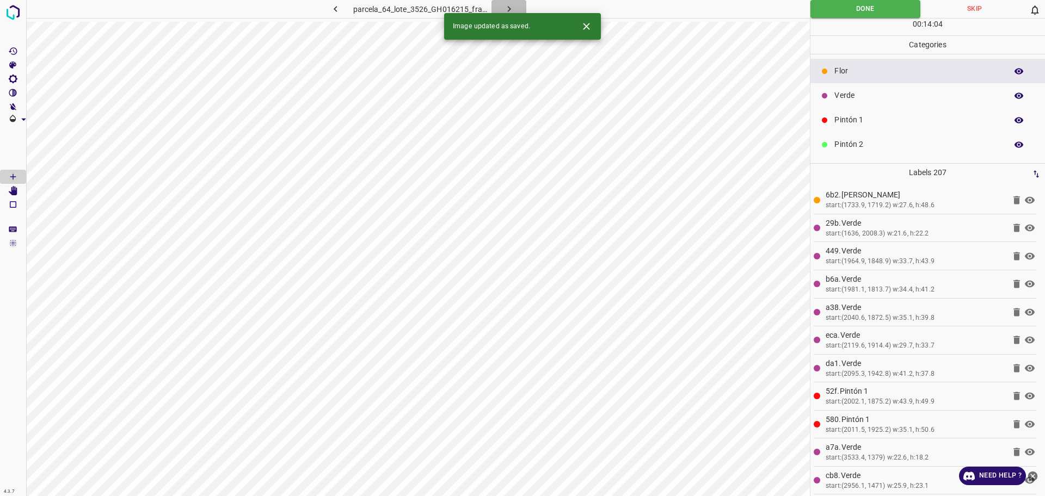
click at [513, 5] on icon "button" at bounding box center [508, 8] width 11 height 11
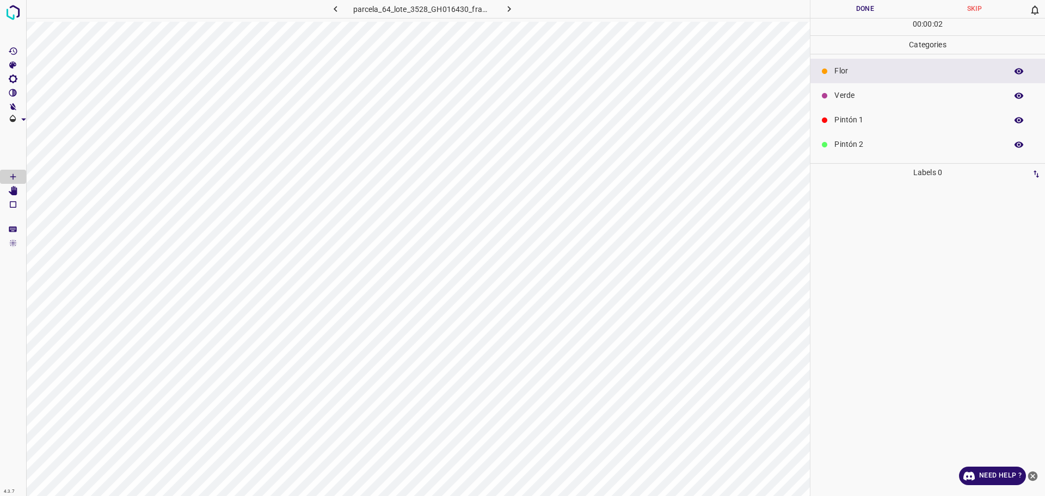
click at [508, 16] on button "button" at bounding box center [508, 9] width 35 height 18
click at [507, 10] on icon "button" at bounding box center [508, 8] width 11 height 11
click at [504, 10] on icon "button" at bounding box center [507, 8] width 11 height 11
click at [509, 8] on icon "button" at bounding box center [507, 8] width 11 height 11
